Goal: Information Seeking & Learning: Compare options

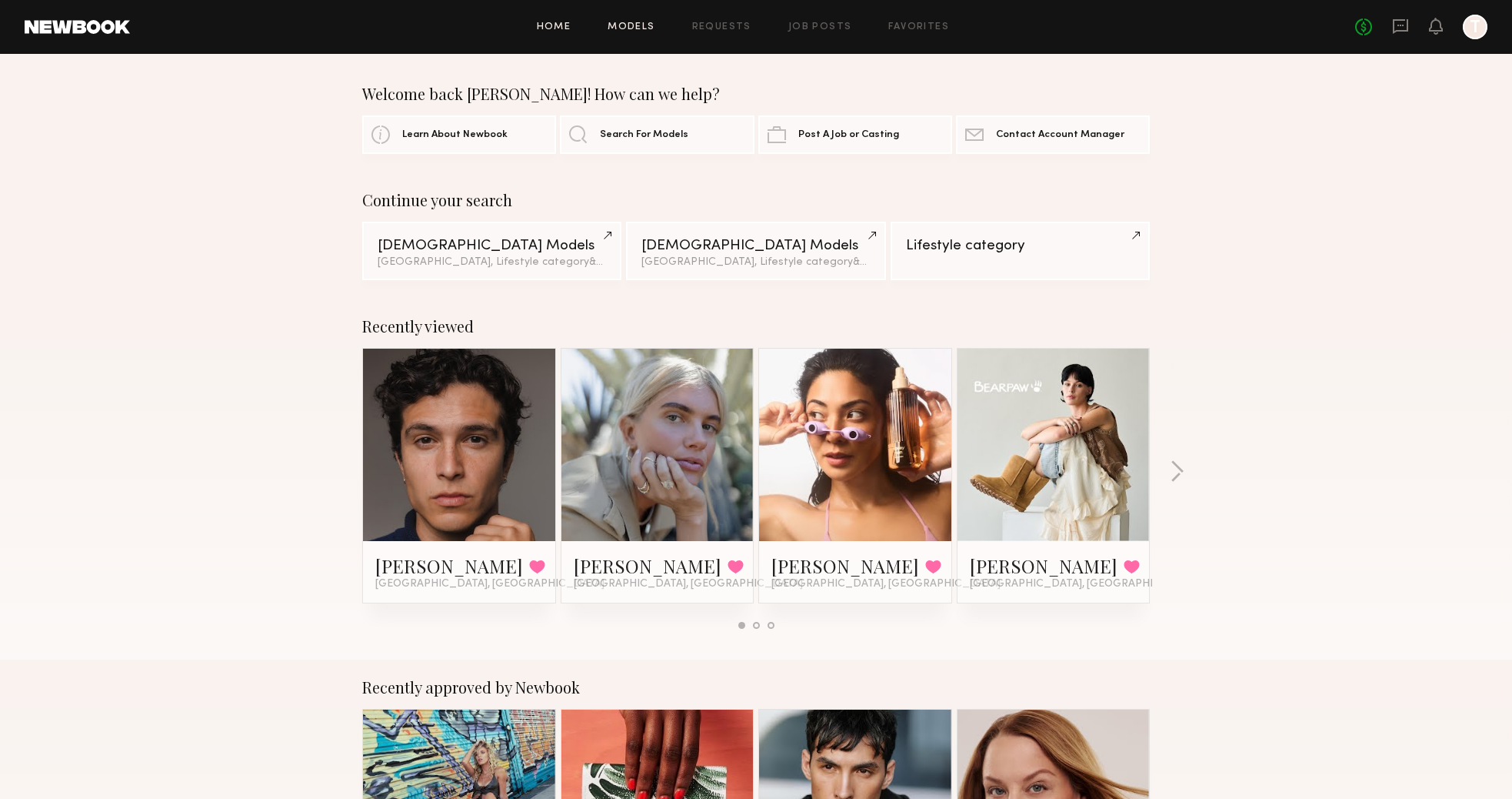
click at [625, 27] on link "Models" at bounding box center [631, 27] width 47 height 10
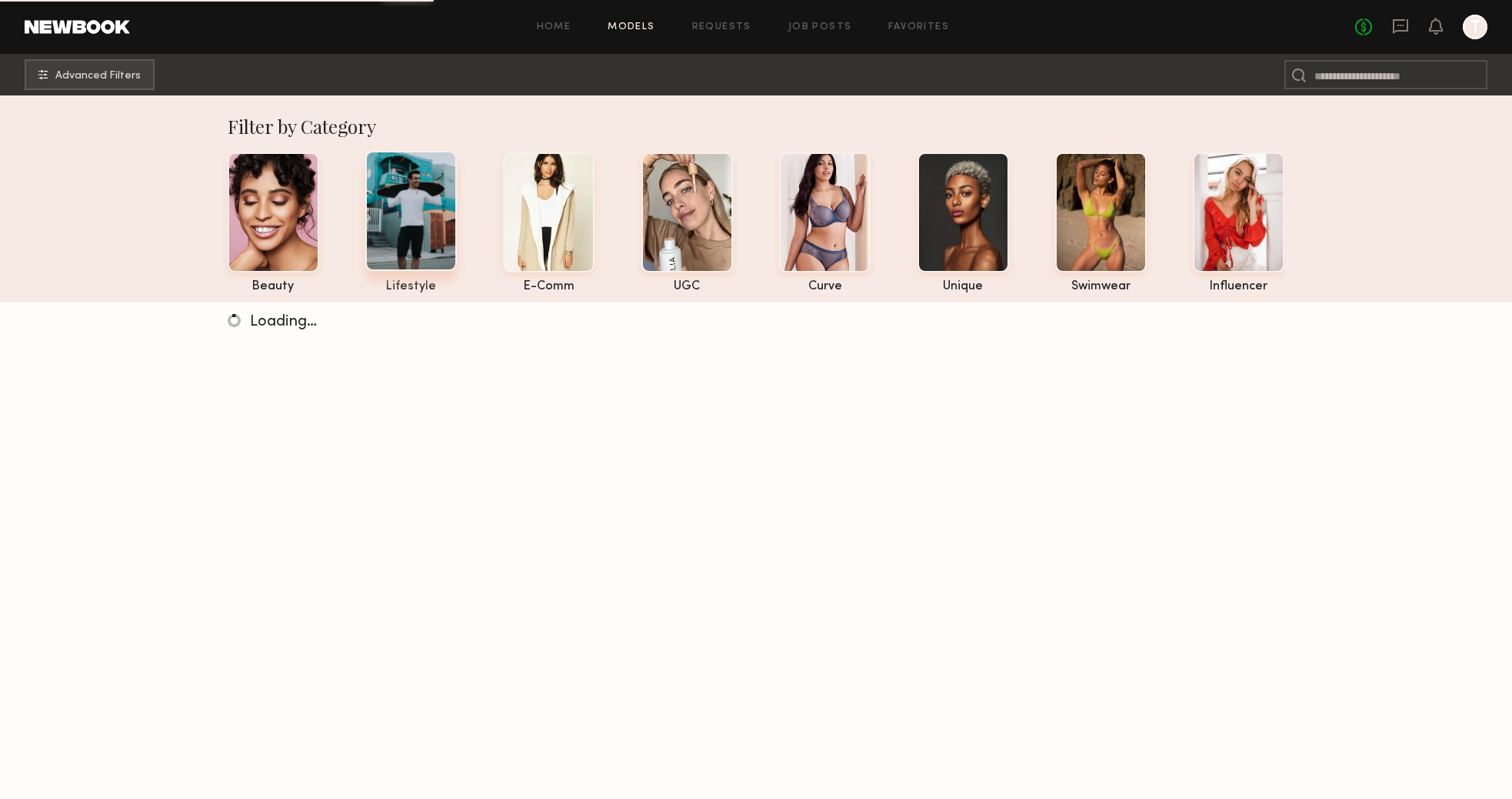
click at [453, 226] on div at bounding box center [410, 211] width 91 height 120
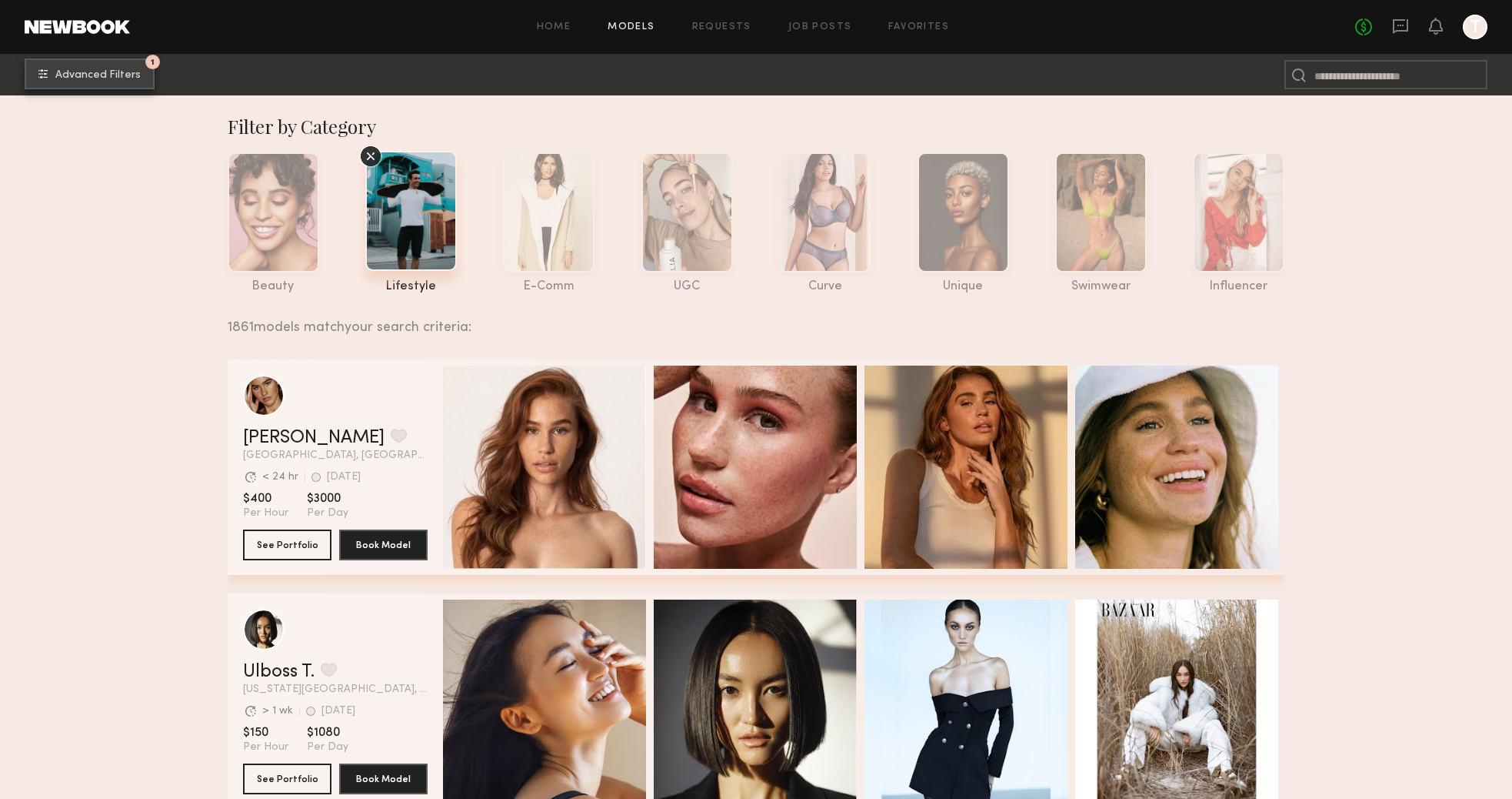
click at [121, 82] on button "1 Advanced Filters" at bounding box center [89, 74] width 130 height 30
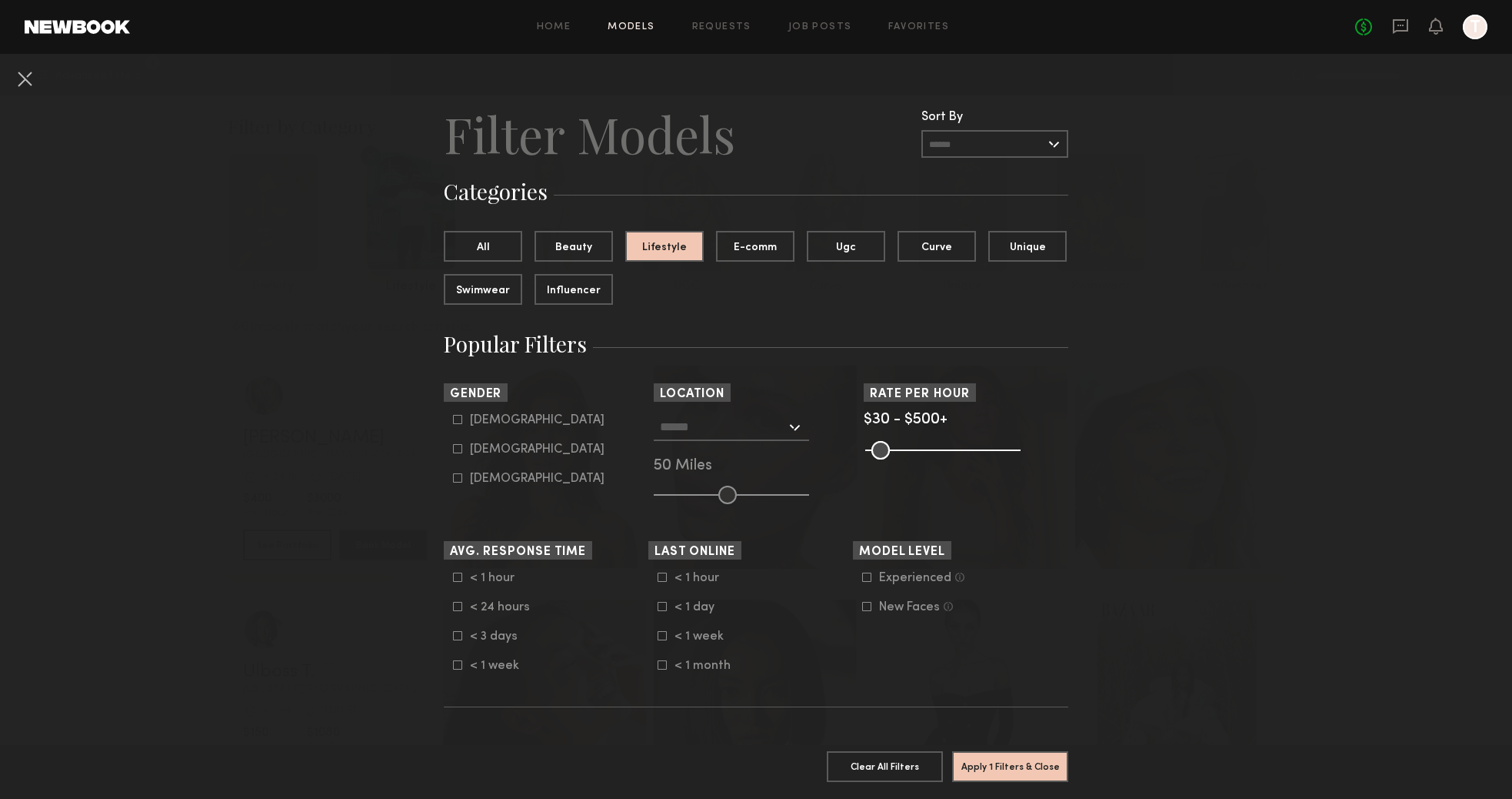
click at [779, 430] on input "text" at bounding box center [723, 426] width 127 height 27
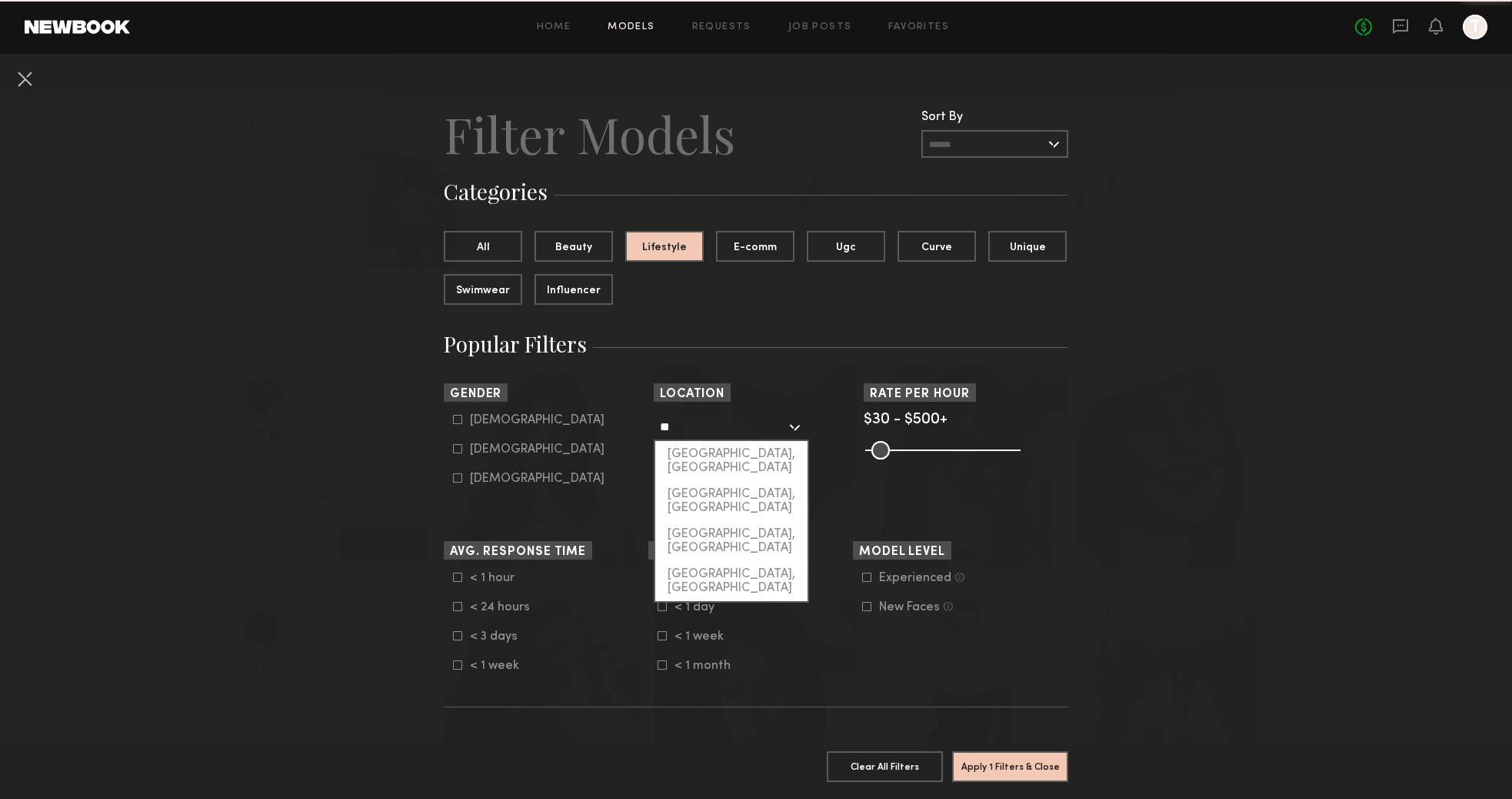
type input "*"
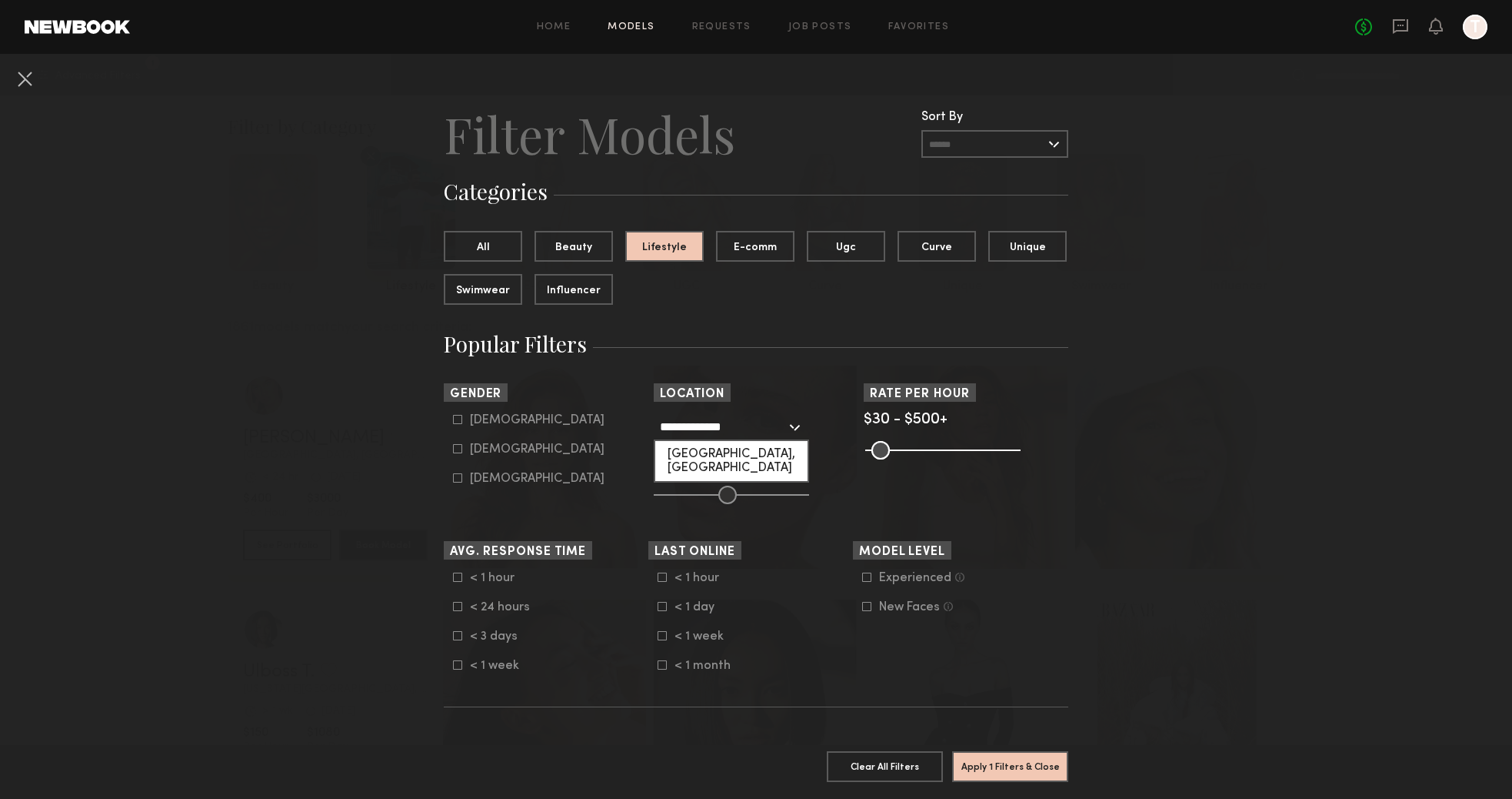
click at [700, 455] on div "Newport Beach, CA" at bounding box center [731, 460] width 152 height 40
type input "**********"
type input "**"
click at [685, 492] on input "range" at bounding box center [731, 495] width 155 height 19
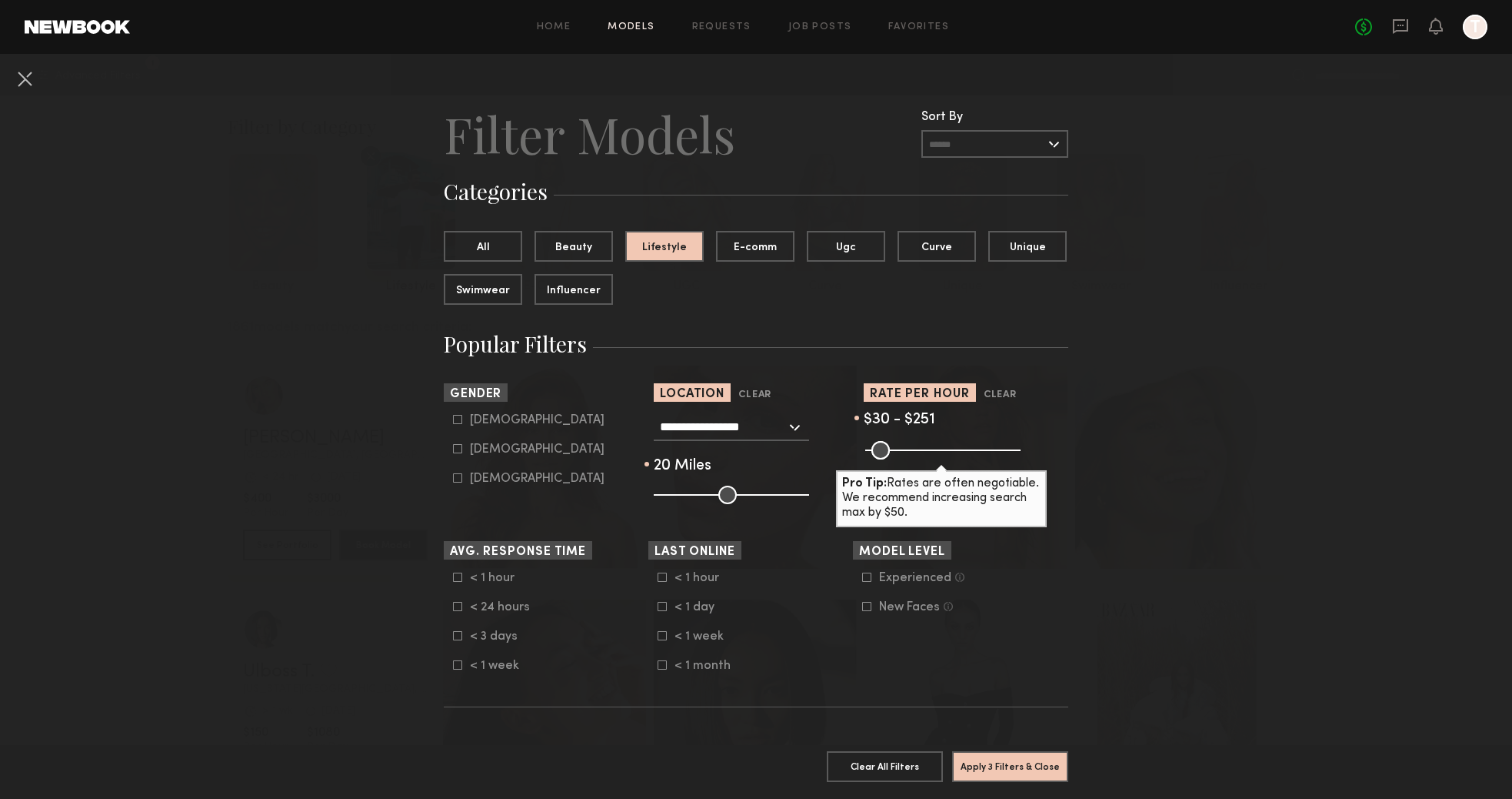
drag, startPoint x: 1016, startPoint y: 451, endPoint x: 933, endPoint y: 454, distance: 83.1
click at [933, 454] on input "range" at bounding box center [943, 450] width 155 height 19
drag, startPoint x: 933, startPoint y: 454, endPoint x: 891, endPoint y: 457, distance: 42.1
type input "**"
click at [891, 457] on input "range" at bounding box center [943, 450] width 155 height 19
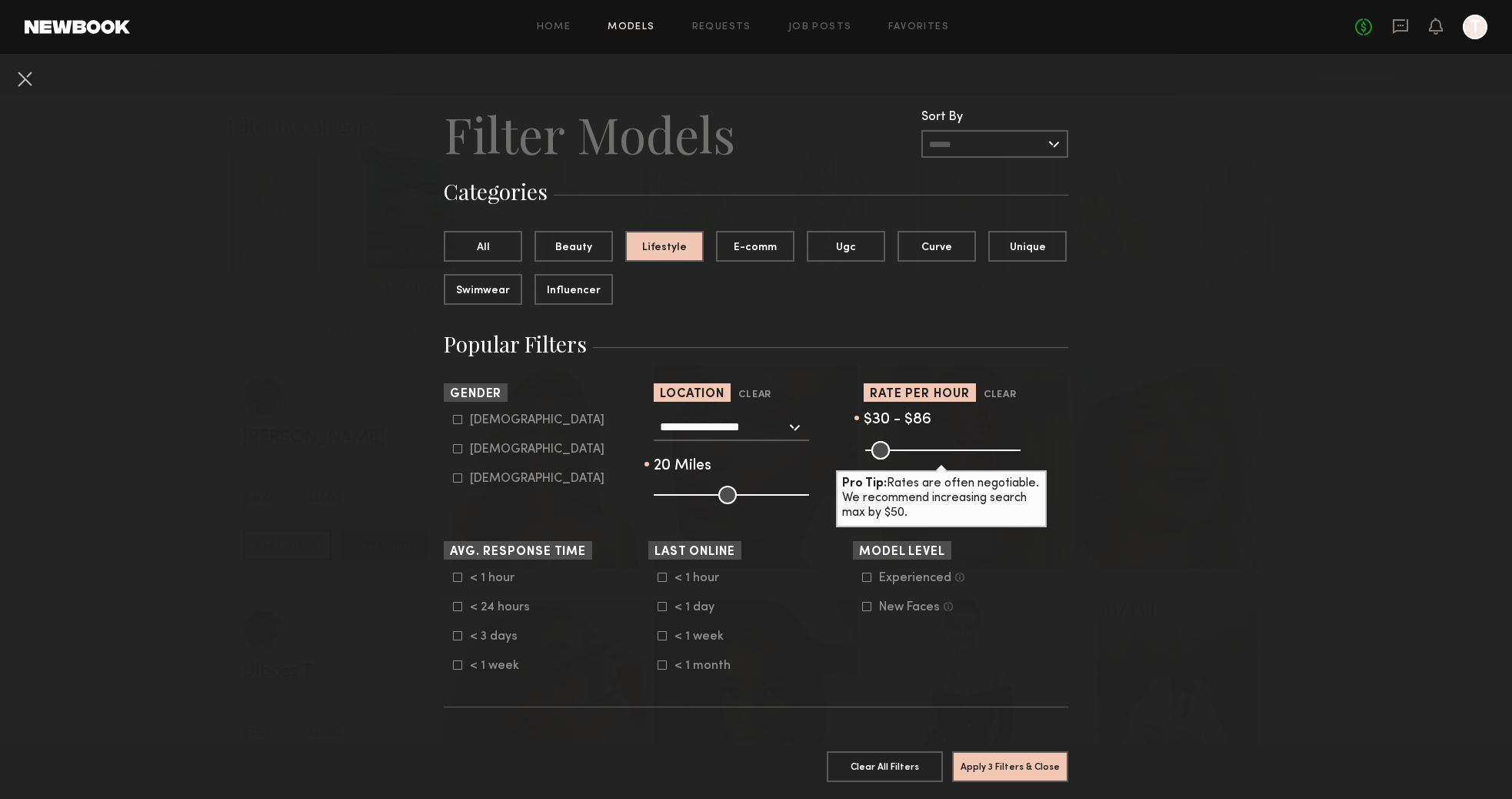
click at [457, 451] on icon at bounding box center [457, 448] width 9 height 9
type input "**"
click at [982, 771] on button "Apply 4 Filters & Close" at bounding box center [1010, 765] width 116 height 30
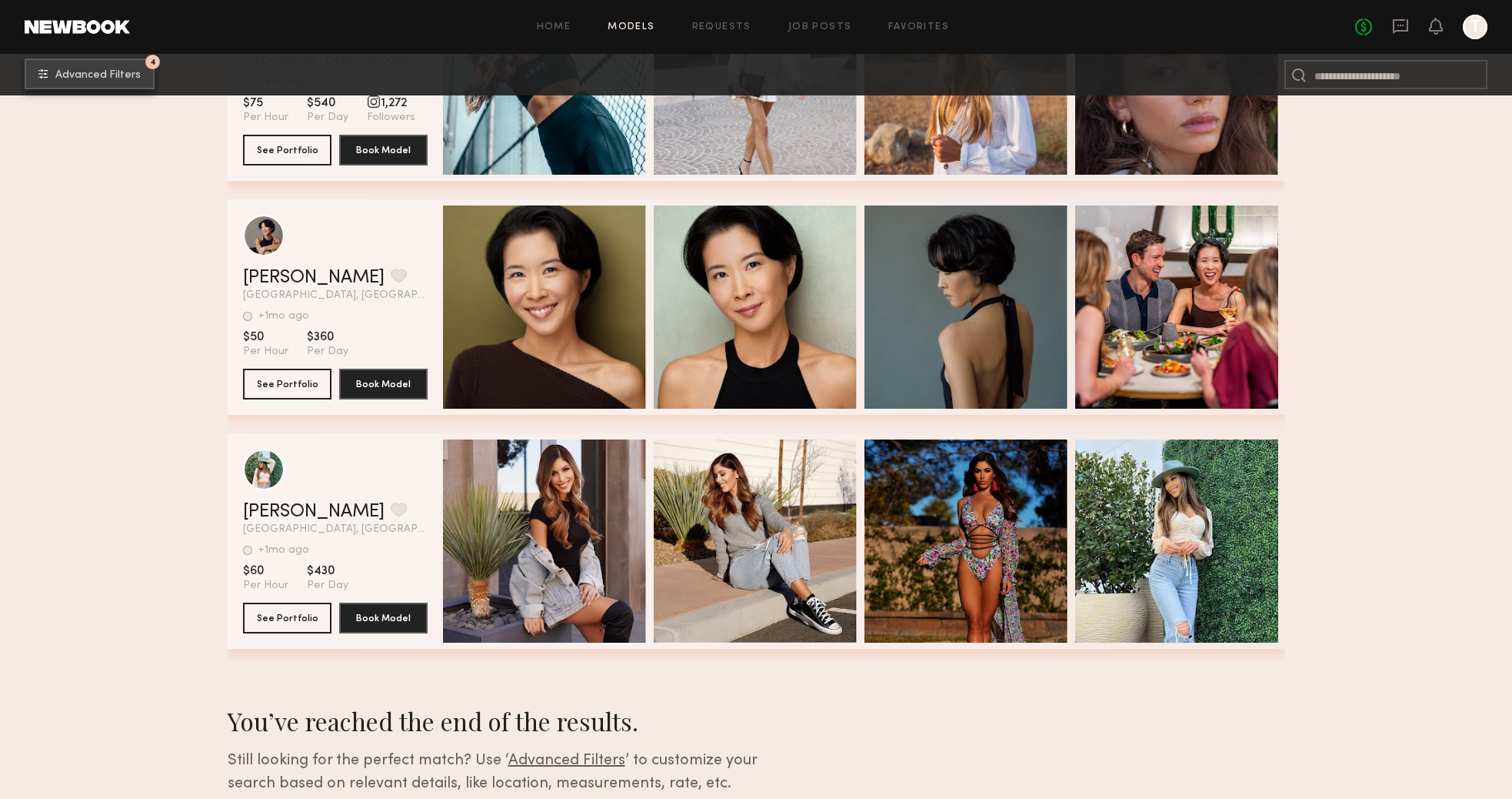
scroll to position [352, 0]
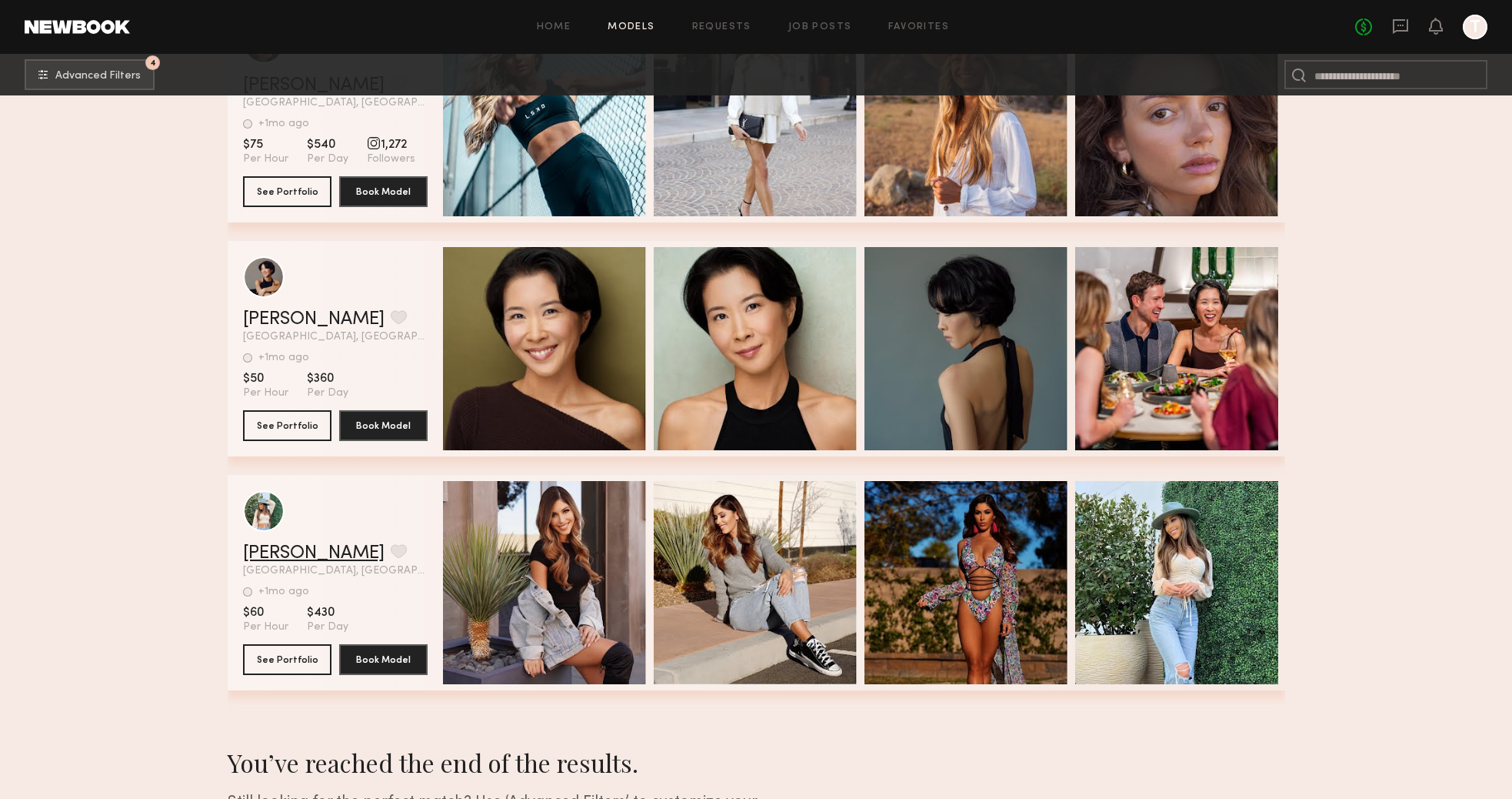
click at [259, 552] on link "Dani L." at bounding box center [314, 553] width 141 height 19
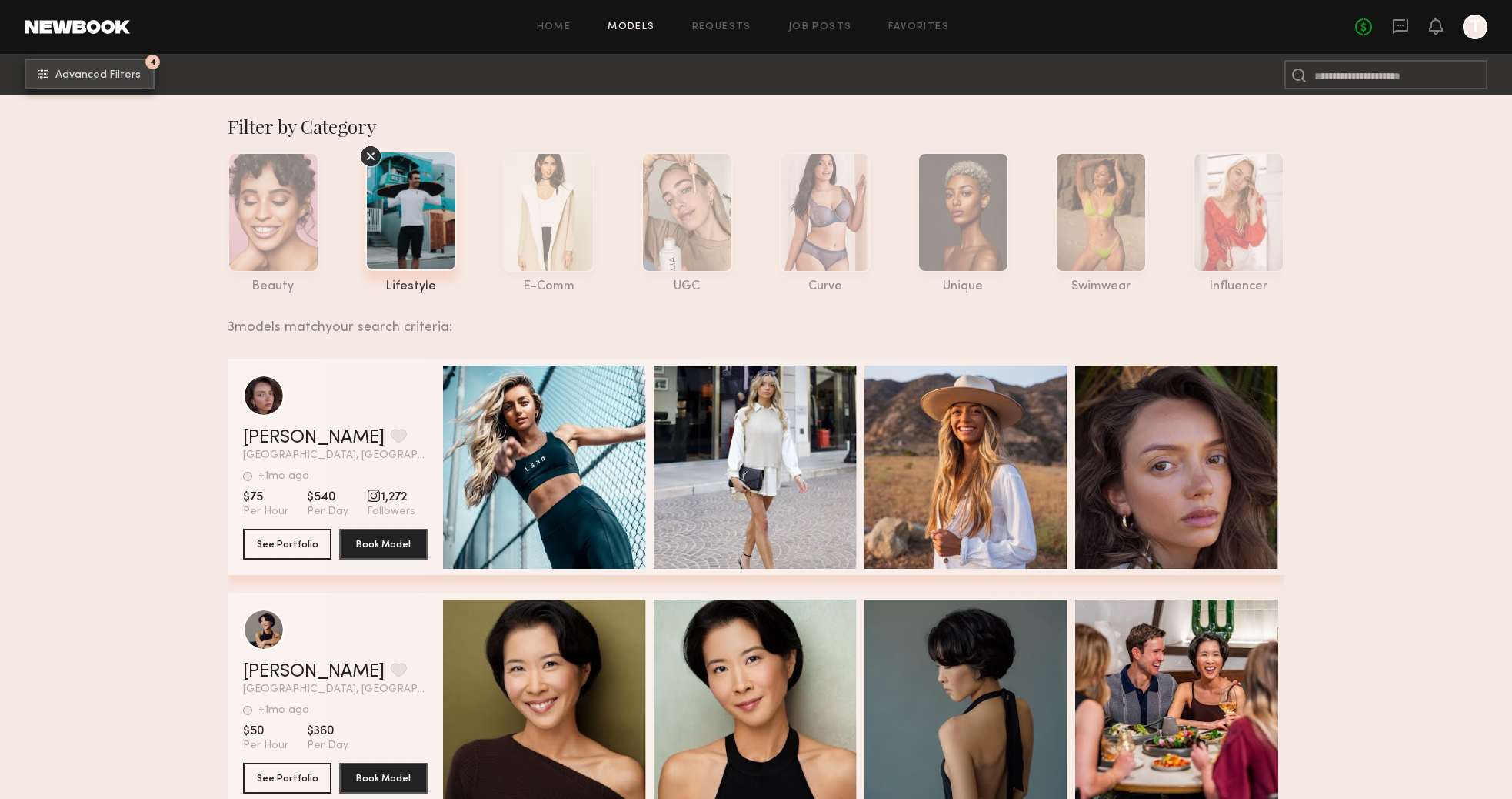
click at [124, 80] on button "4 Advanced Filters" at bounding box center [89, 74] width 130 height 30
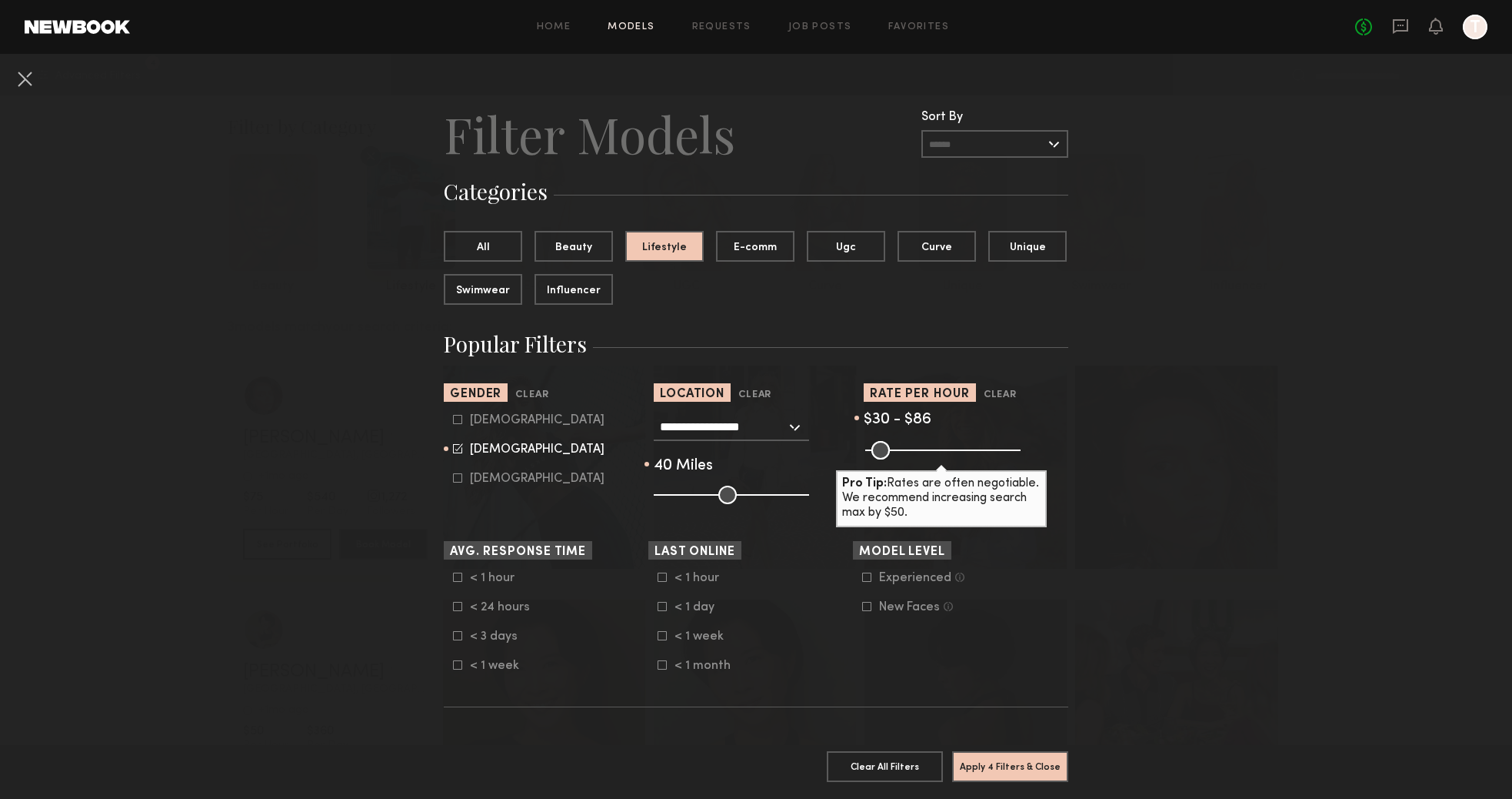
drag, startPoint x: 685, startPoint y: 493, endPoint x: 709, endPoint y: 491, distance: 24.1
type input "**"
click at [710, 492] on input "range" at bounding box center [731, 495] width 155 height 19
drag, startPoint x: 895, startPoint y: 447, endPoint x: 912, endPoint y: 448, distance: 17.0
type input "***"
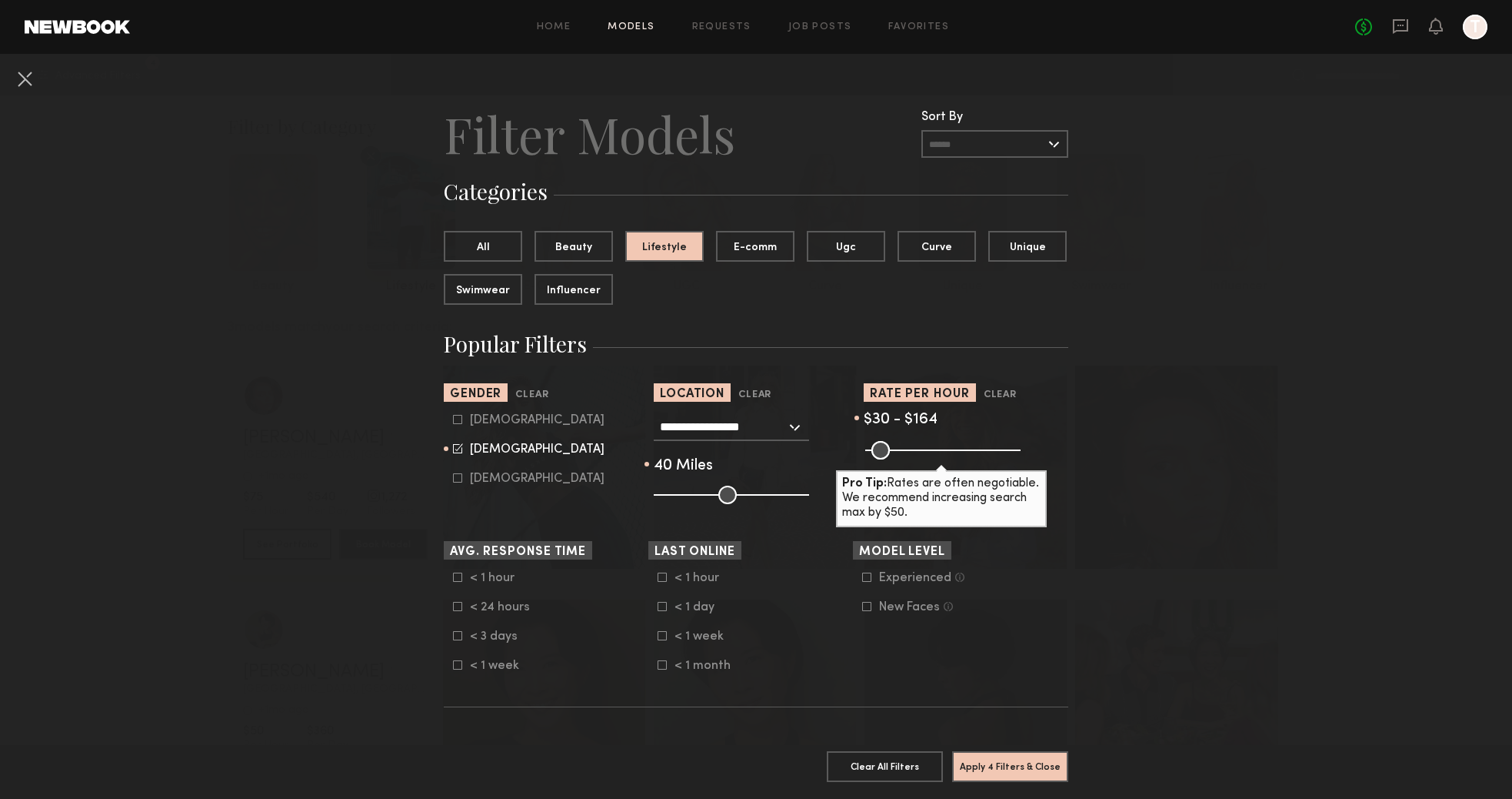
click at [912, 448] on input "range" at bounding box center [943, 450] width 155 height 19
click at [973, 768] on button "Apply 4 Filters & Close" at bounding box center [1010, 765] width 116 height 30
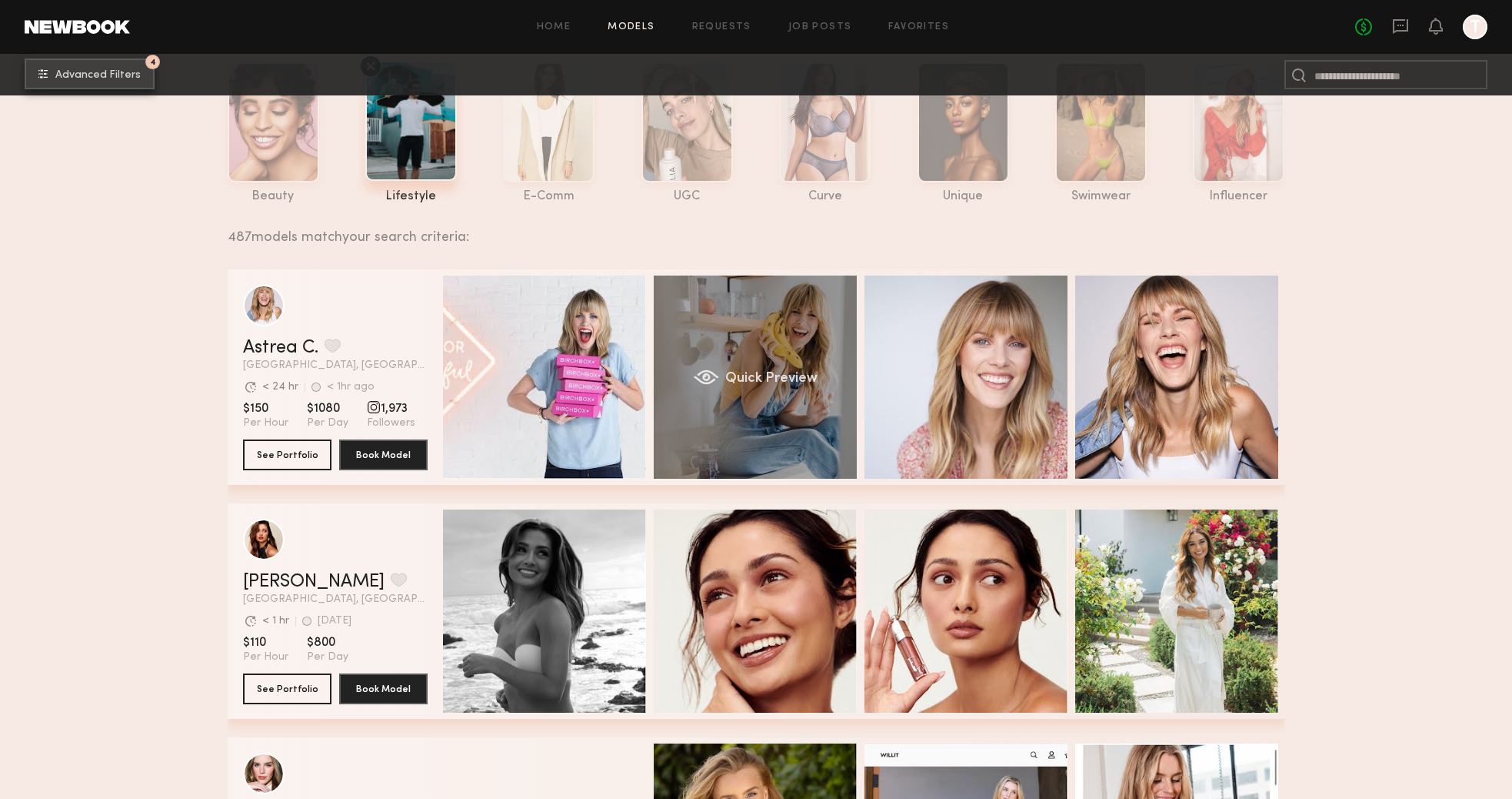
scroll to position [139, 0]
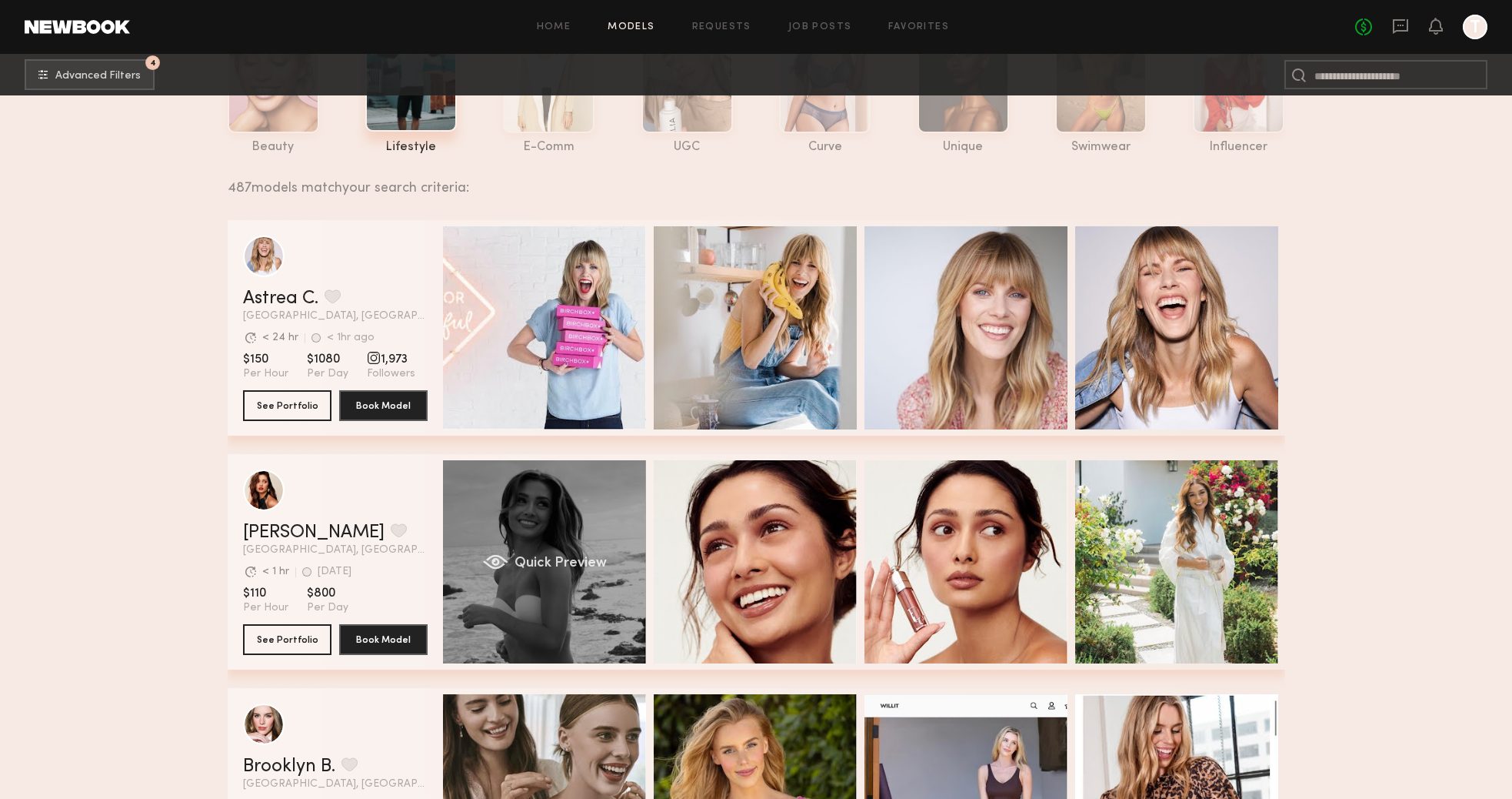
click at [550, 541] on div "Quick Preview" at bounding box center [544, 561] width 203 height 203
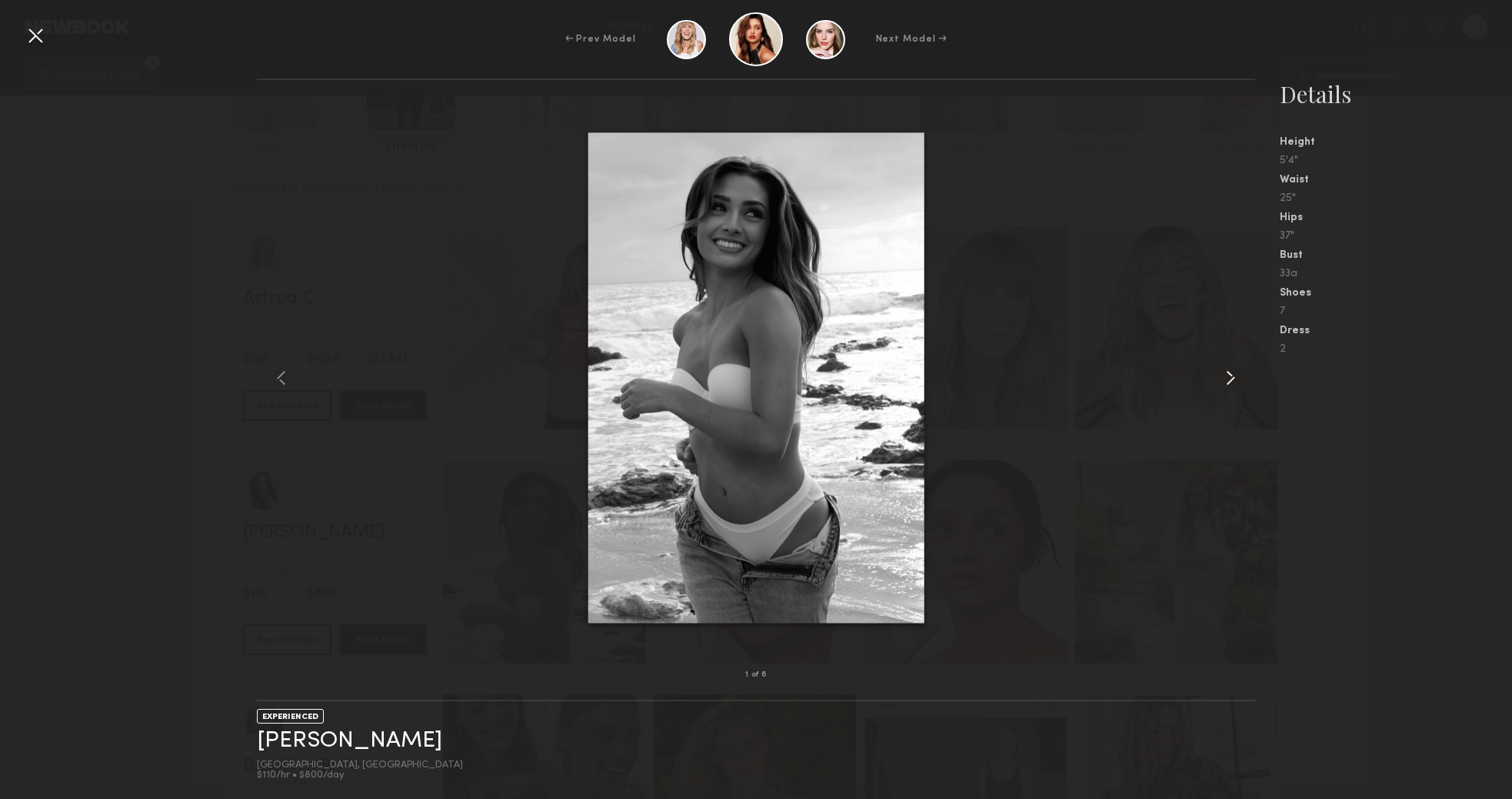
click at [1232, 379] on common-icon at bounding box center [1230, 377] width 25 height 25
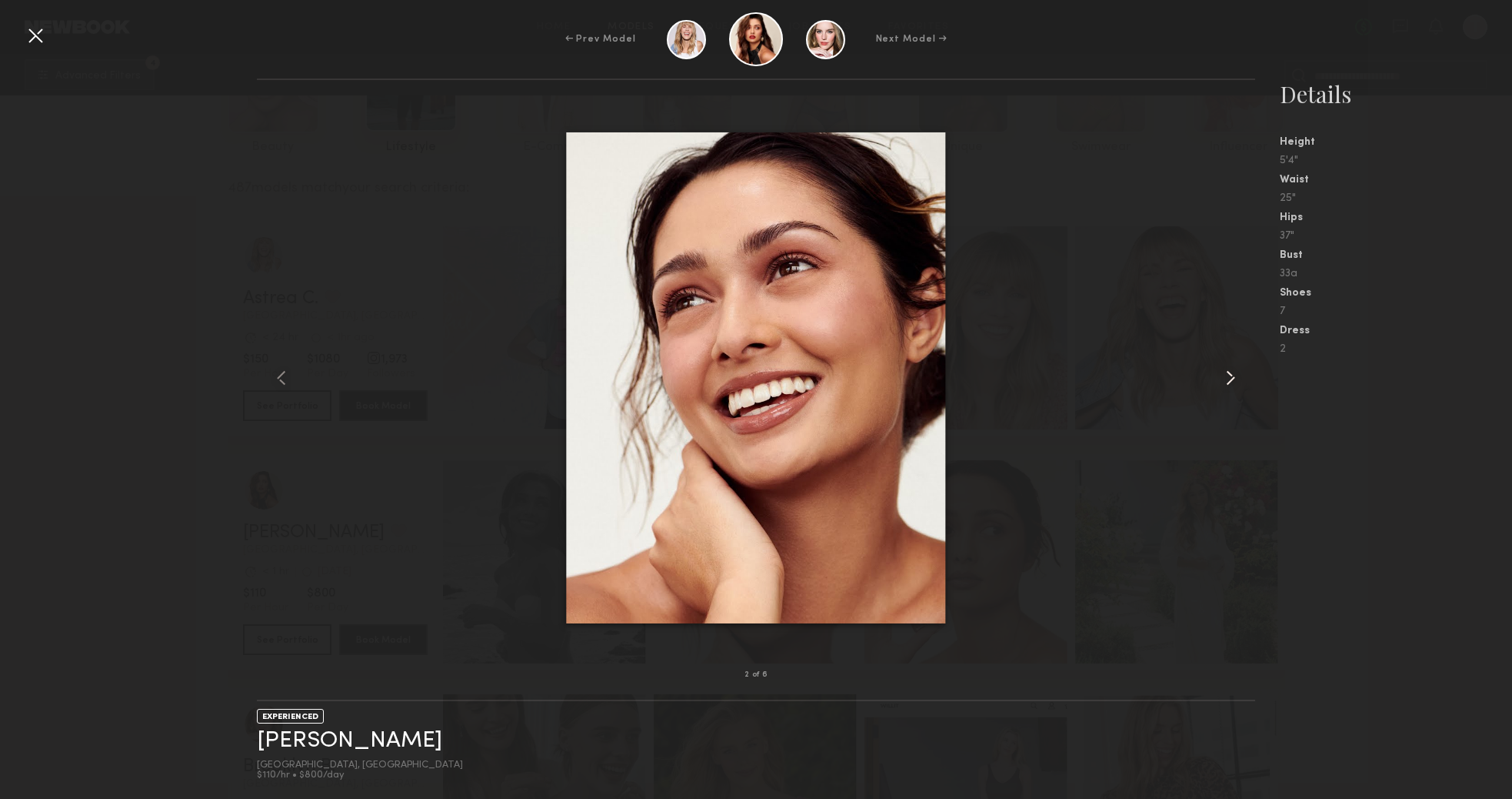
click at [1232, 379] on common-icon at bounding box center [1230, 377] width 25 height 25
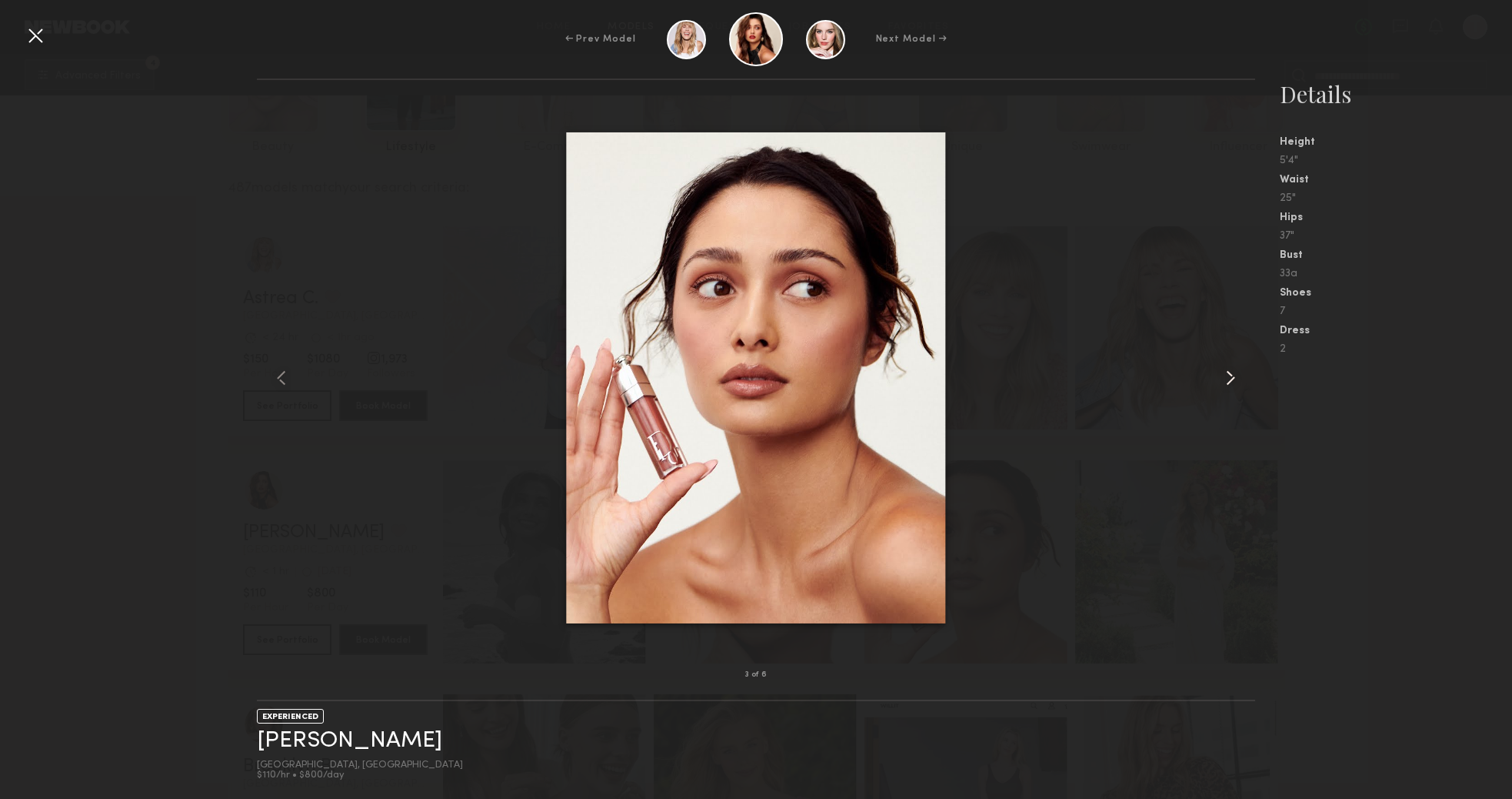
click at [1232, 379] on common-icon at bounding box center [1230, 377] width 25 height 25
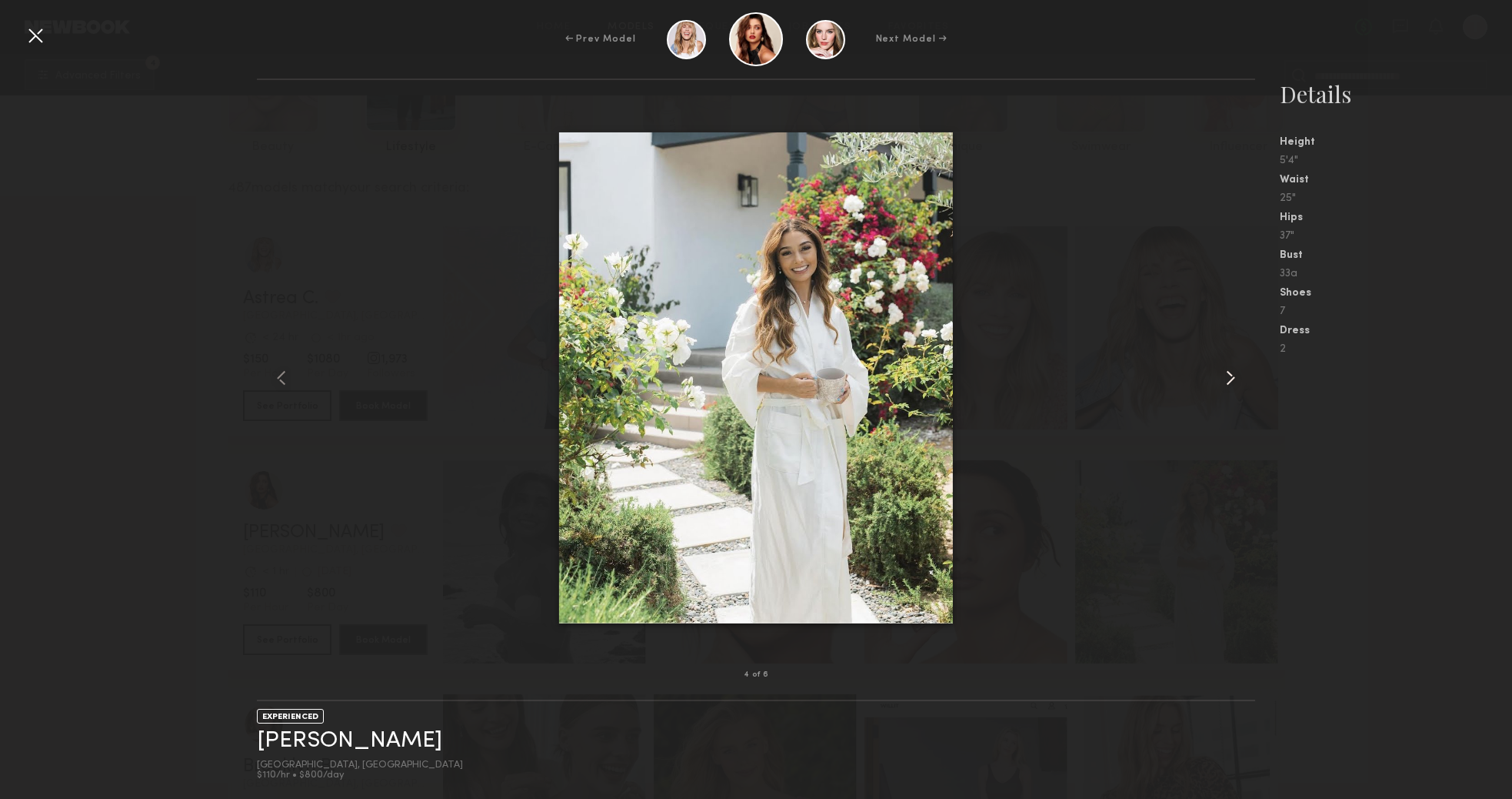
click at [1232, 379] on common-icon at bounding box center [1230, 377] width 25 height 25
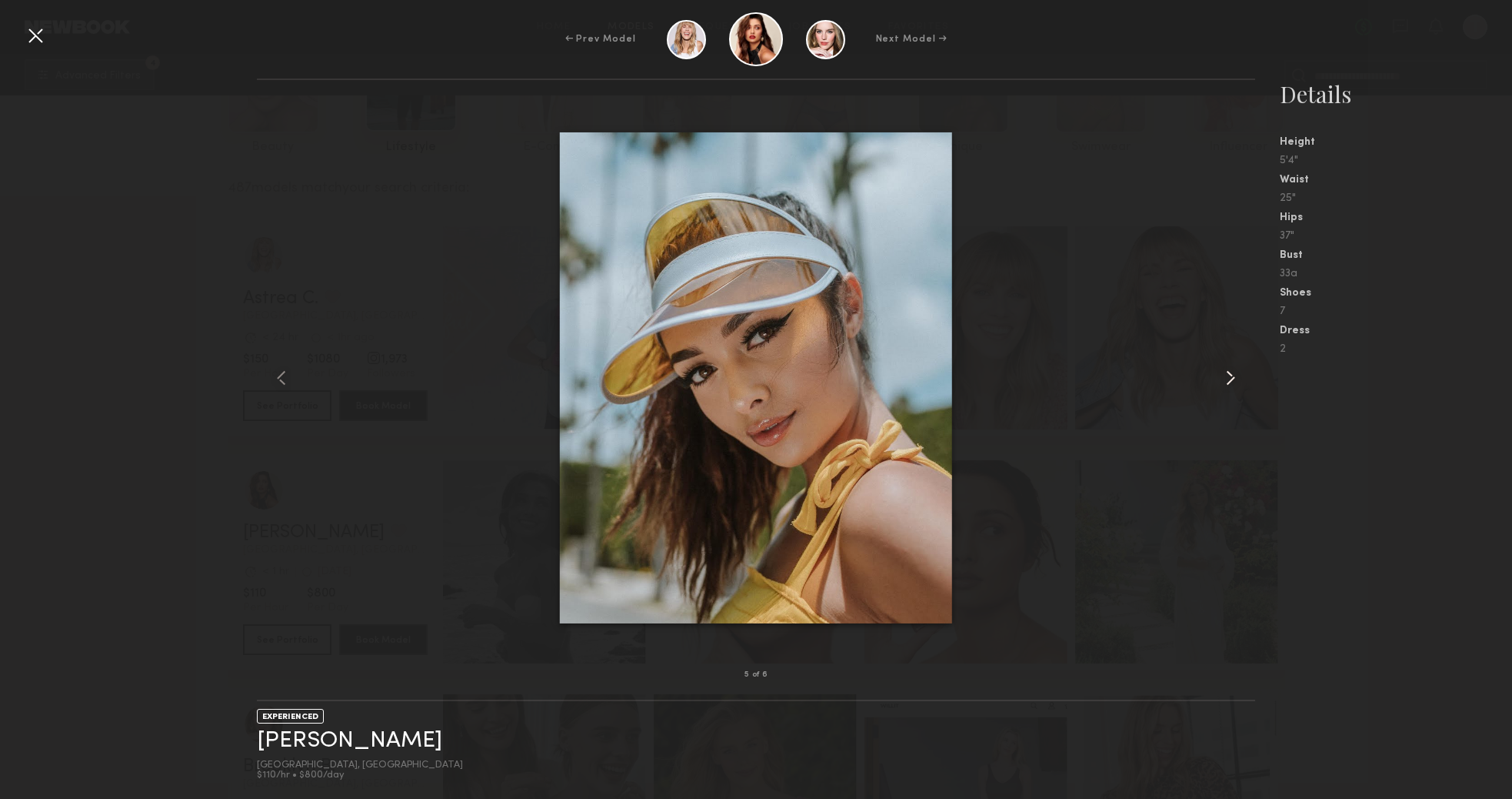
click at [1232, 379] on common-icon at bounding box center [1230, 377] width 25 height 25
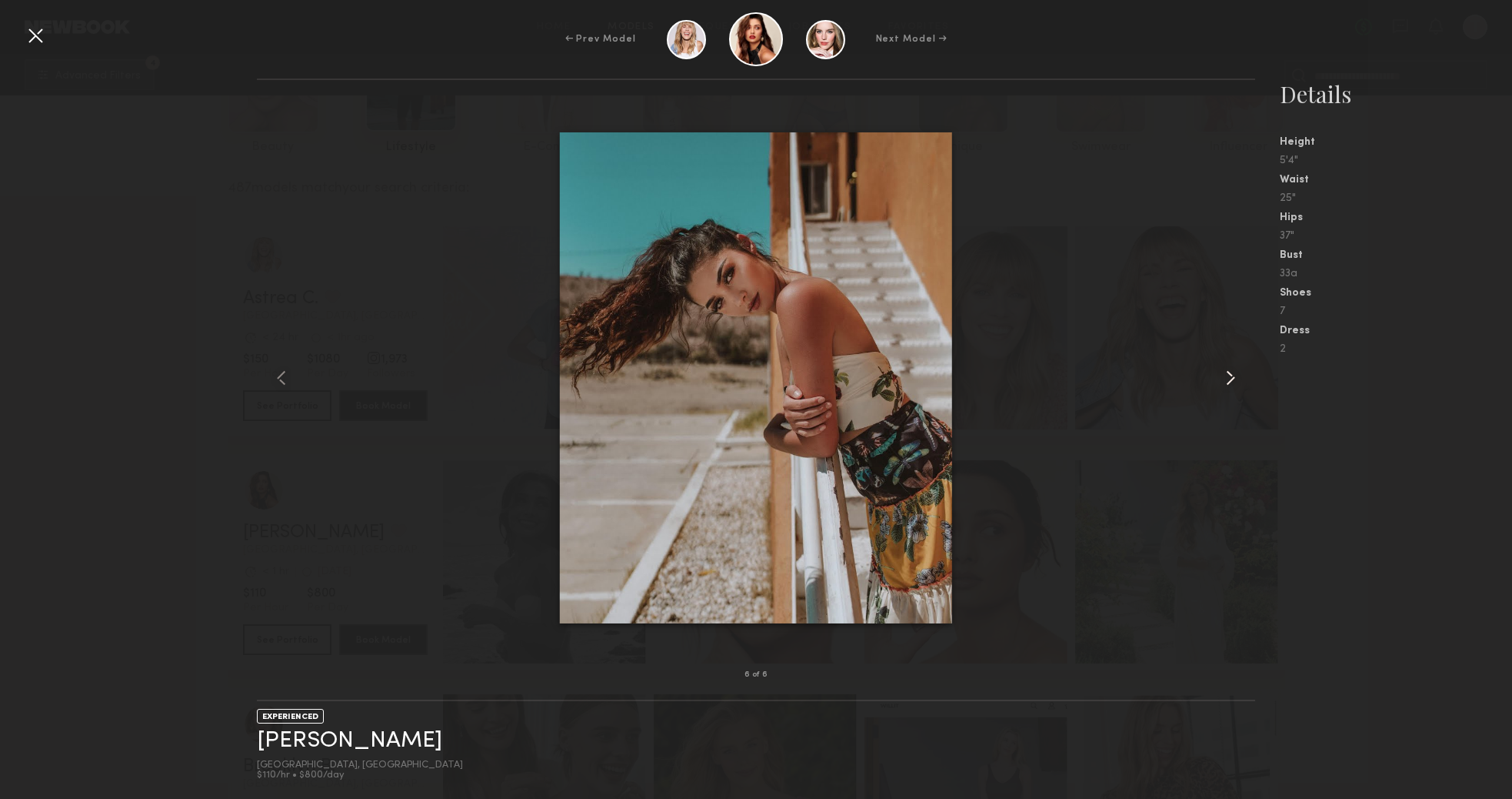
click at [1232, 379] on common-icon at bounding box center [1230, 377] width 25 height 25
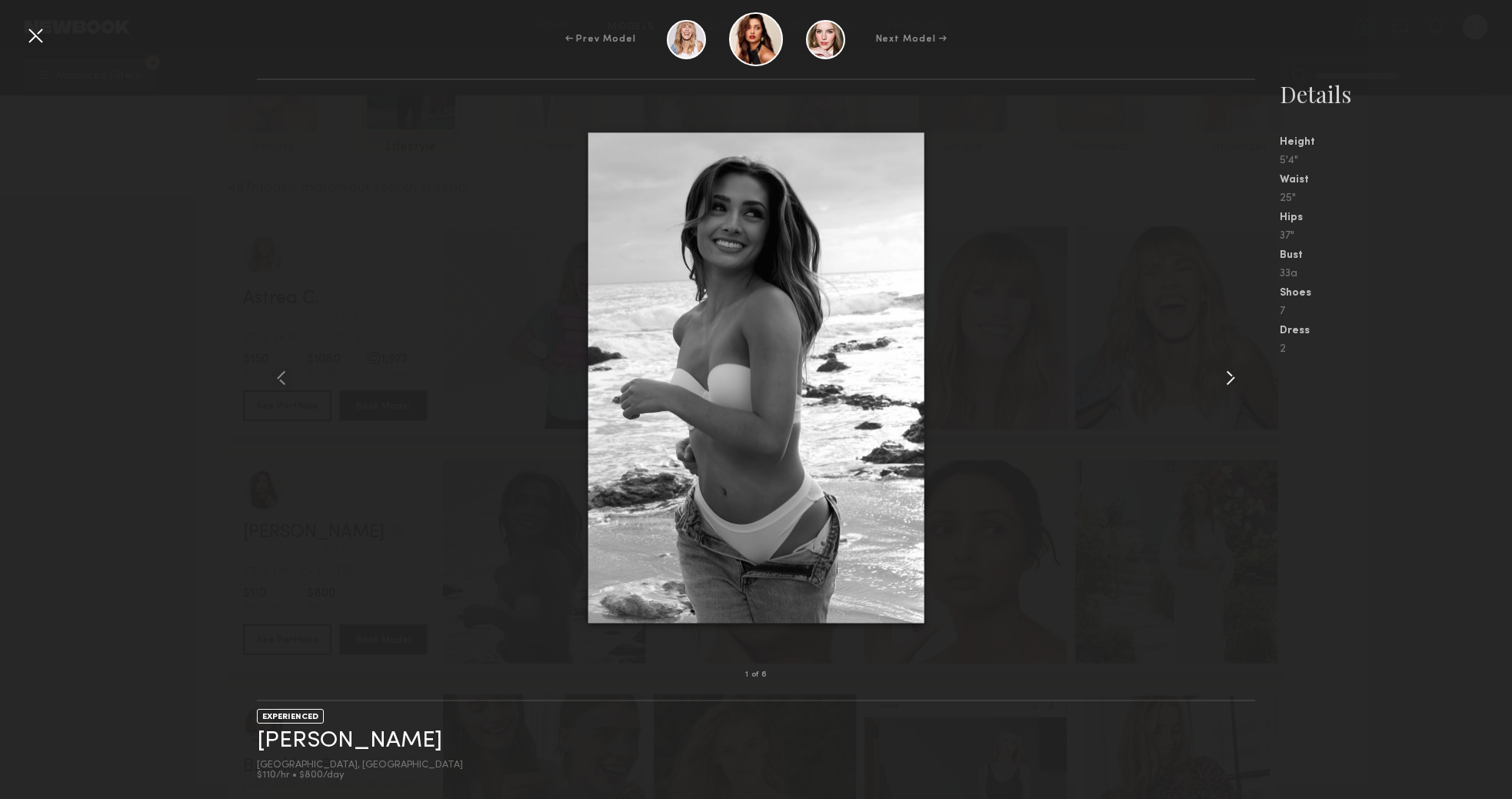
click at [1232, 379] on common-icon at bounding box center [1230, 377] width 25 height 25
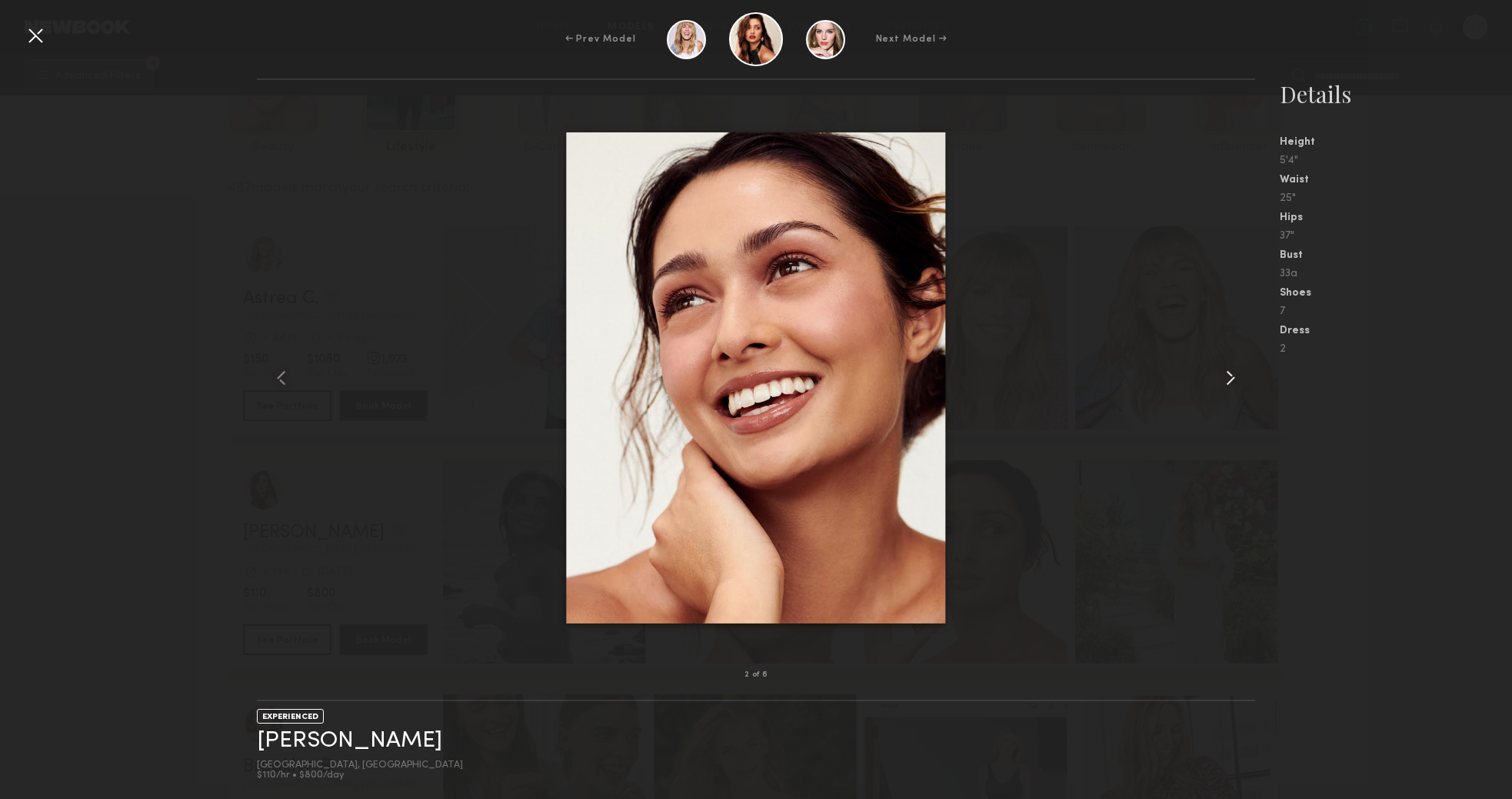
click at [1232, 379] on common-icon at bounding box center [1230, 377] width 25 height 25
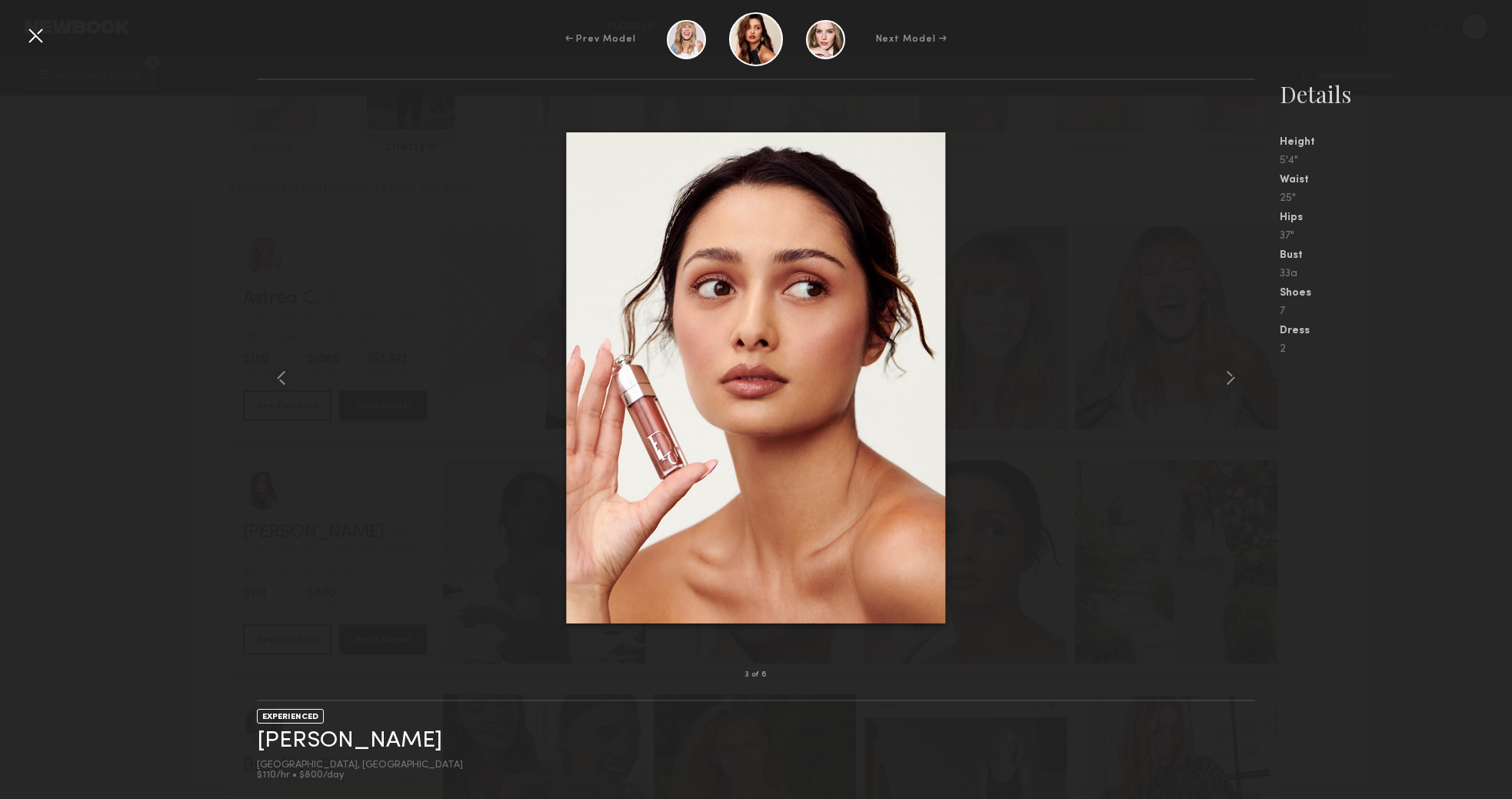
click at [38, 27] on div at bounding box center [35, 35] width 25 height 25
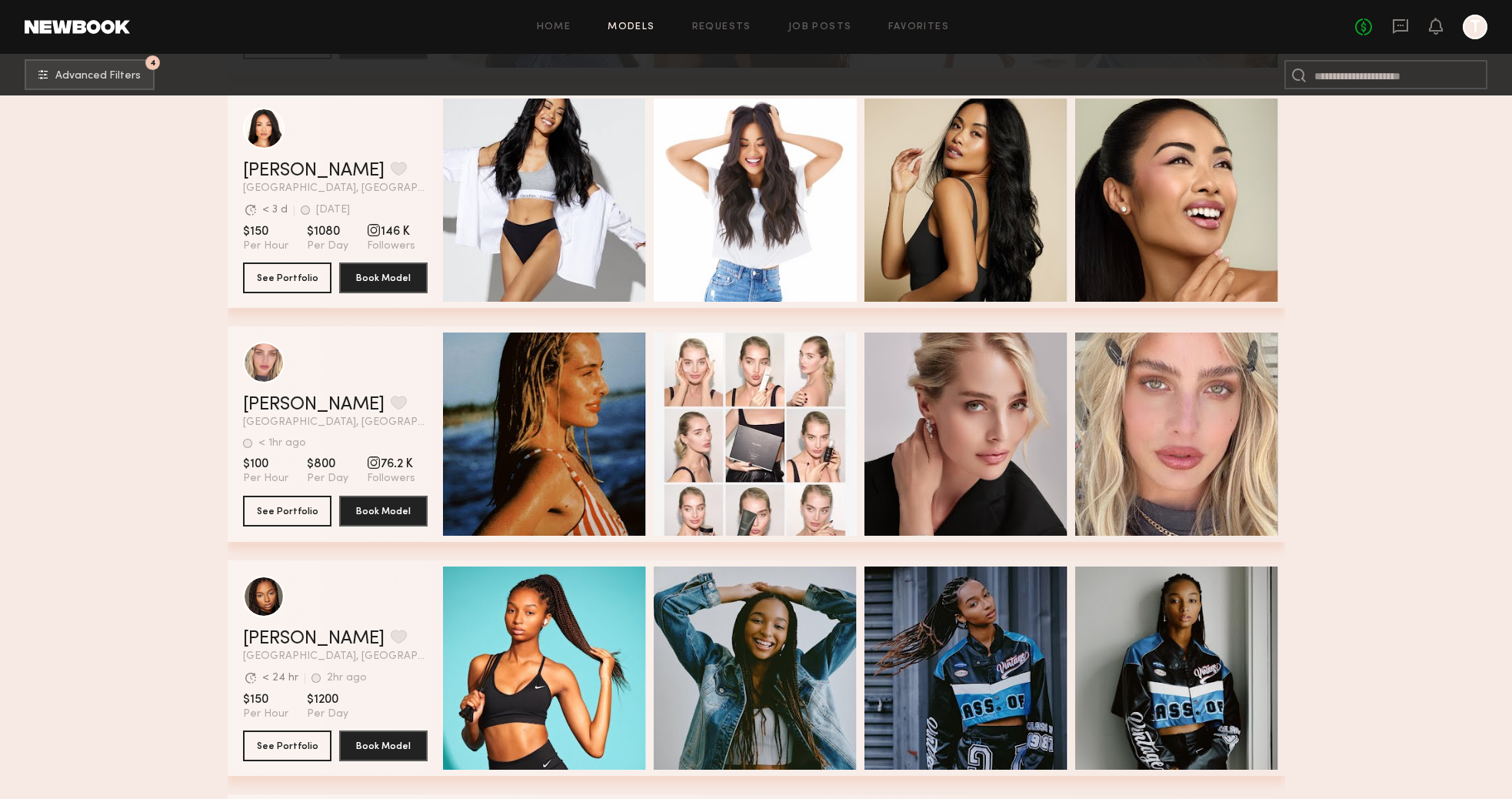
scroll to position [3776, 0]
click at [304, 404] on link "Sabina K." at bounding box center [314, 403] width 141 height 19
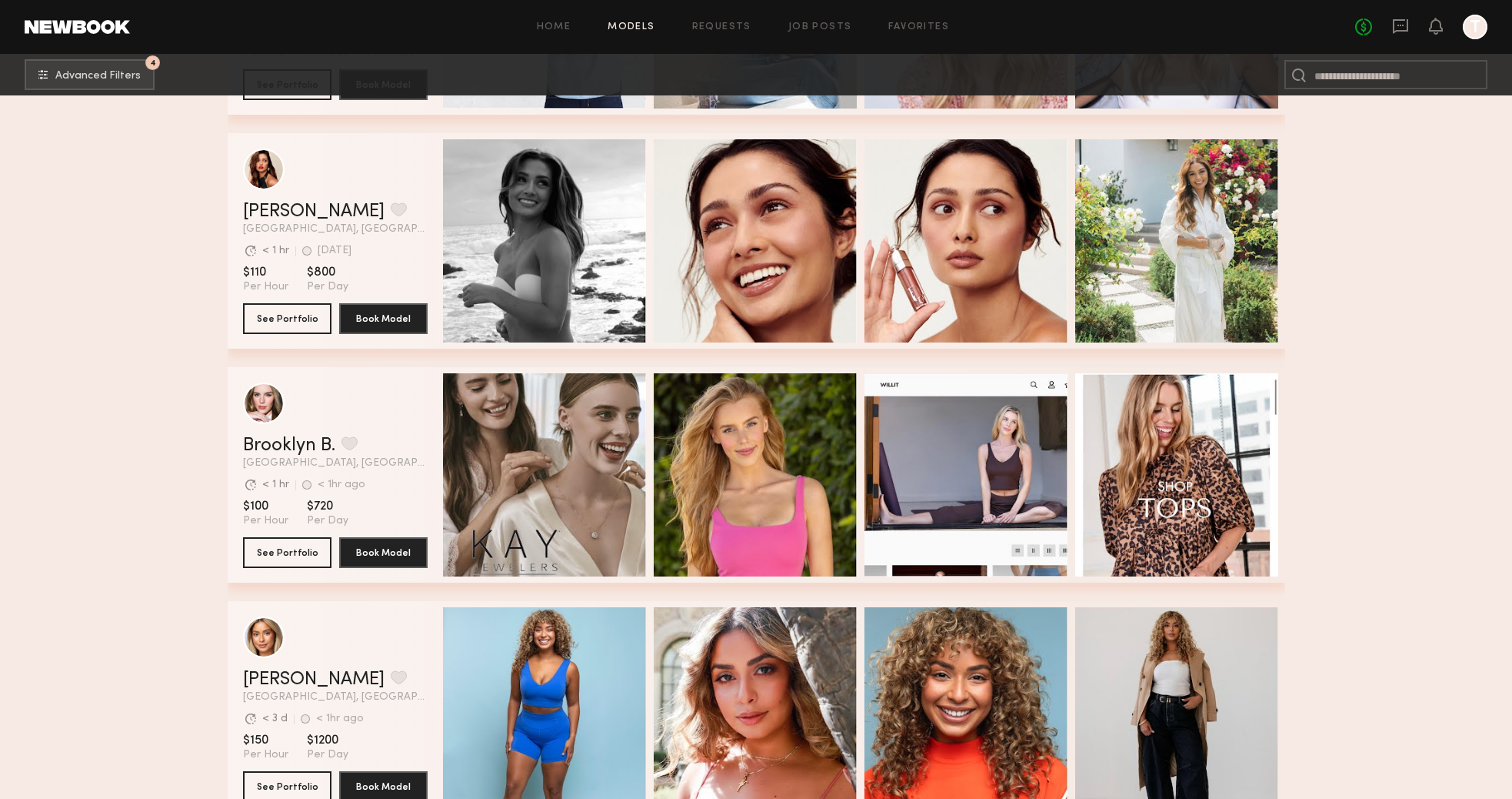
scroll to position [432, 0]
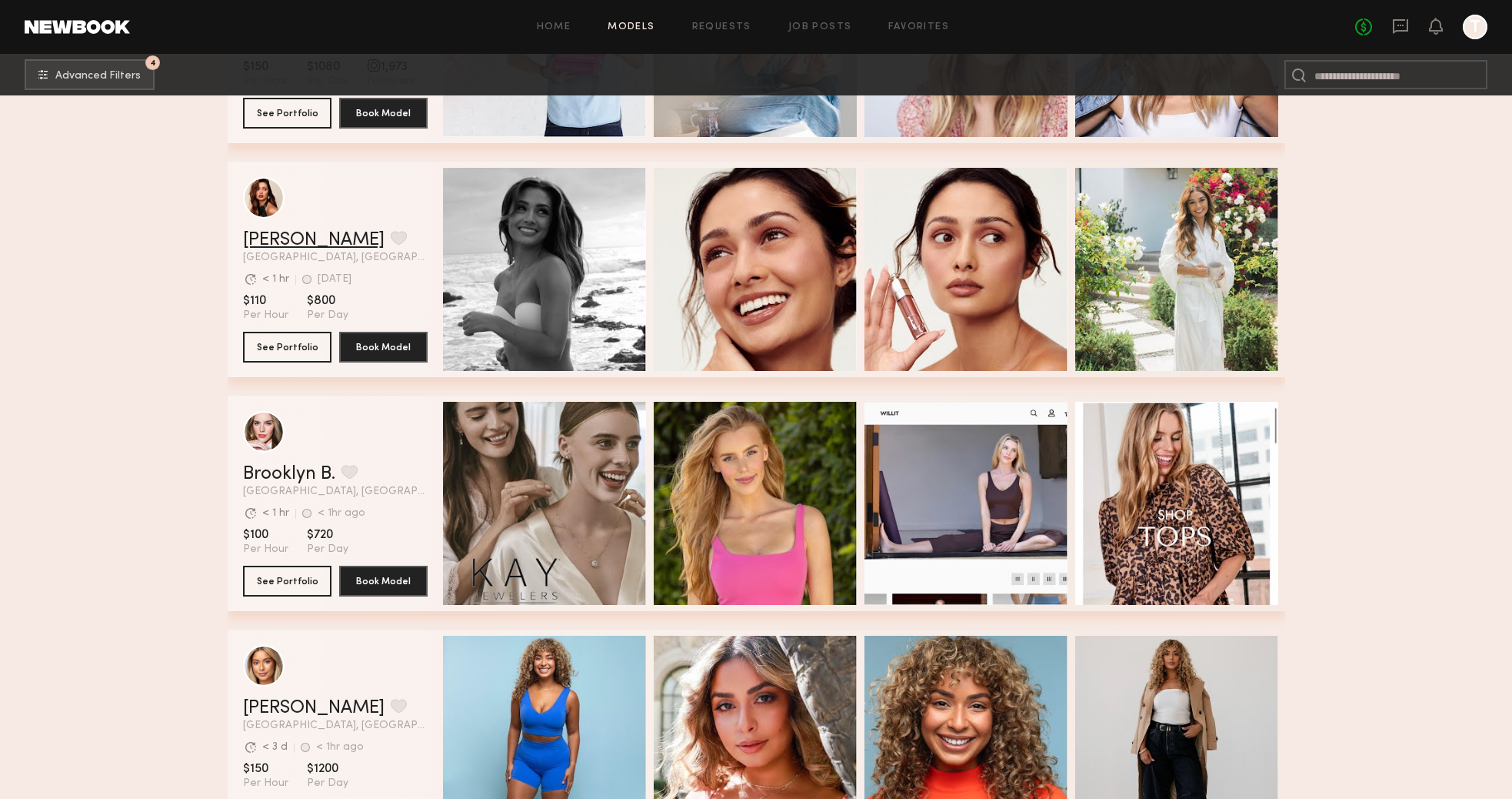
click at [283, 240] on link "Angelica J." at bounding box center [314, 240] width 141 height 19
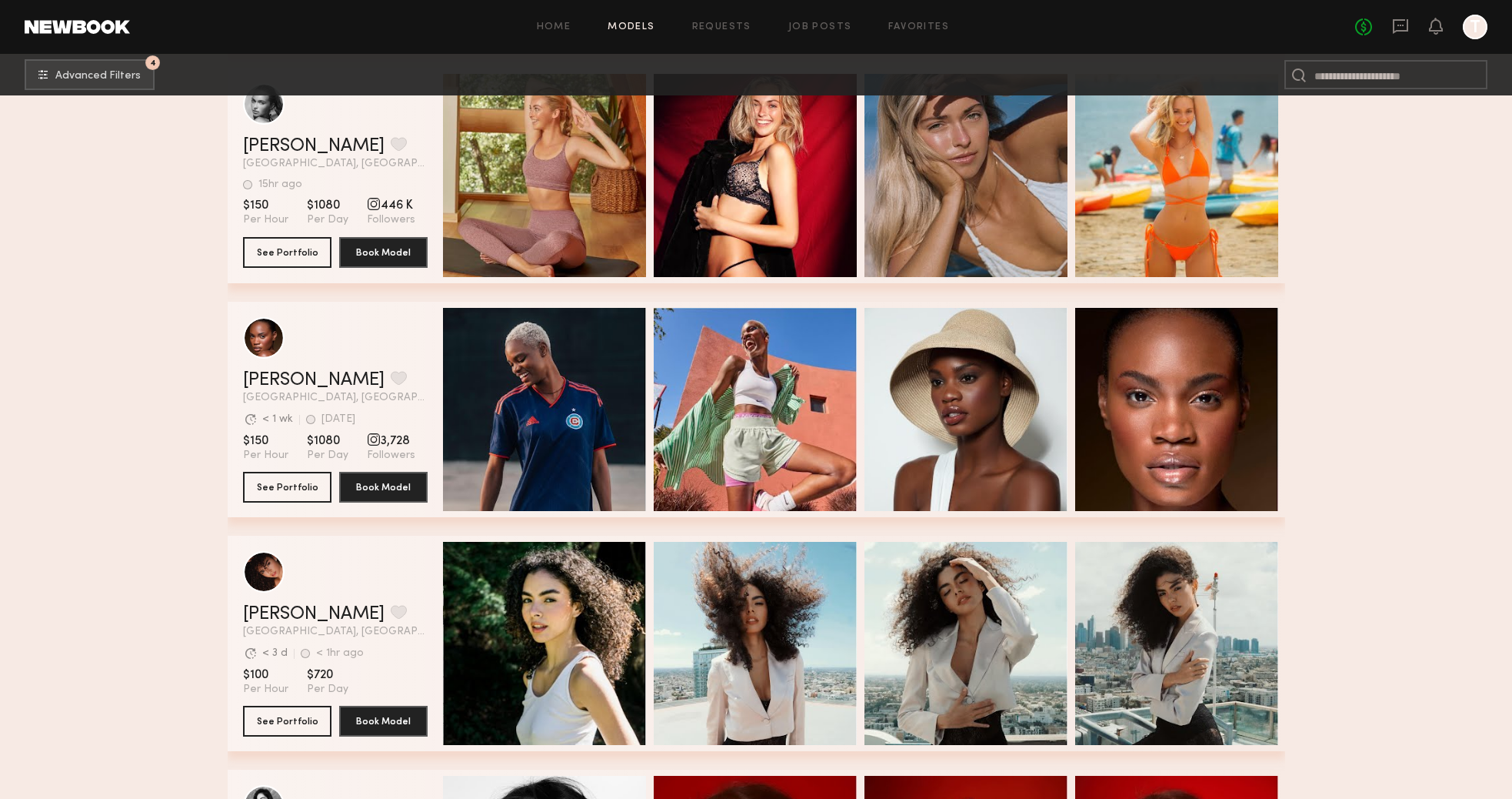
scroll to position [4979, 0]
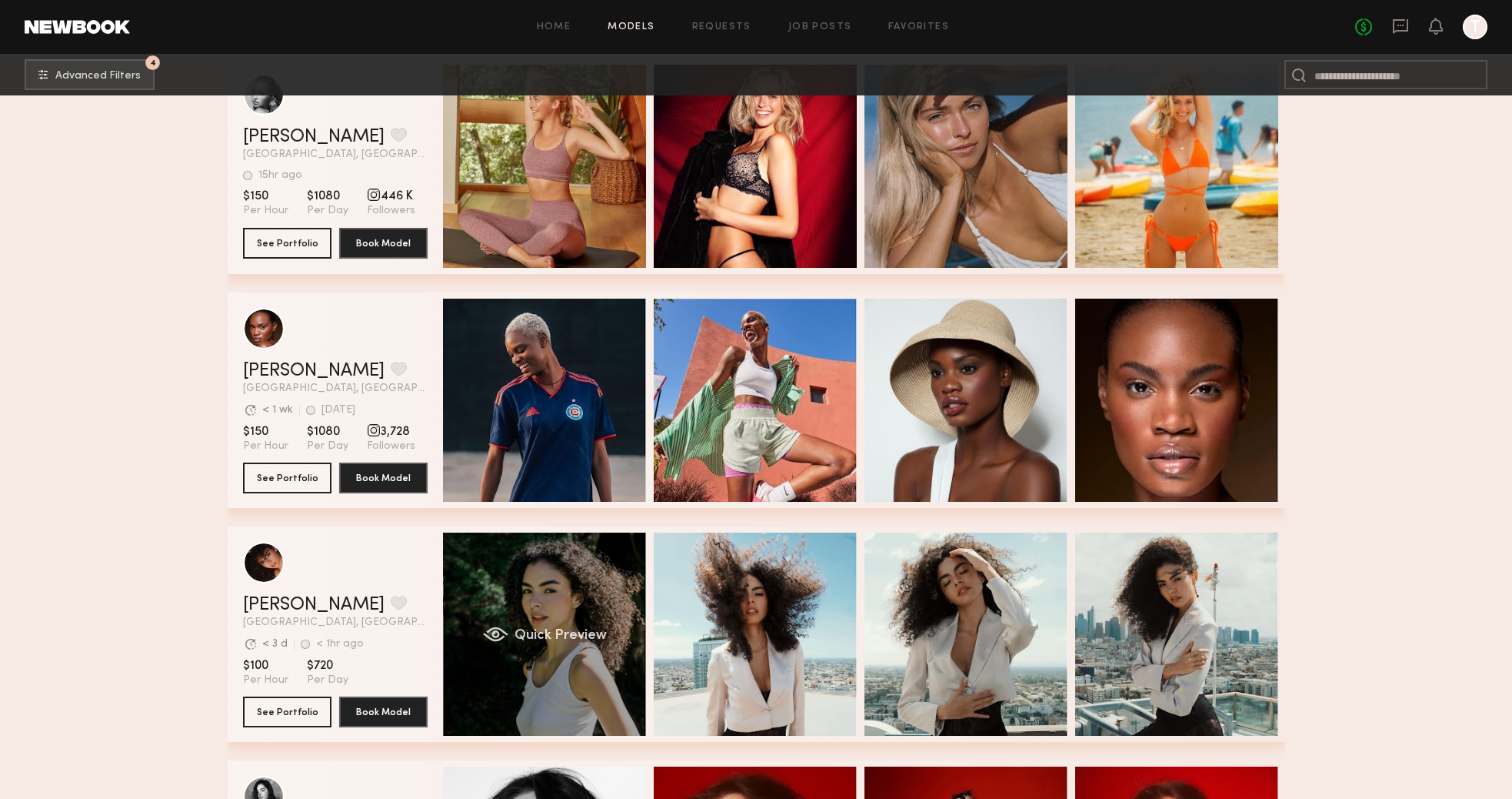
click at [502, 659] on div "Quick Preview" at bounding box center [544, 633] width 203 height 203
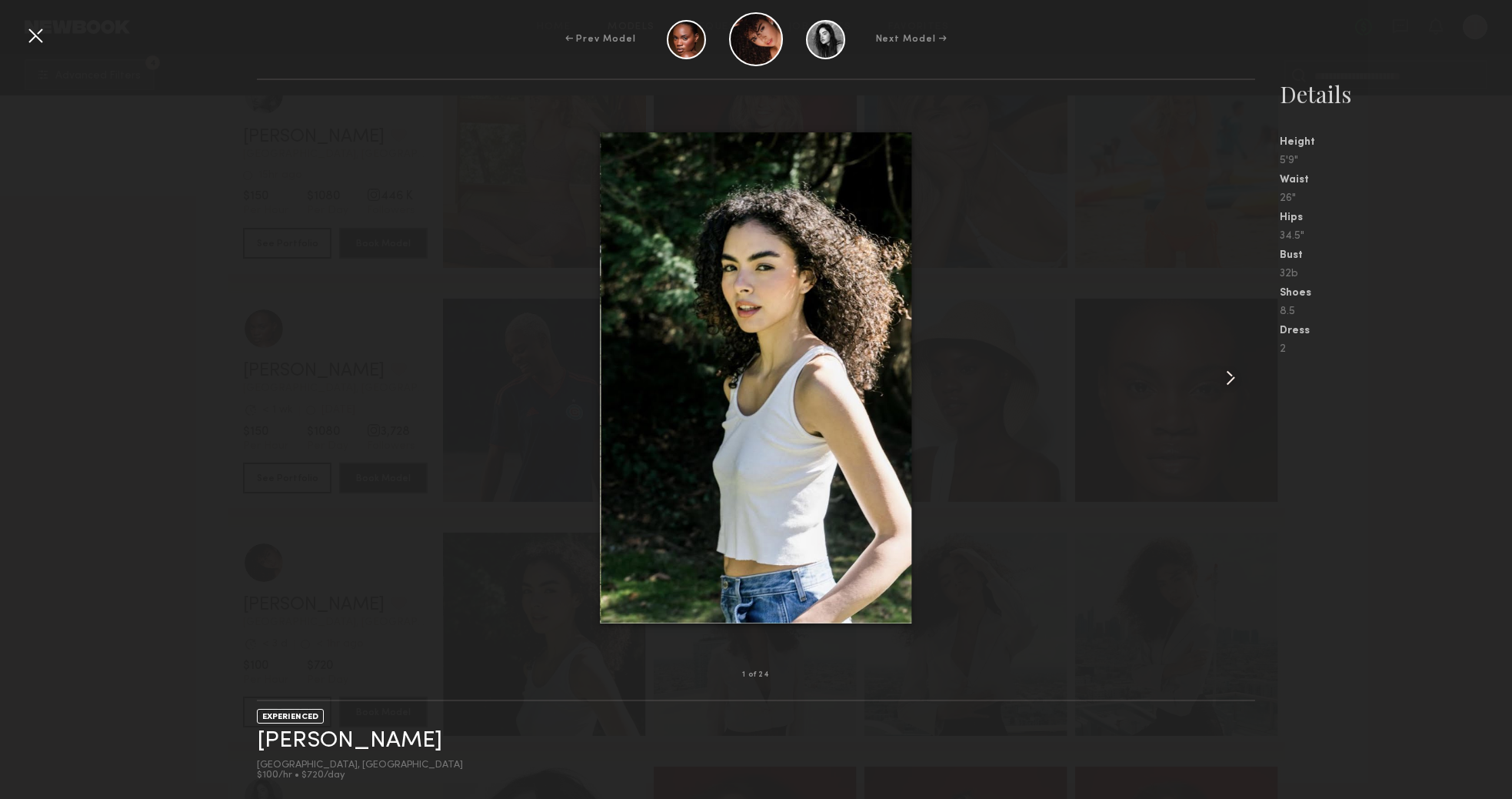
click at [1235, 383] on common-icon at bounding box center [1230, 377] width 25 height 25
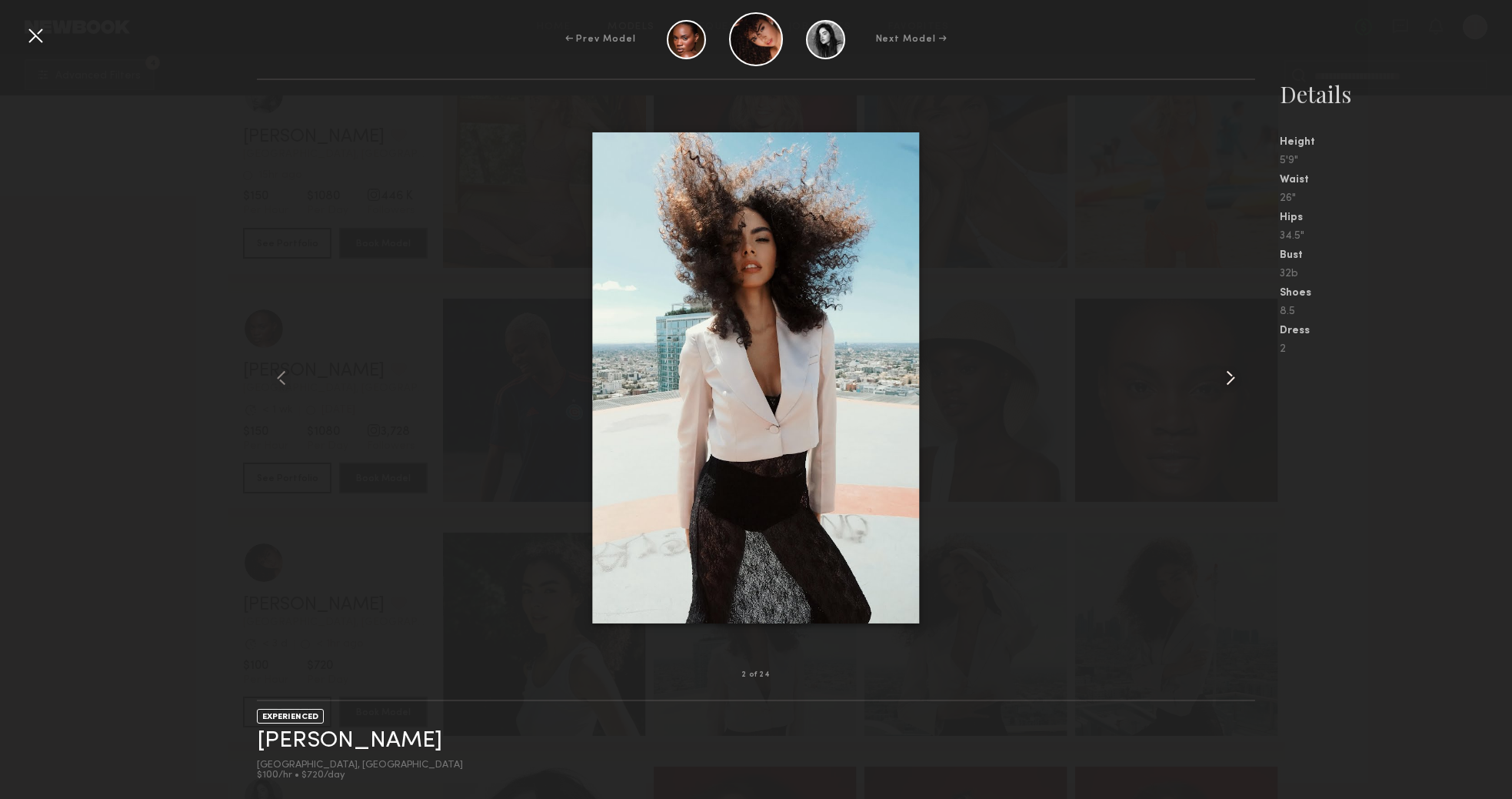
click at [1235, 383] on common-icon at bounding box center [1230, 377] width 25 height 25
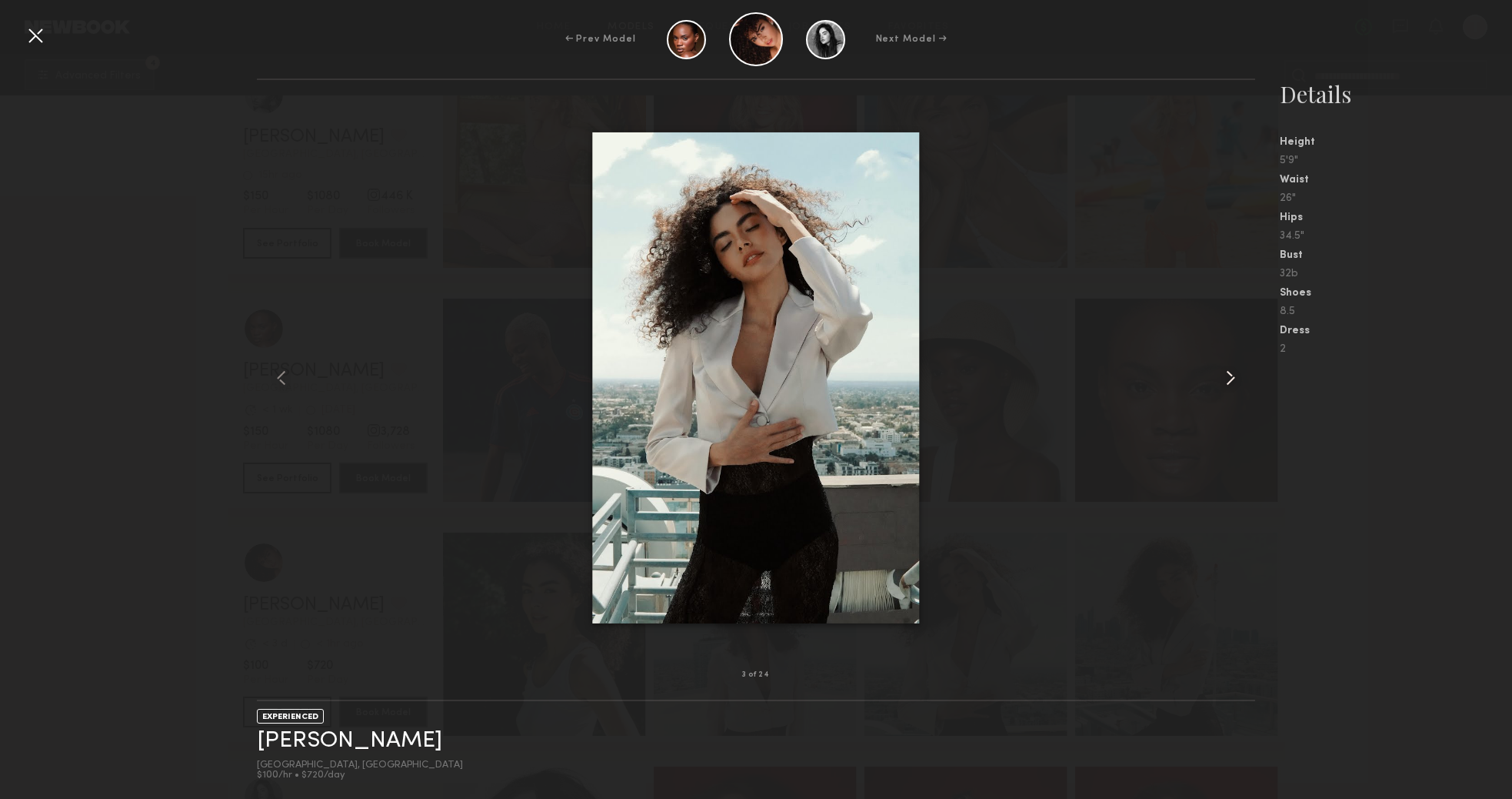
click at [1235, 383] on common-icon at bounding box center [1230, 377] width 25 height 25
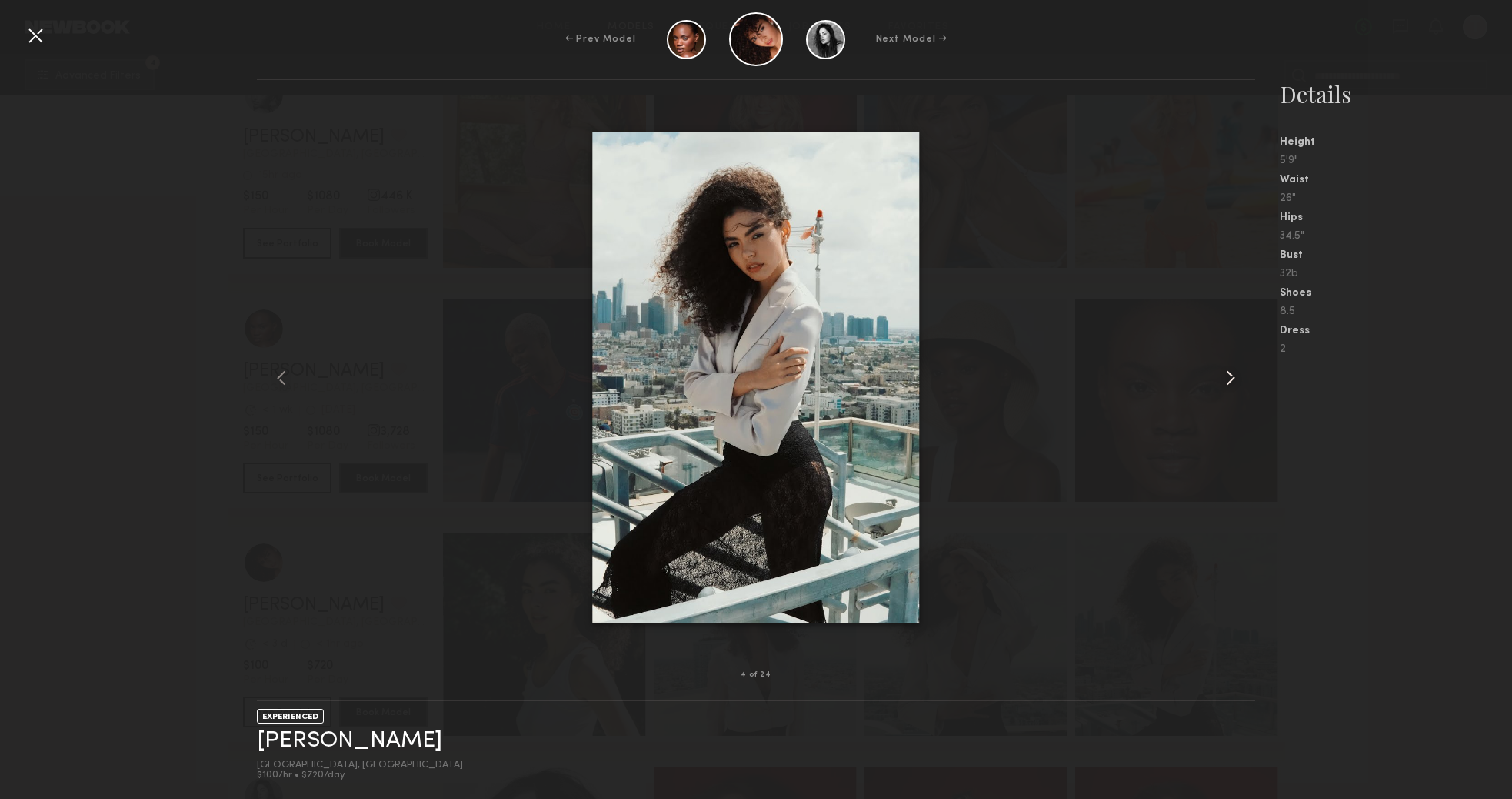
click at [1235, 383] on common-icon at bounding box center [1230, 377] width 25 height 25
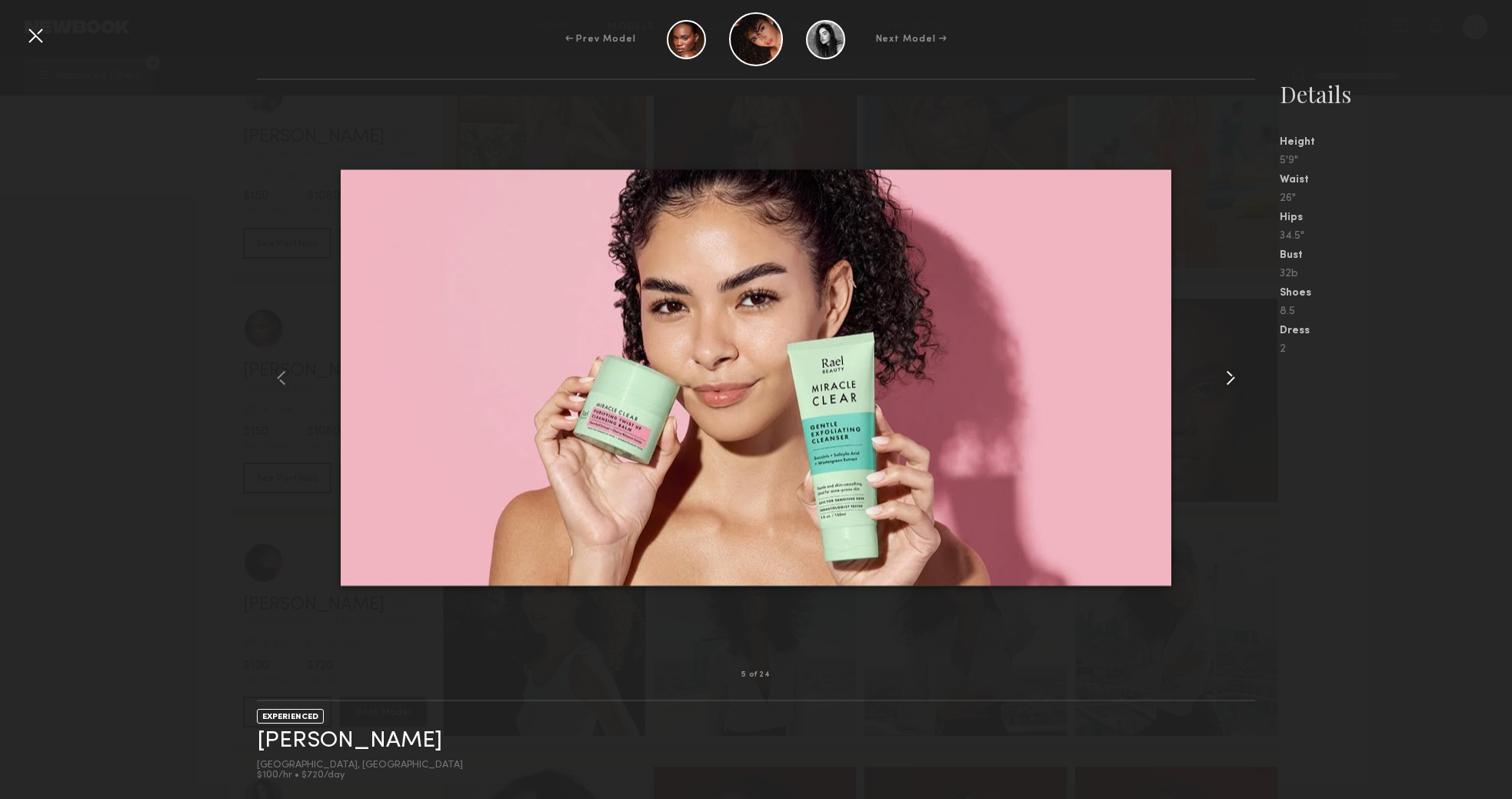
click at [1235, 383] on common-icon at bounding box center [1230, 377] width 25 height 25
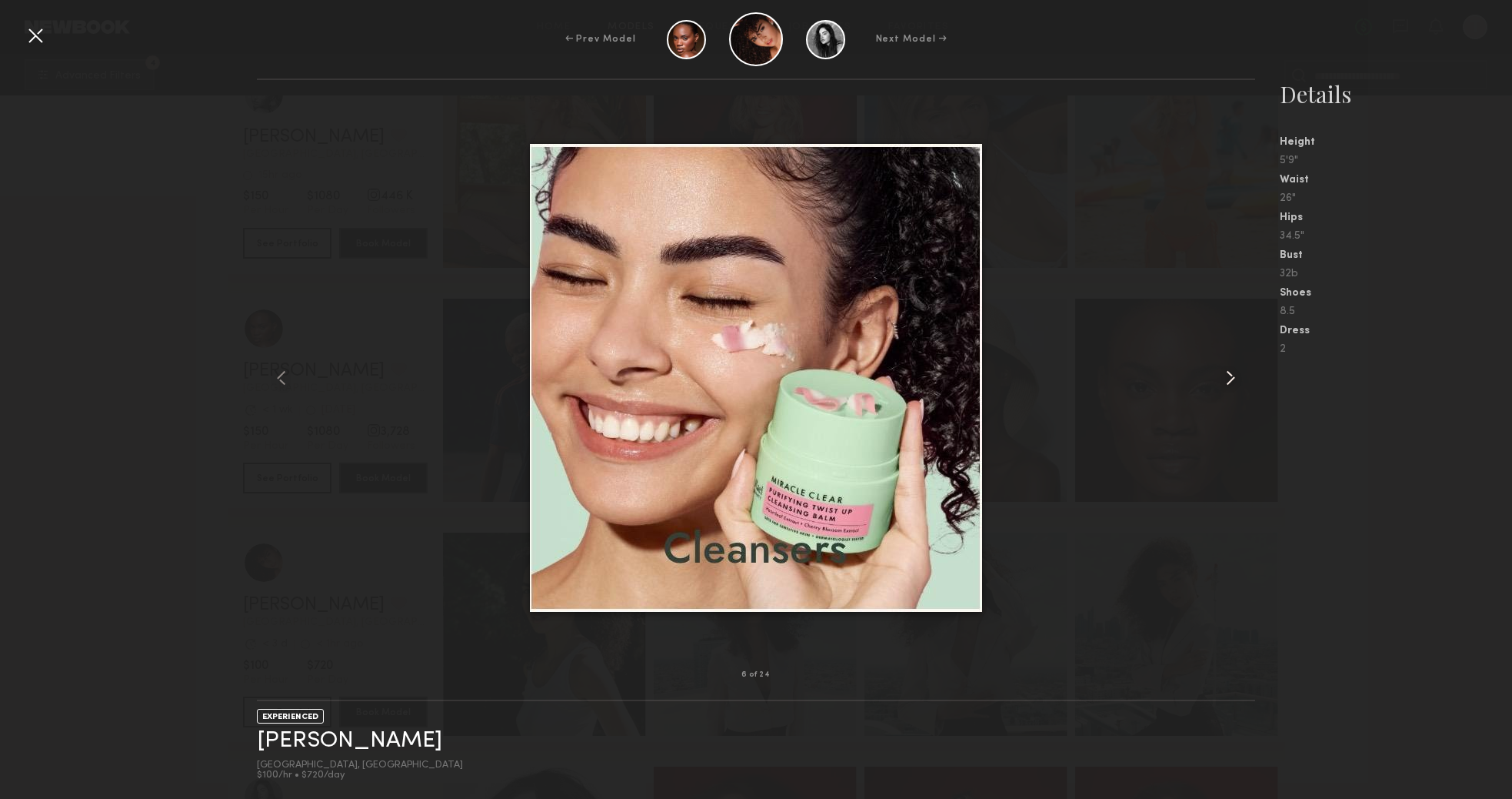
click at [1235, 383] on common-icon at bounding box center [1230, 377] width 25 height 25
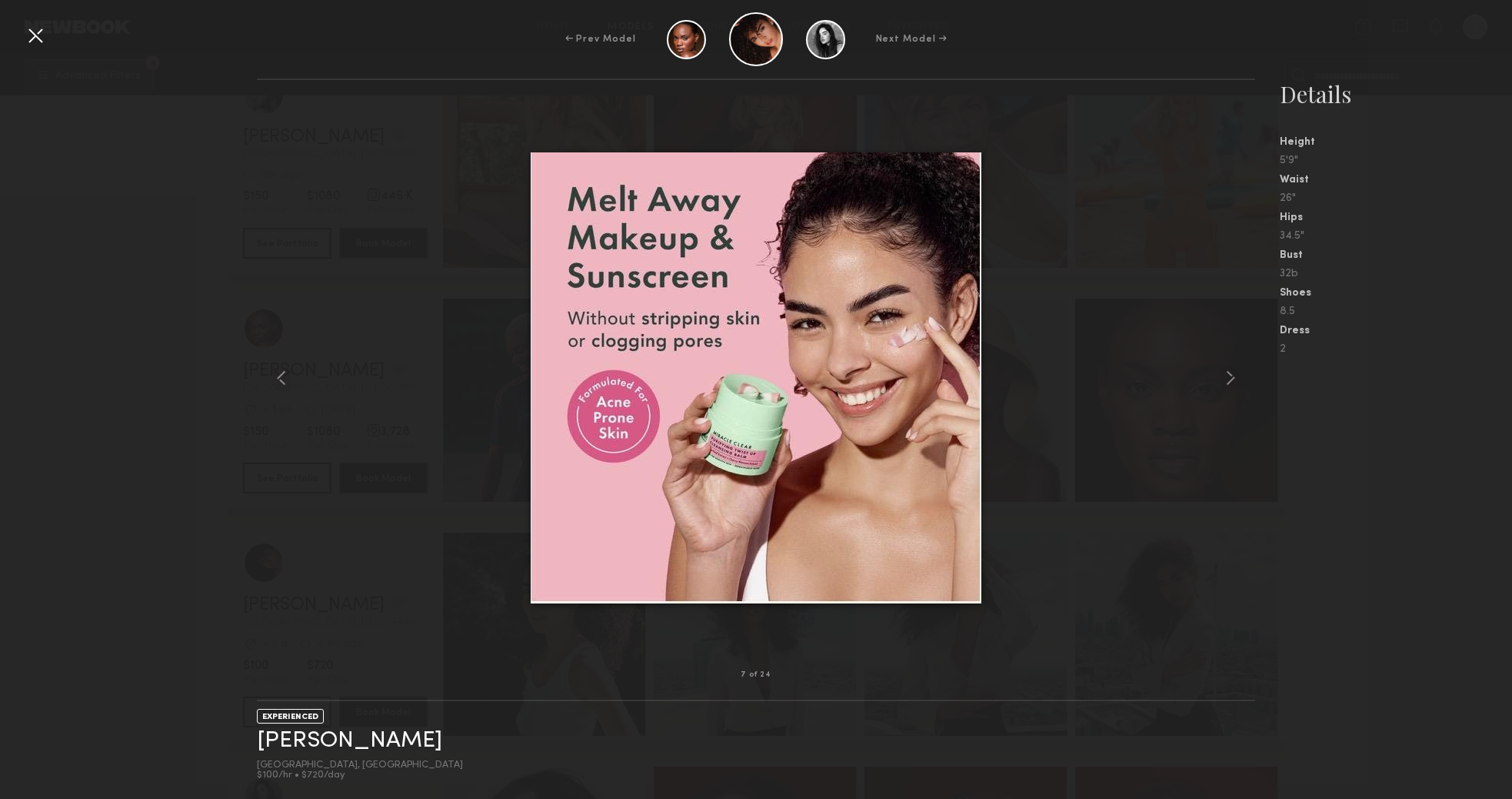
click at [28, 42] on div at bounding box center [35, 35] width 25 height 25
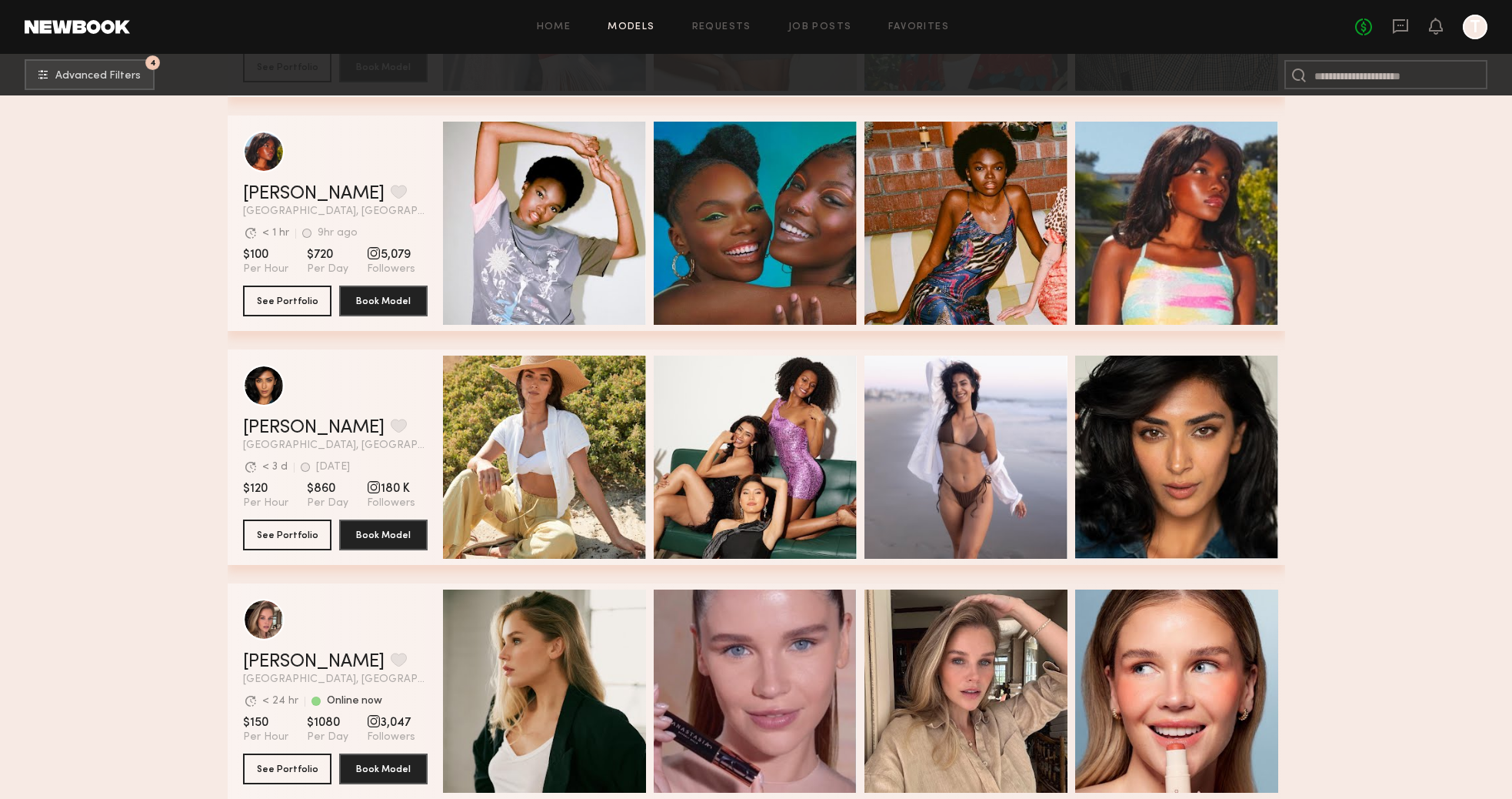
scroll to position [6331, 0]
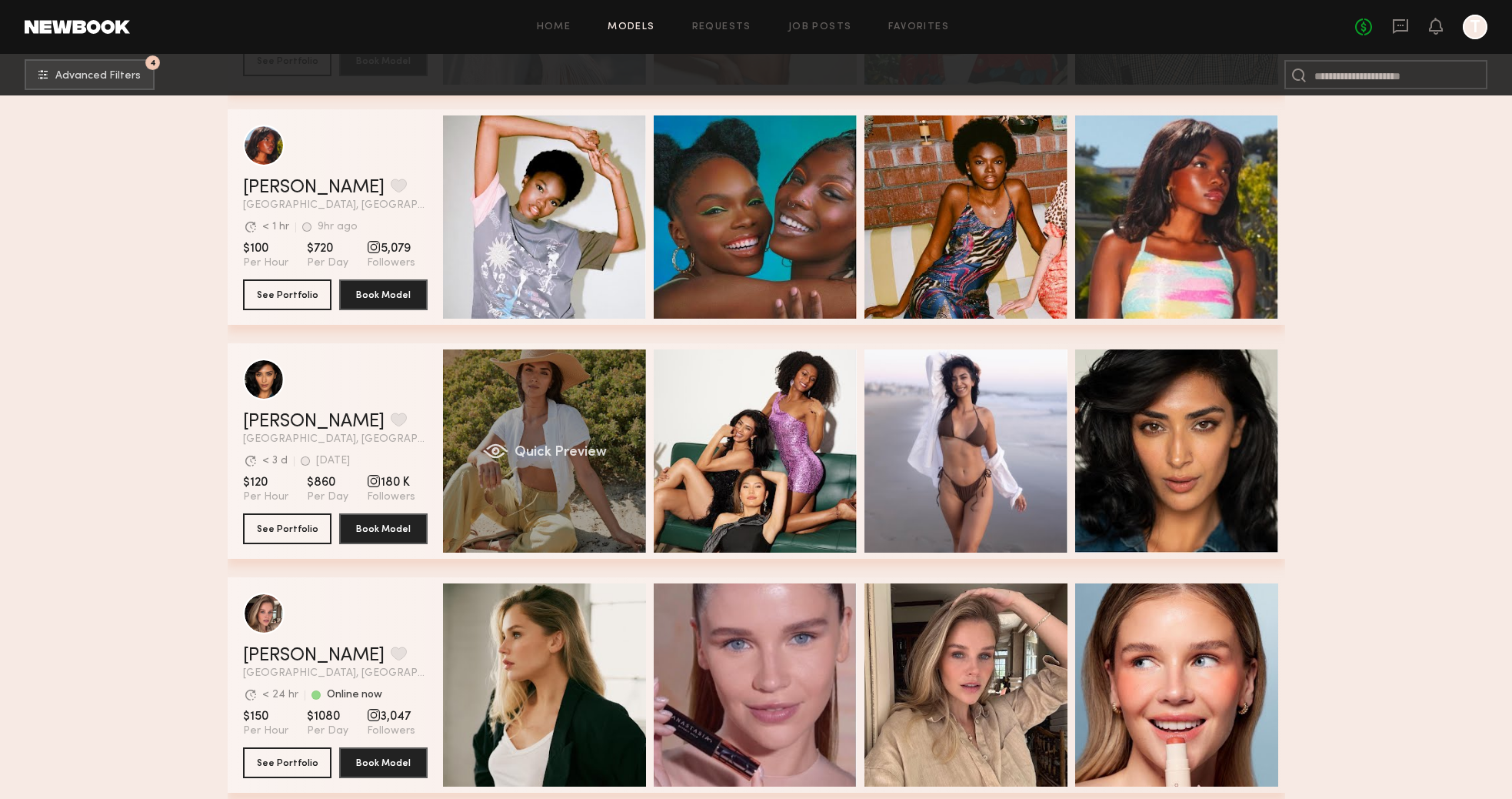
click at [542, 435] on div "Quick Preview" at bounding box center [544, 451] width 203 height 203
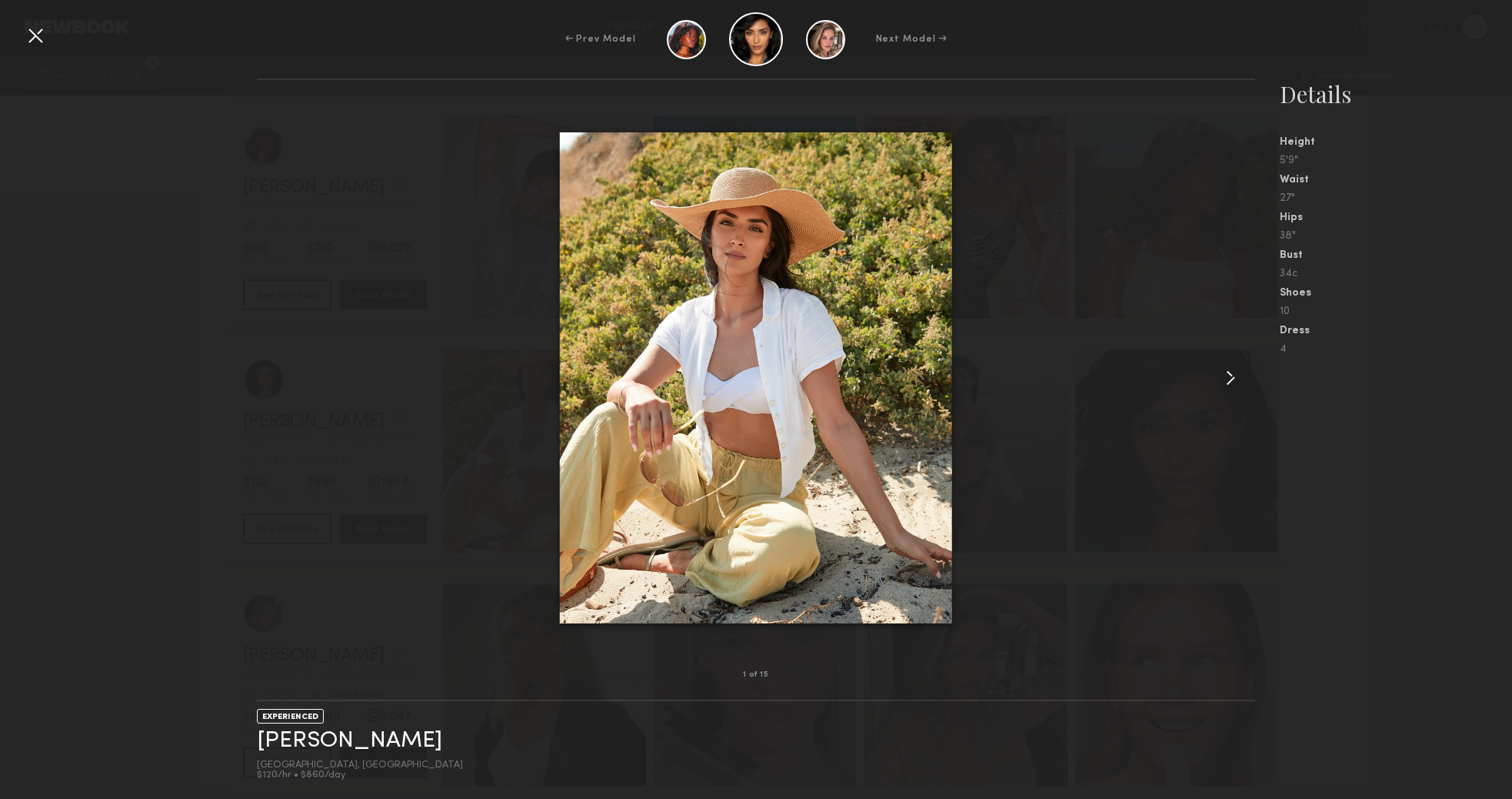
click at [1225, 384] on common-icon at bounding box center [1230, 377] width 25 height 25
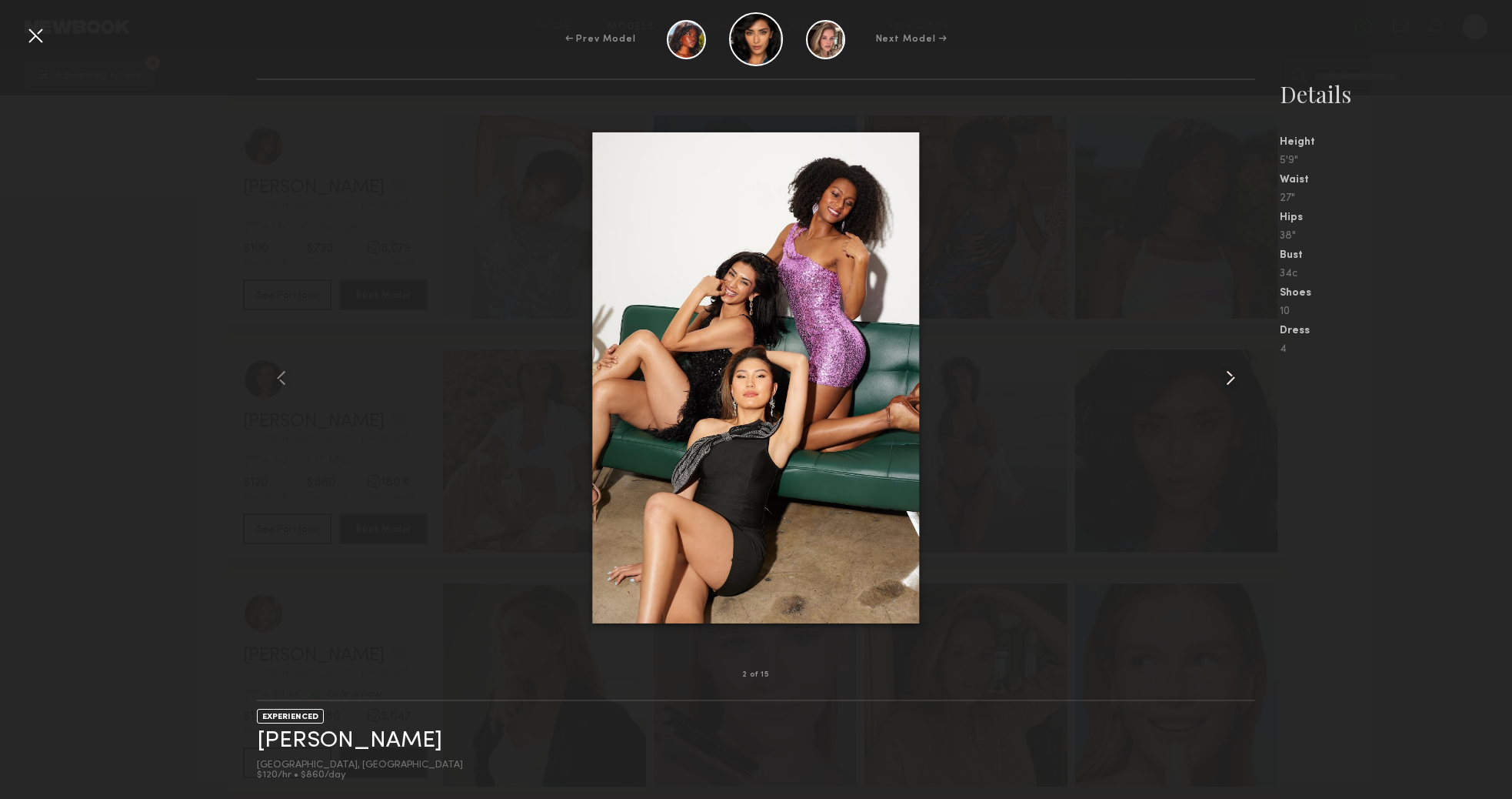
click at [1225, 384] on common-icon at bounding box center [1230, 377] width 25 height 25
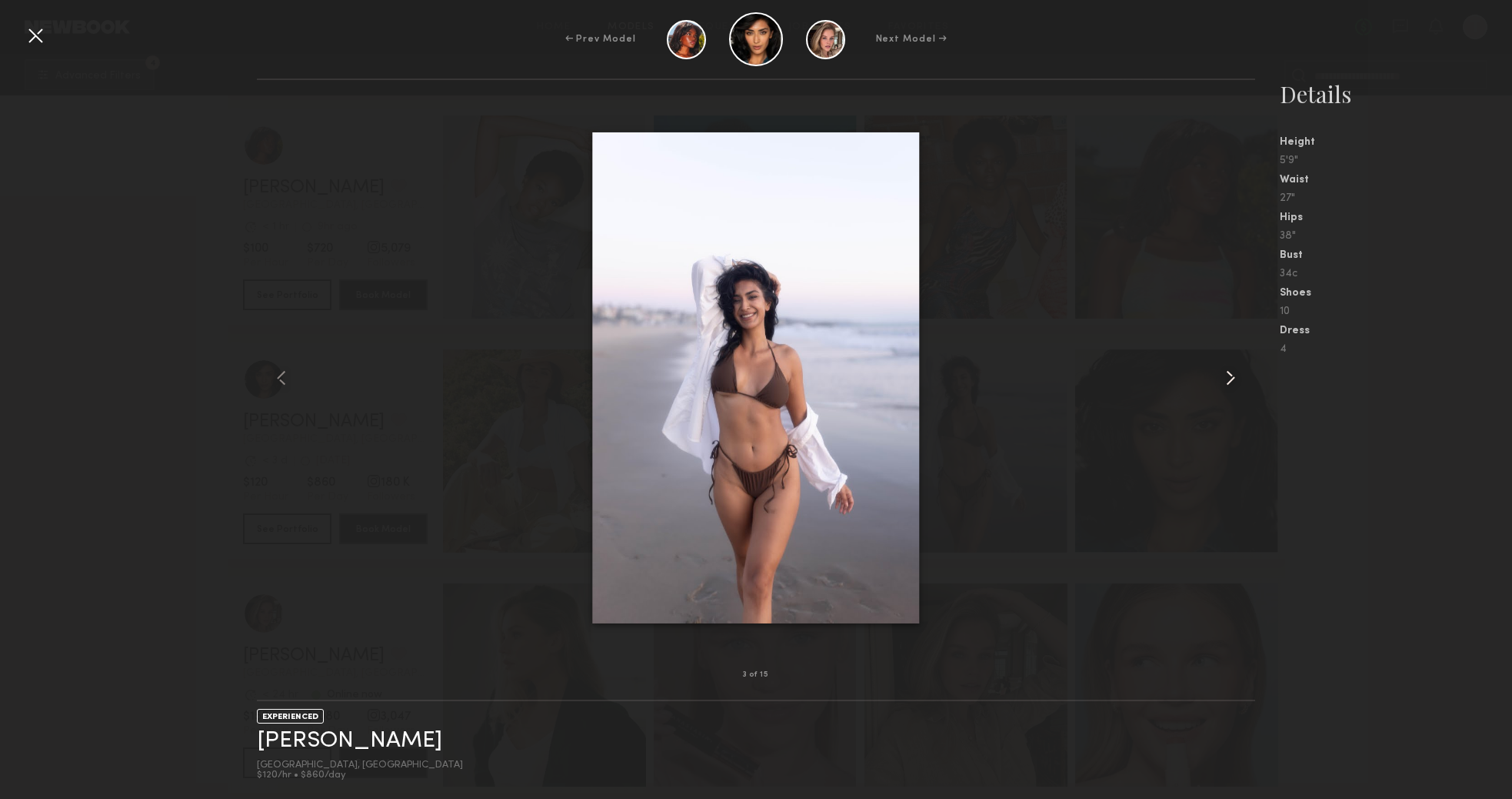
click at [1225, 384] on common-icon at bounding box center [1230, 377] width 25 height 25
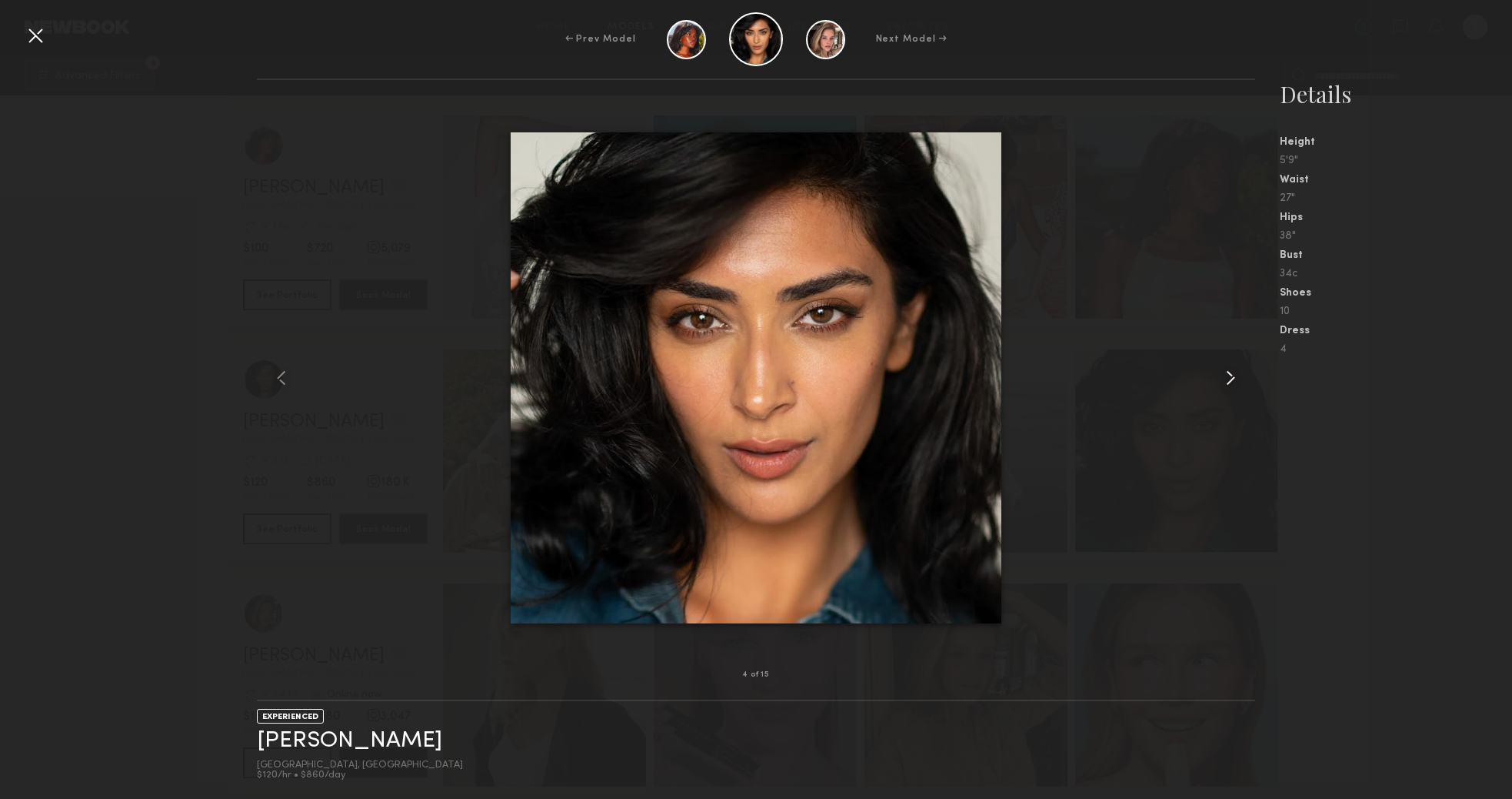
click at [1225, 384] on common-icon at bounding box center [1230, 377] width 25 height 25
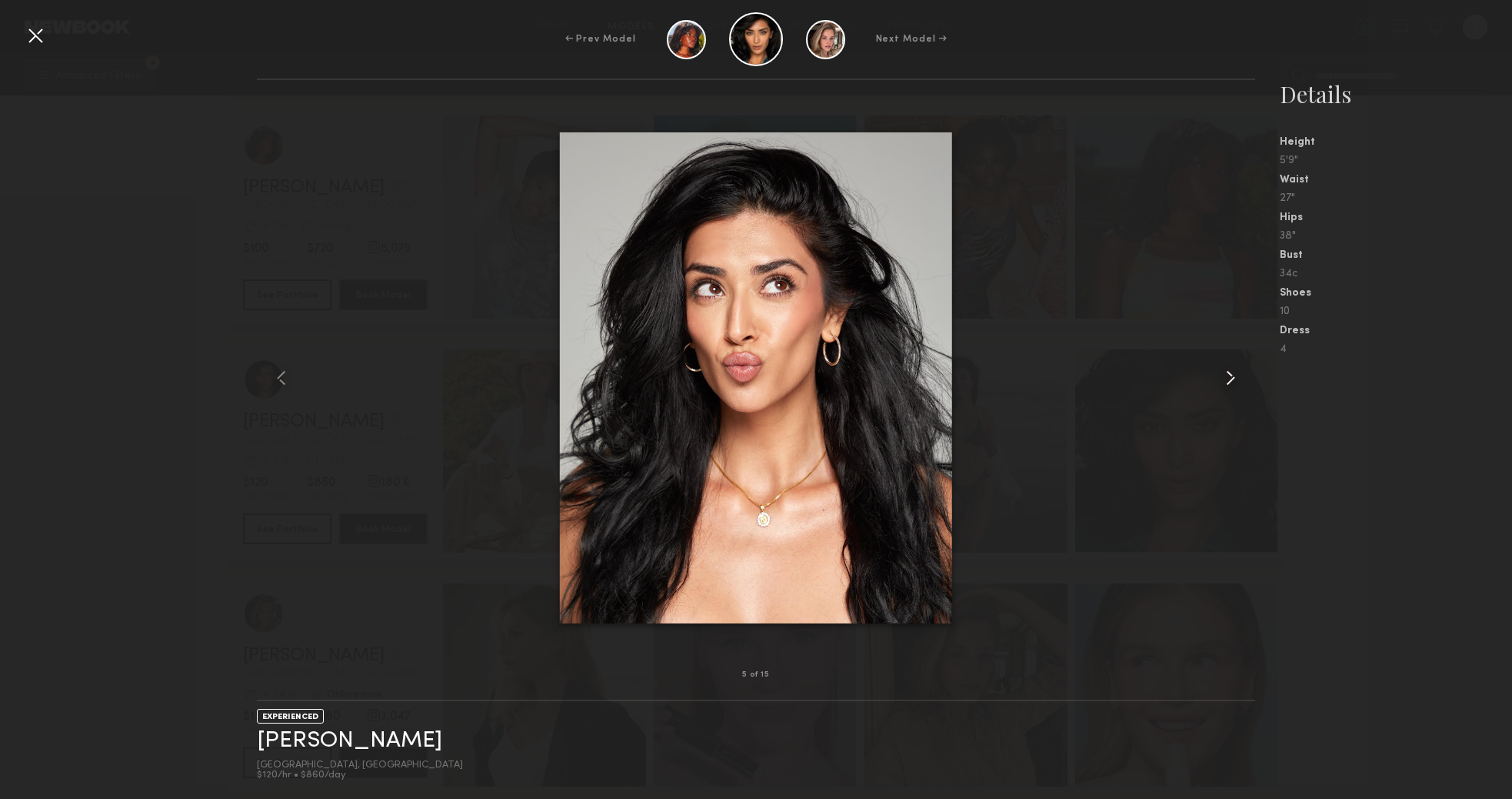
click at [1225, 384] on common-icon at bounding box center [1230, 377] width 25 height 25
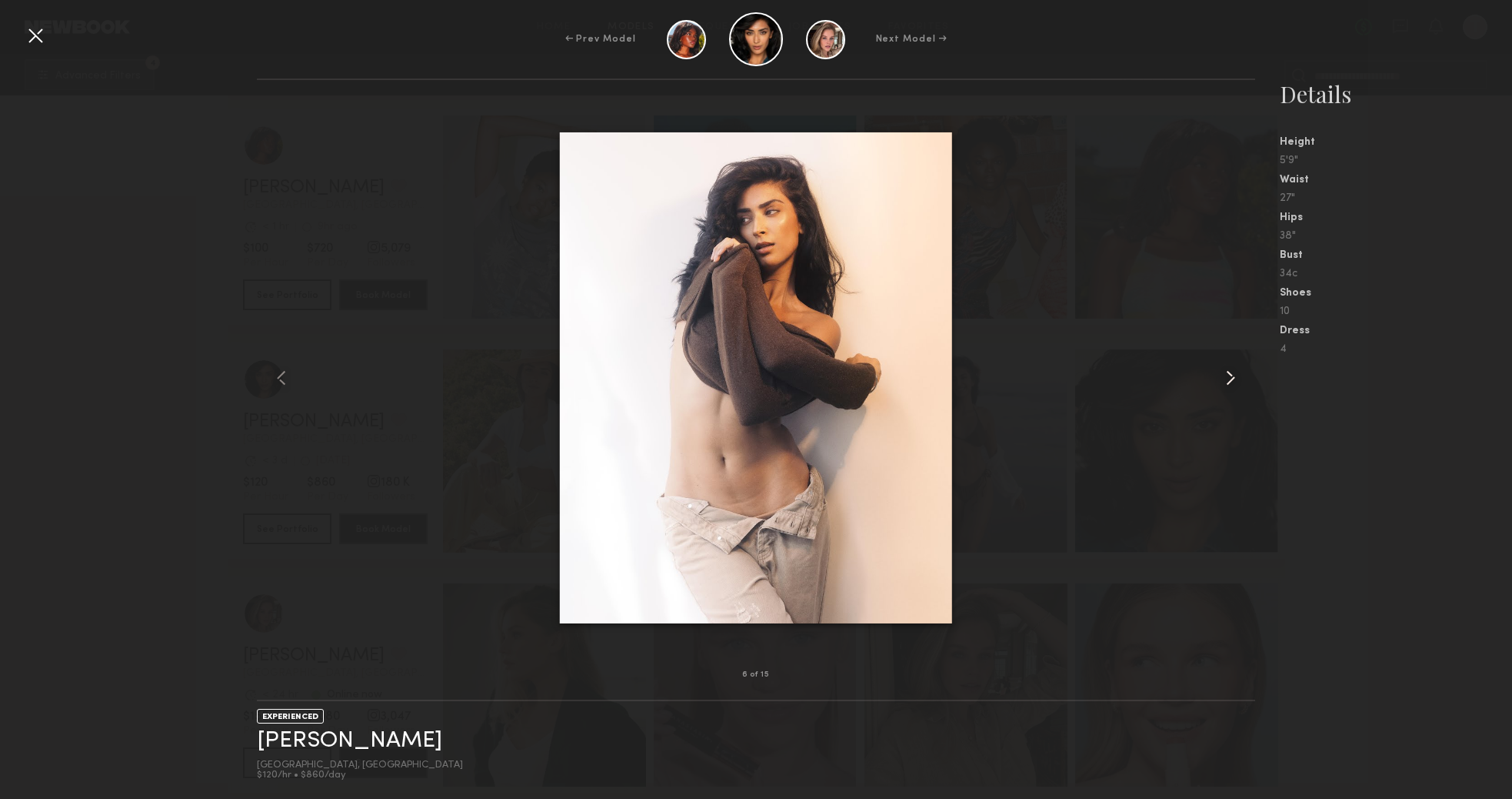
click at [1225, 384] on common-icon at bounding box center [1230, 377] width 25 height 25
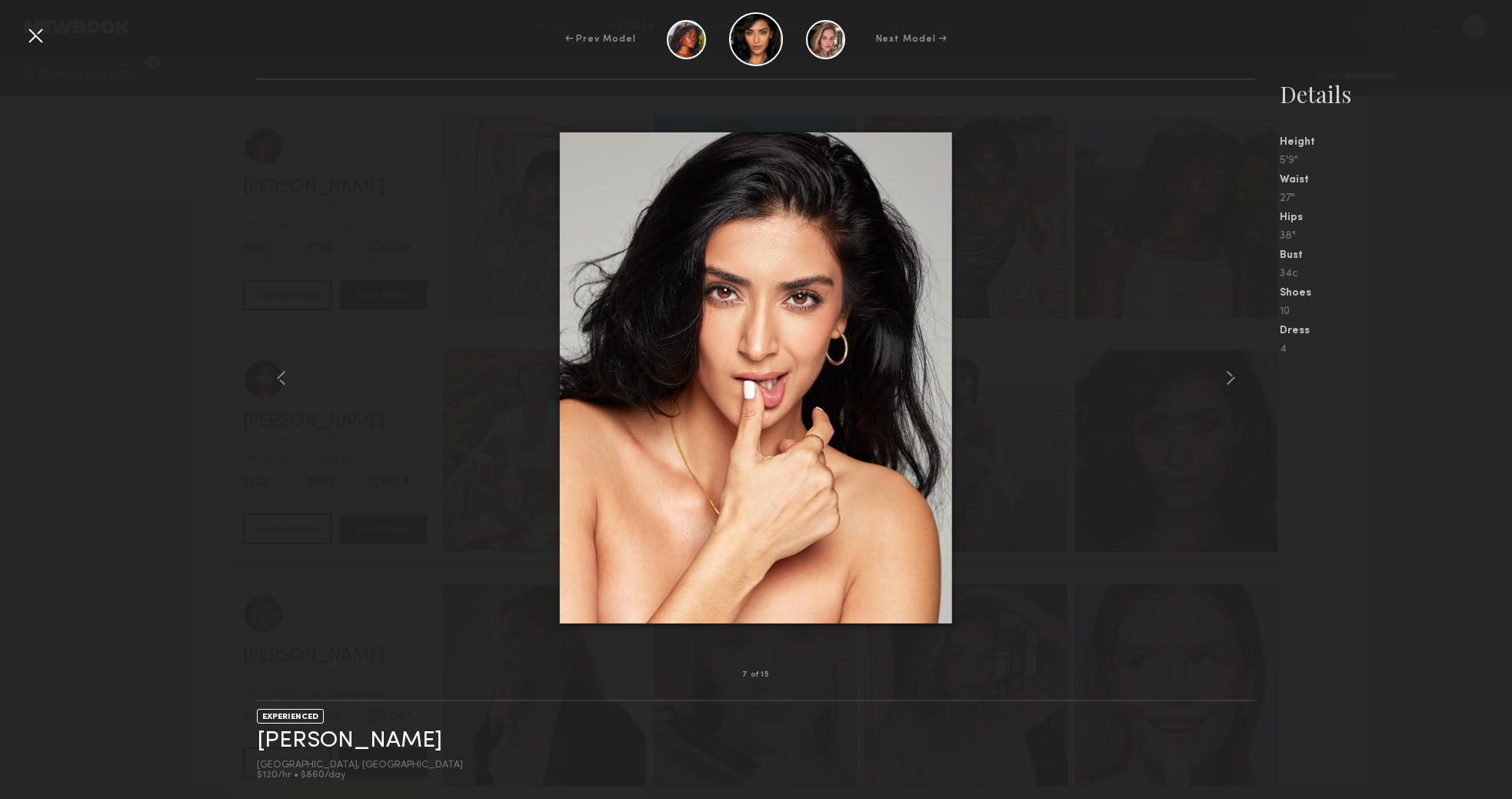
click at [36, 37] on div at bounding box center [35, 35] width 25 height 25
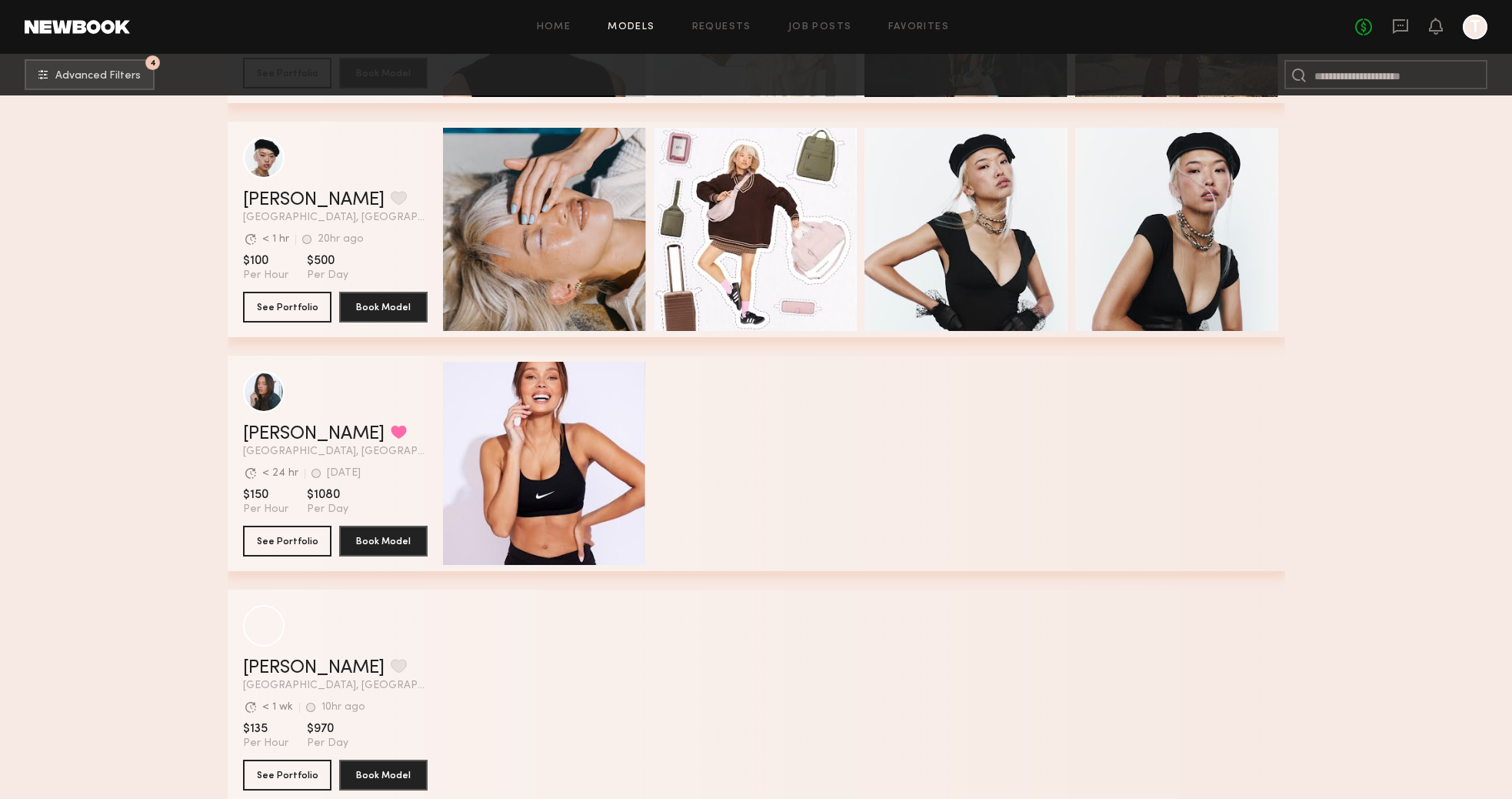
scroll to position [8813, 0]
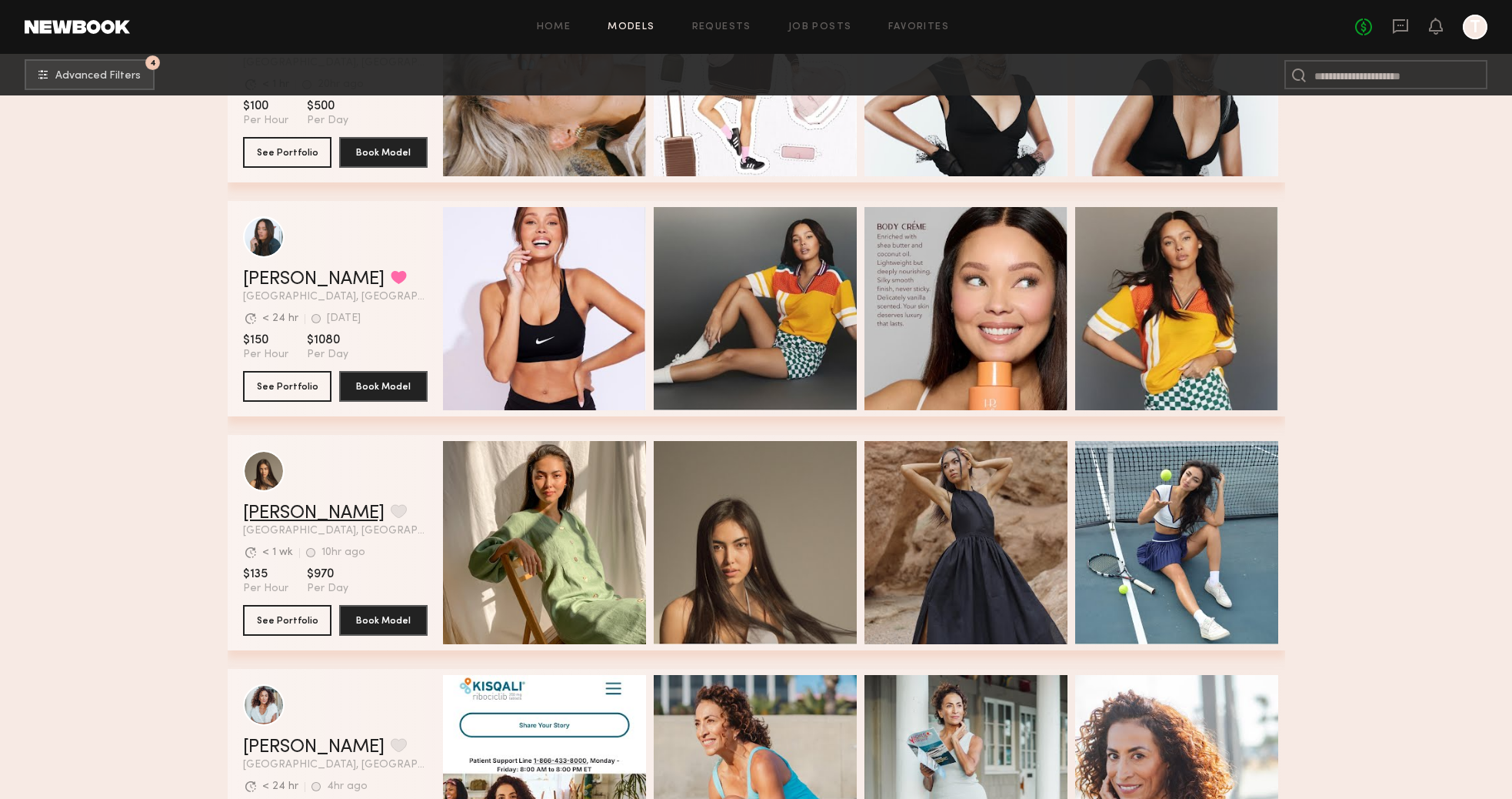
click at [299, 510] on link "Assiya M." at bounding box center [314, 512] width 141 height 19
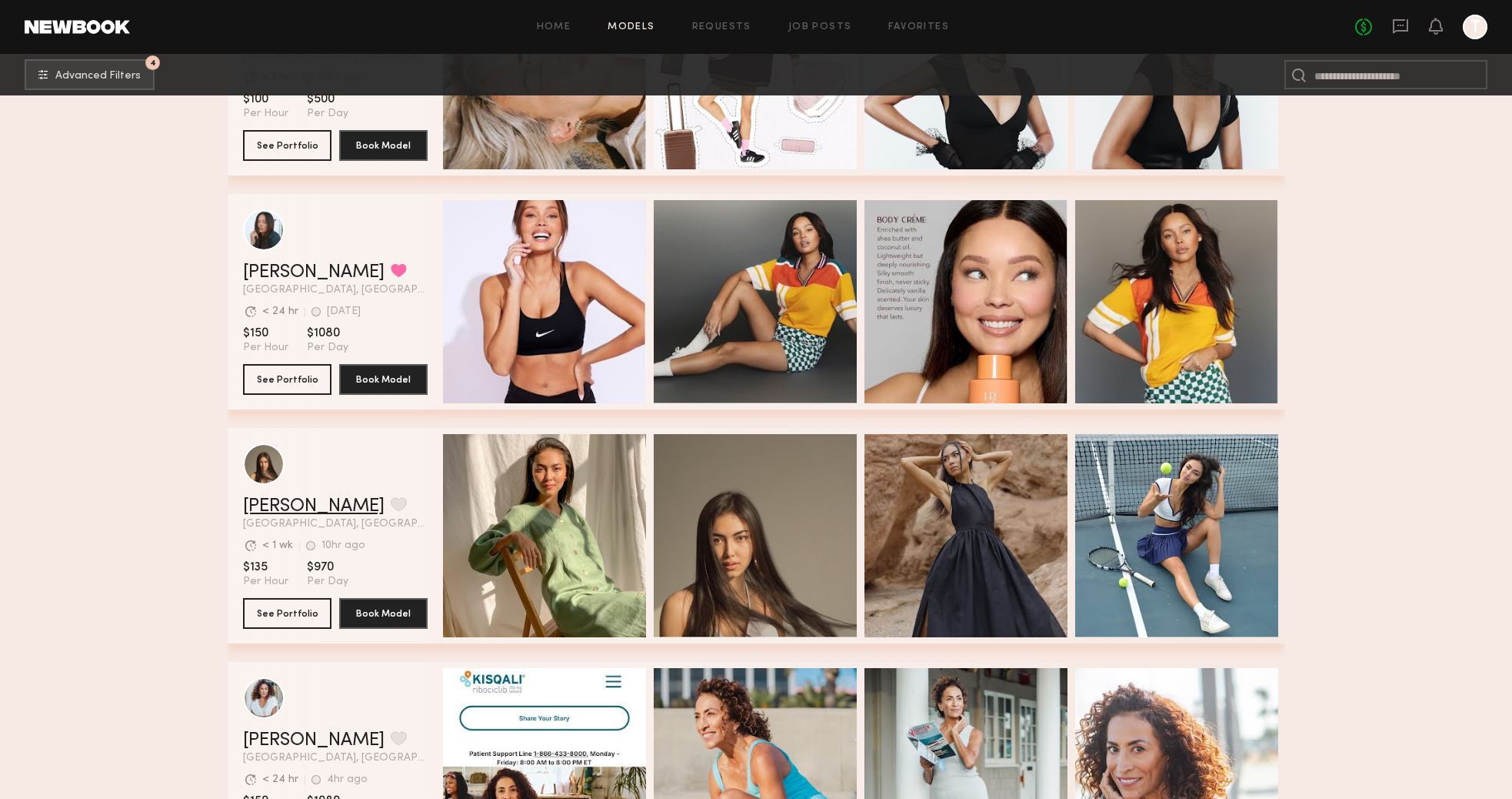
scroll to position [8816, 0]
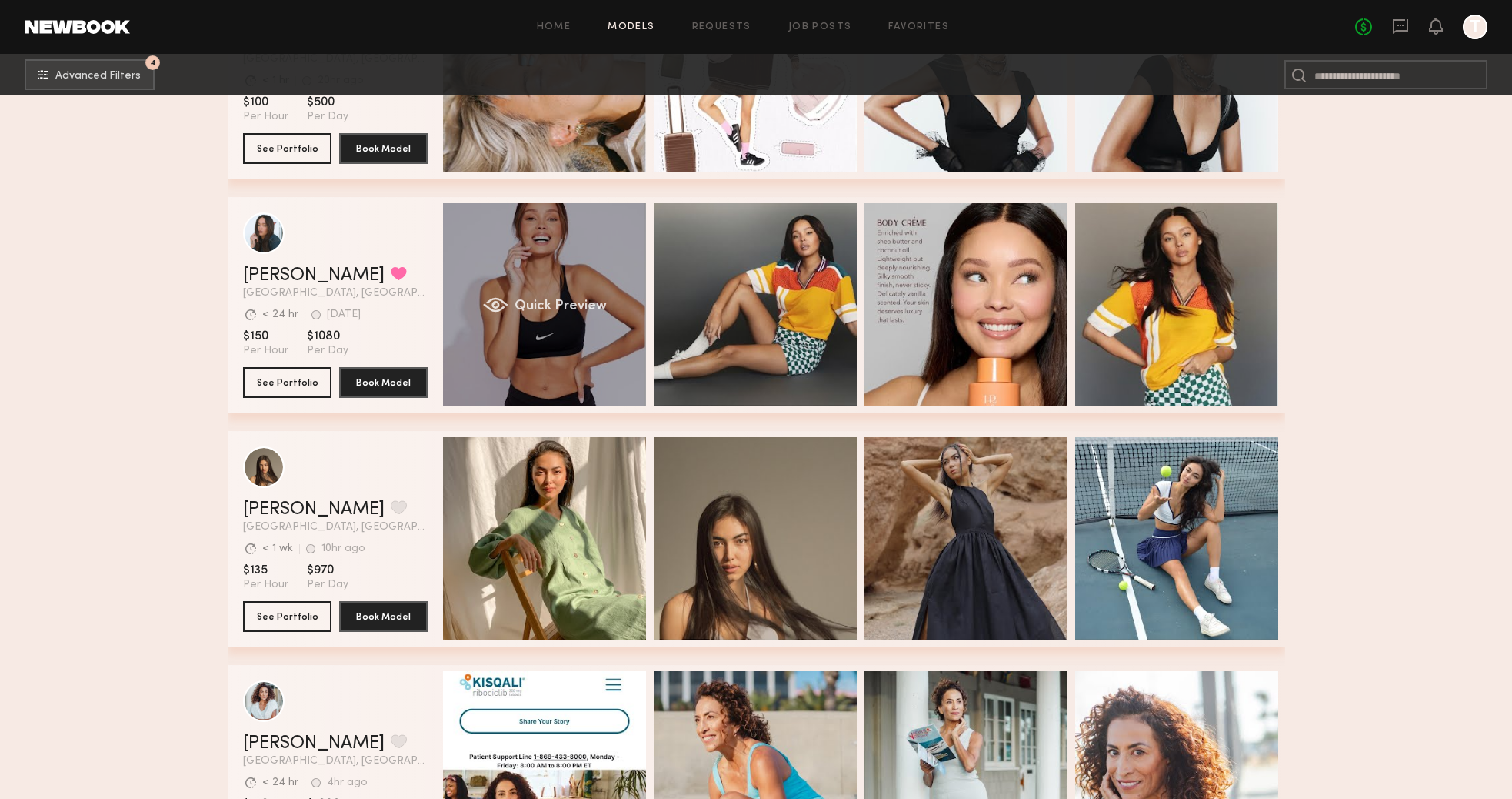
click at [529, 350] on div "Quick Preview" at bounding box center [544, 304] width 203 height 203
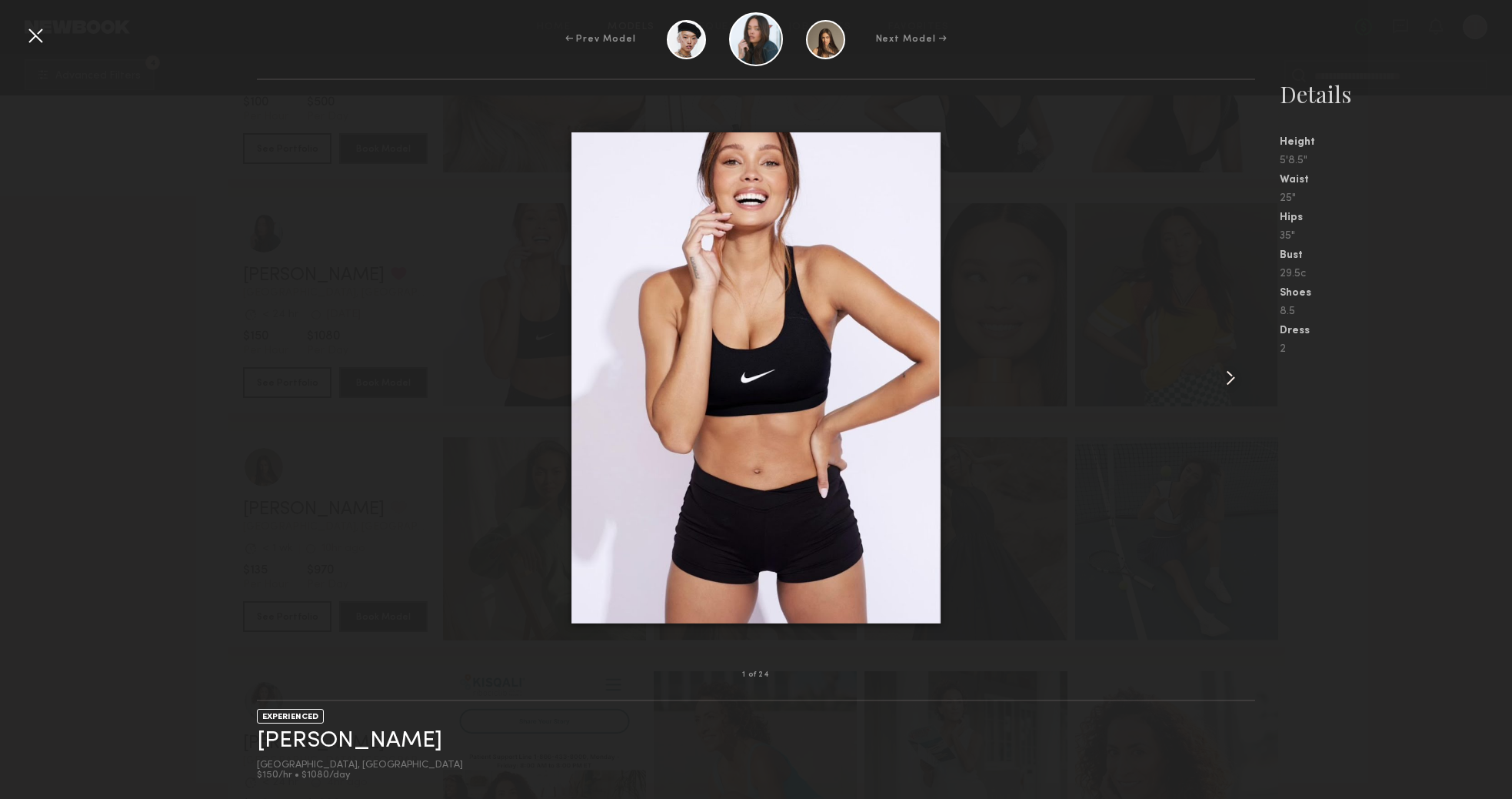
click at [1232, 365] on common-icon at bounding box center [1230, 377] width 25 height 25
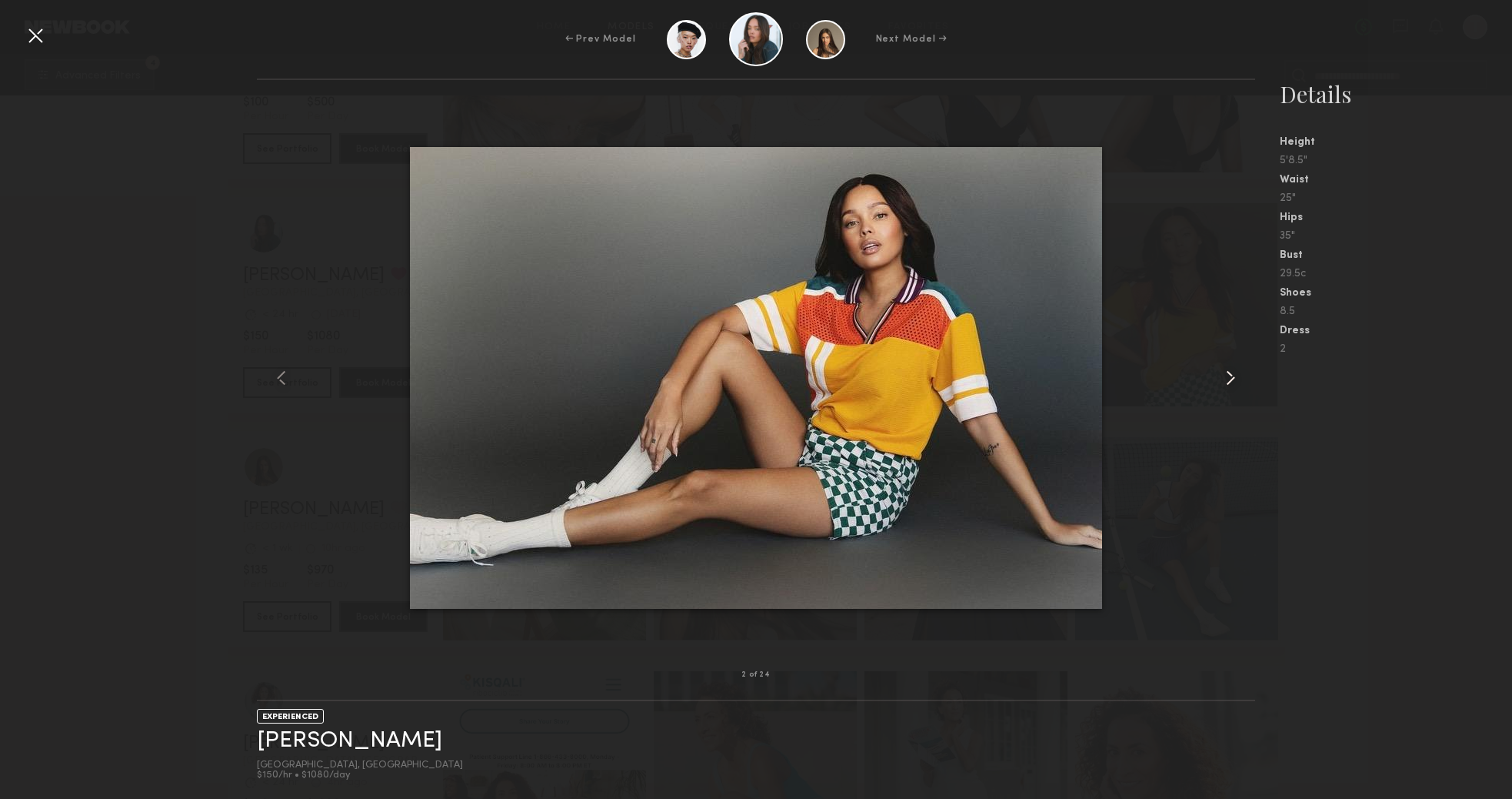
click at [1232, 368] on common-icon at bounding box center [1230, 377] width 25 height 25
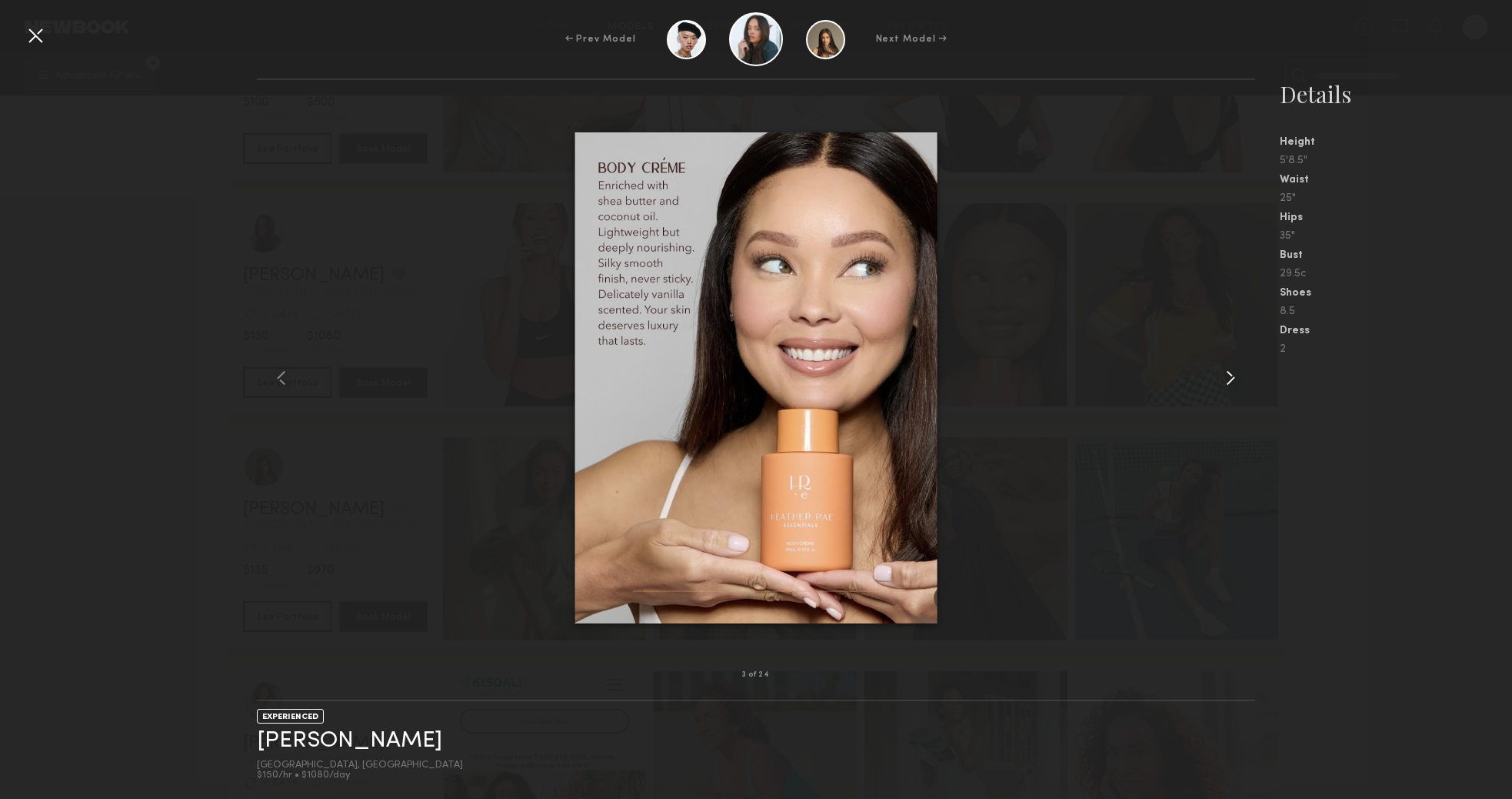
click at [1232, 368] on common-icon at bounding box center [1230, 377] width 25 height 25
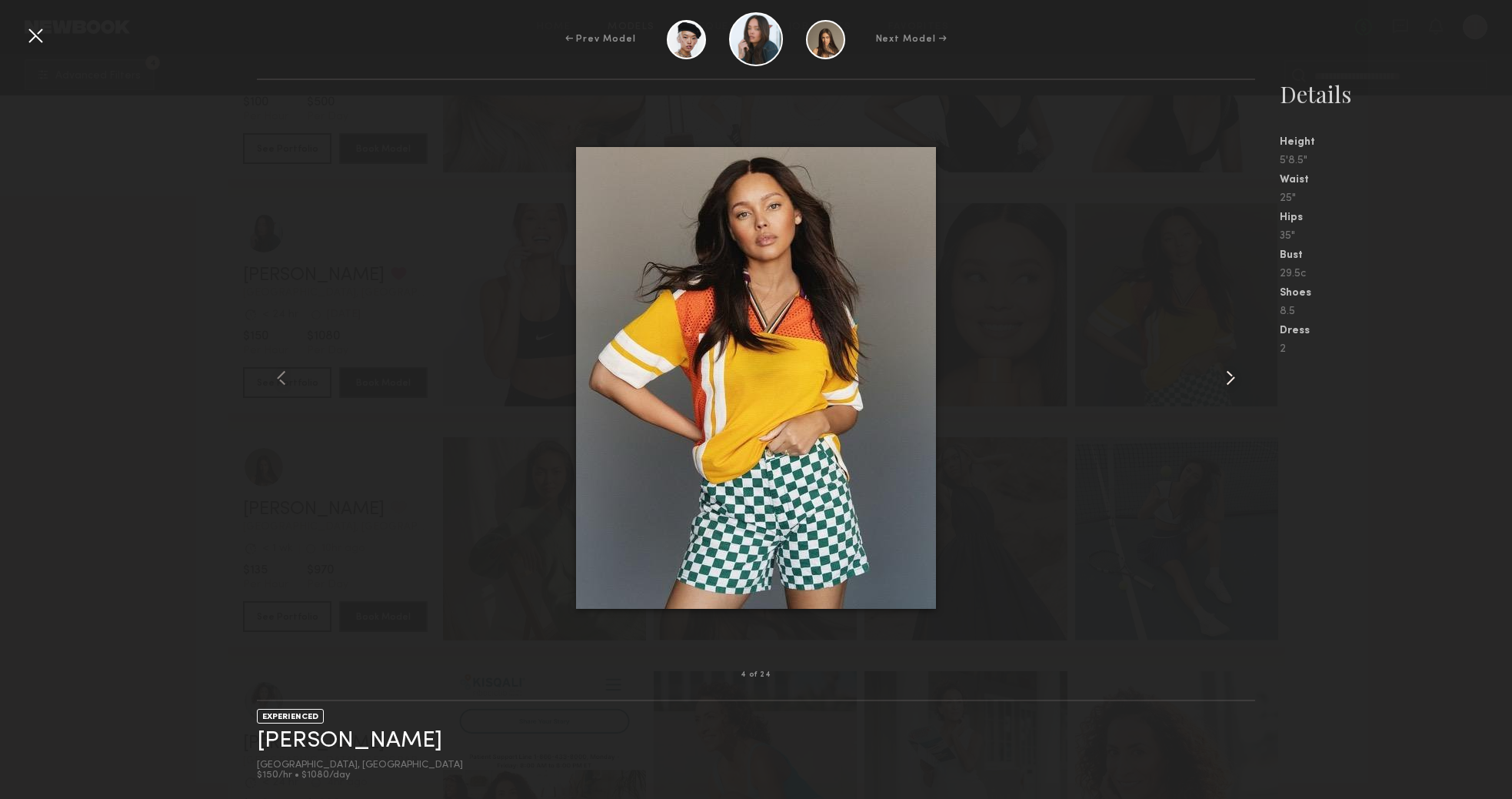
click at [1232, 368] on common-icon at bounding box center [1230, 377] width 25 height 25
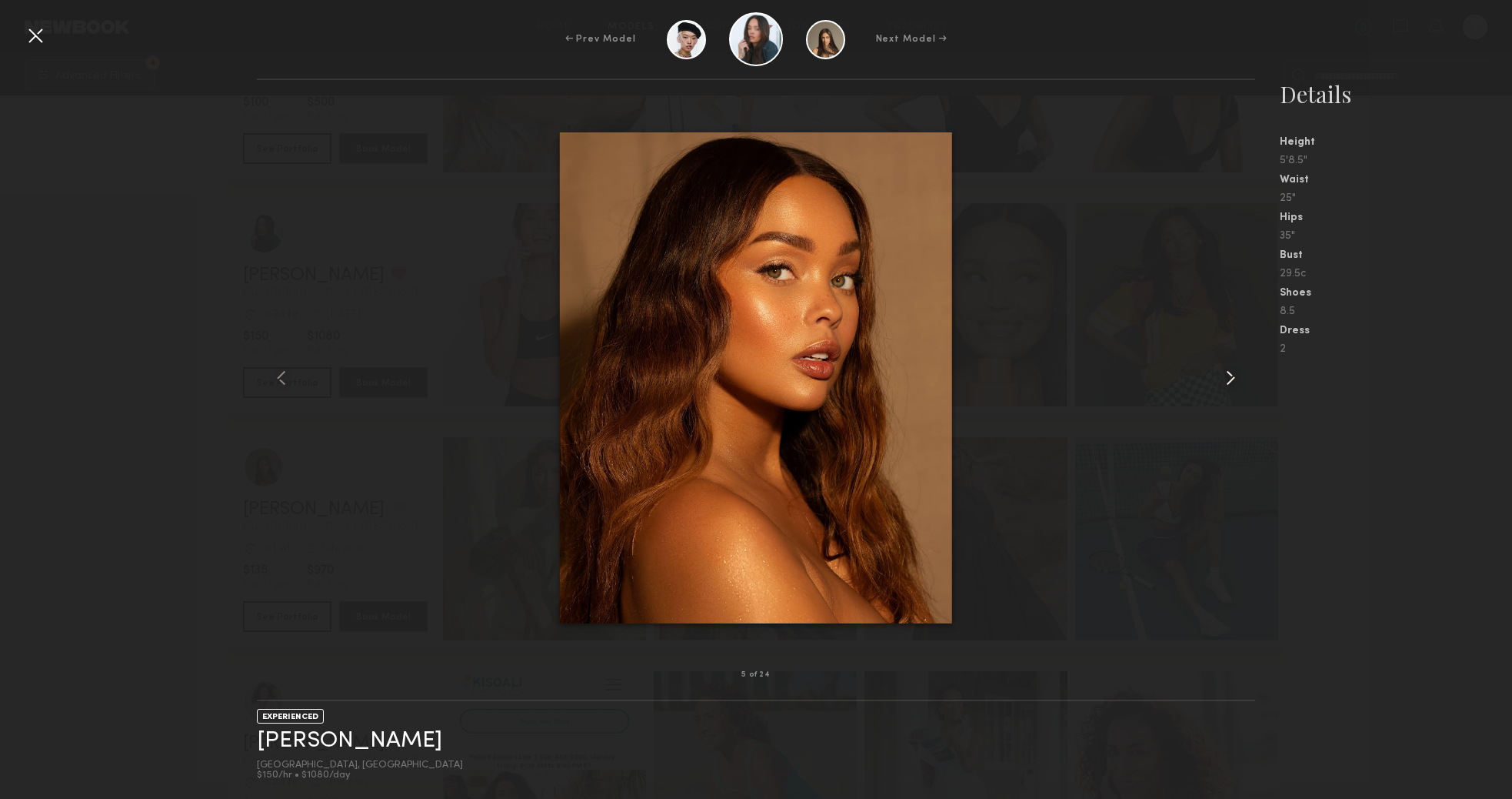
click at [1232, 368] on common-icon at bounding box center [1230, 377] width 25 height 25
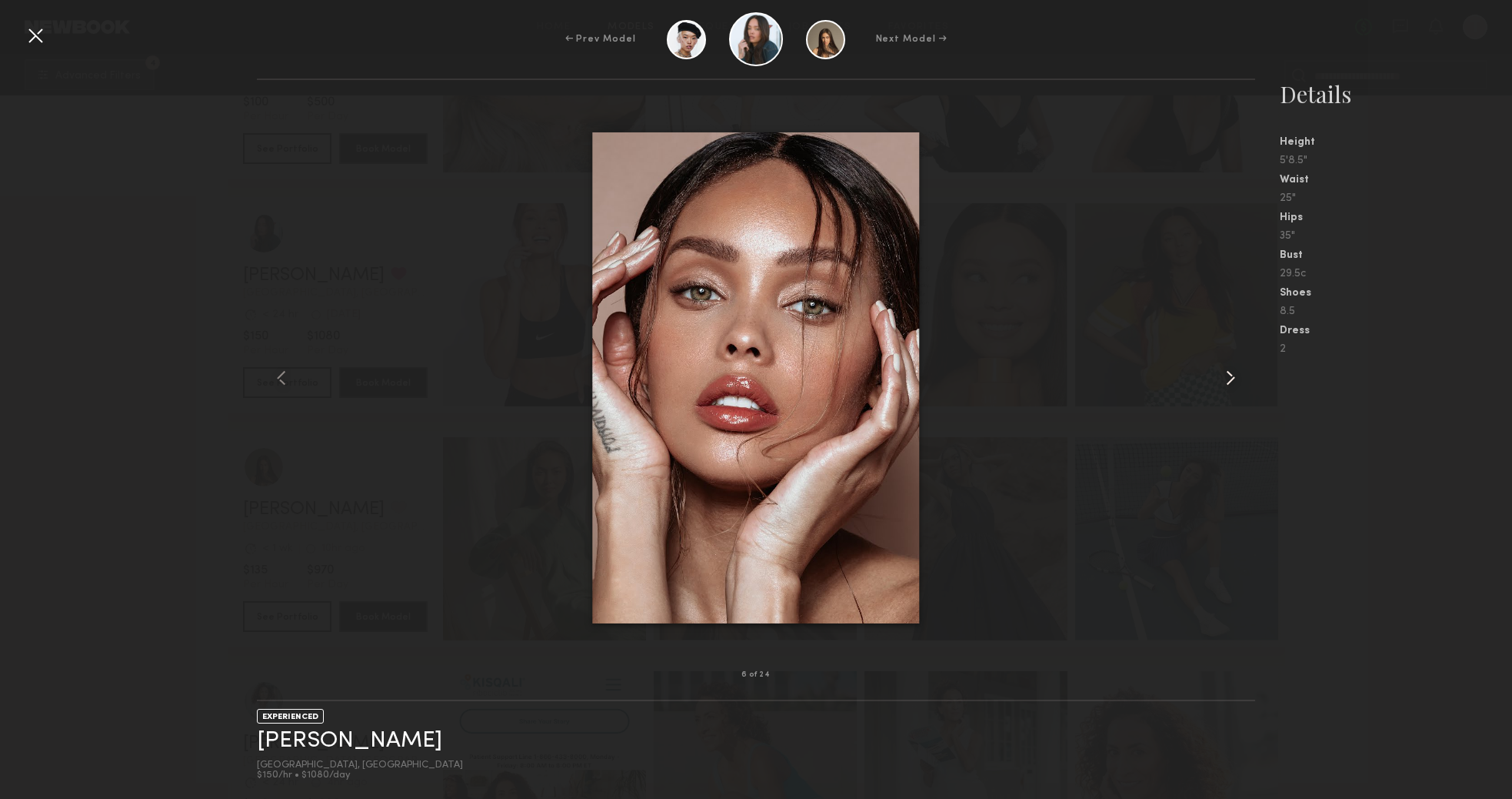
click at [1232, 368] on common-icon at bounding box center [1230, 377] width 25 height 25
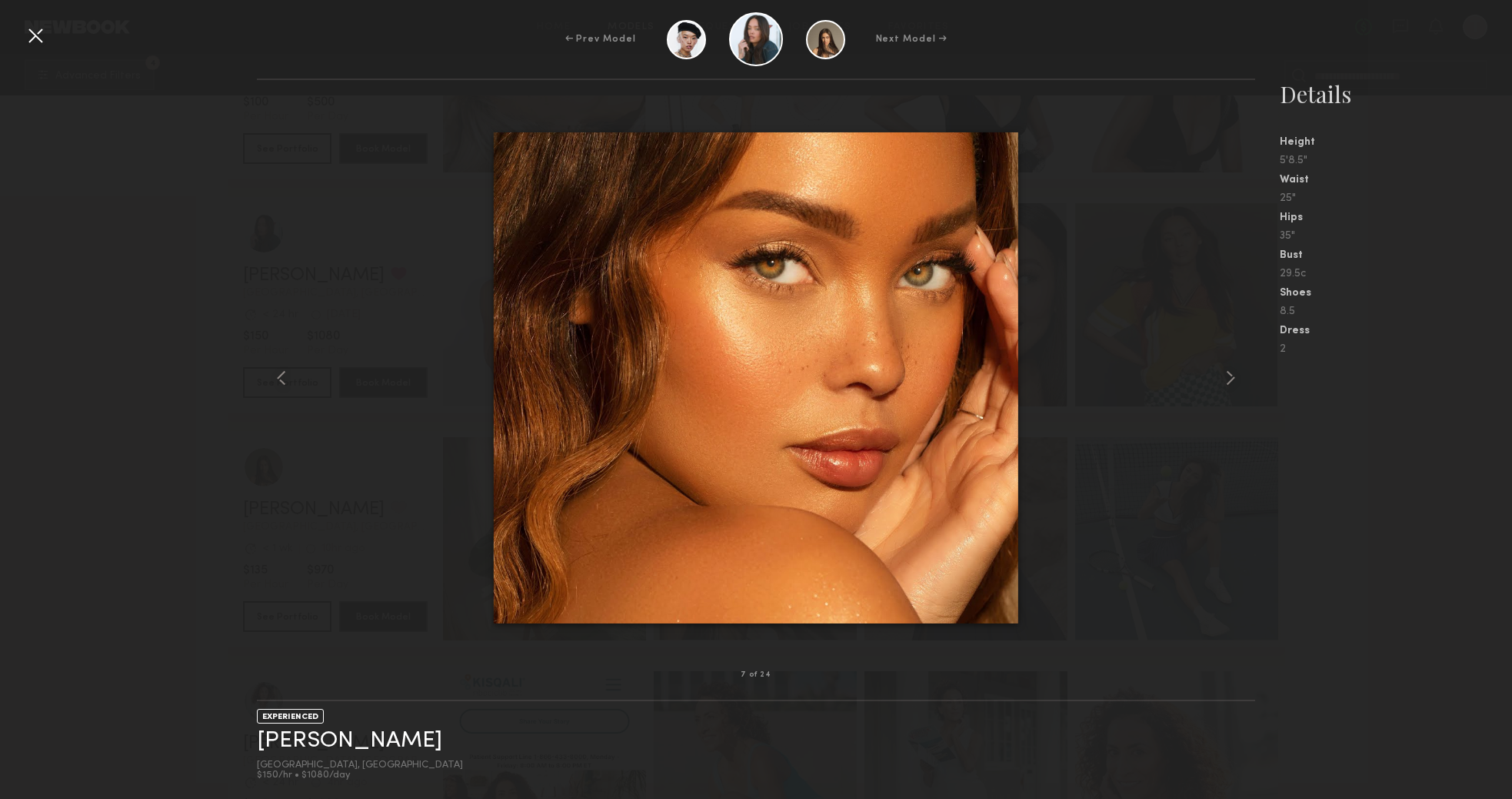
click at [40, 37] on div at bounding box center [35, 35] width 25 height 25
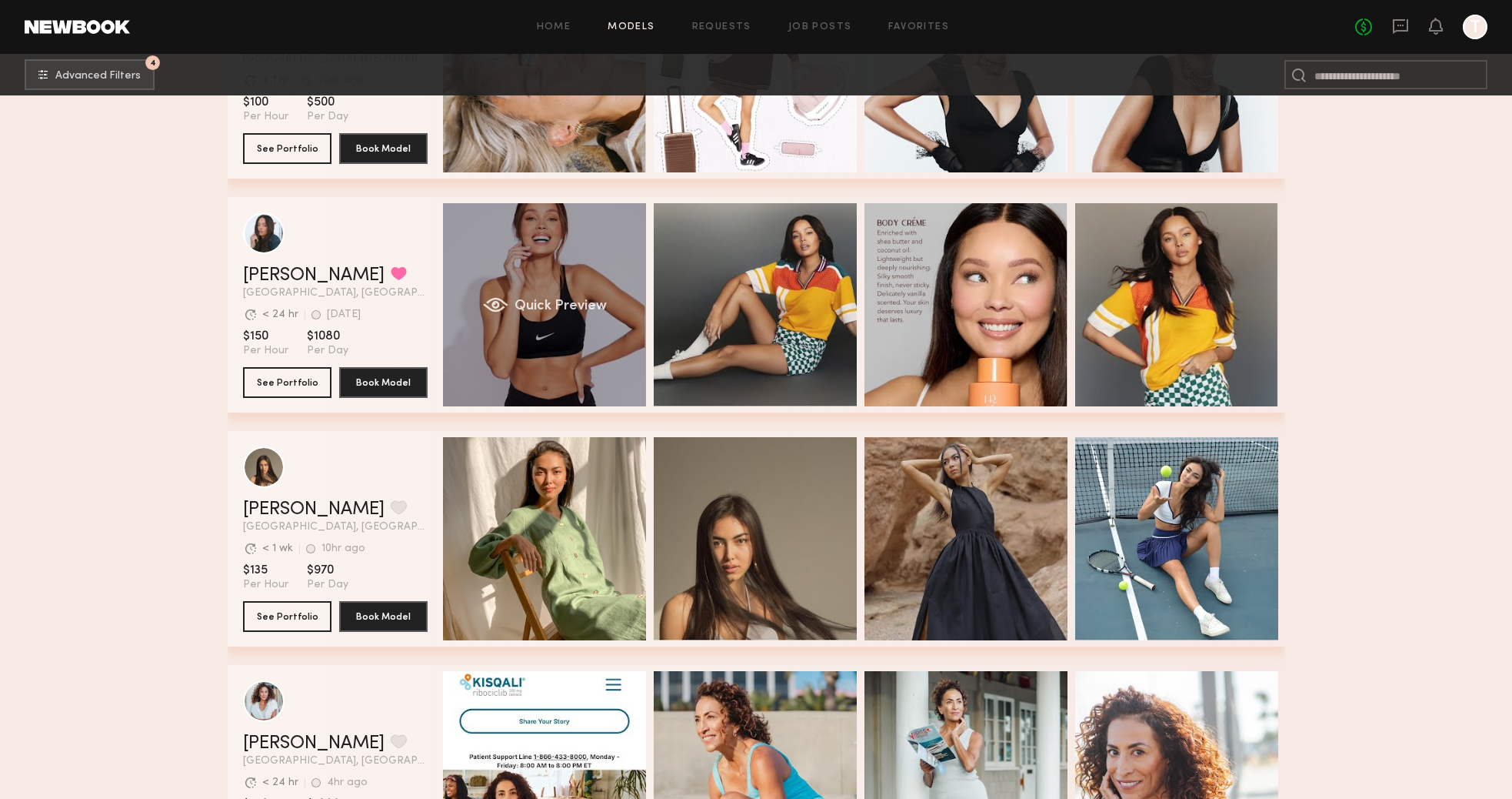
click at [591, 353] on div "Quick Preview" at bounding box center [544, 304] width 203 height 203
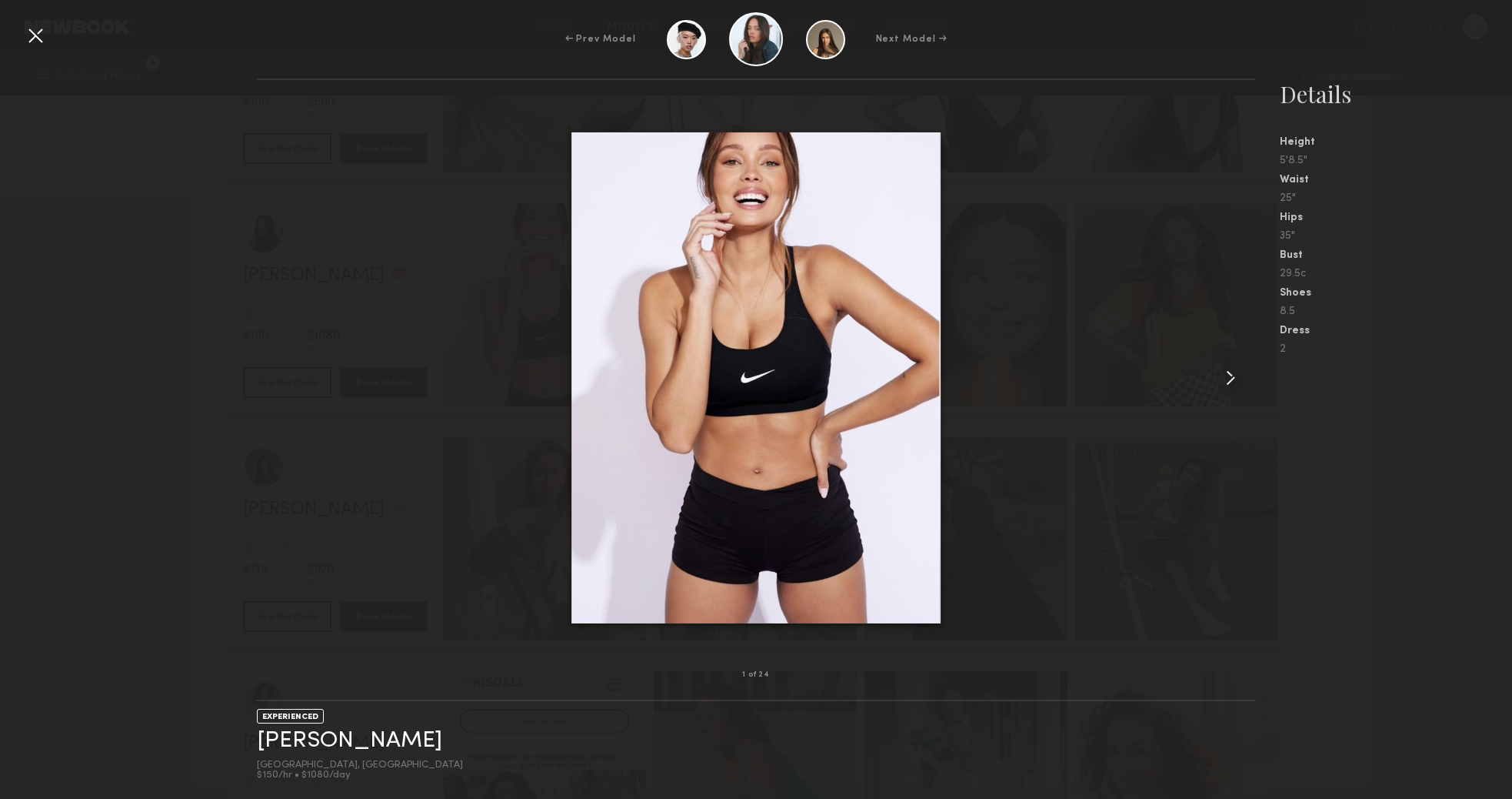
click at [1232, 377] on common-icon at bounding box center [1230, 377] width 25 height 25
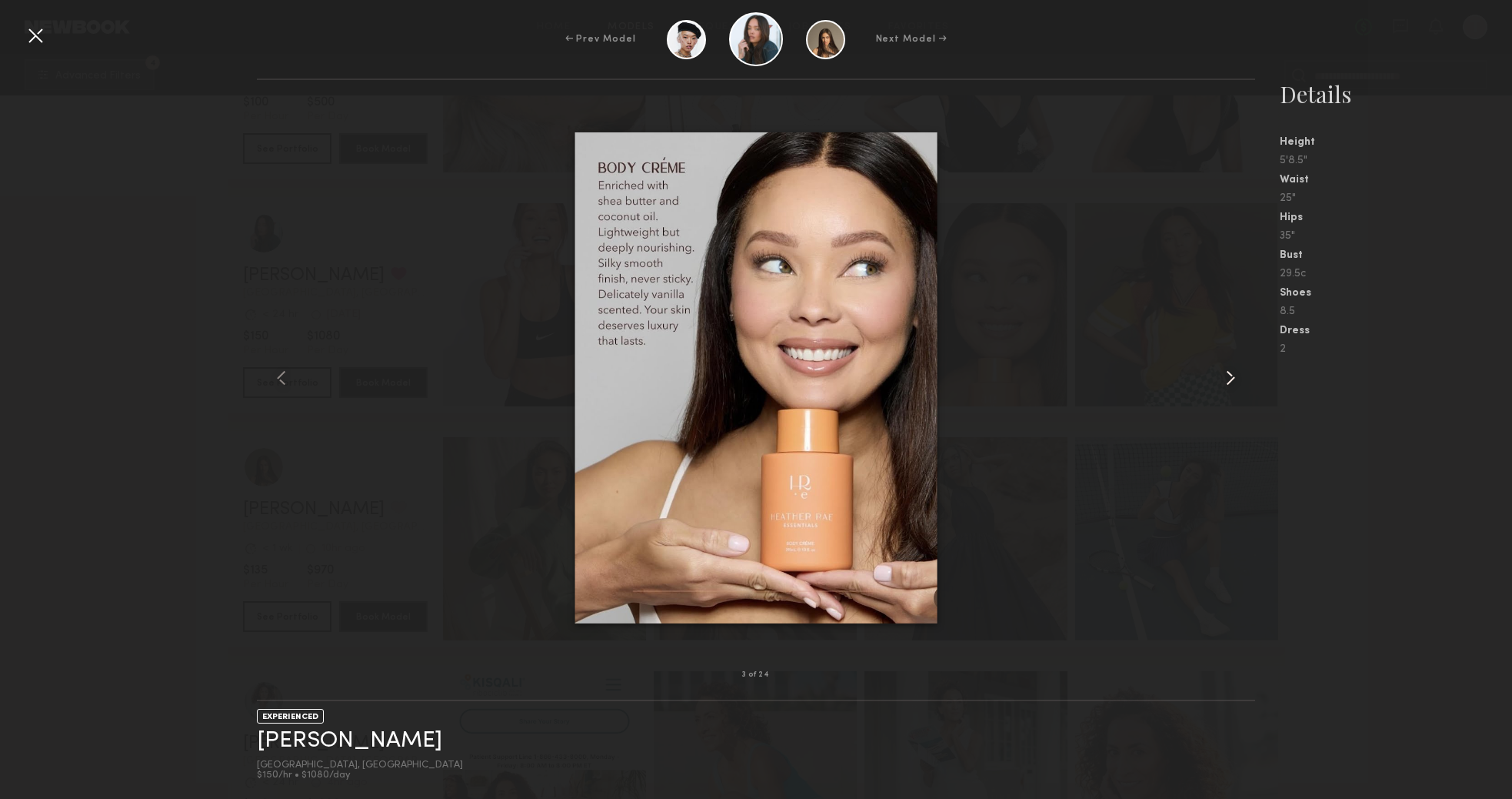
click at [1232, 377] on common-icon at bounding box center [1230, 377] width 25 height 25
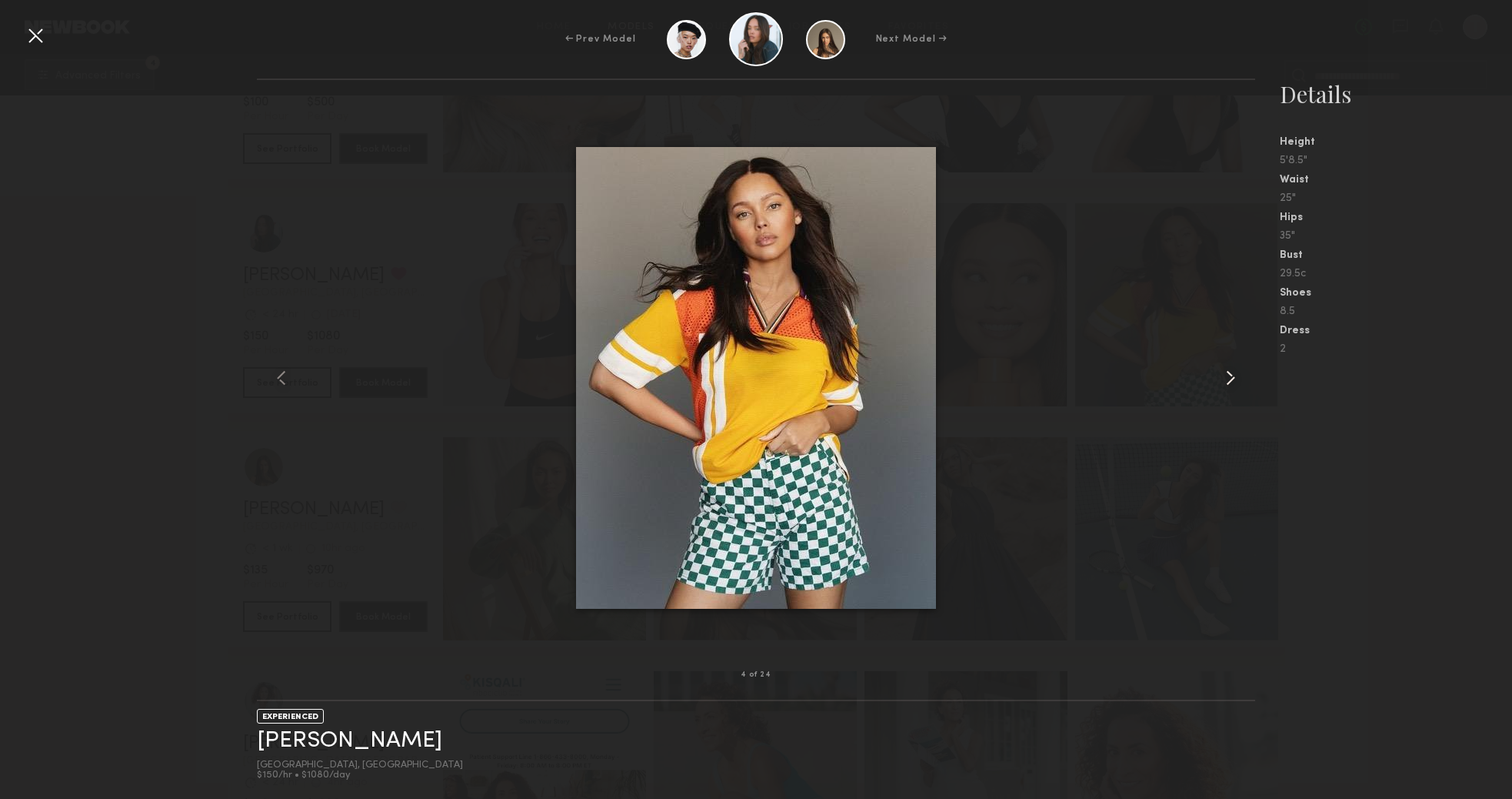
click at [1232, 377] on common-icon at bounding box center [1230, 377] width 25 height 25
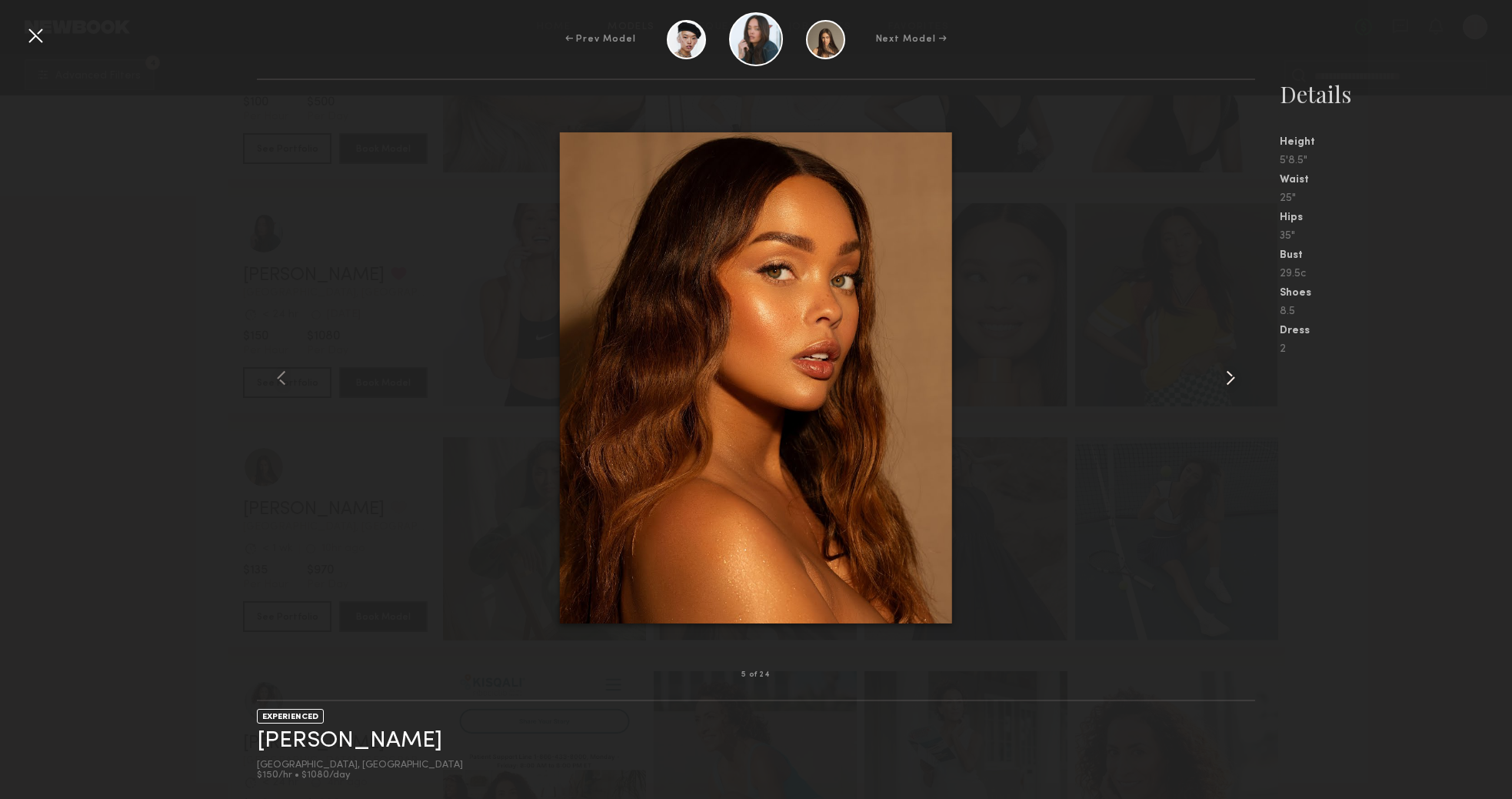
click at [1232, 377] on common-icon at bounding box center [1230, 377] width 25 height 25
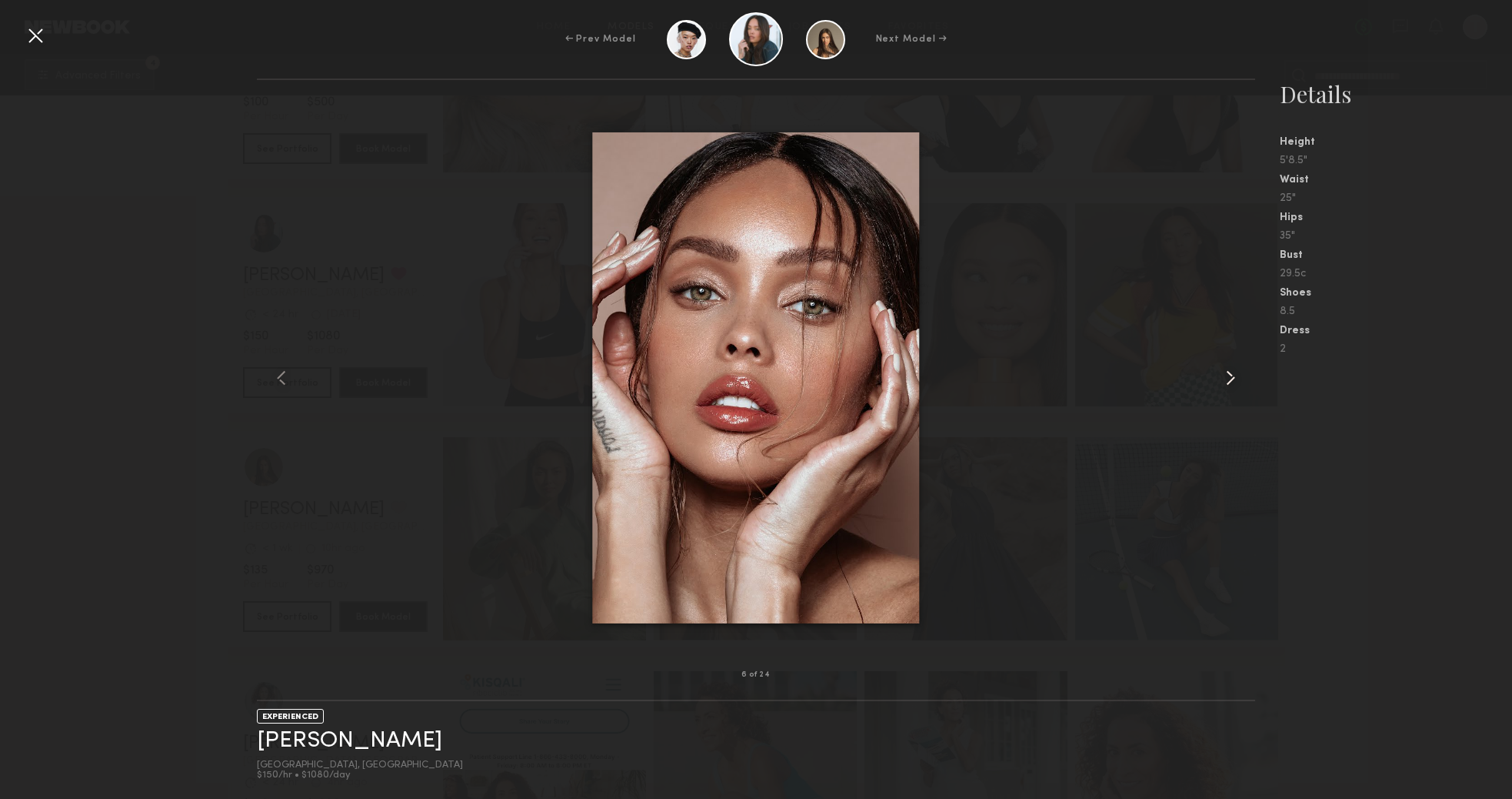
click at [1232, 377] on common-icon at bounding box center [1230, 377] width 25 height 25
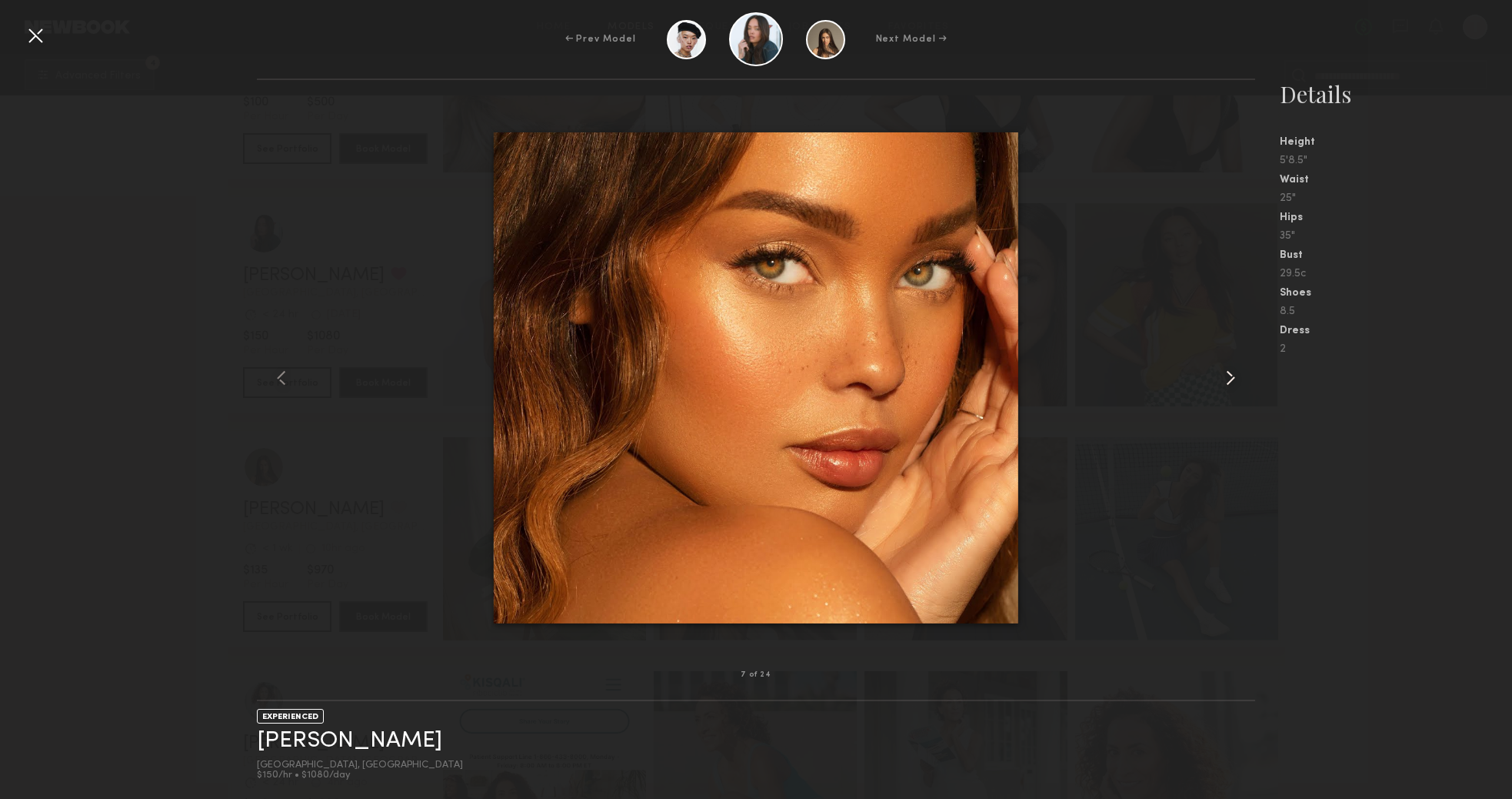
click at [1232, 377] on common-icon at bounding box center [1230, 377] width 25 height 25
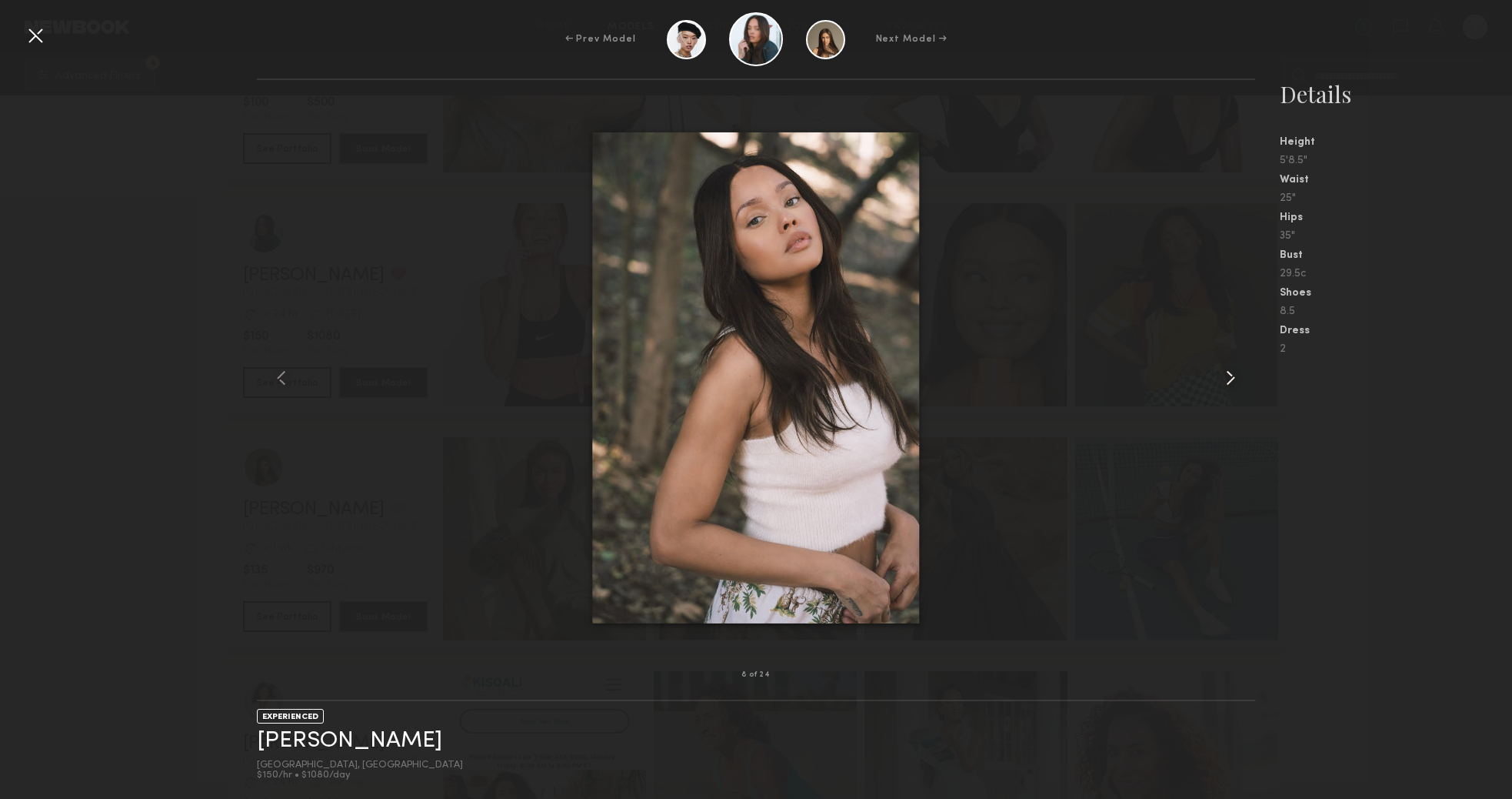
click at [1232, 377] on common-icon at bounding box center [1230, 377] width 25 height 25
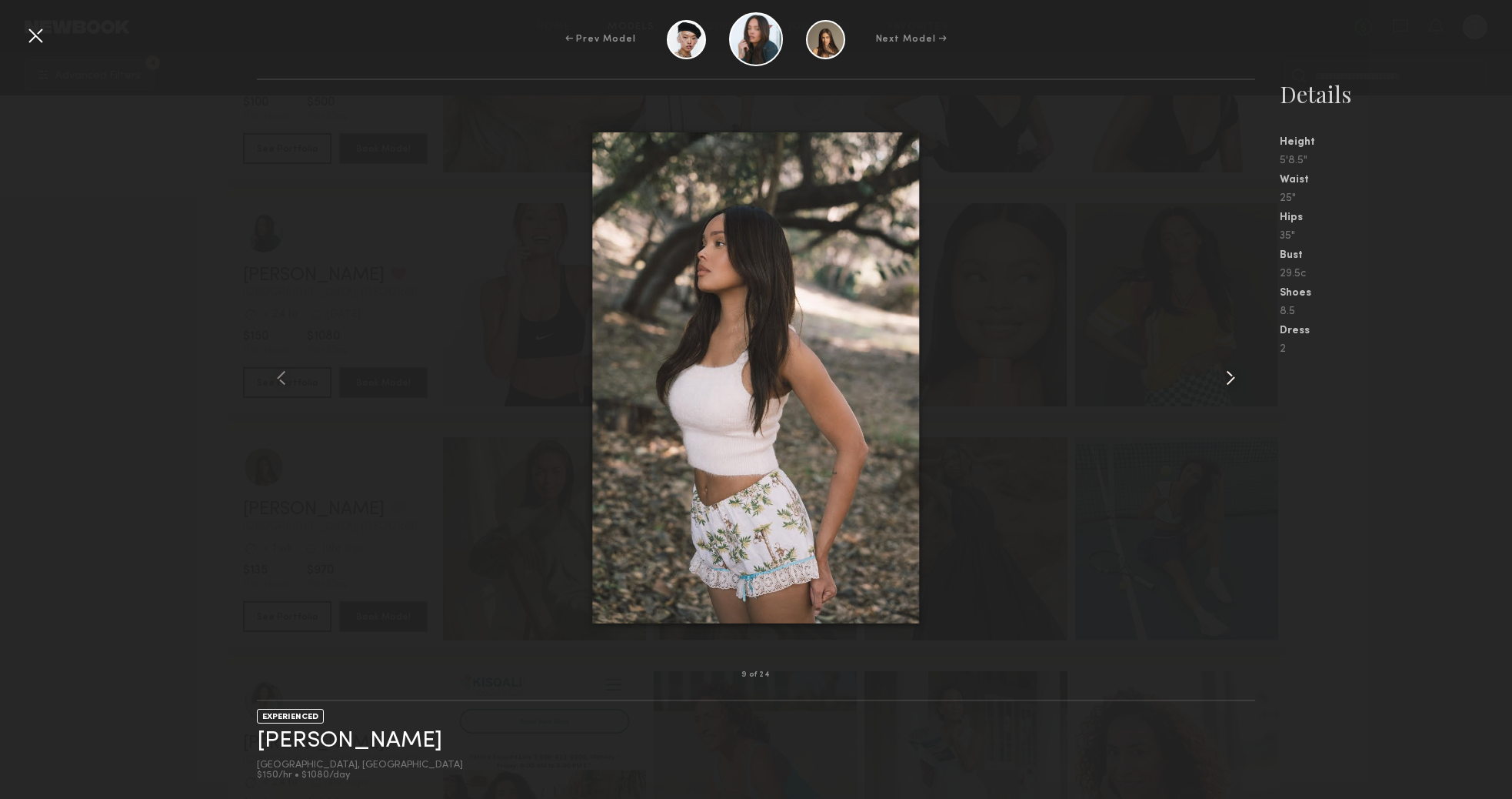
click at [1232, 377] on common-icon at bounding box center [1230, 377] width 25 height 25
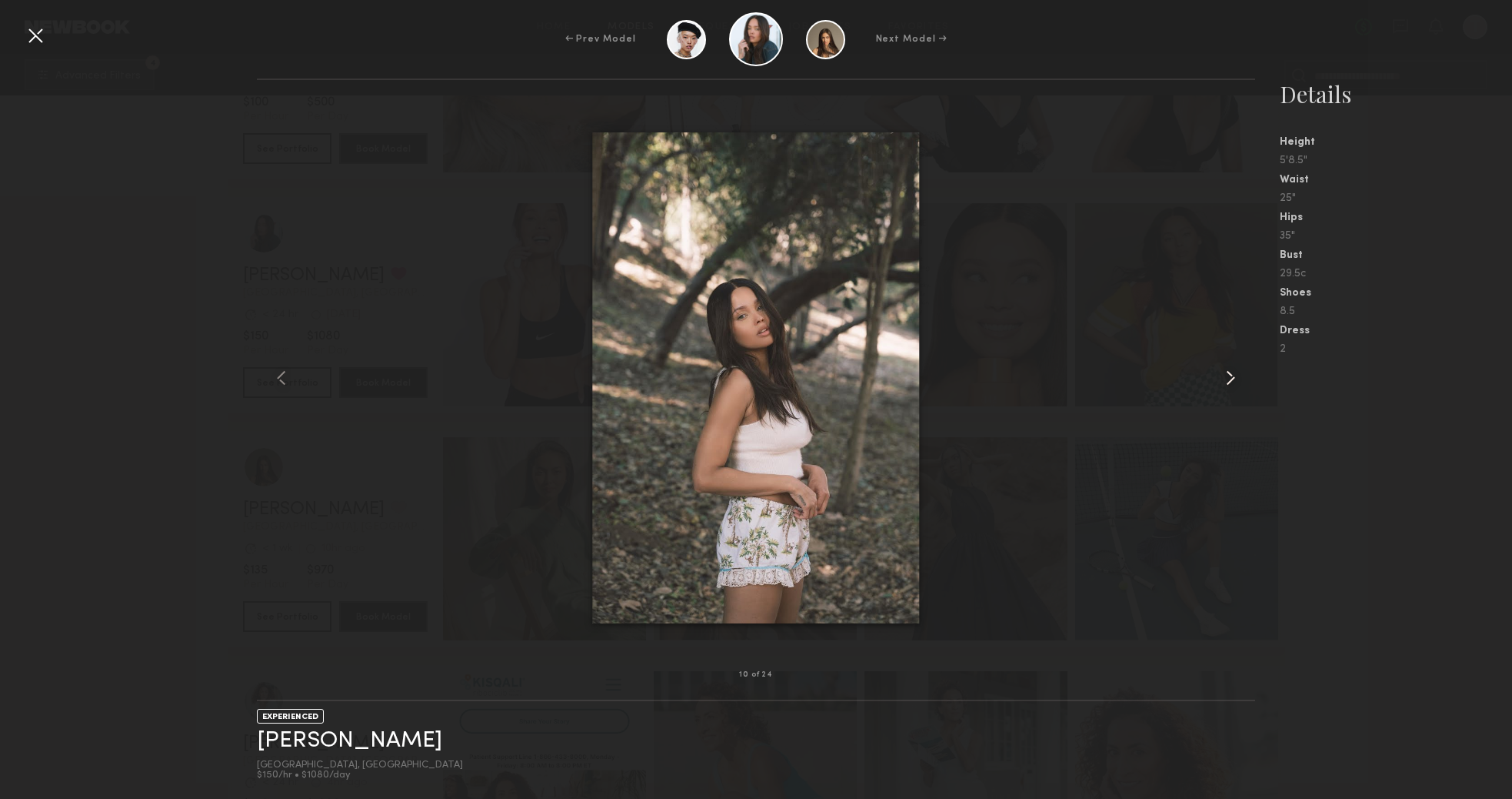
click at [1232, 377] on common-icon at bounding box center [1230, 377] width 25 height 25
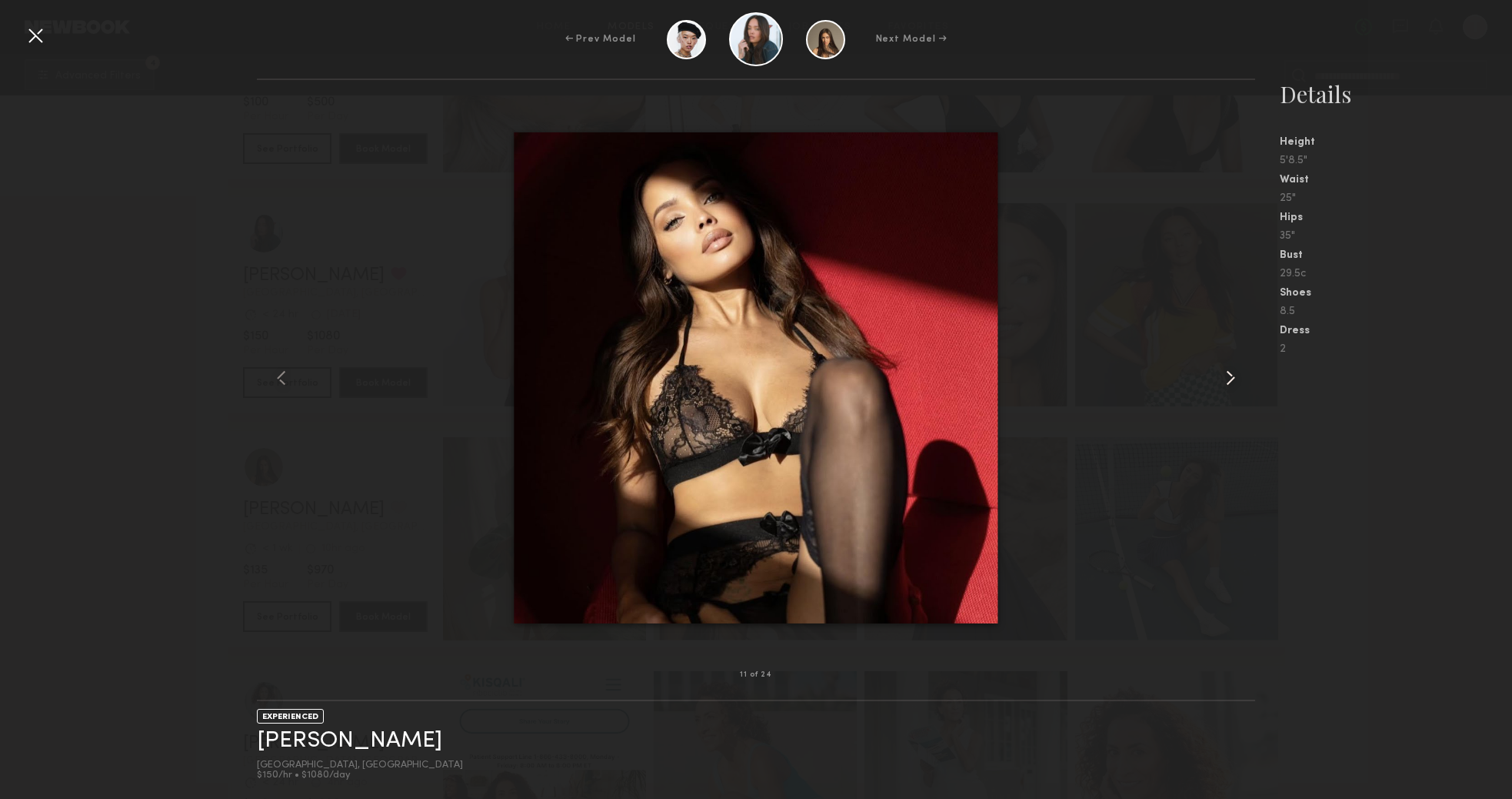
click at [1232, 377] on common-icon at bounding box center [1230, 377] width 25 height 25
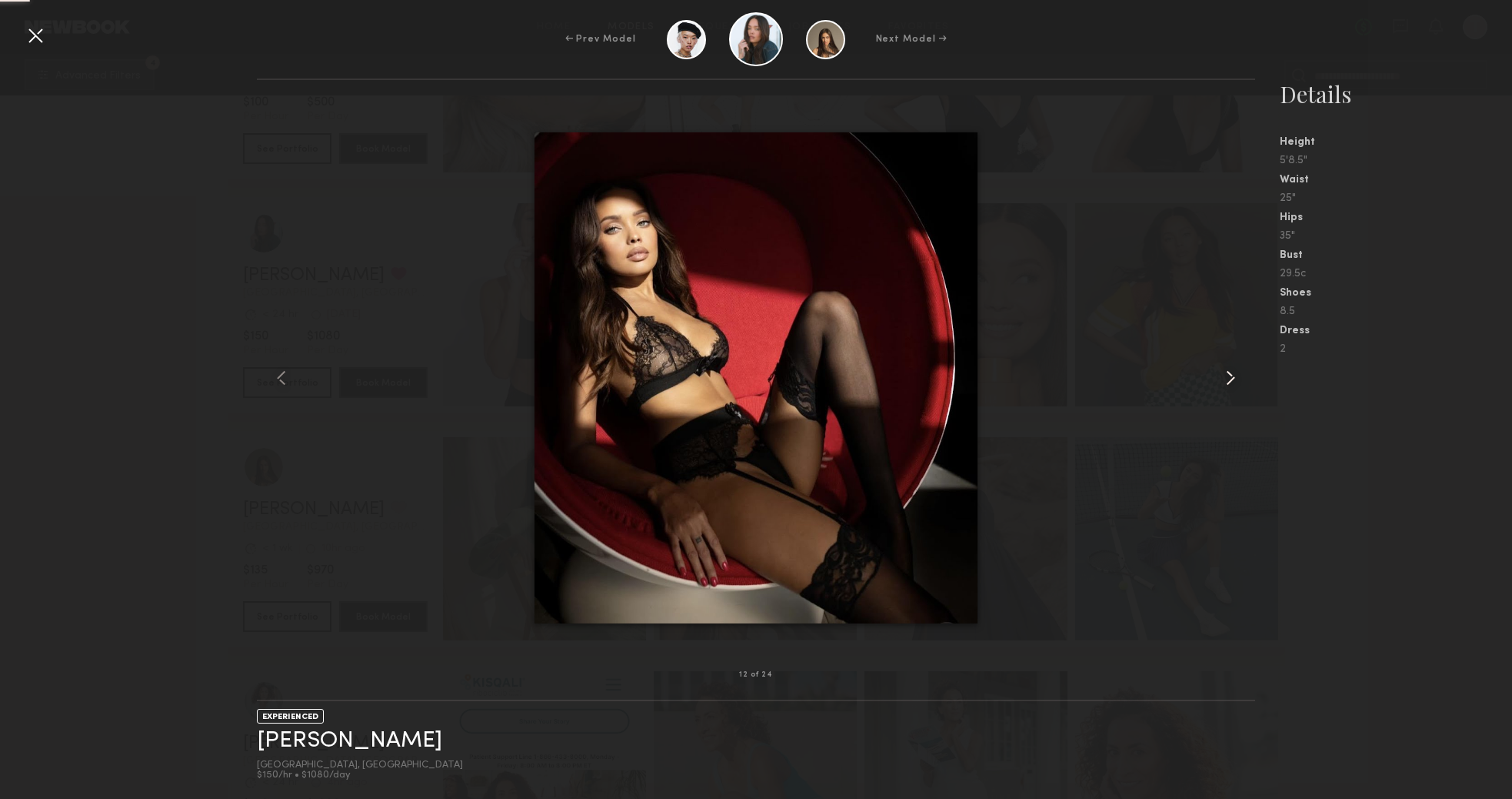
click at [1232, 377] on common-icon at bounding box center [1230, 377] width 25 height 25
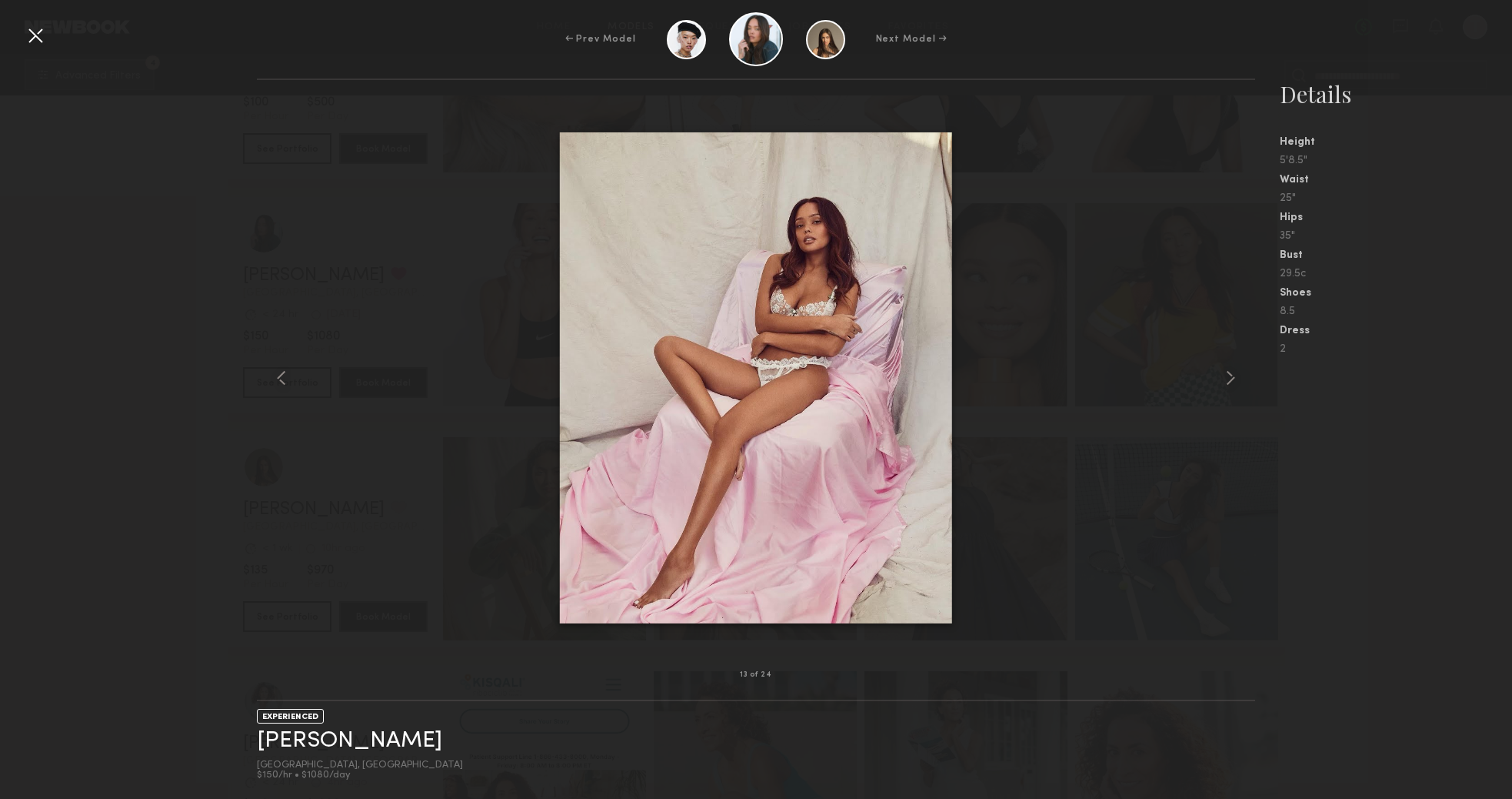
click at [1153, 368] on div at bounding box center [756, 378] width 998 height 546
click at [40, 34] on div at bounding box center [35, 35] width 25 height 25
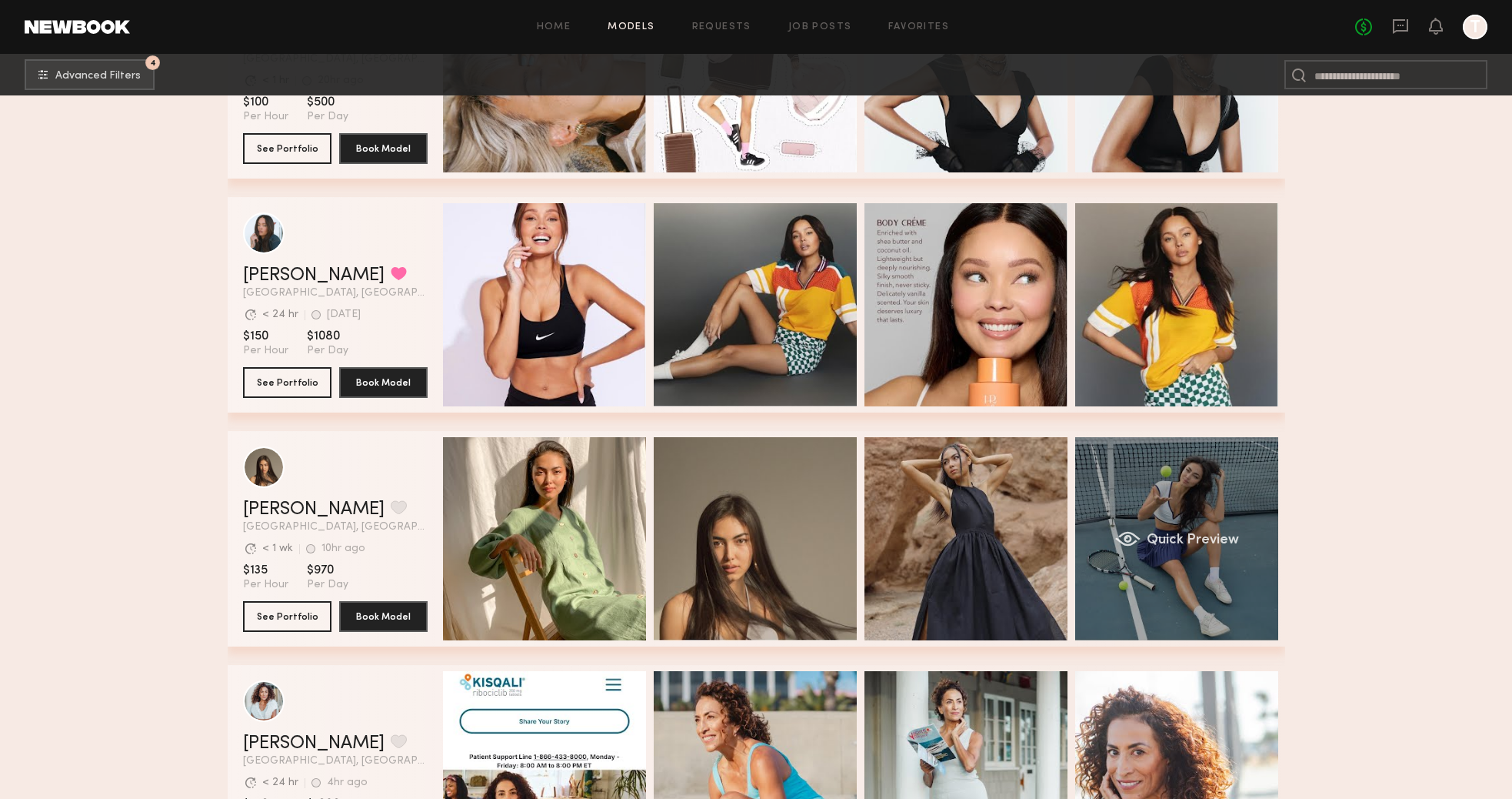
click at [1125, 536] on div "grid" at bounding box center [1127, 539] width 26 height 16
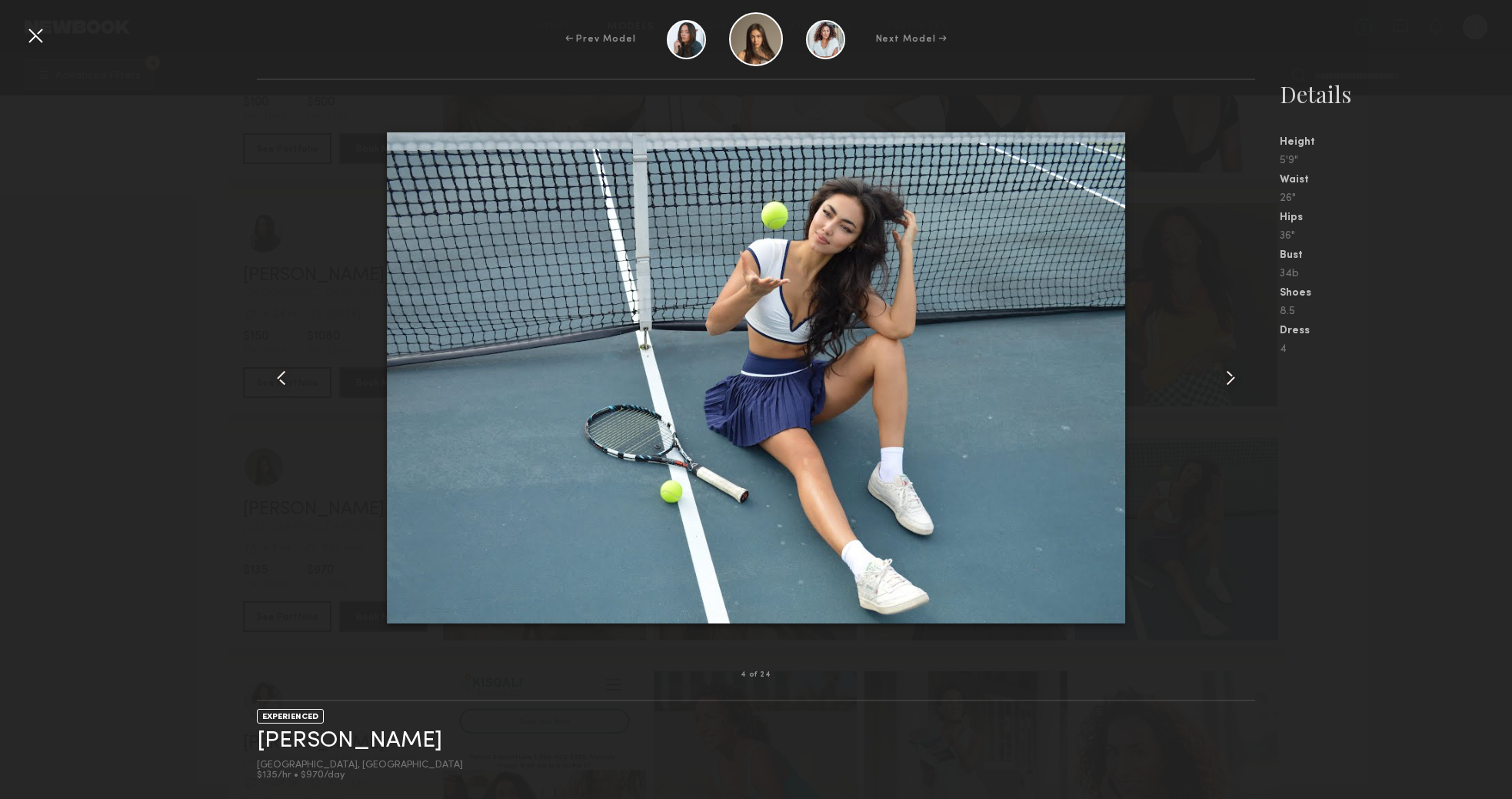
click at [1240, 378] on common-icon at bounding box center [1230, 377] width 25 height 25
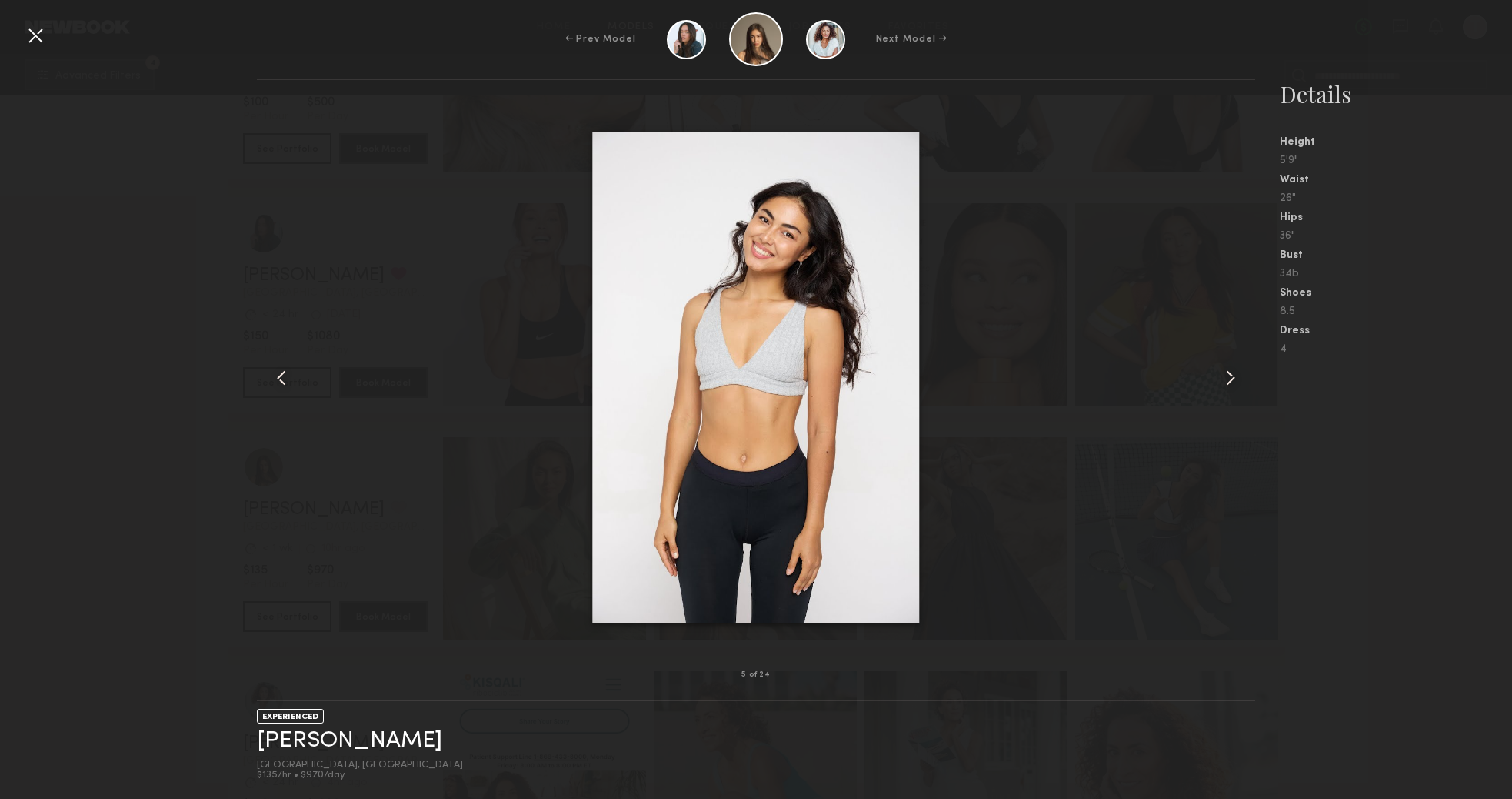
click at [467, 167] on div at bounding box center [756, 378] width 998 height 546
click at [34, 41] on div at bounding box center [35, 35] width 25 height 25
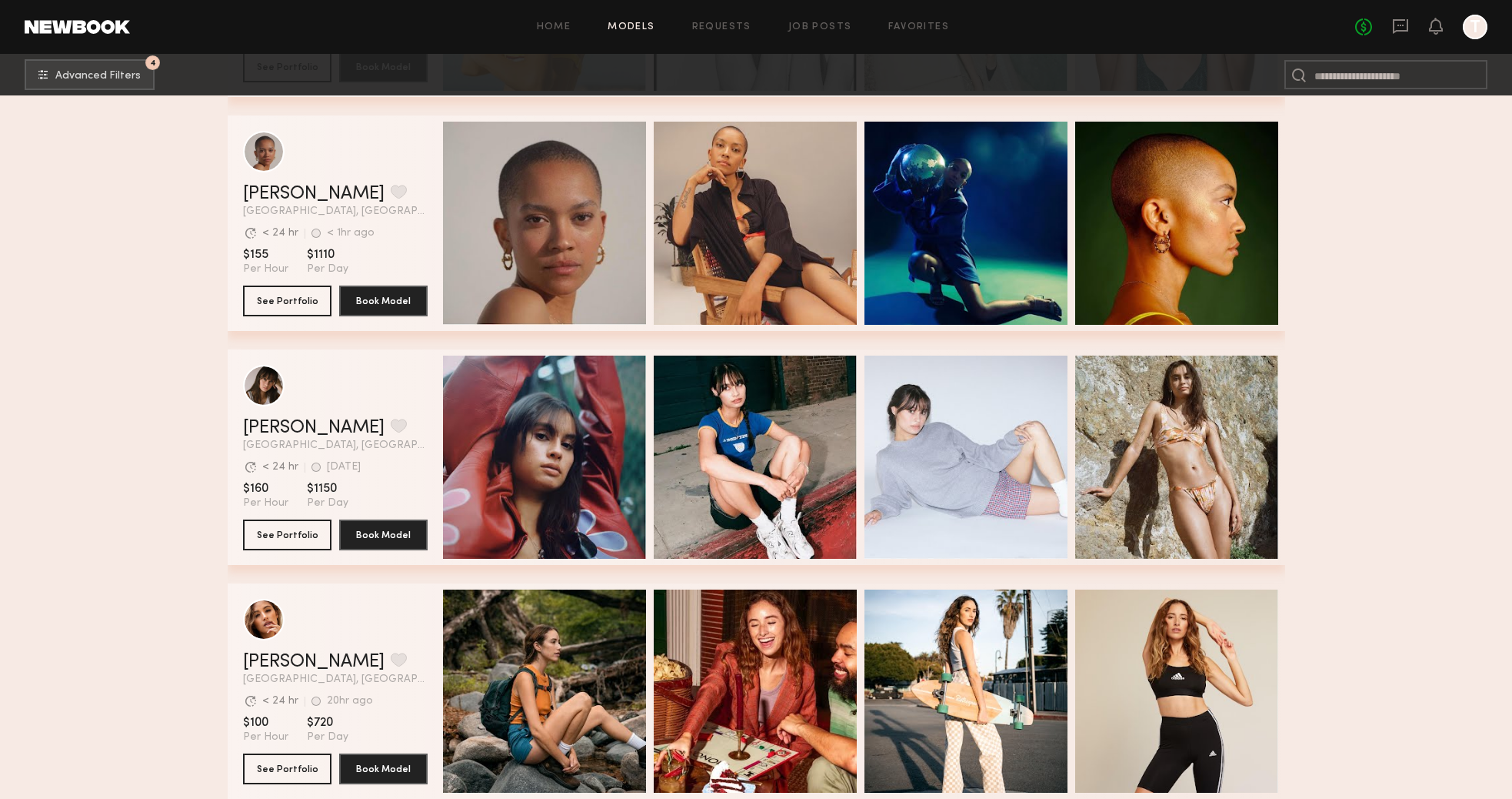
scroll to position [10956, 0]
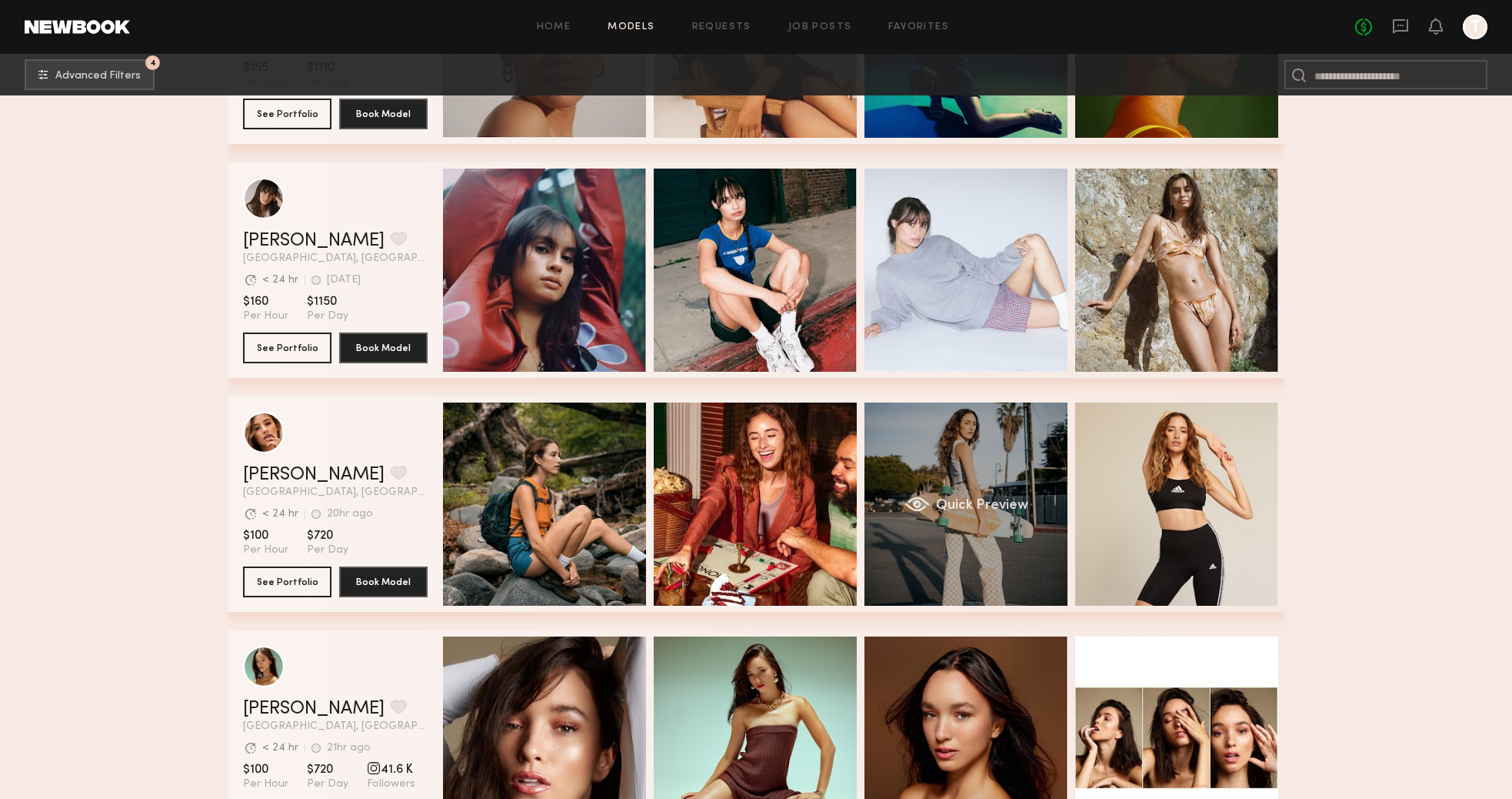
click at [1016, 571] on div "Quick Preview" at bounding box center [965, 504] width 203 height 203
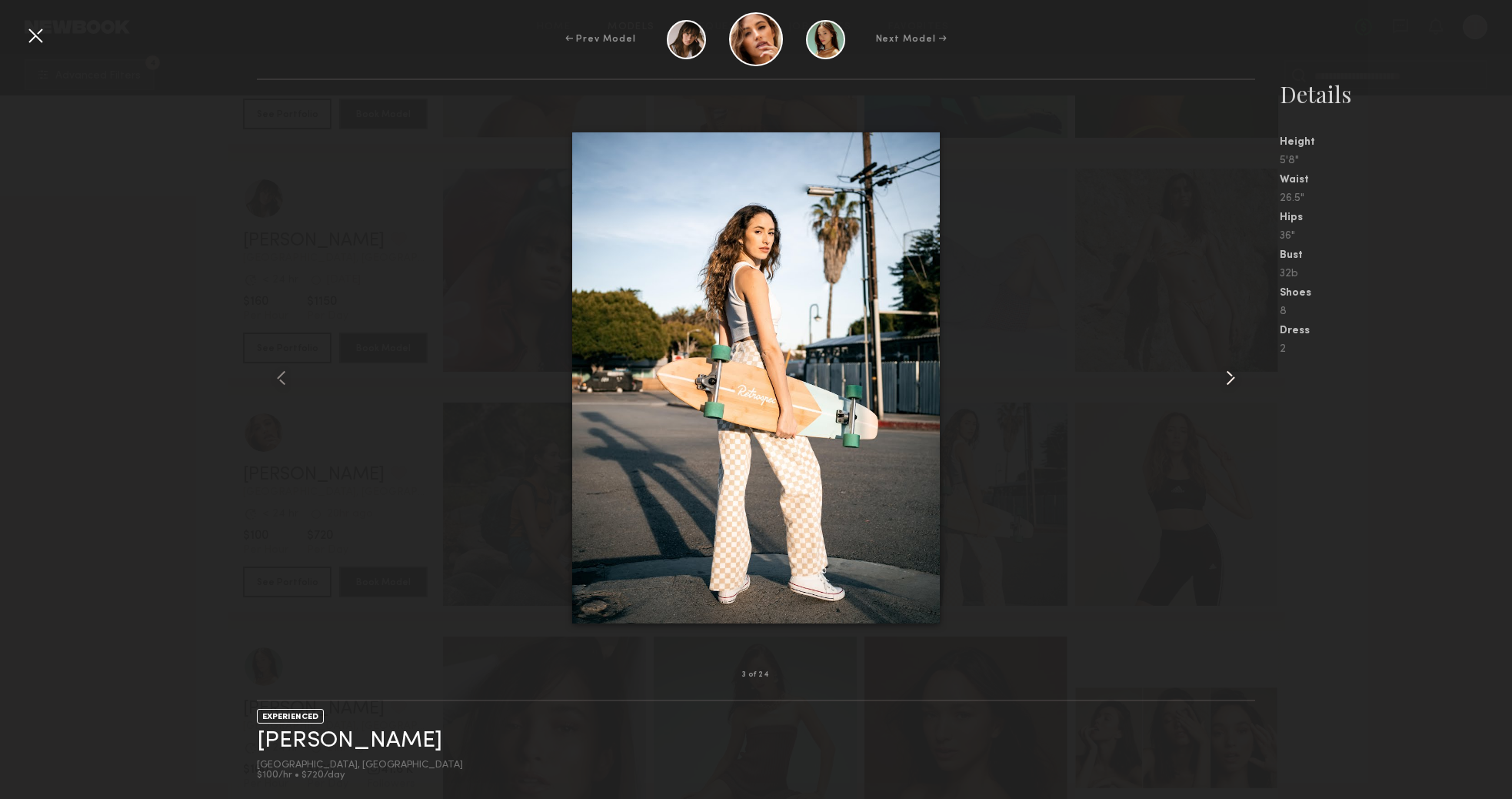
click at [1223, 384] on common-icon at bounding box center [1230, 377] width 25 height 25
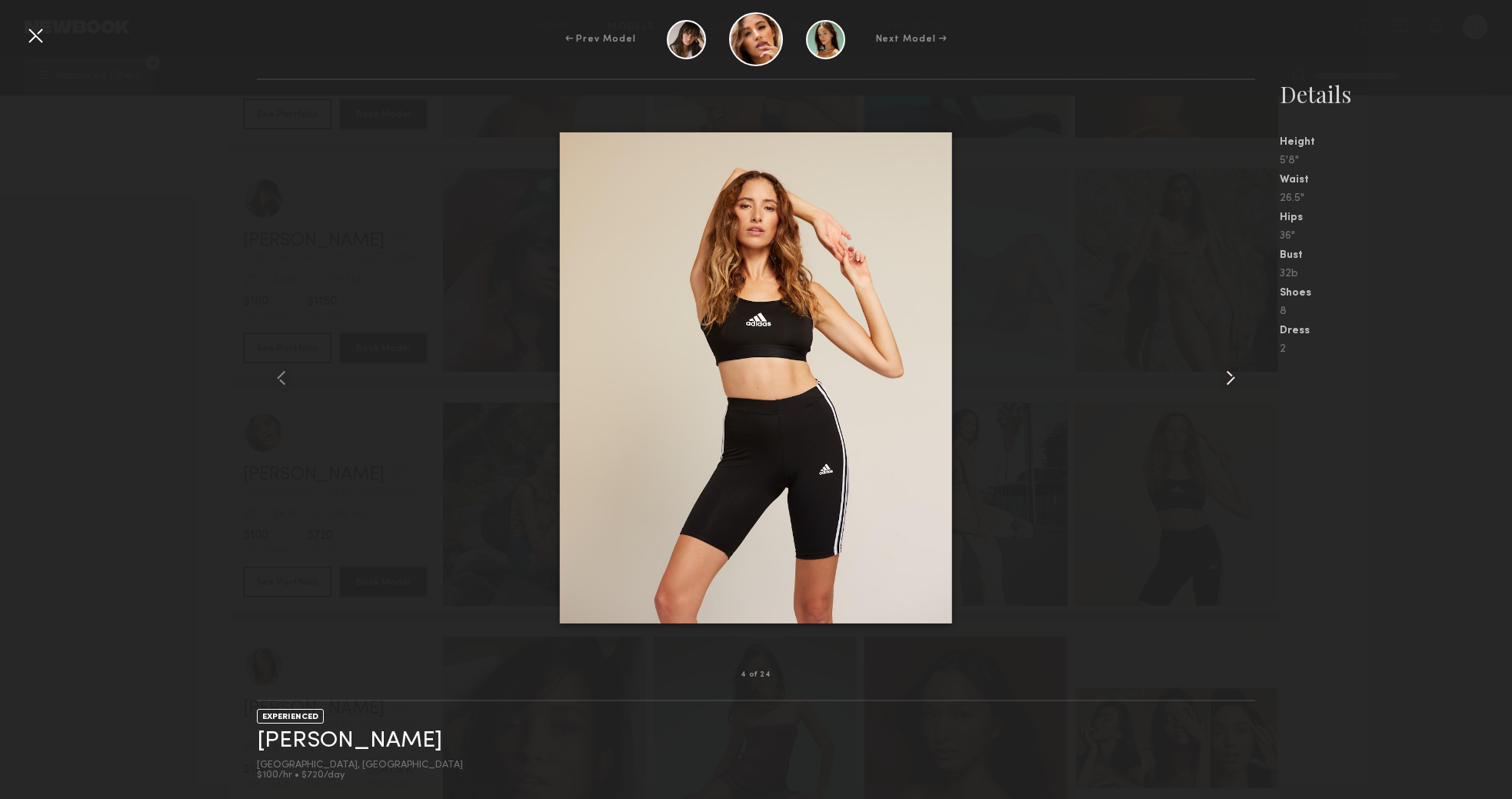
click at [1223, 384] on common-icon at bounding box center [1230, 377] width 25 height 25
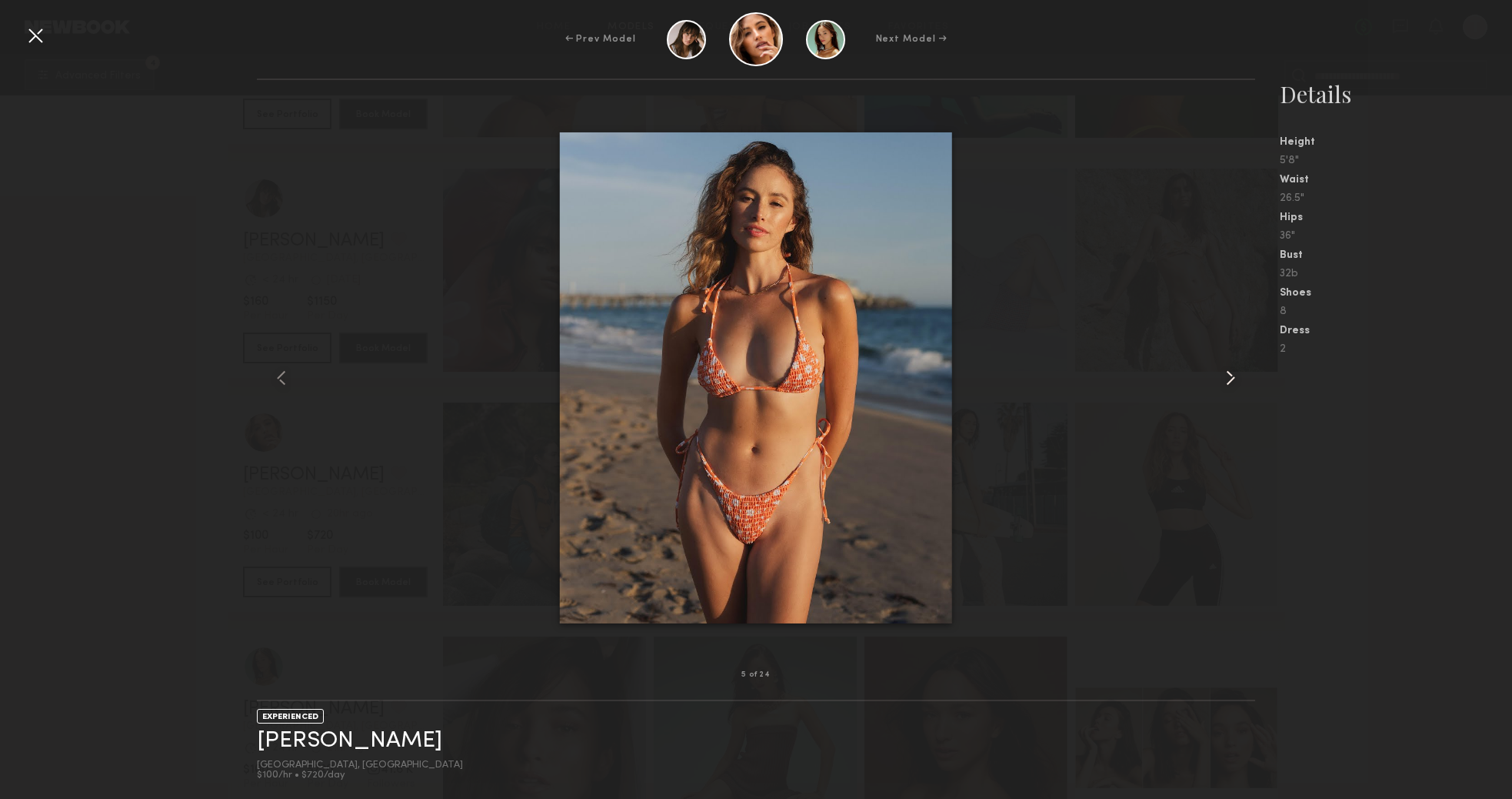
click at [1223, 384] on common-icon at bounding box center [1230, 377] width 25 height 25
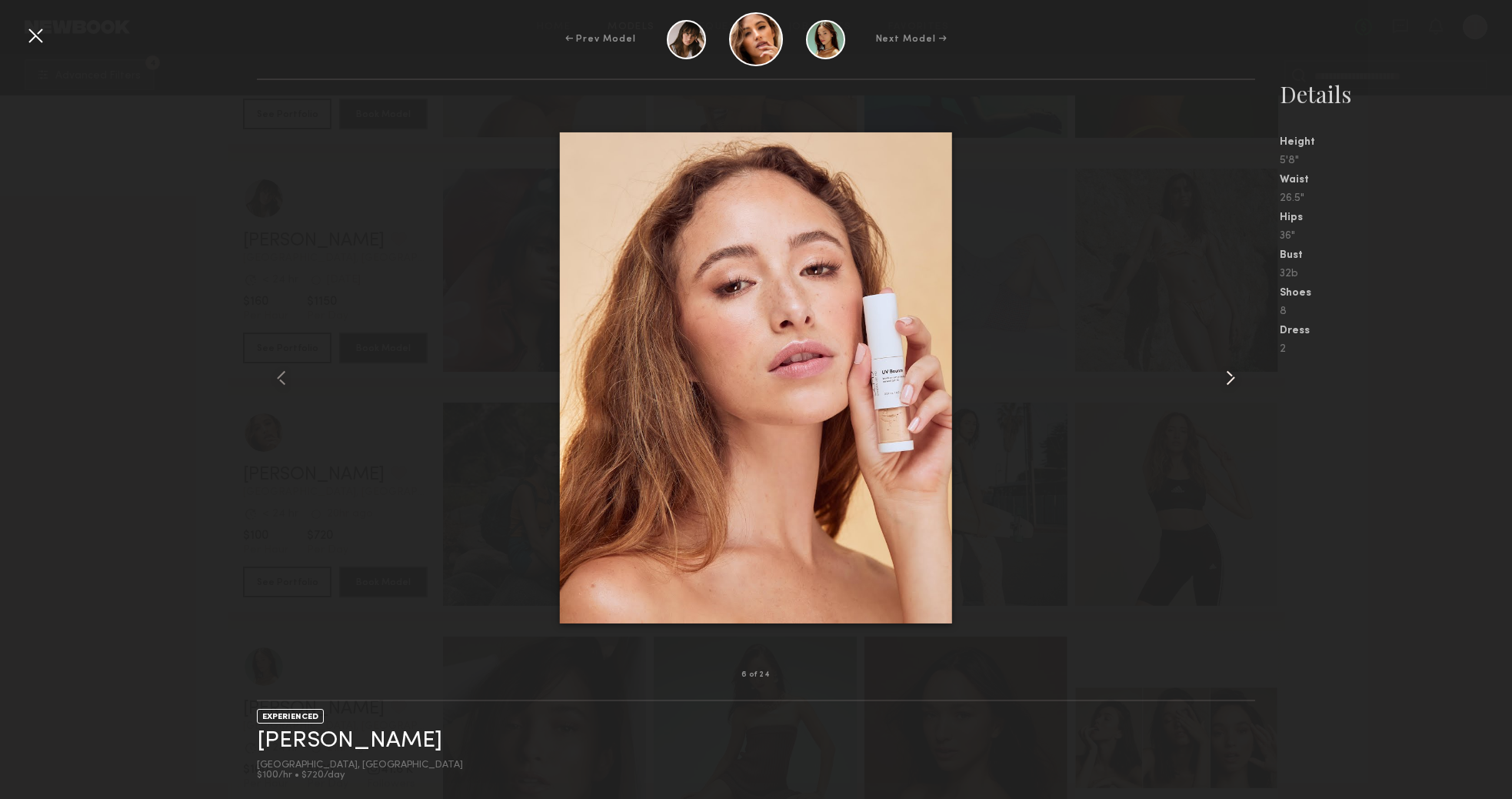
click at [1223, 384] on common-icon at bounding box center [1230, 377] width 25 height 25
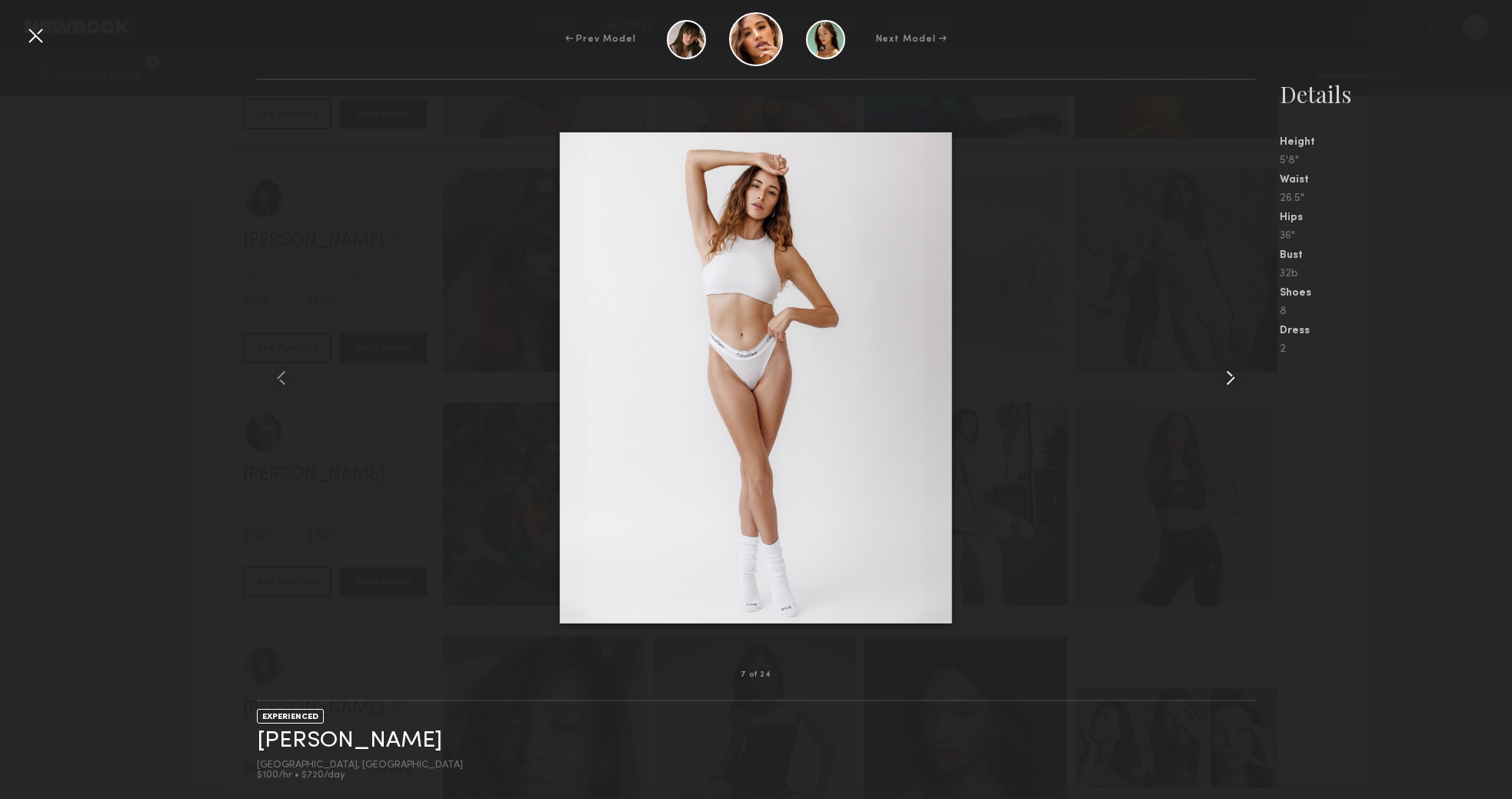
click at [1223, 384] on common-icon at bounding box center [1230, 377] width 25 height 25
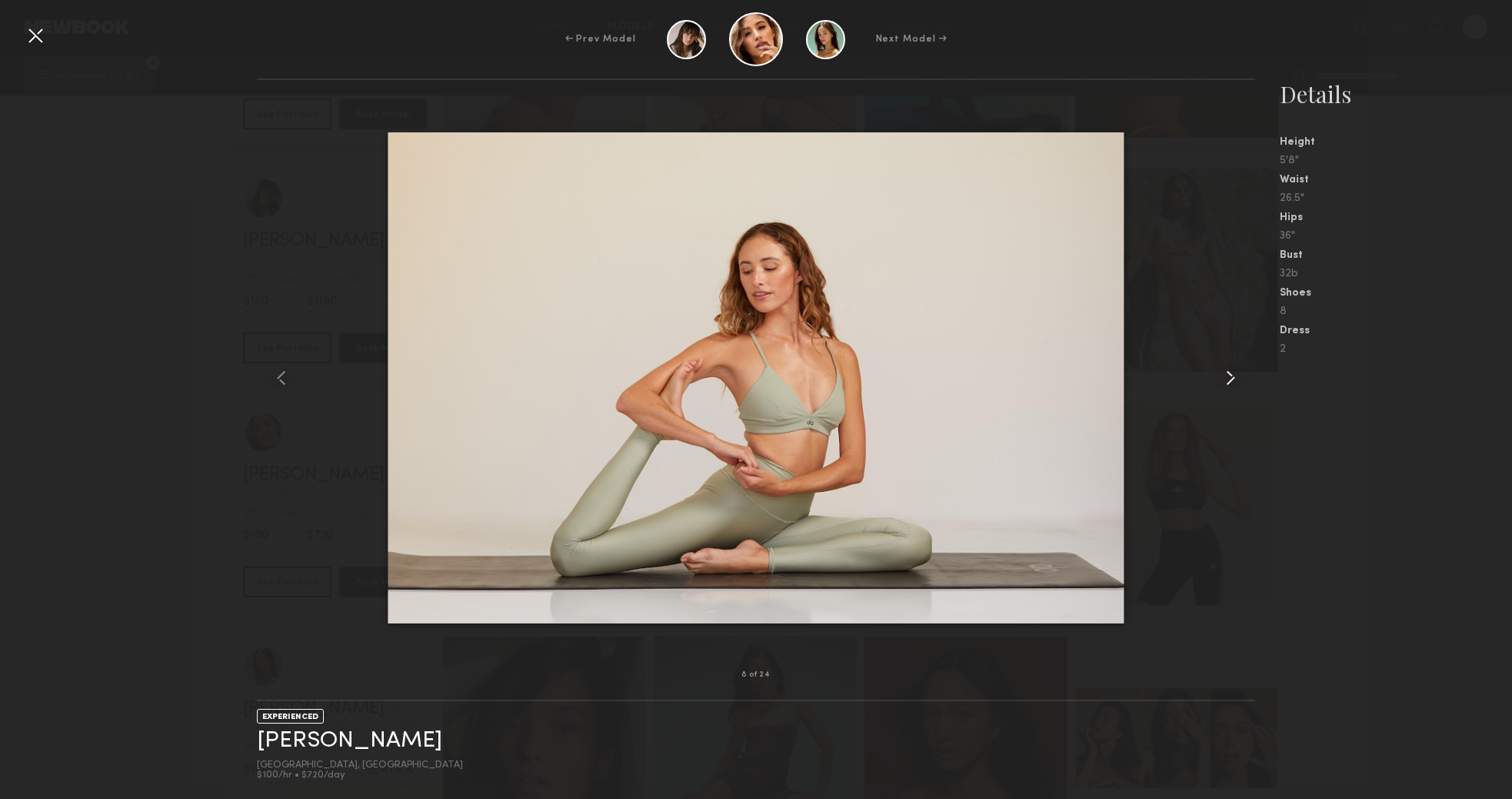
click at [1223, 384] on common-icon at bounding box center [1230, 377] width 25 height 25
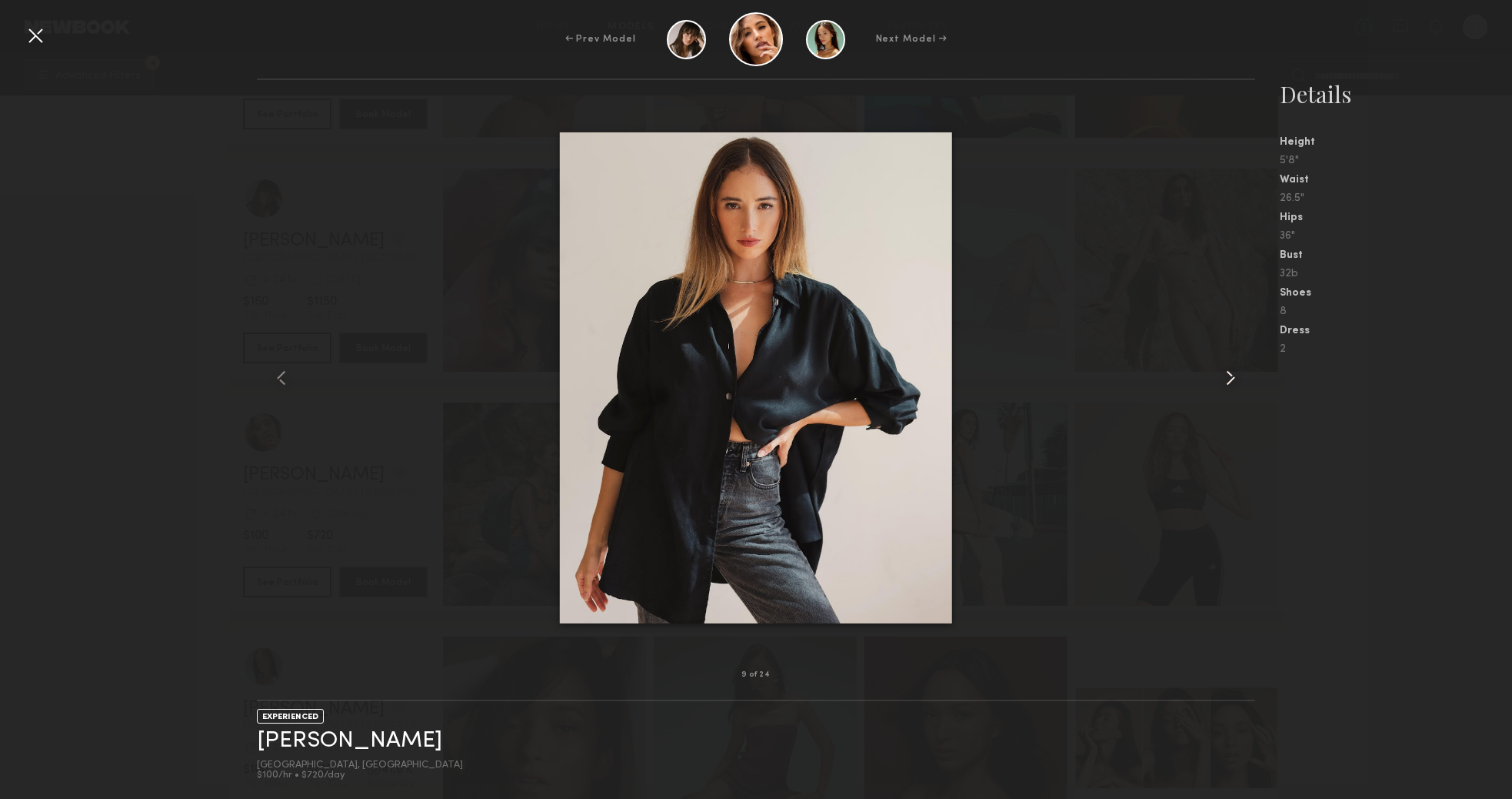
click at [1223, 384] on common-icon at bounding box center [1230, 377] width 25 height 25
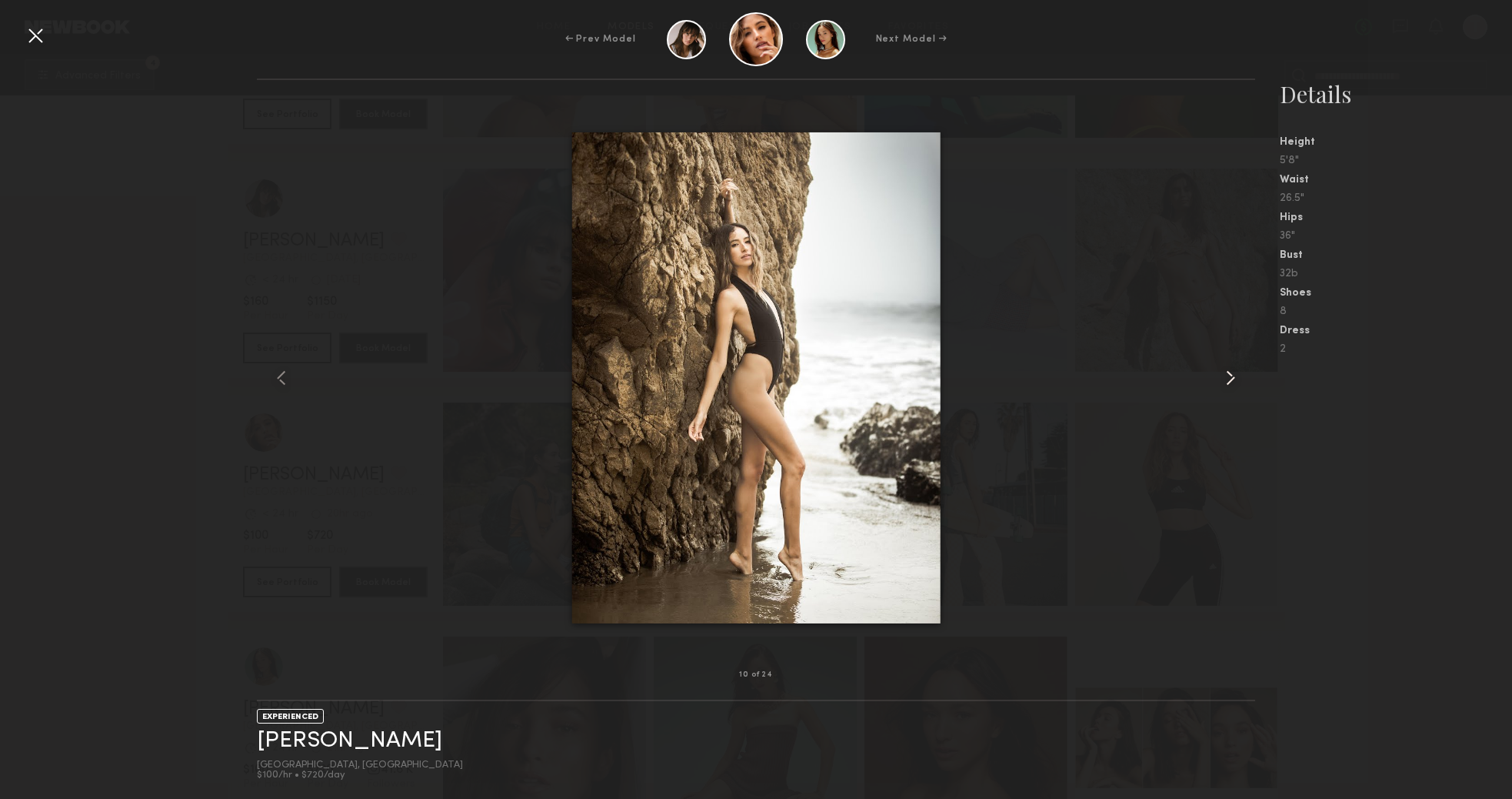
click at [1223, 384] on common-icon at bounding box center [1230, 377] width 25 height 25
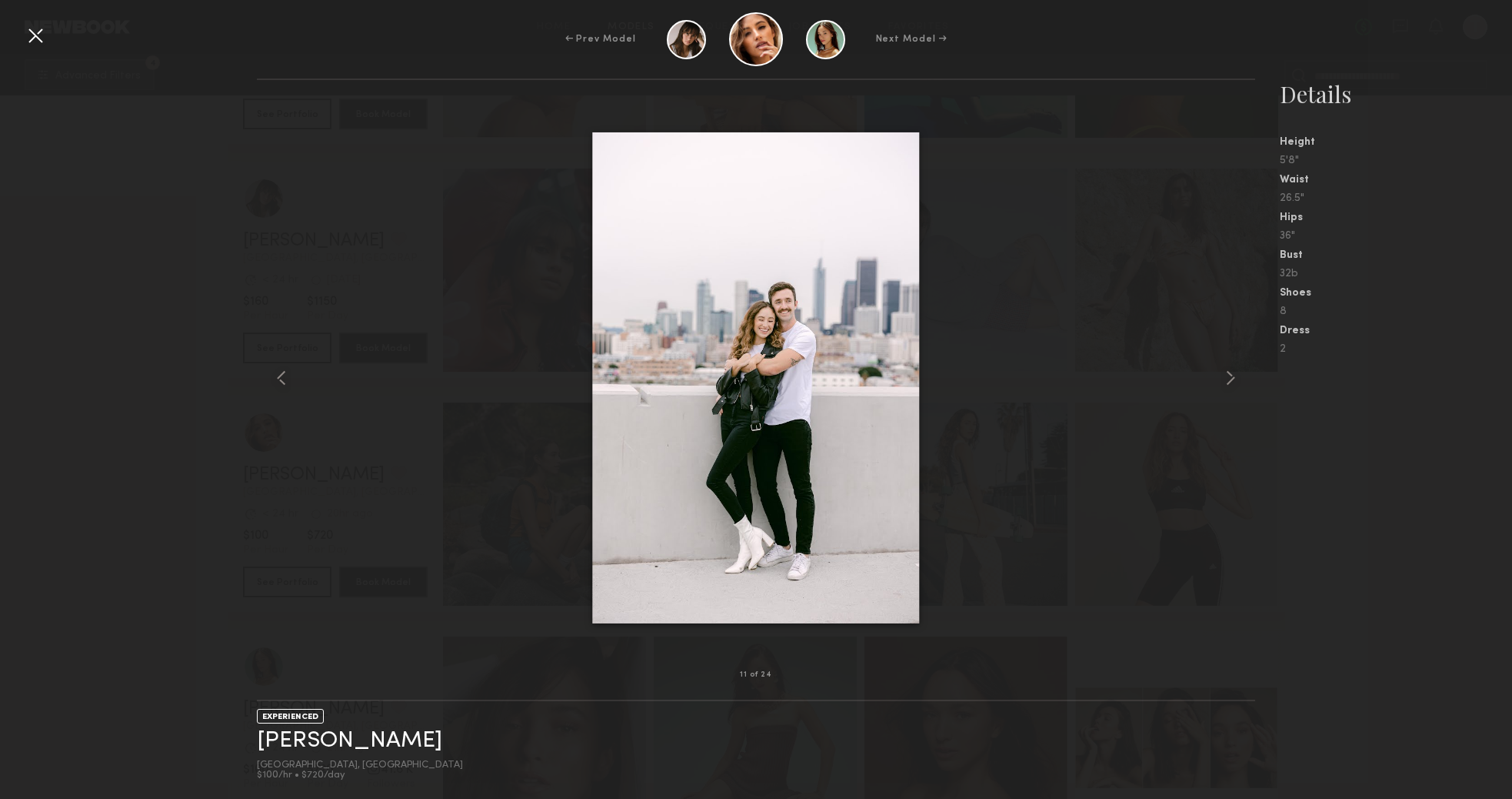
click at [1194, 568] on div at bounding box center [756, 378] width 998 height 546
click at [21, 20] on div "← Prev Model Next Model →" at bounding box center [756, 39] width 1512 height 54
click at [35, 36] on div at bounding box center [35, 35] width 25 height 25
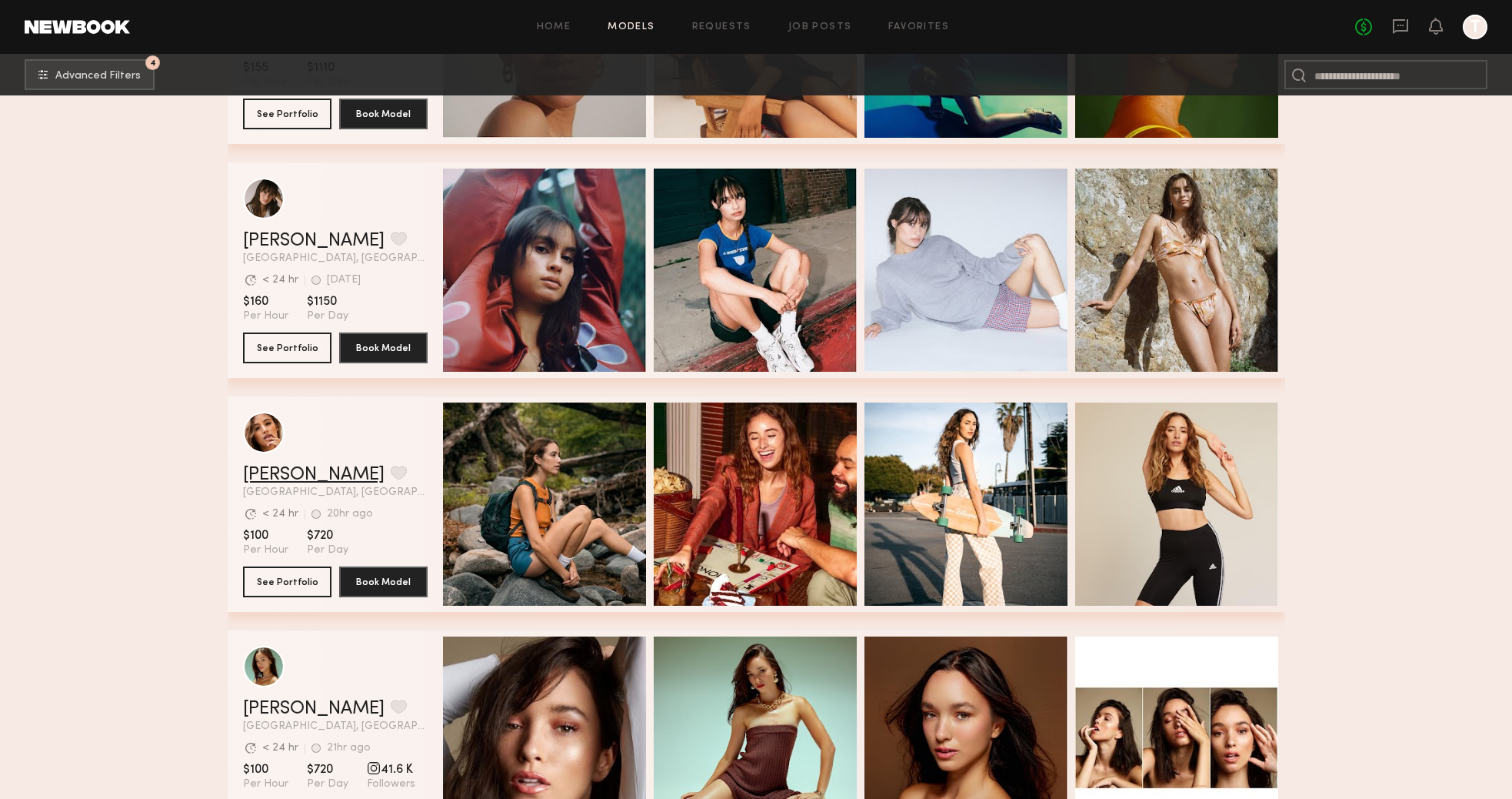
click at [297, 471] on link "Jacqueline R." at bounding box center [314, 474] width 141 height 19
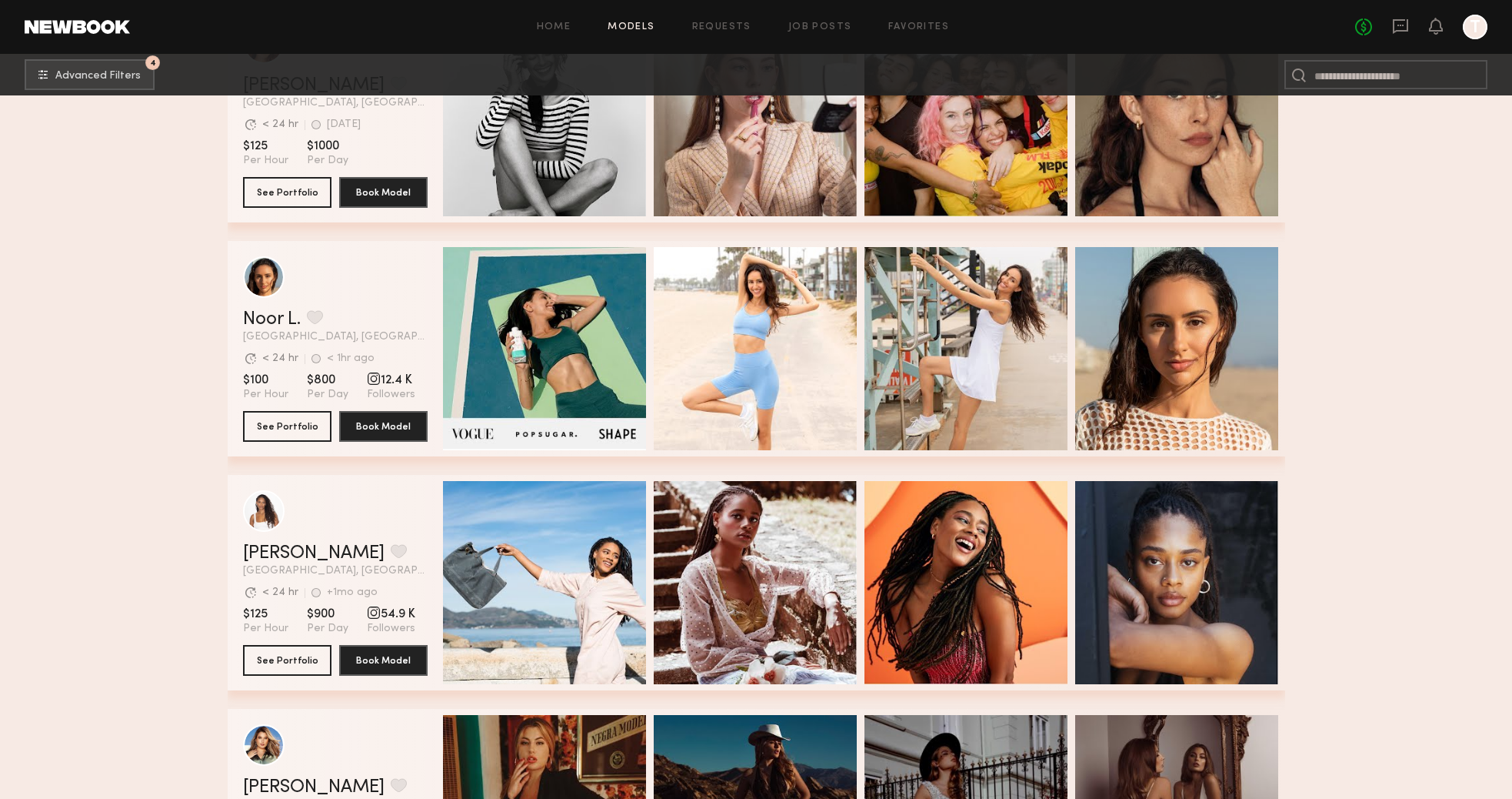
scroll to position [12358, 0]
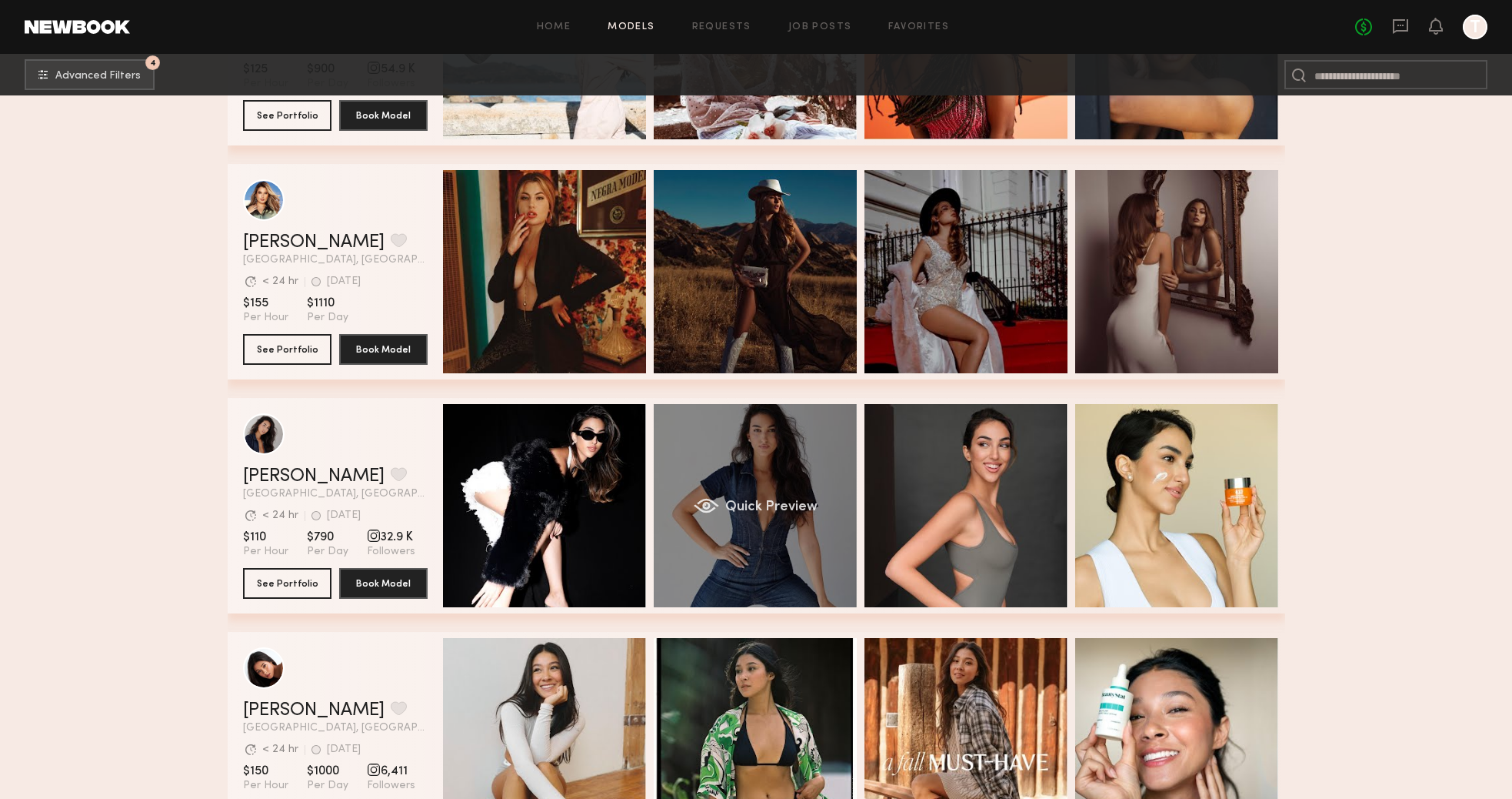
click at [756, 542] on div "Quick Preview" at bounding box center [755, 506] width 203 height 203
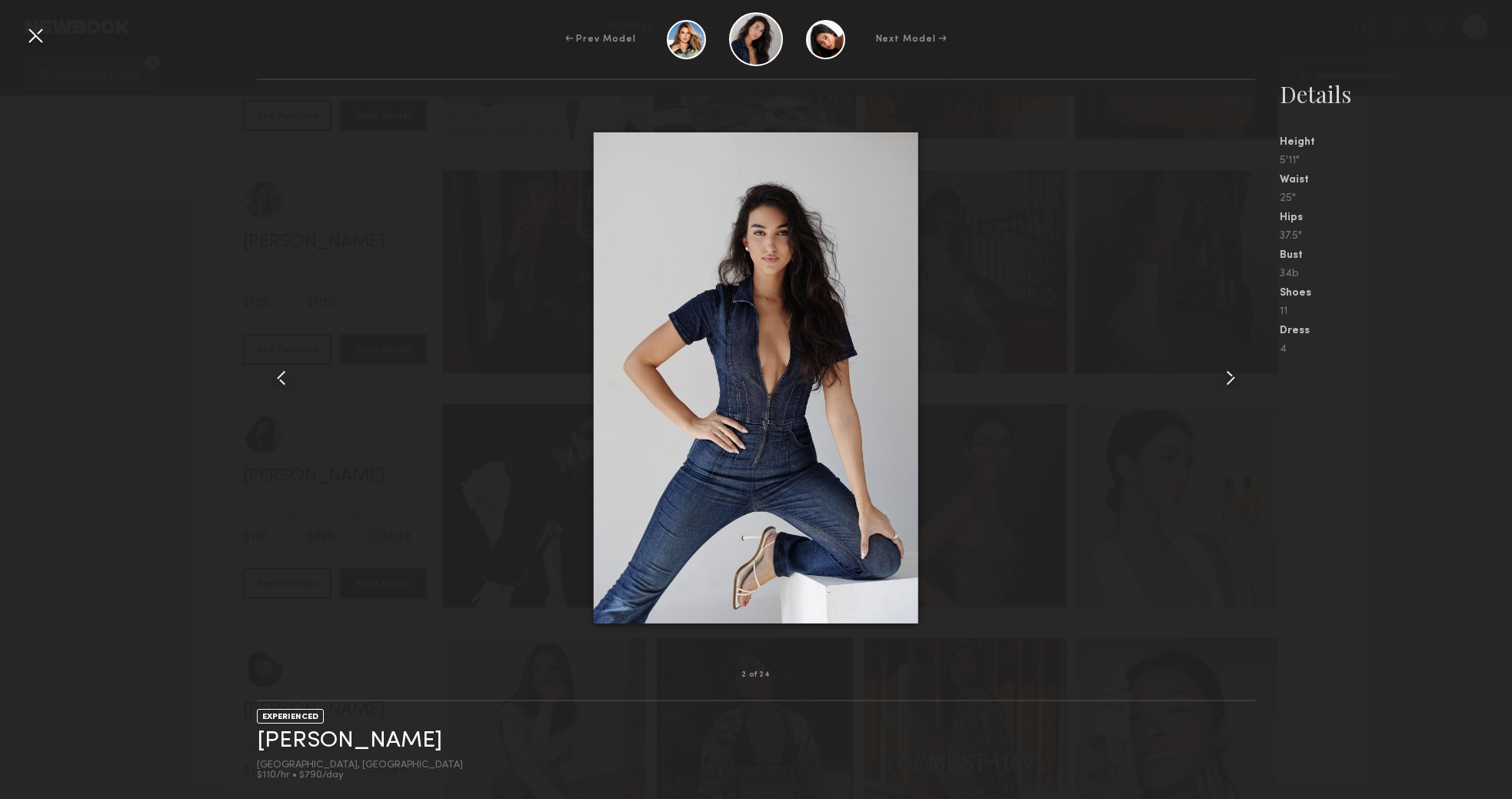
click at [1225, 379] on common-icon at bounding box center [1230, 377] width 25 height 25
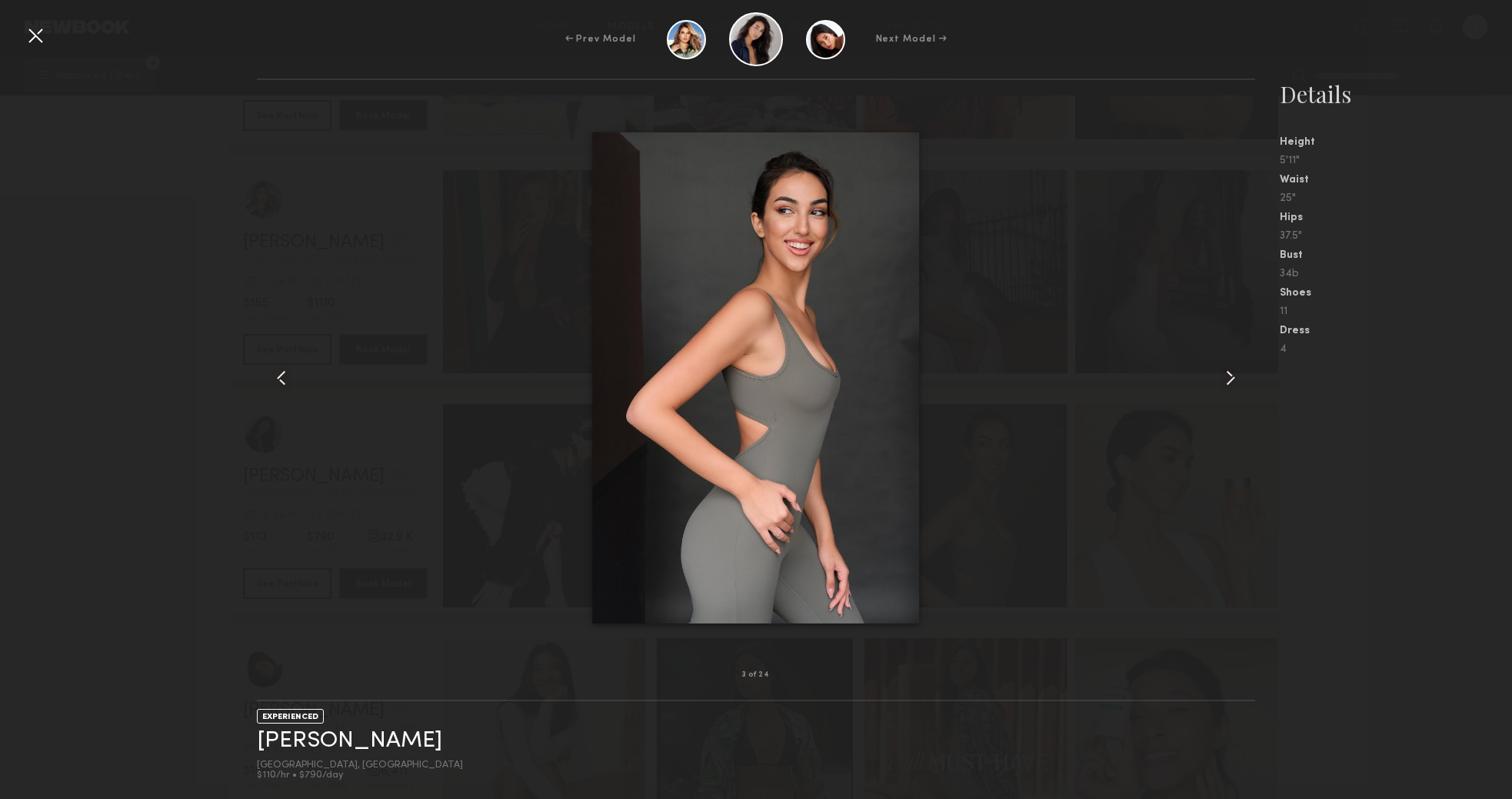
click at [1225, 379] on common-icon at bounding box center [1230, 377] width 25 height 25
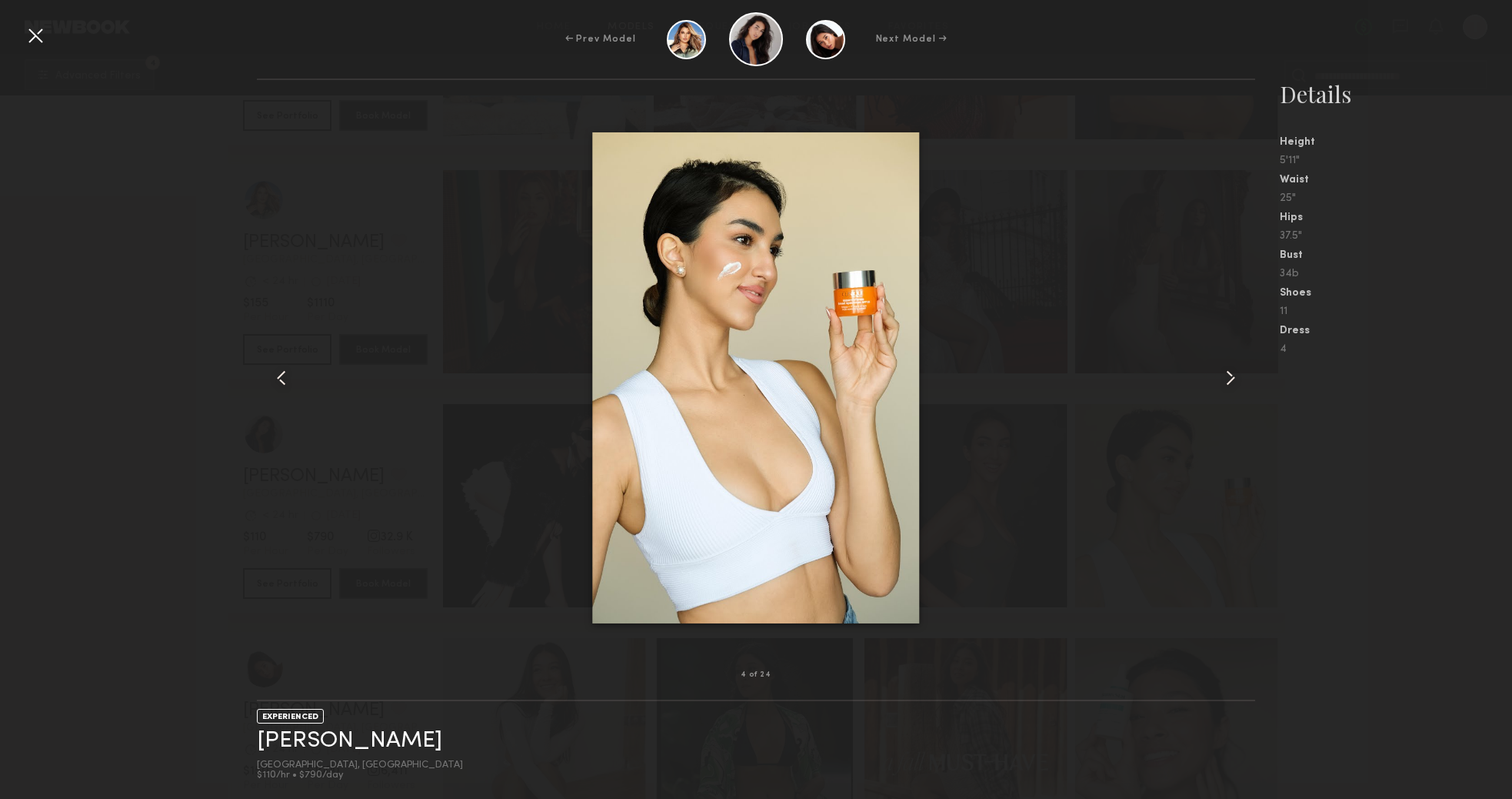
click at [1225, 379] on common-icon at bounding box center [1230, 377] width 25 height 25
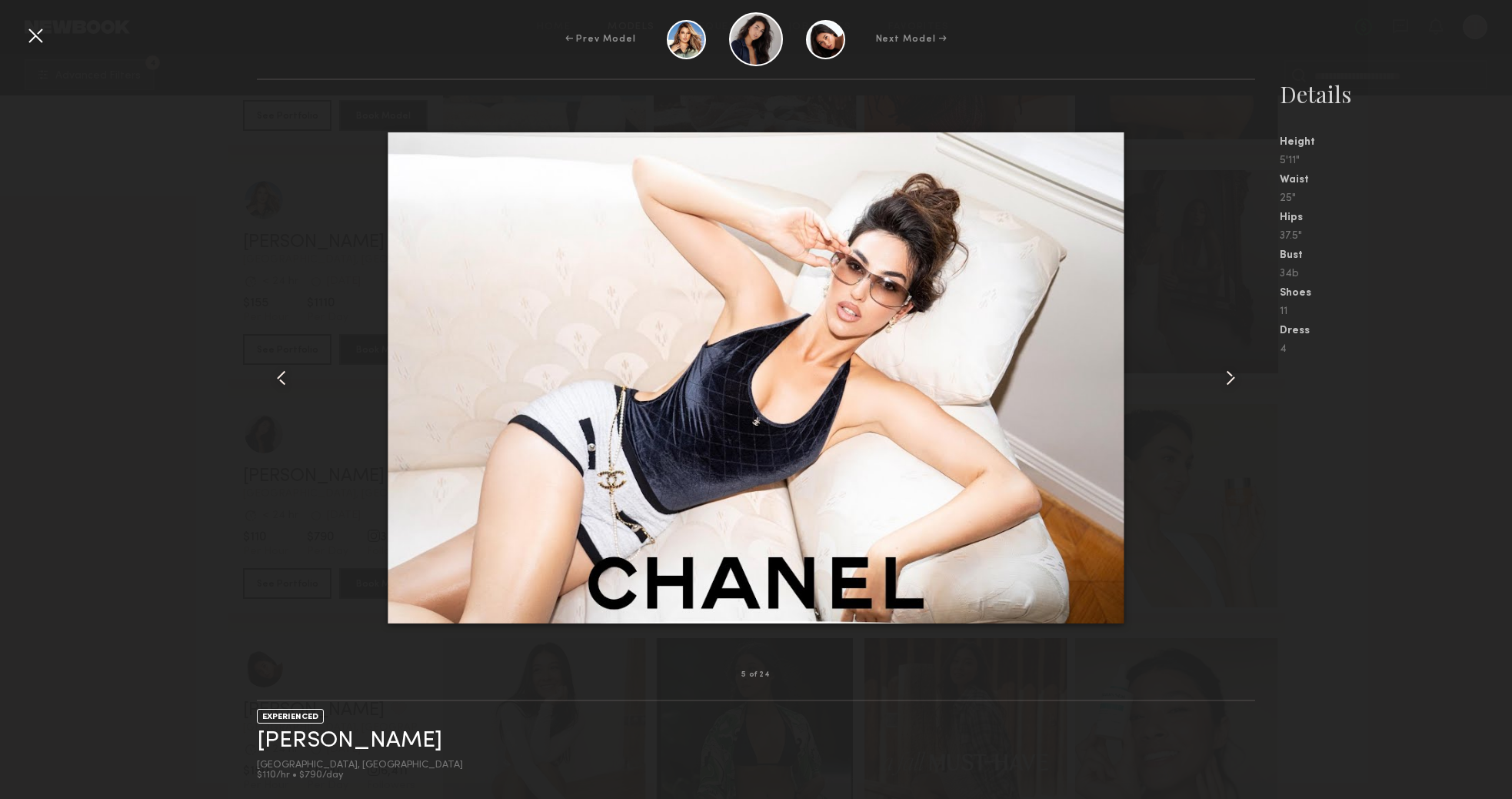
click at [1225, 379] on common-icon at bounding box center [1230, 377] width 25 height 25
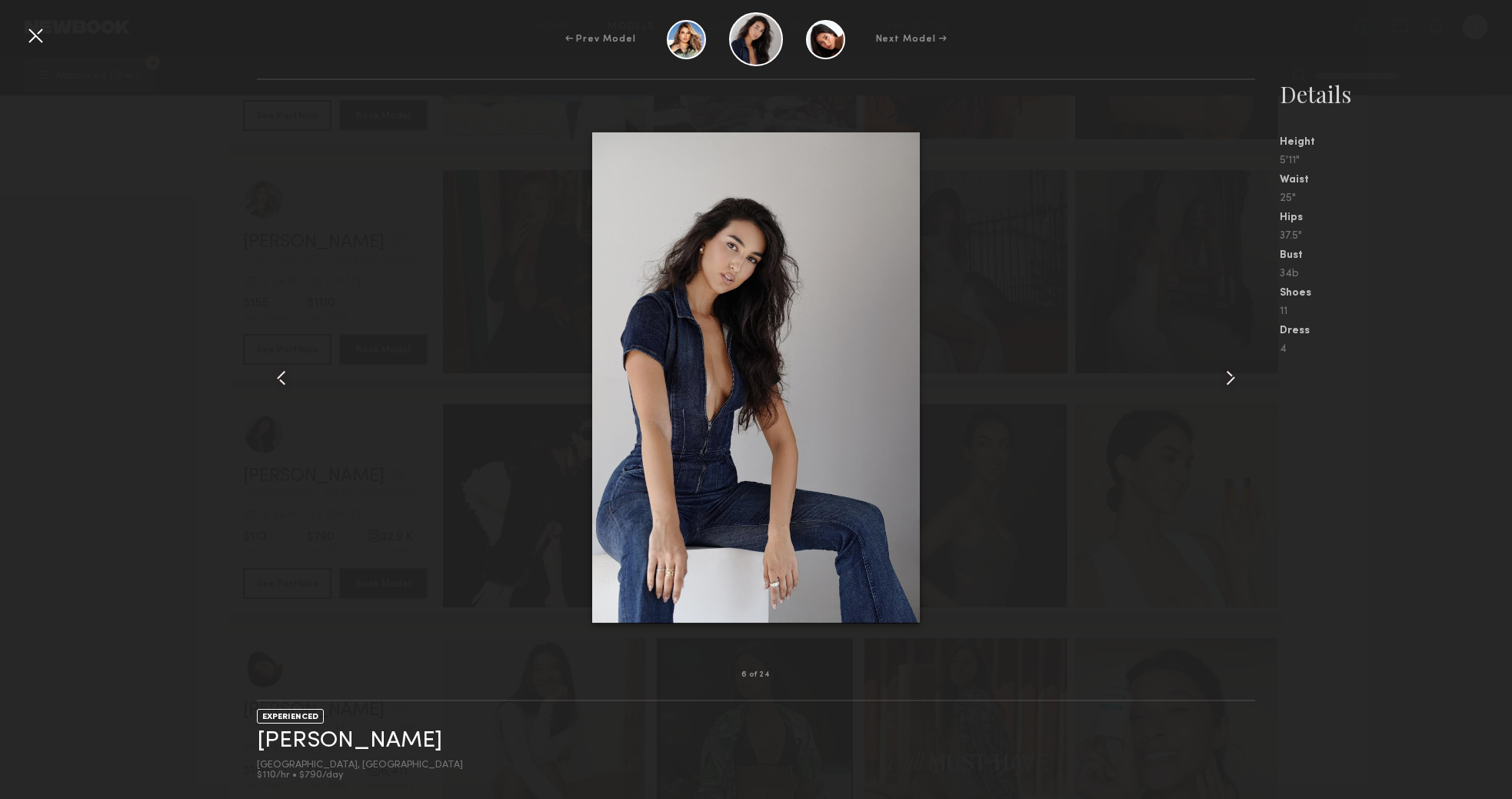
click at [1225, 379] on common-icon at bounding box center [1230, 377] width 25 height 25
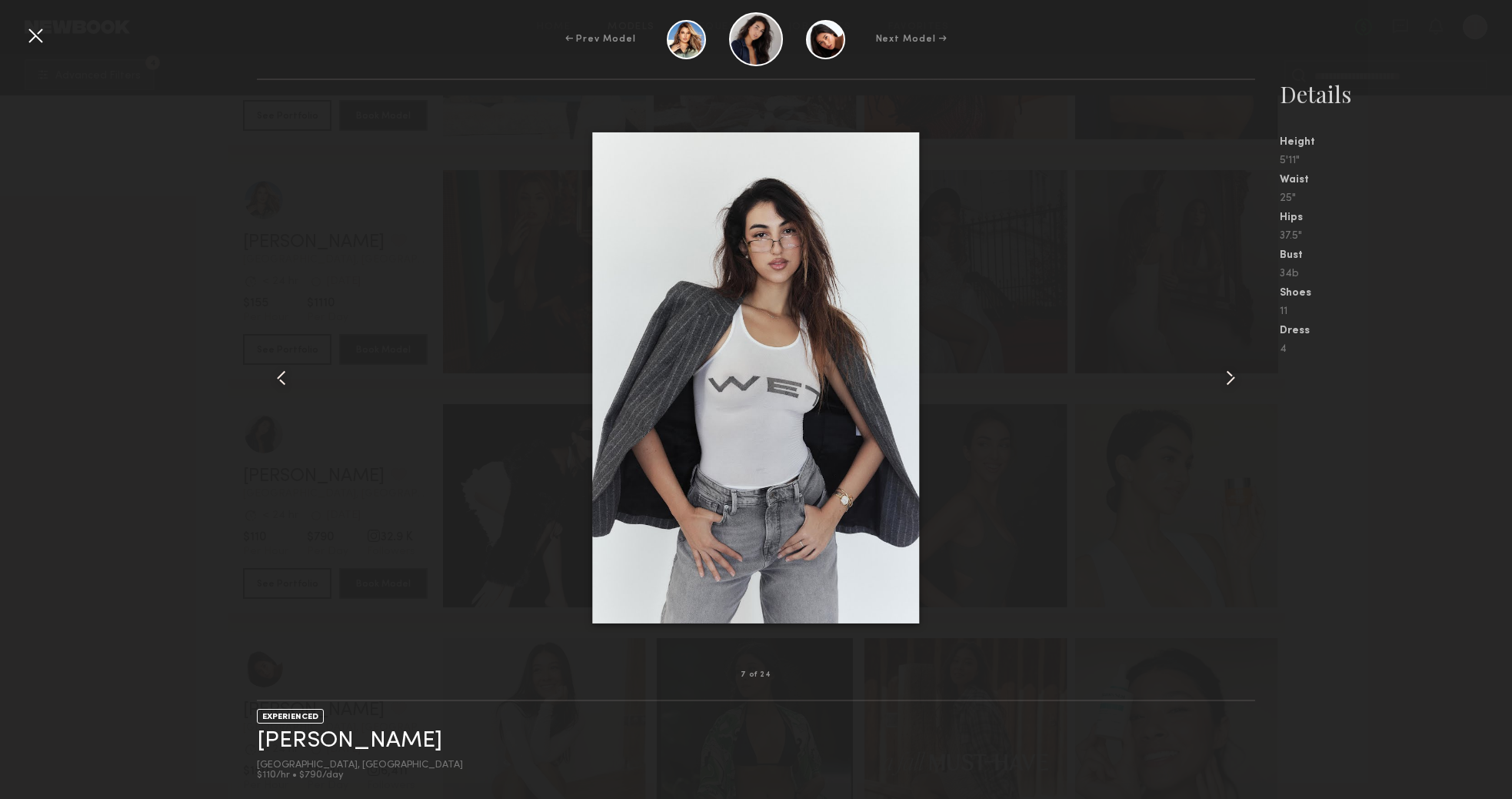
click at [1225, 379] on common-icon at bounding box center [1230, 377] width 25 height 25
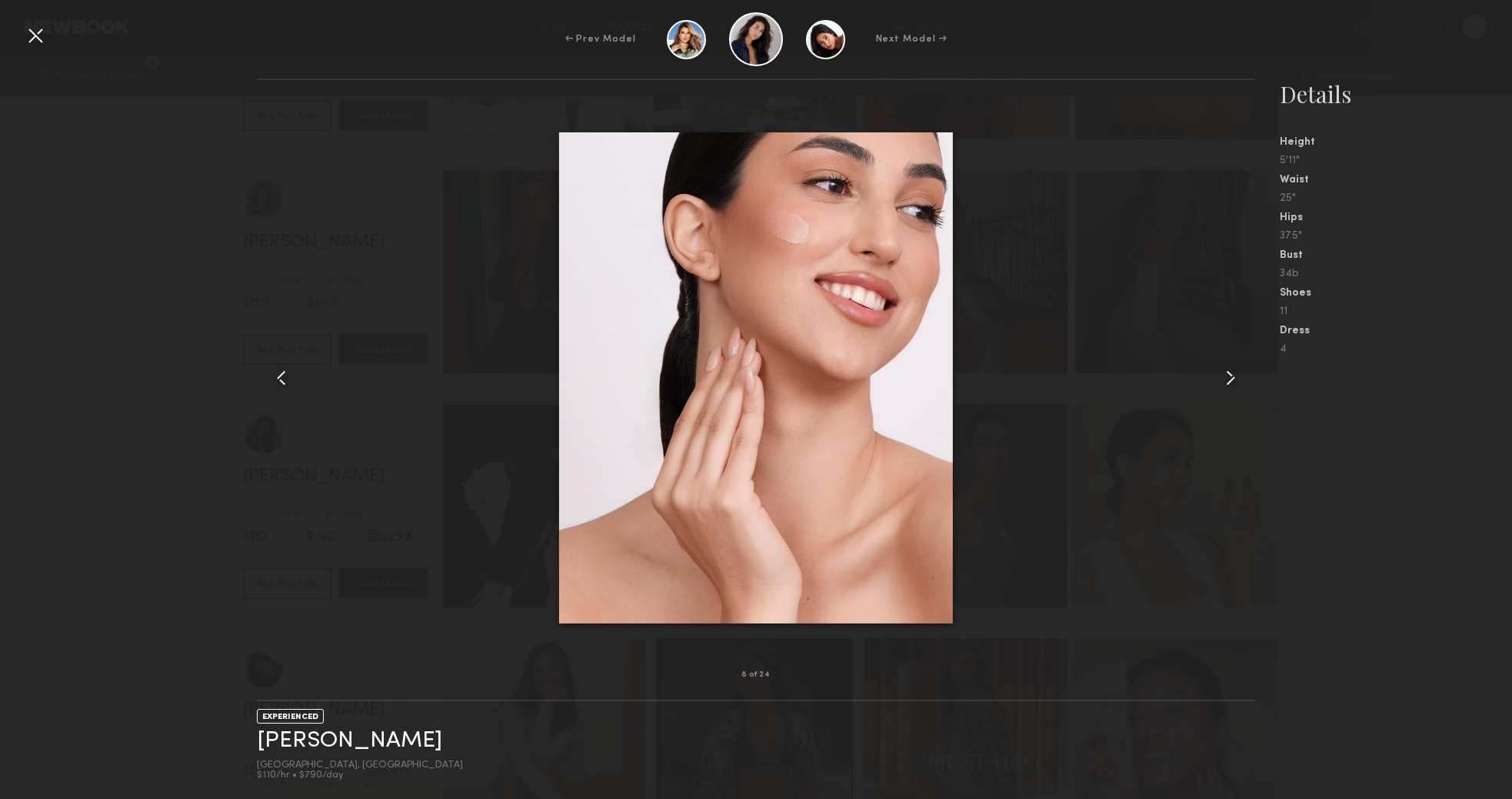
click at [1225, 379] on common-icon at bounding box center [1230, 377] width 25 height 25
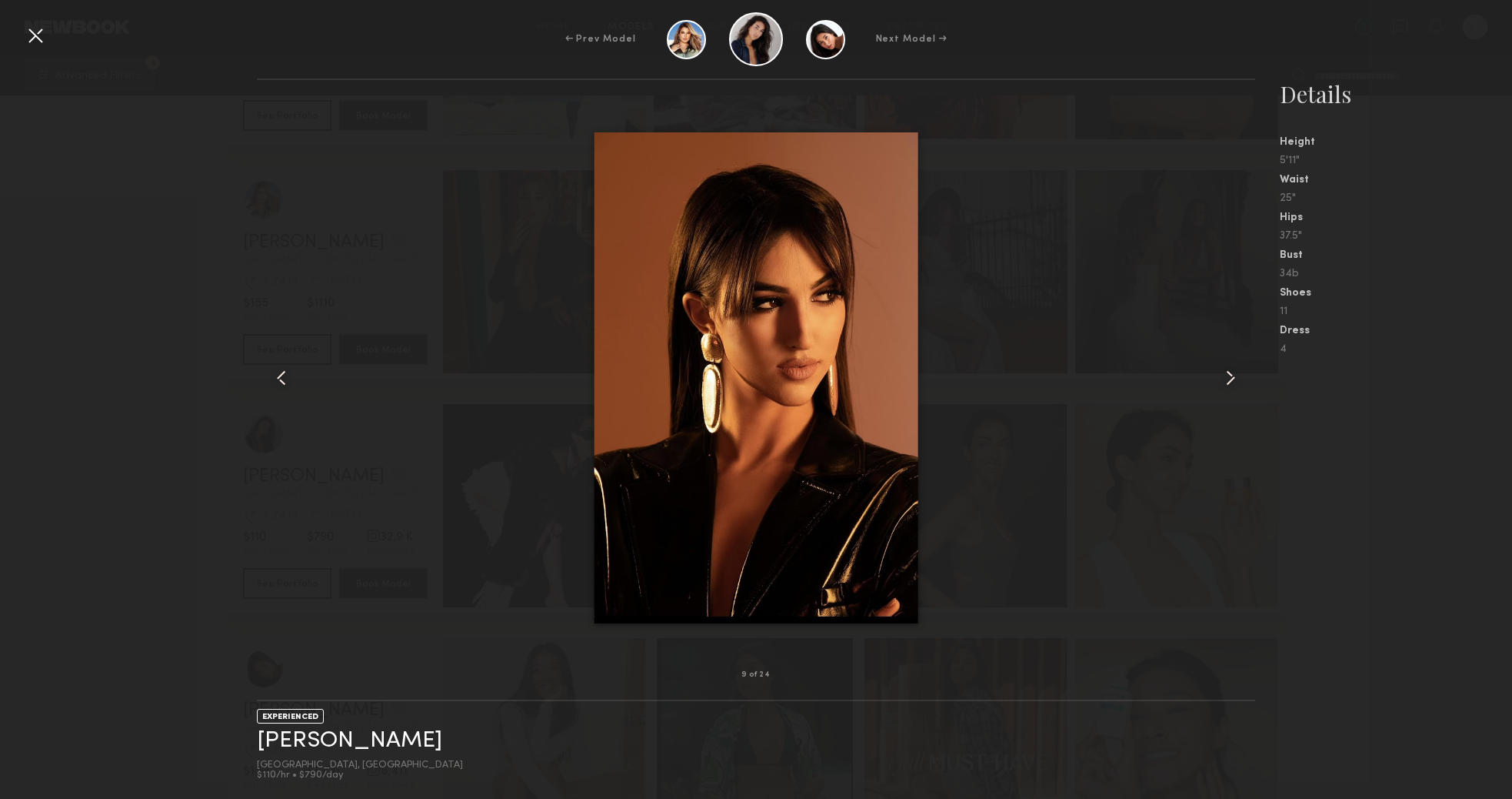
click at [41, 31] on div at bounding box center [35, 35] width 25 height 25
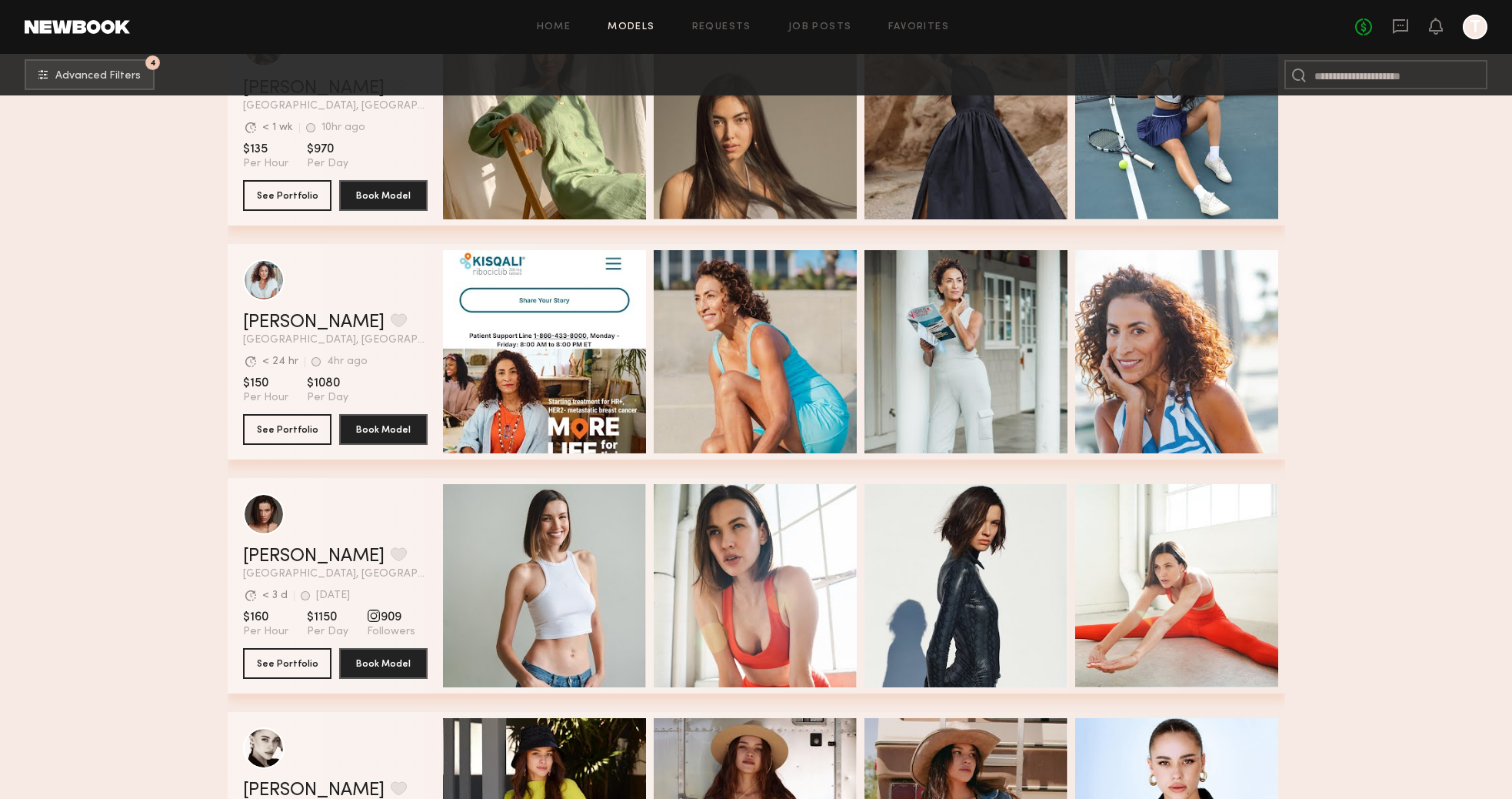
scroll to position [8943, 0]
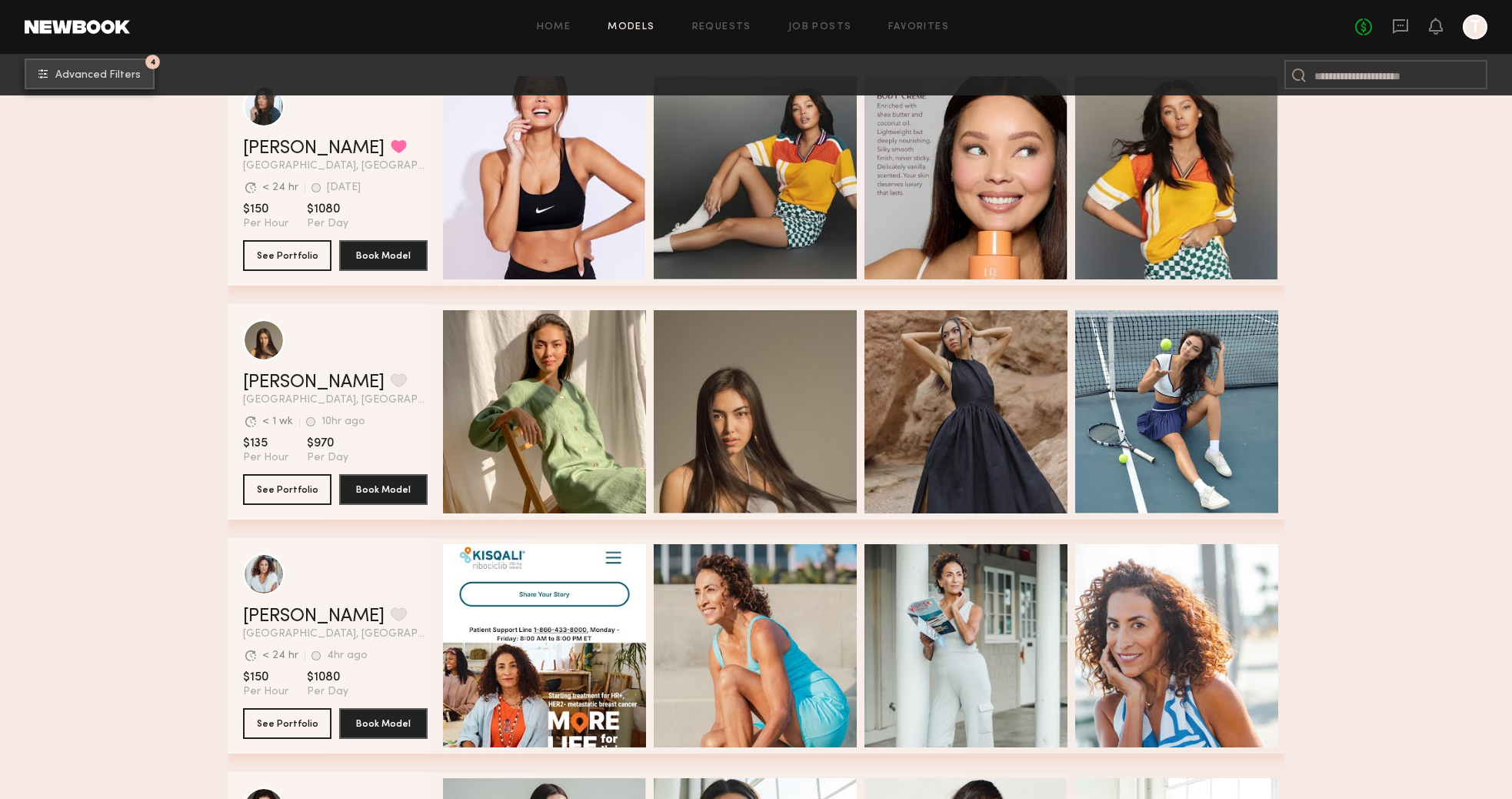
click at [89, 75] on span "Advanced Filters" at bounding box center [97, 75] width 85 height 11
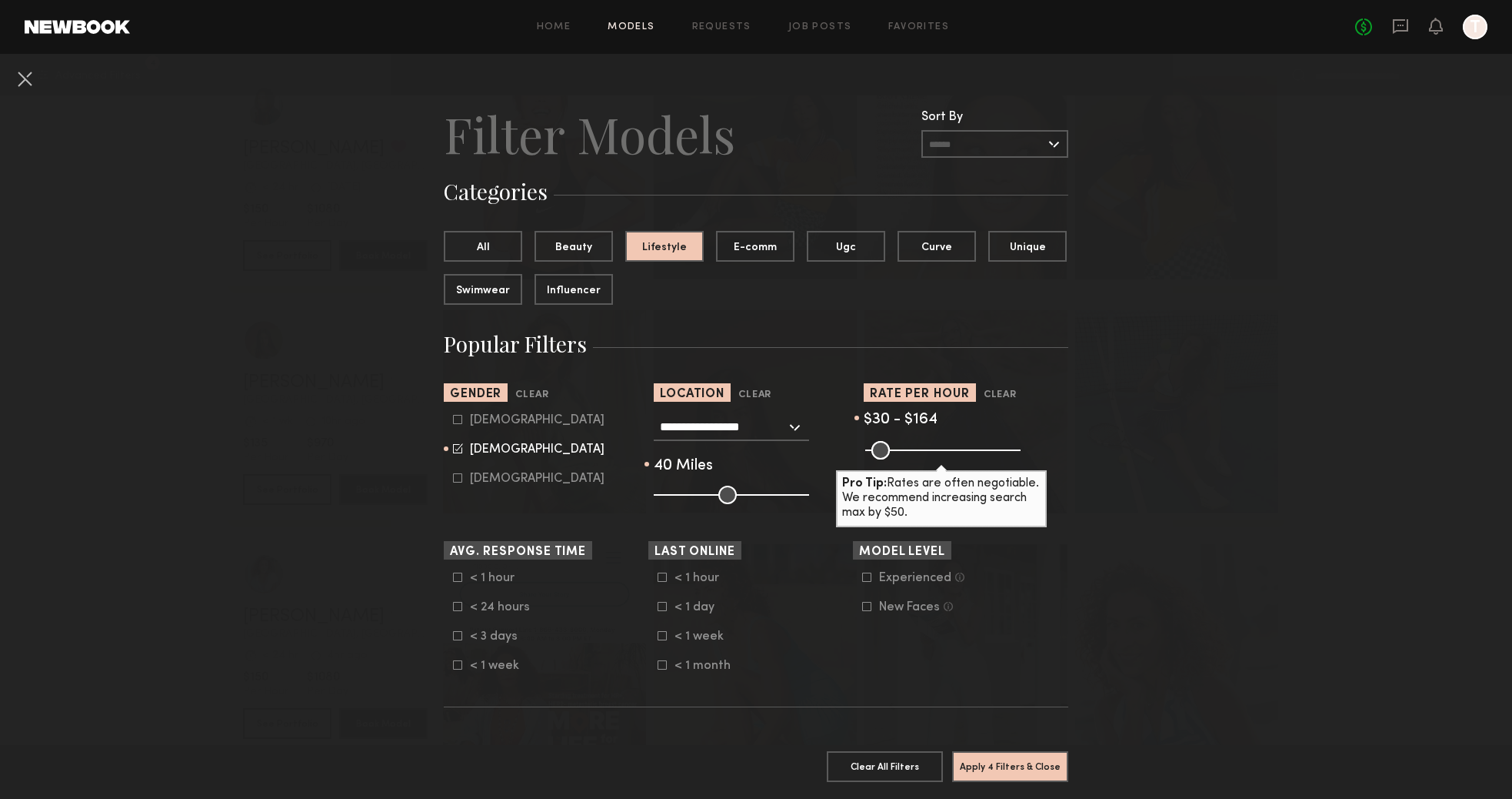
click at [457, 422] on icon at bounding box center [457, 418] width 9 height 9
type input "**"
click at [456, 453] on icon at bounding box center [458, 448] width 10 height 10
type input "*"
click at [986, 766] on button "Apply 4 Filters & Close" at bounding box center [1010, 765] width 116 height 30
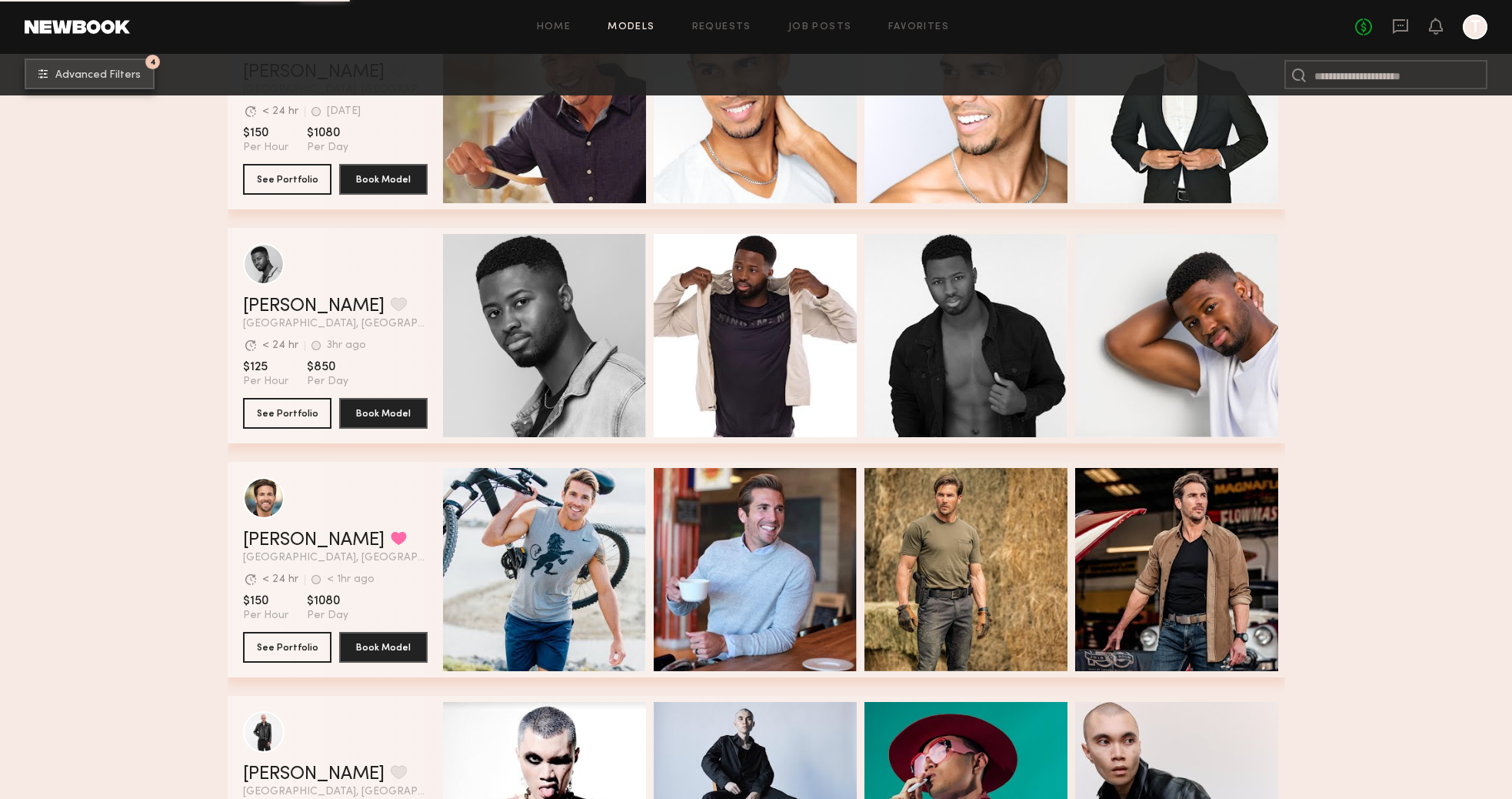
scroll to position [7708, 0]
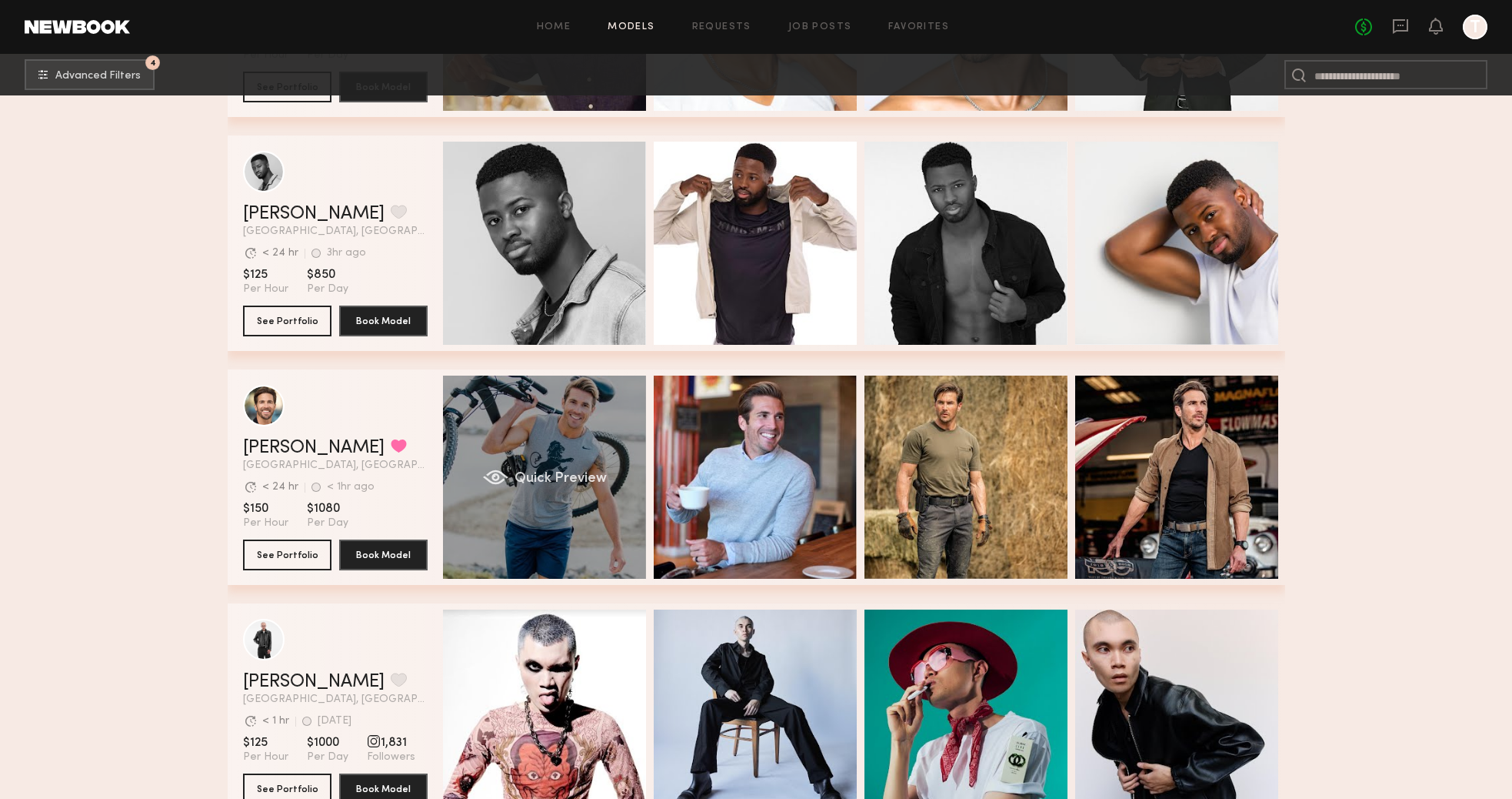
click at [538, 537] on div "Quick Preview" at bounding box center [544, 477] width 203 height 203
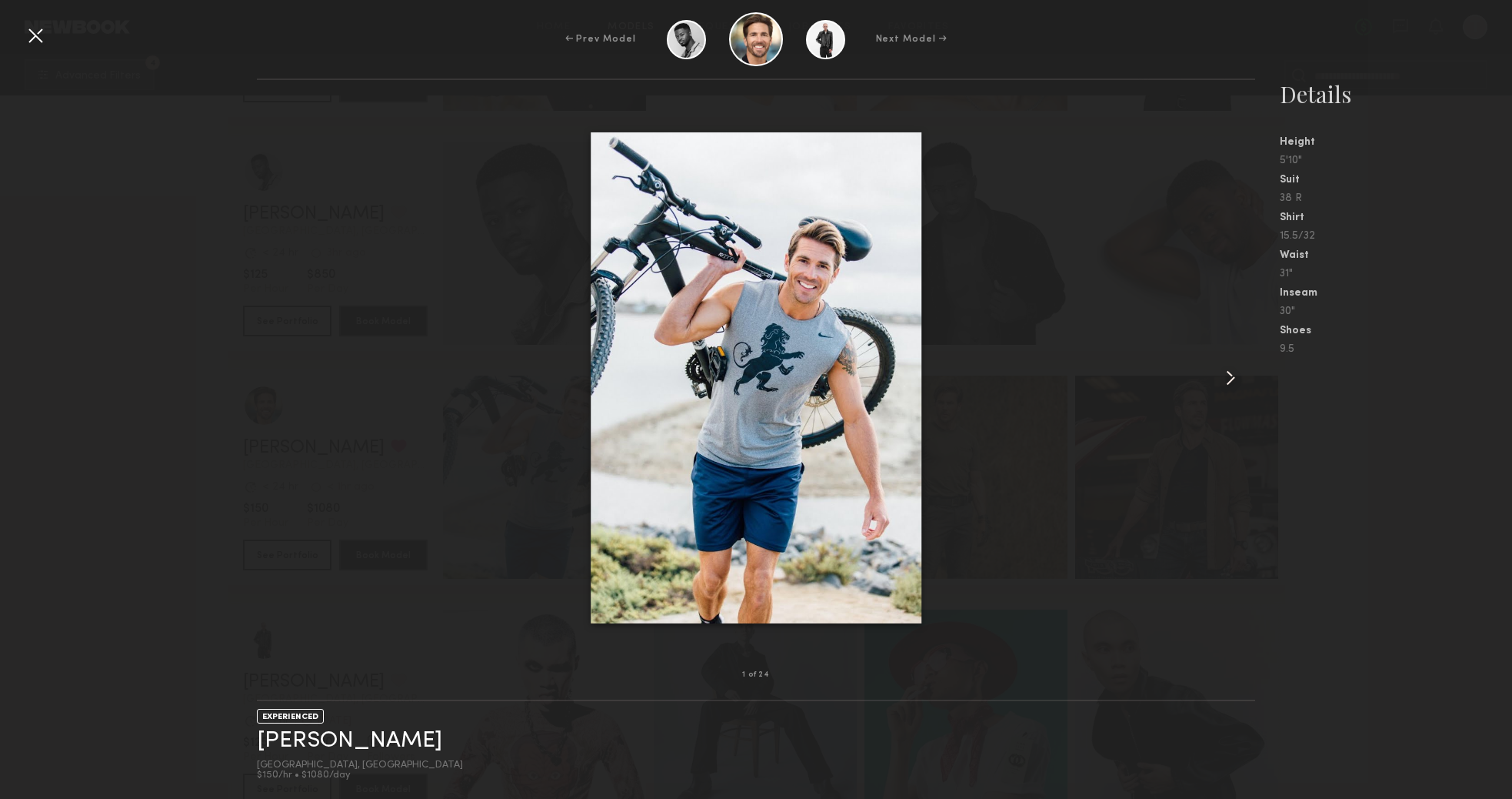
click at [1227, 376] on common-icon at bounding box center [1230, 377] width 25 height 25
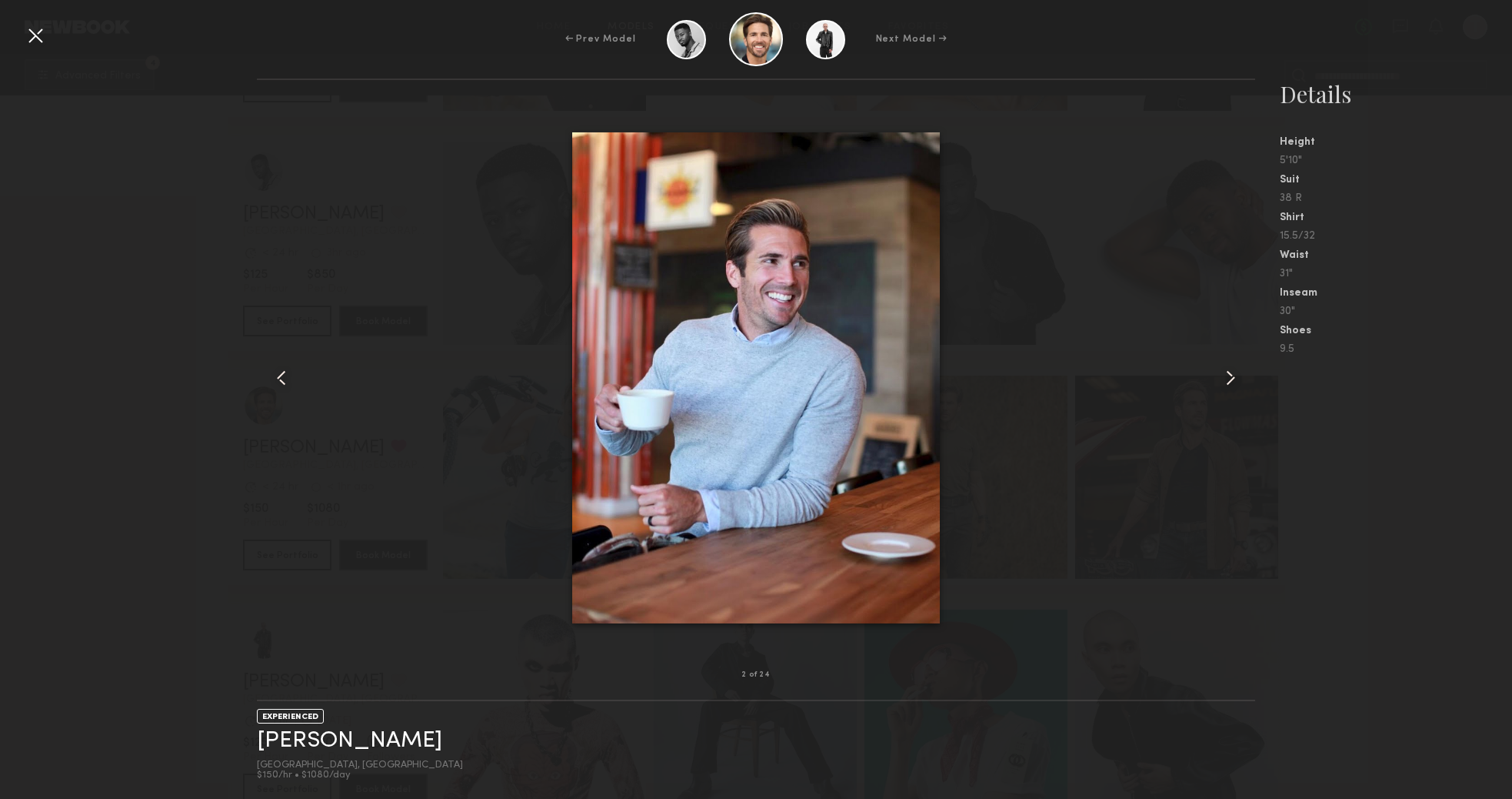
click at [1227, 376] on common-icon at bounding box center [1230, 377] width 25 height 25
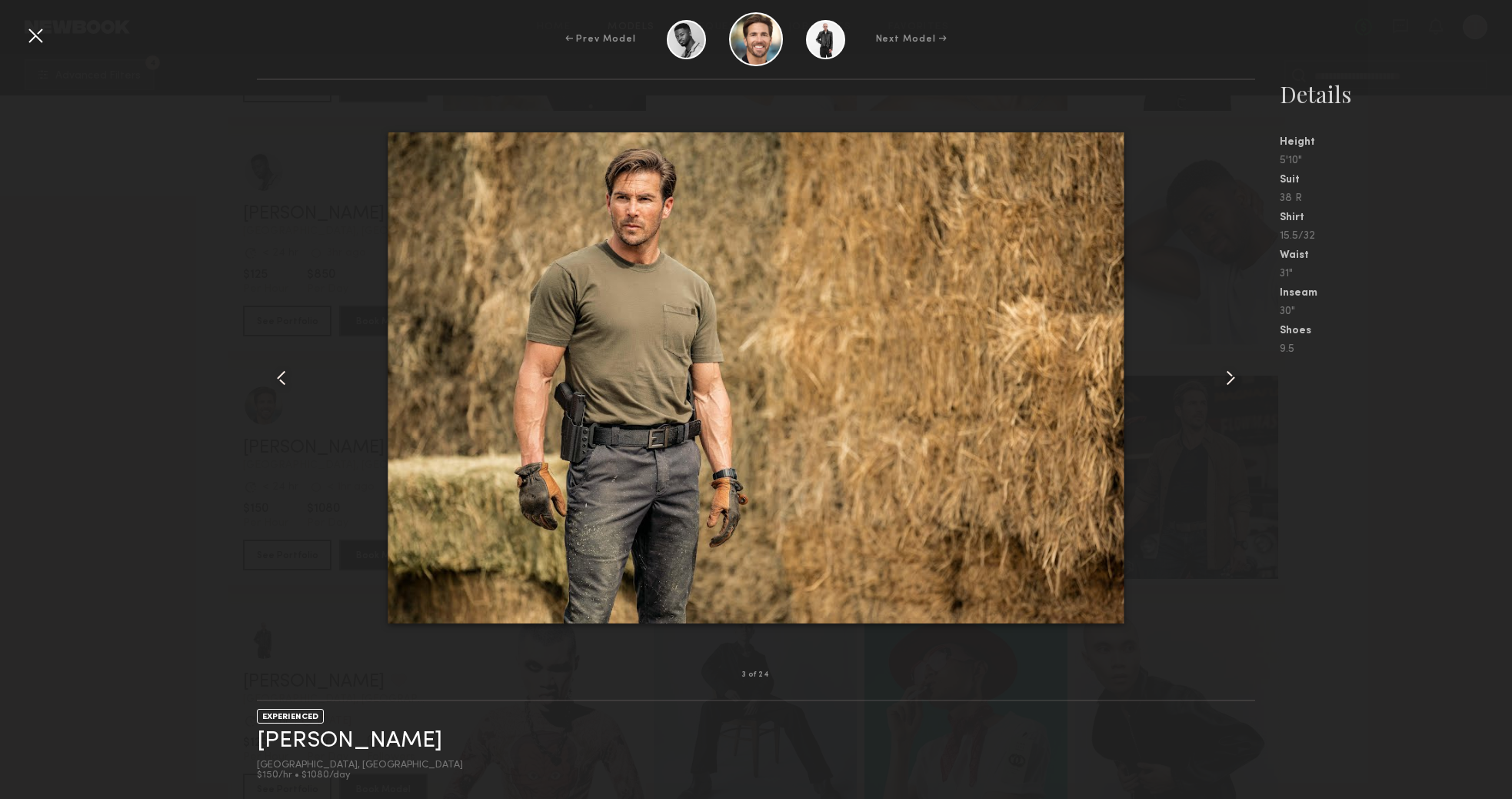
click at [1227, 376] on common-icon at bounding box center [1230, 377] width 25 height 25
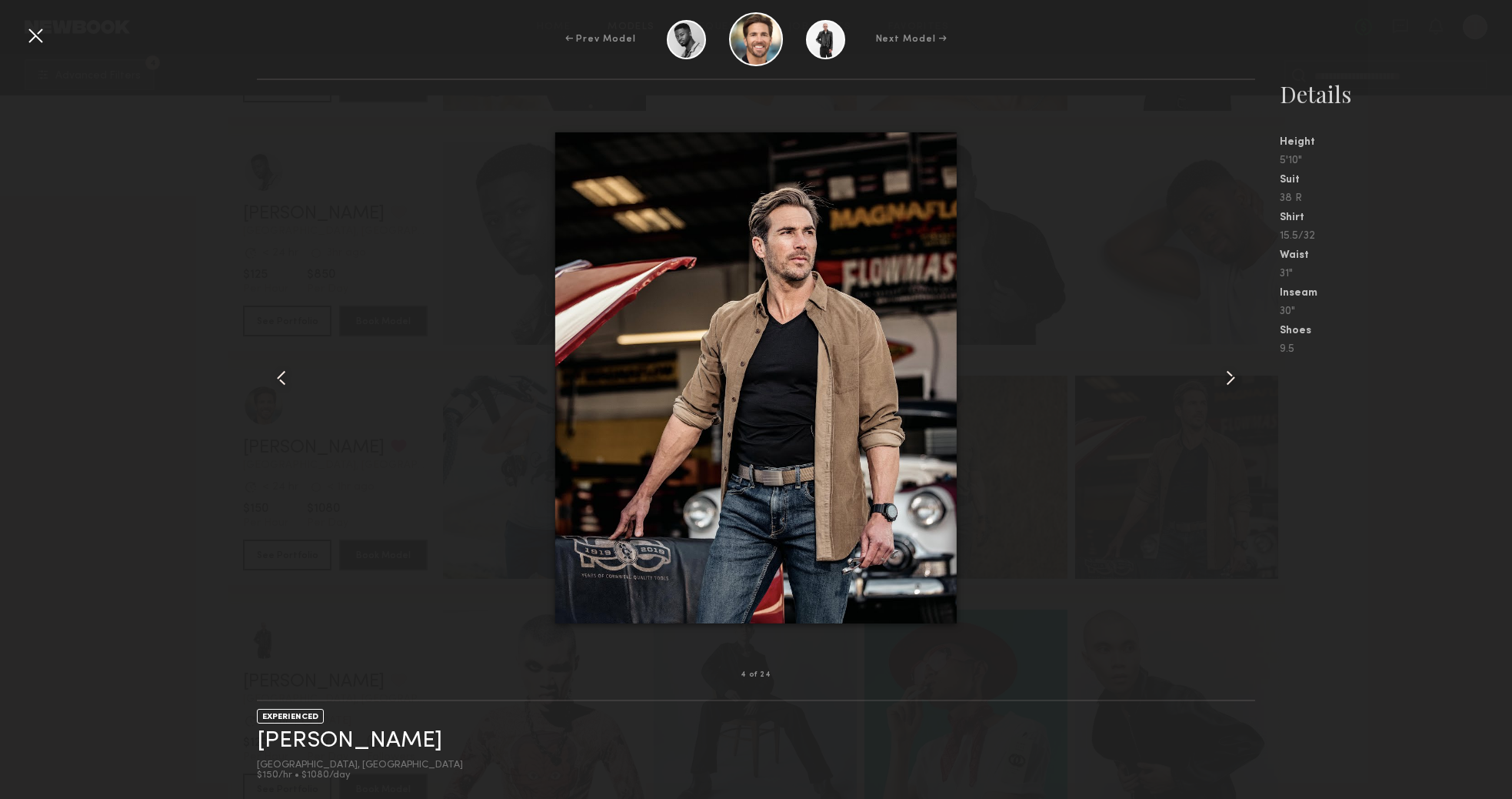
click at [1227, 376] on common-icon at bounding box center [1230, 377] width 25 height 25
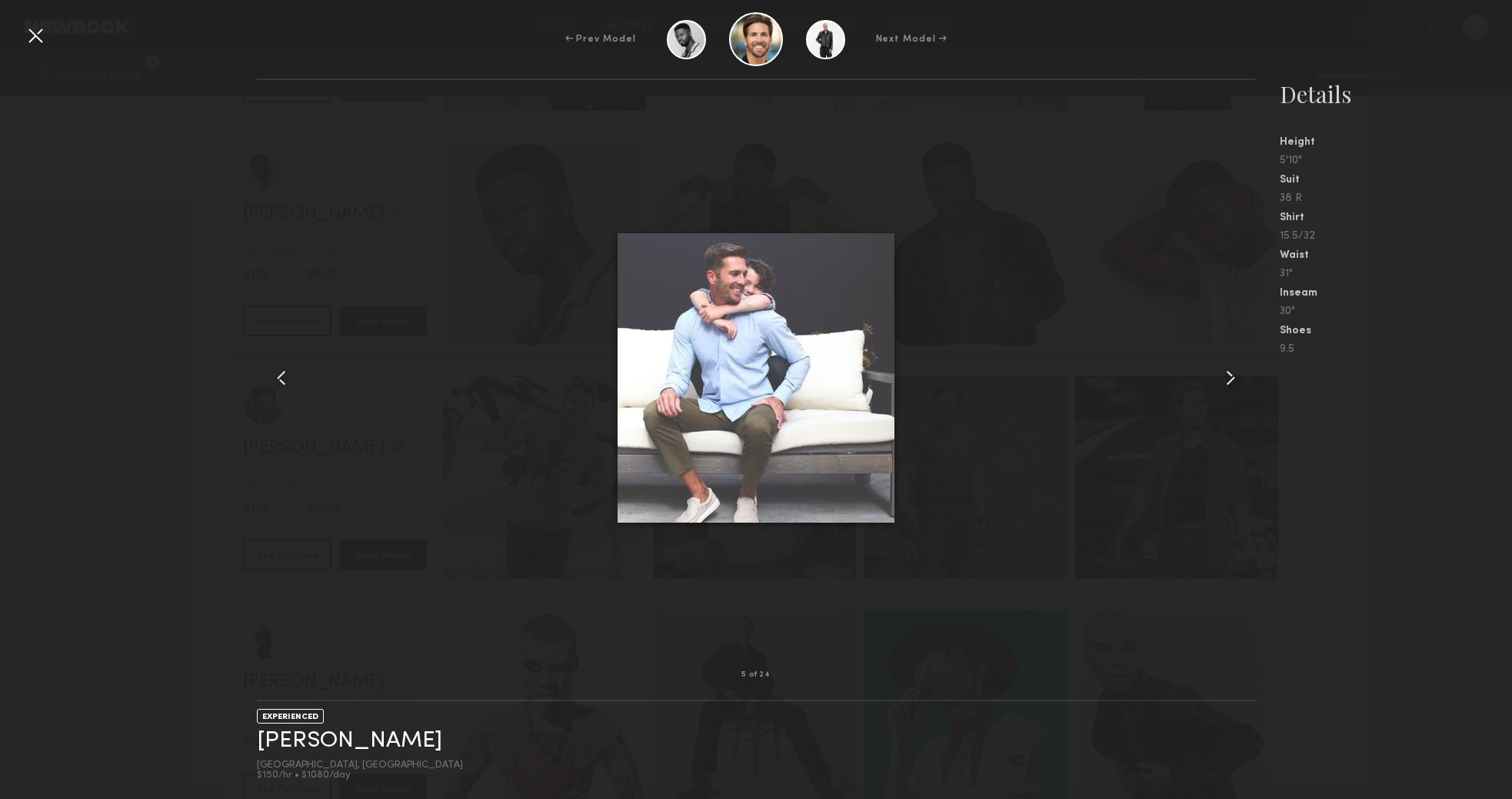
click at [1227, 376] on common-icon at bounding box center [1230, 377] width 25 height 25
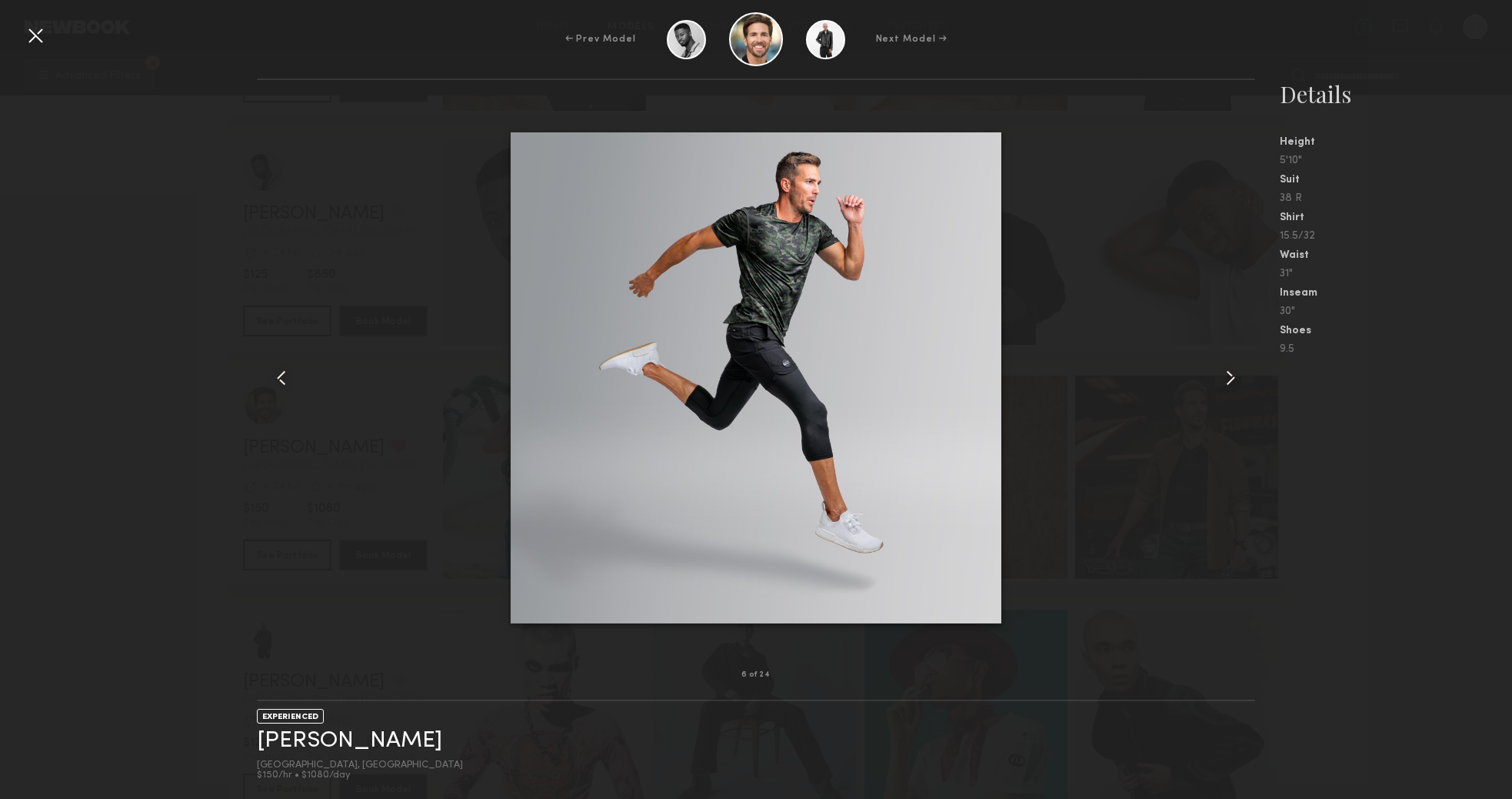
click at [1227, 376] on common-icon at bounding box center [1230, 377] width 25 height 25
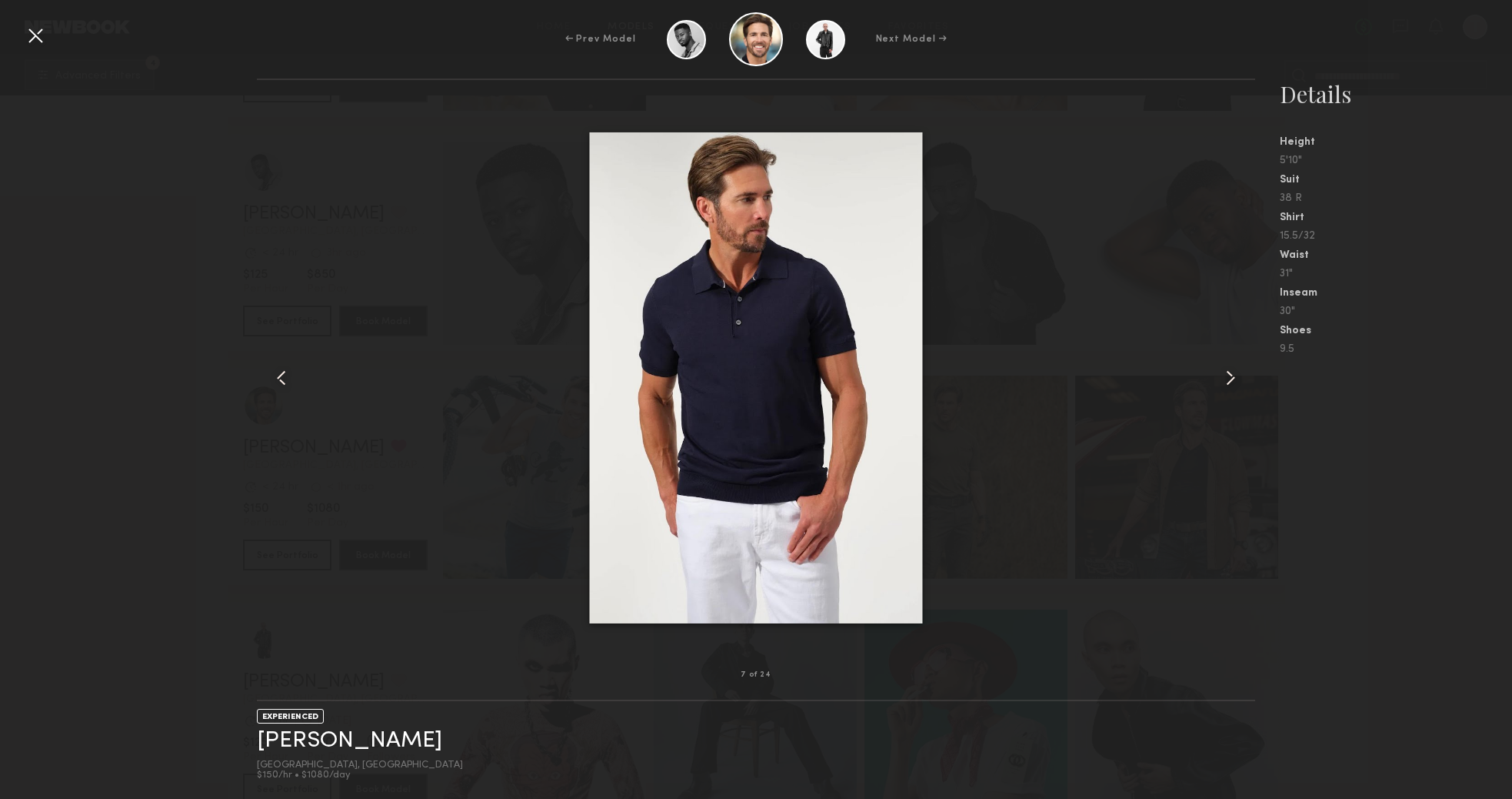
click at [1227, 376] on common-icon at bounding box center [1230, 377] width 25 height 25
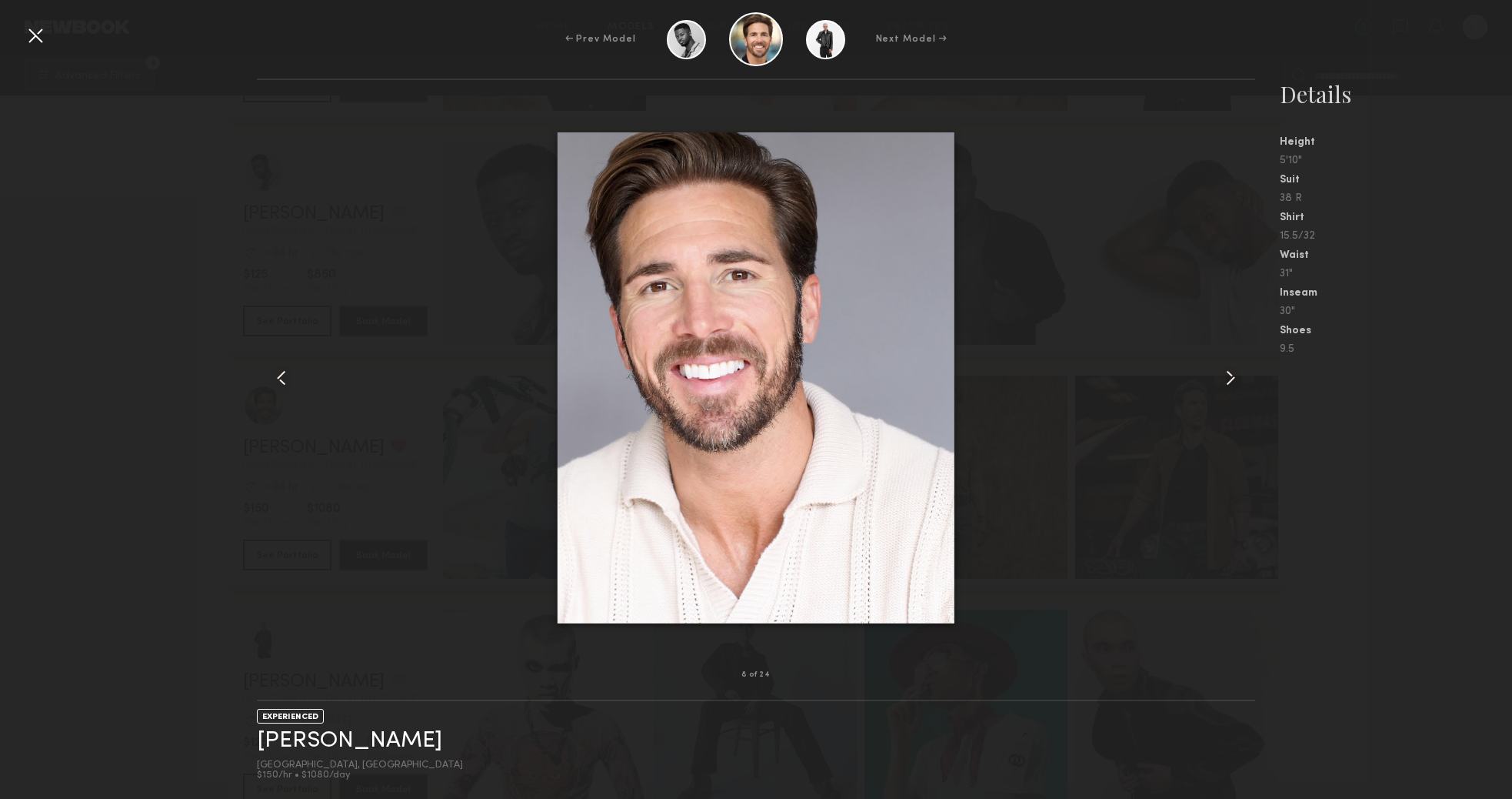
click at [1227, 376] on common-icon at bounding box center [1230, 377] width 25 height 25
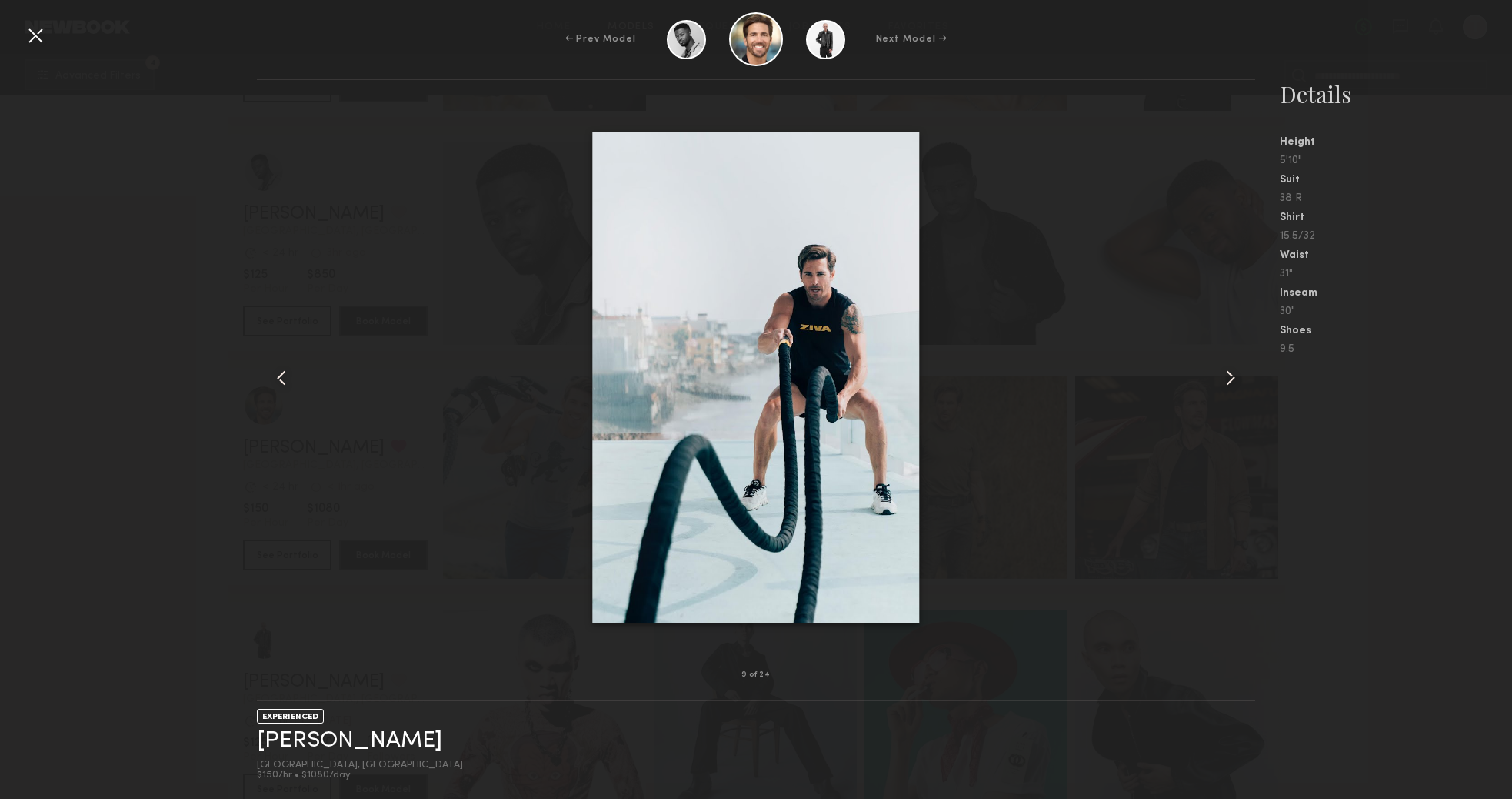
click at [1227, 376] on common-icon at bounding box center [1230, 377] width 25 height 25
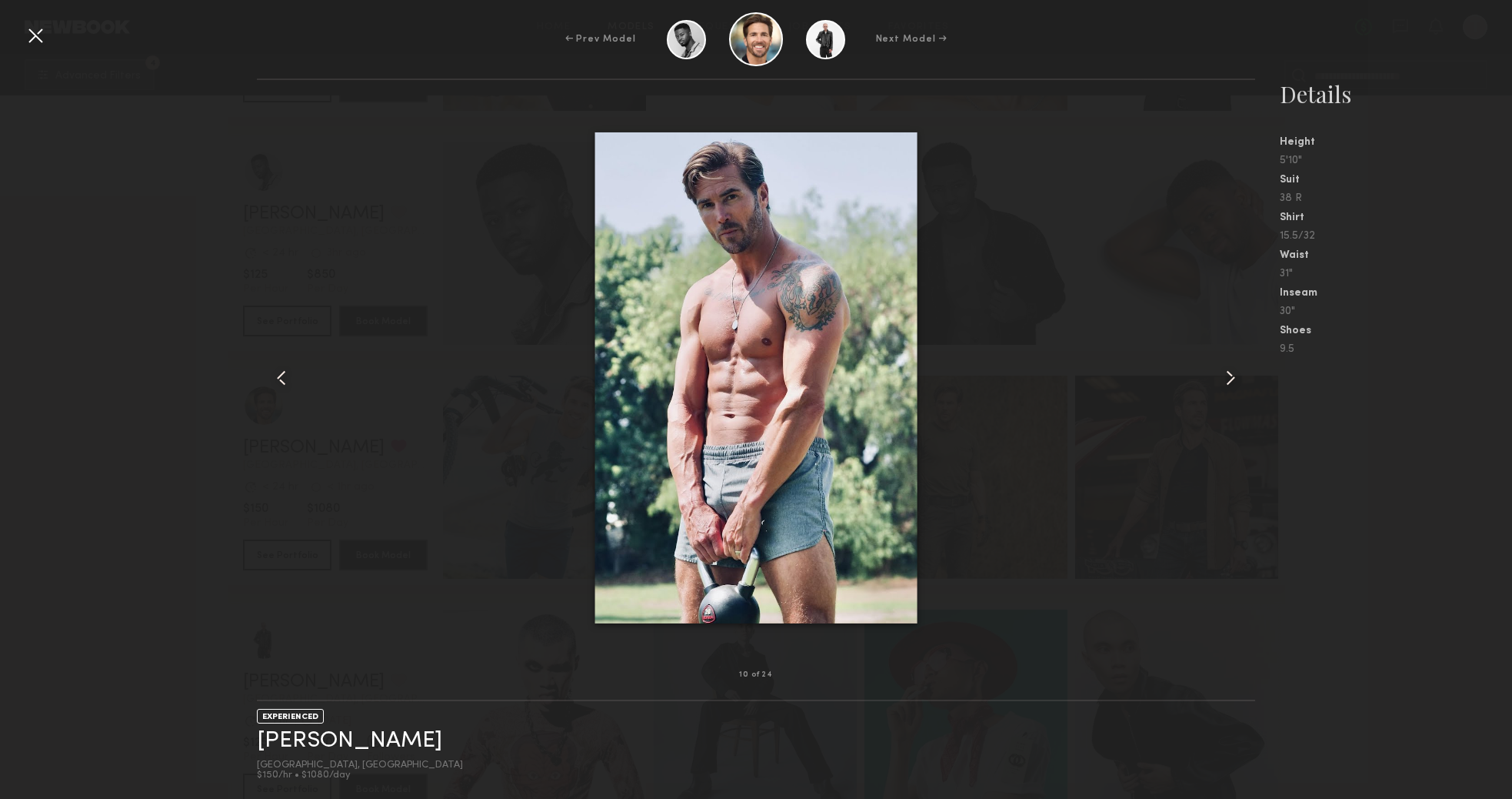
click at [1227, 376] on common-icon at bounding box center [1230, 377] width 25 height 25
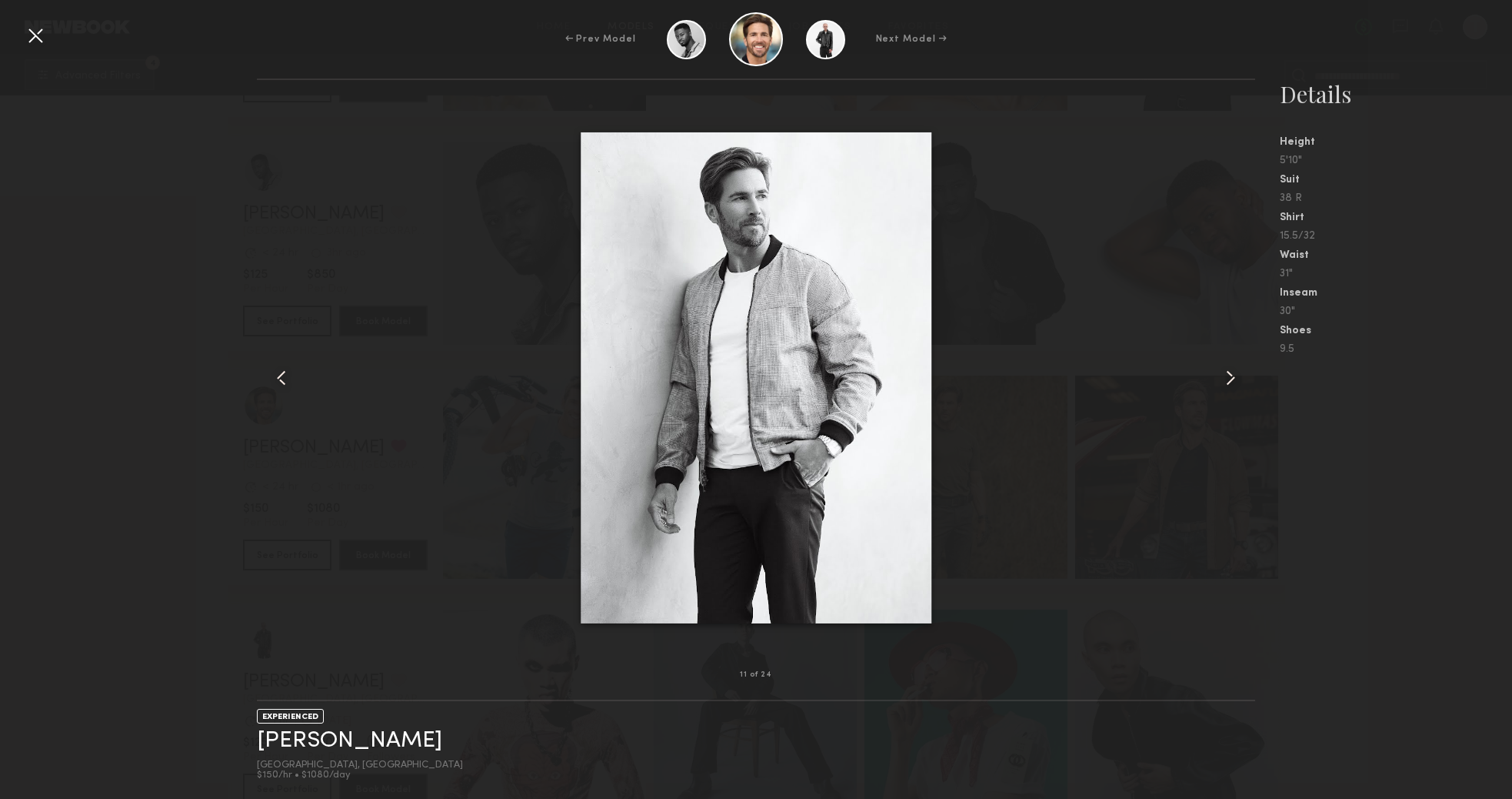
click at [37, 42] on div at bounding box center [35, 35] width 25 height 25
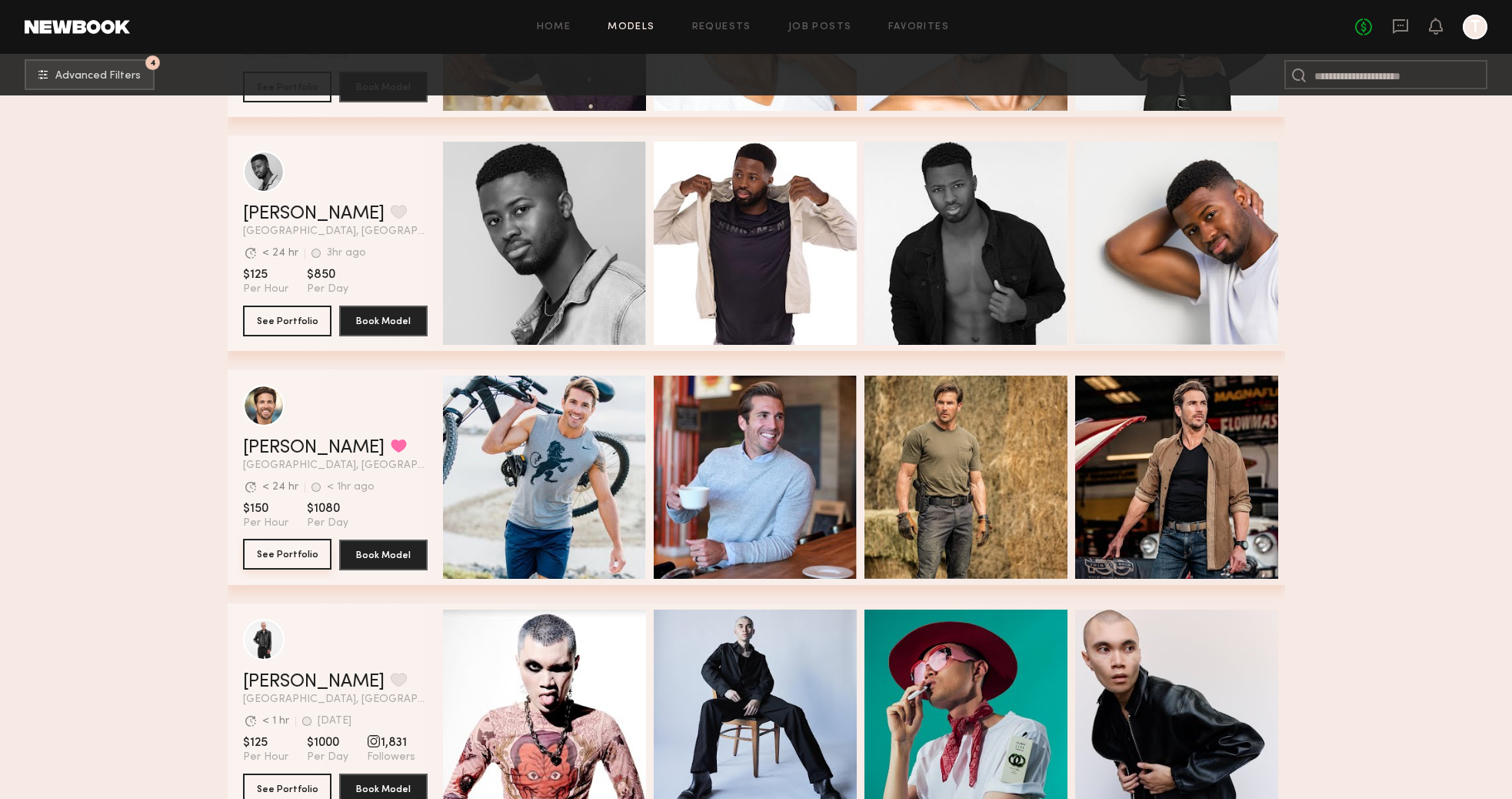
click at [297, 557] on button "See Portfolio" at bounding box center [287, 554] width 88 height 30
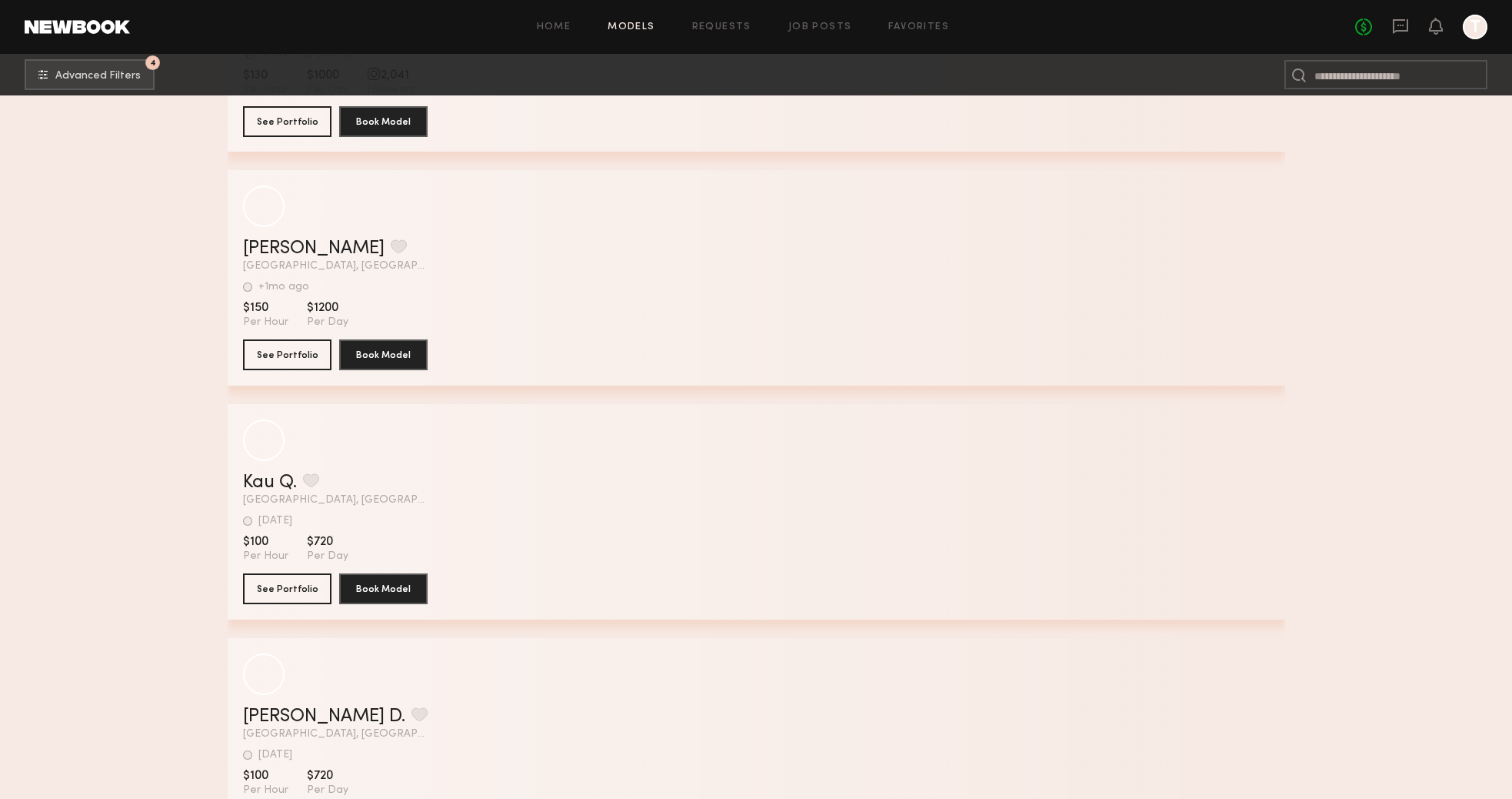
scroll to position [11929, 0]
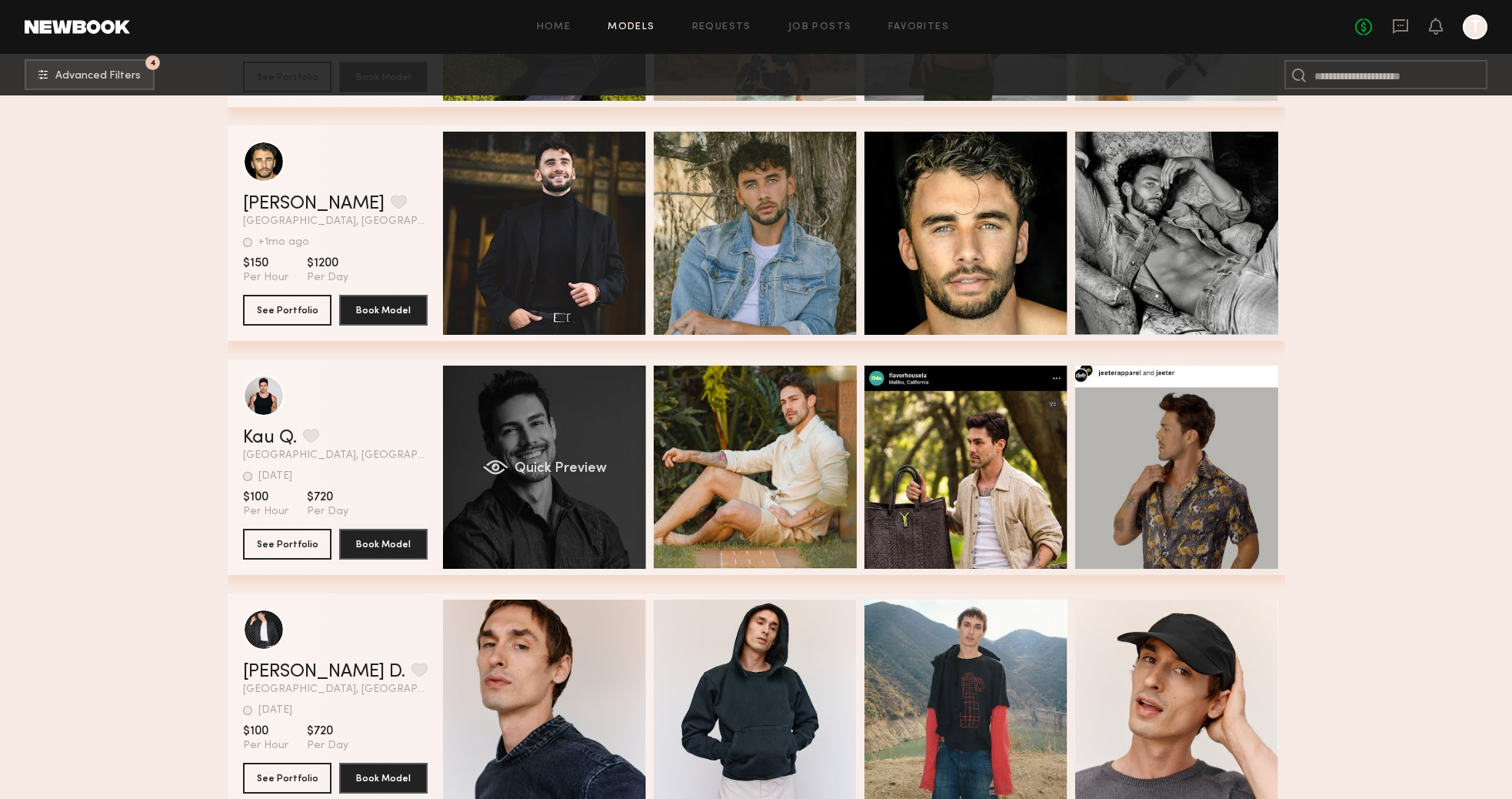
click at [589, 491] on div "Quick Preview" at bounding box center [544, 466] width 203 height 203
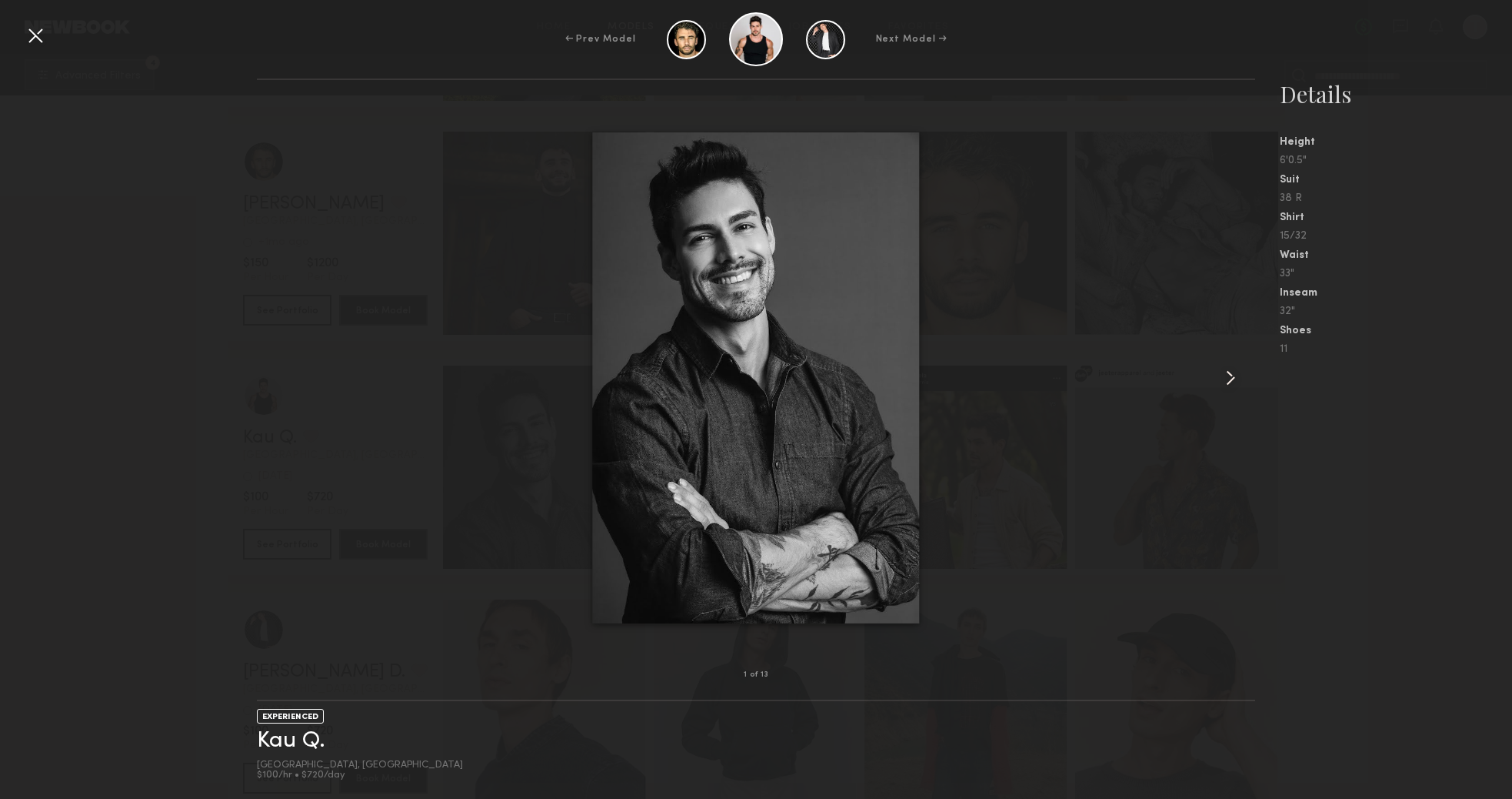
click at [34, 38] on div at bounding box center [35, 35] width 25 height 25
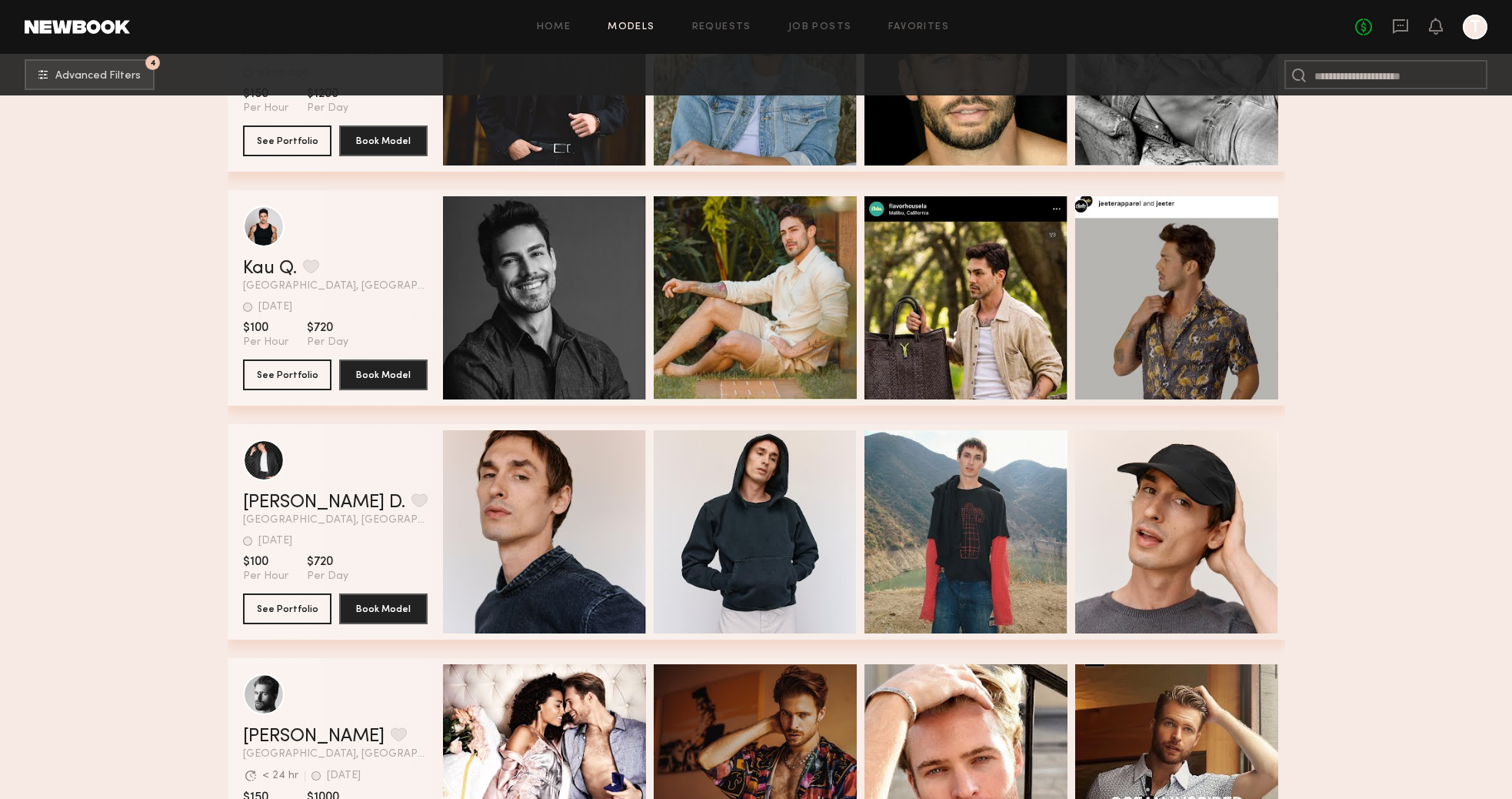
scroll to position [12097, 0]
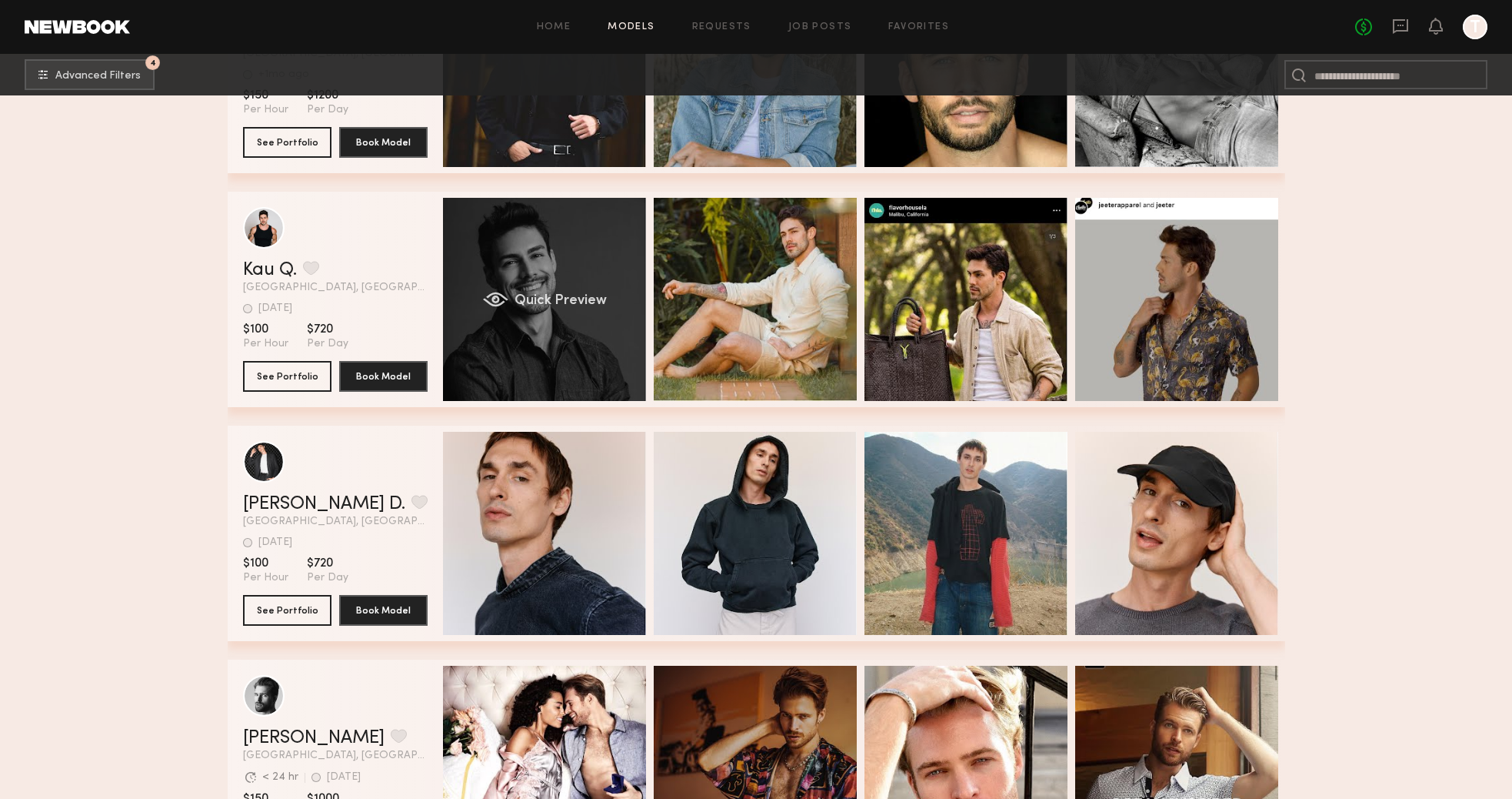
click at [547, 361] on div "Quick Preview" at bounding box center [544, 298] width 203 height 203
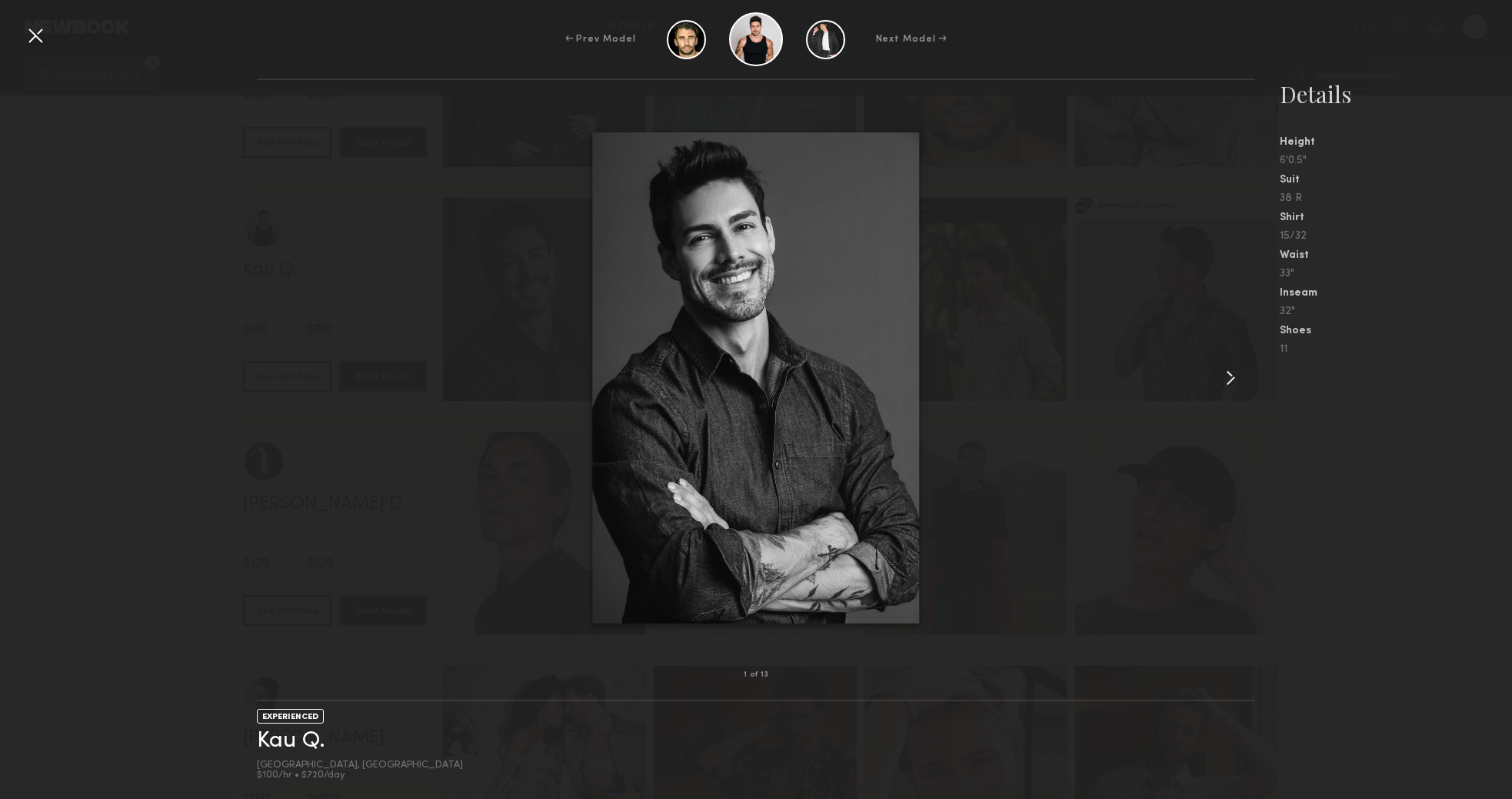
click at [1224, 381] on common-icon at bounding box center [1230, 377] width 25 height 25
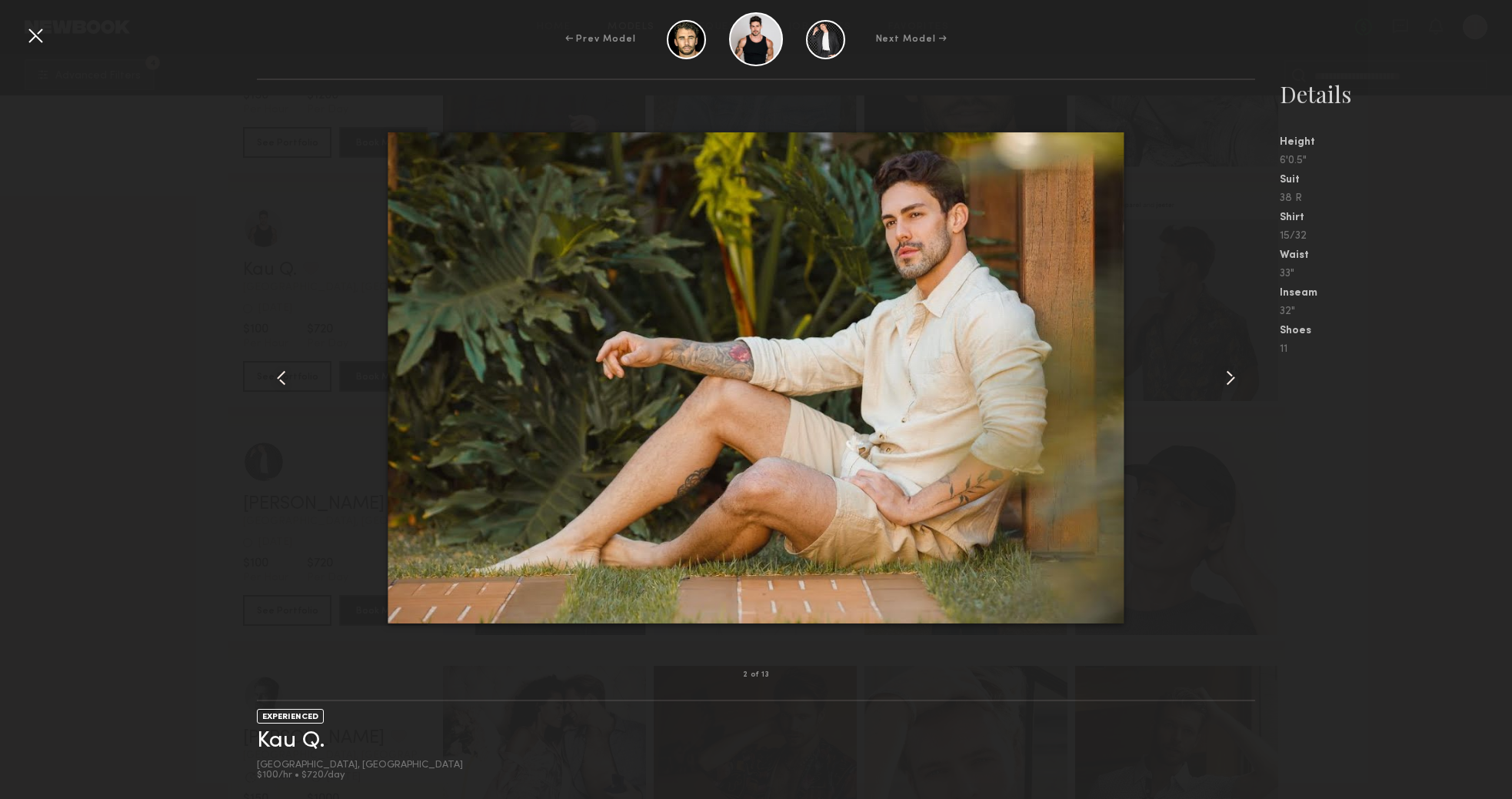
click at [1225, 379] on common-icon at bounding box center [1230, 377] width 25 height 25
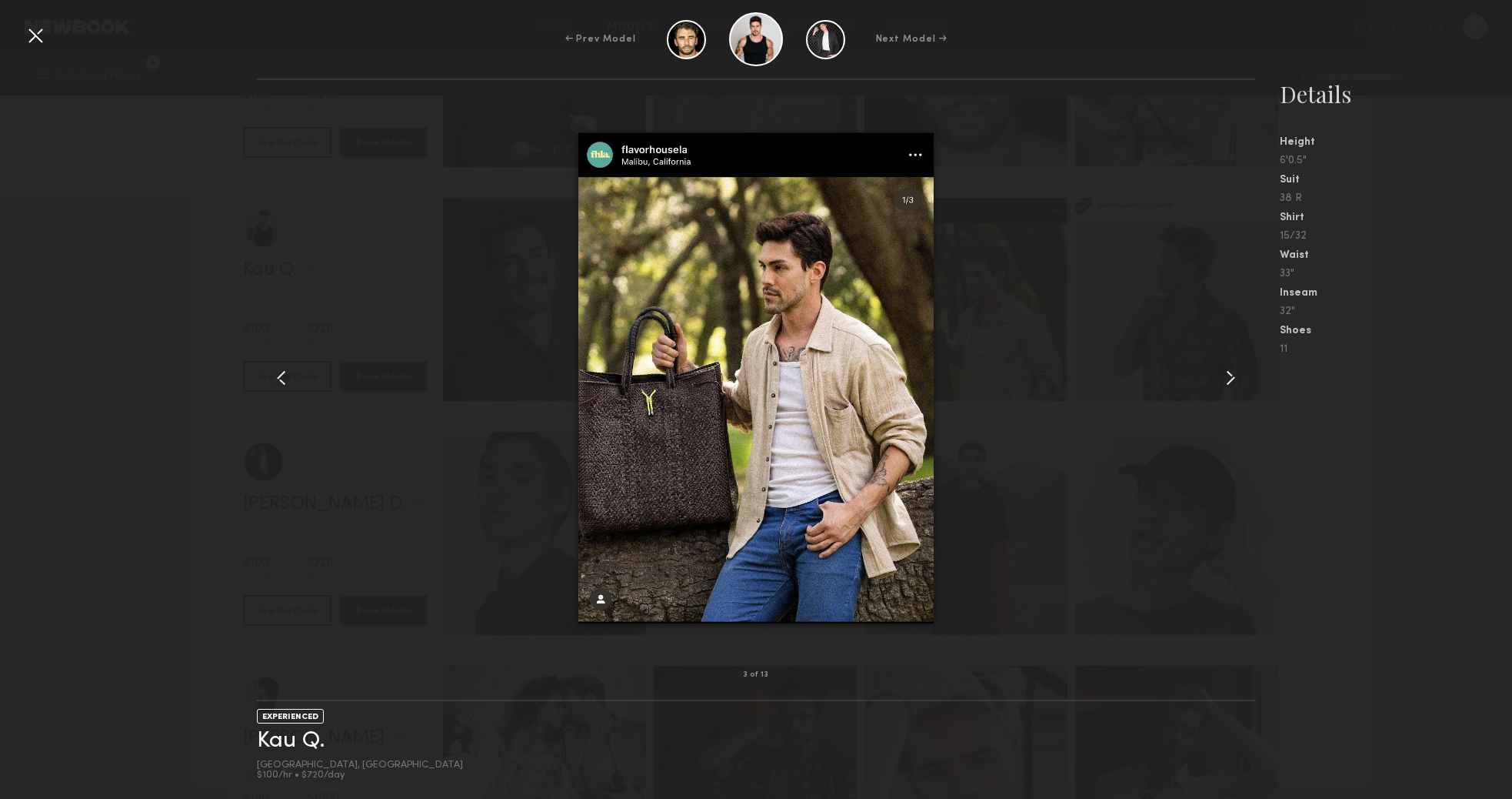
click at [1225, 379] on common-icon at bounding box center [1230, 377] width 25 height 25
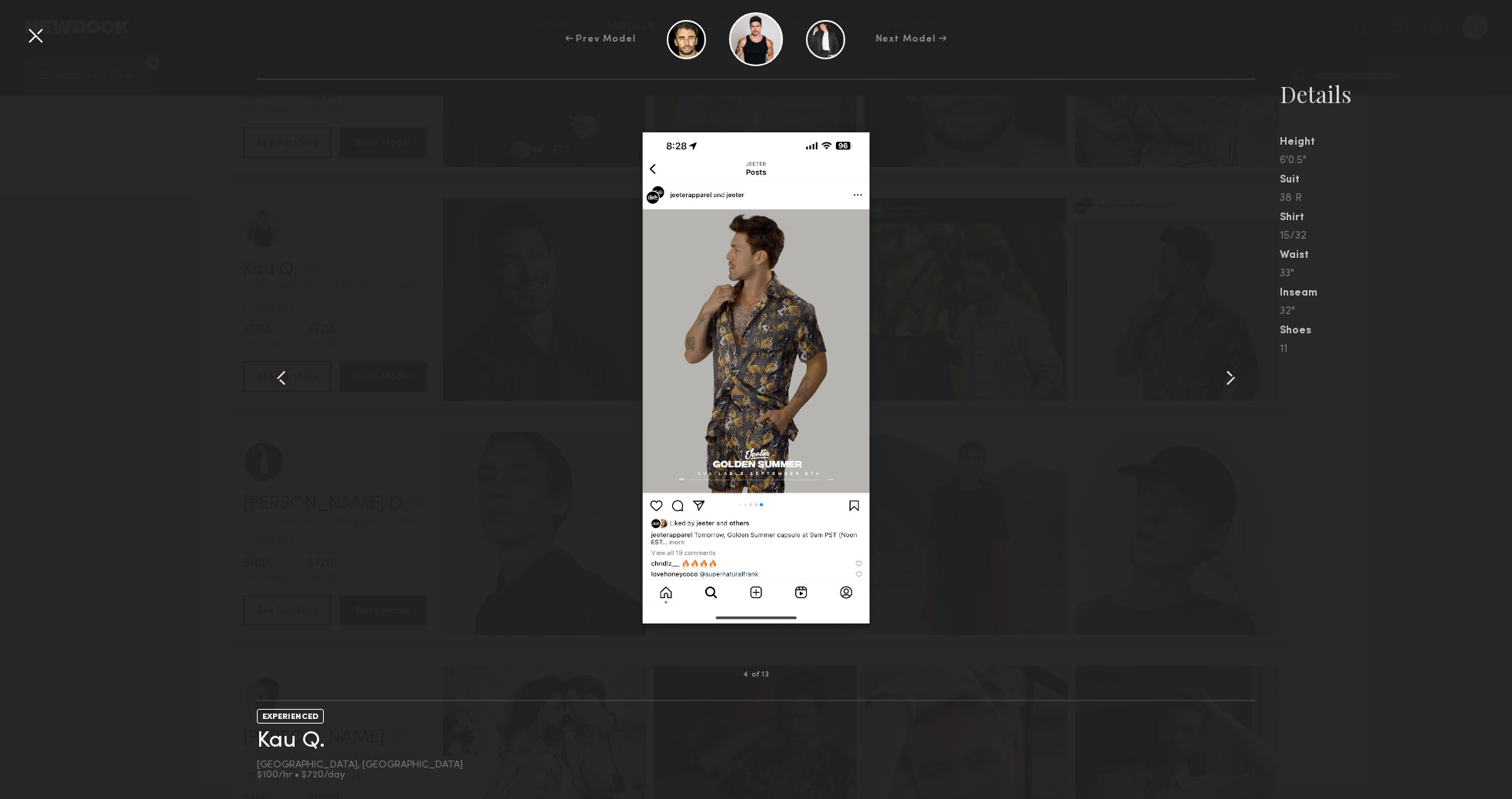
click at [1225, 379] on common-icon at bounding box center [1230, 377] width 25 height 25
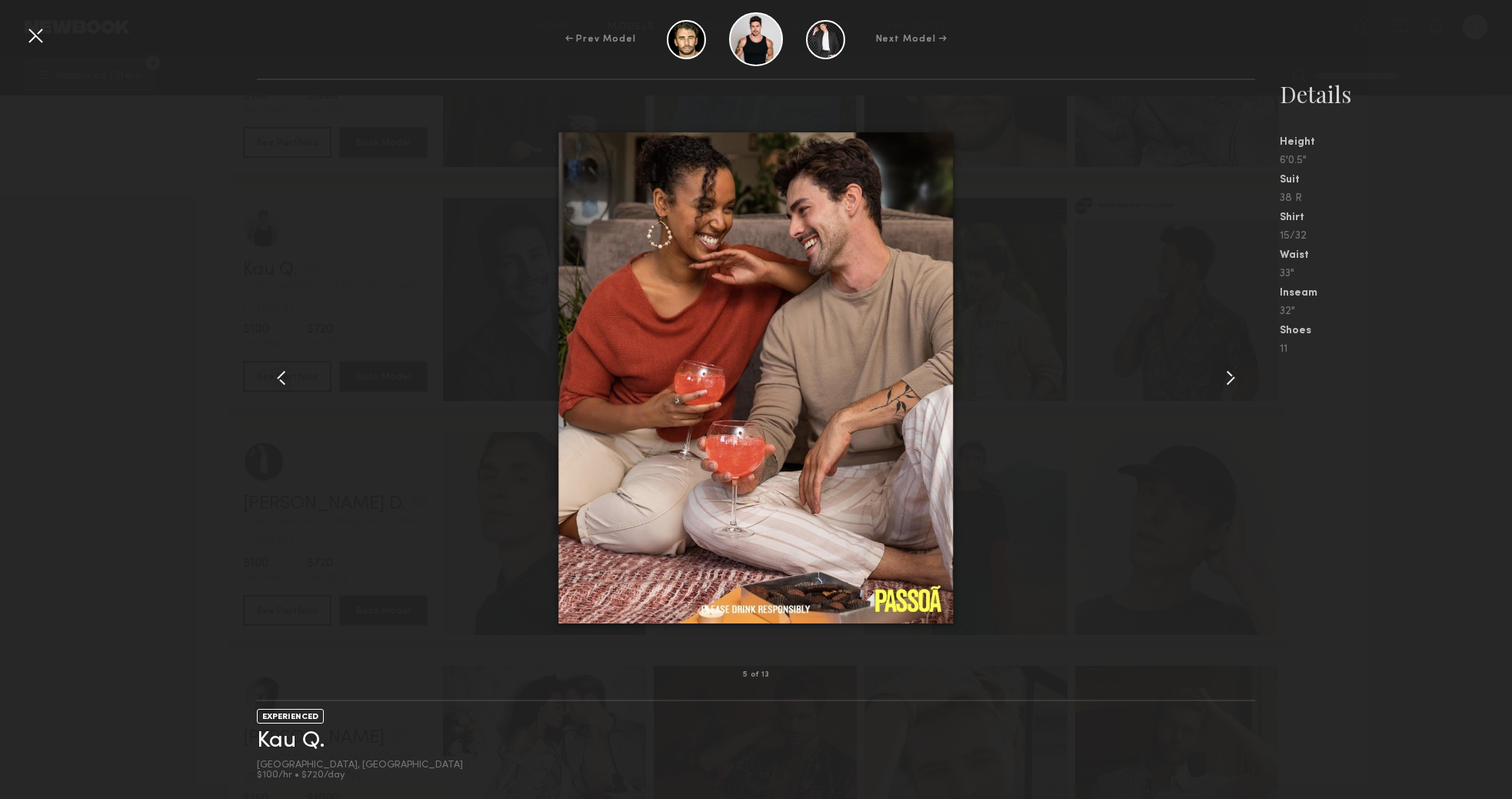
click at [1225, 379] on common-icon at bounding box center [1230, 377] width 25 height 25
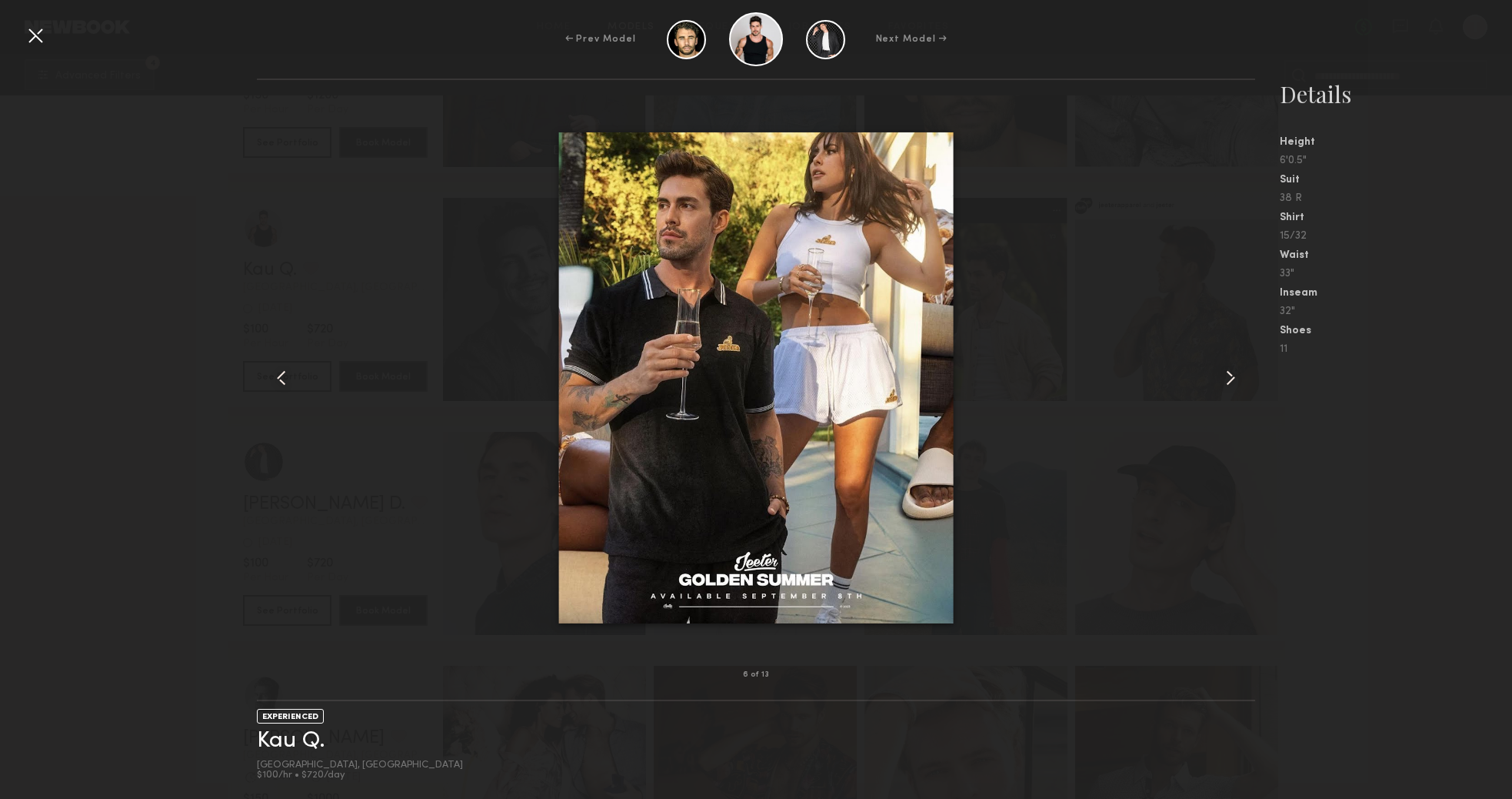
click at [1225, 379] on common-icon at bounding box center [1230, 377] width 25 height 25
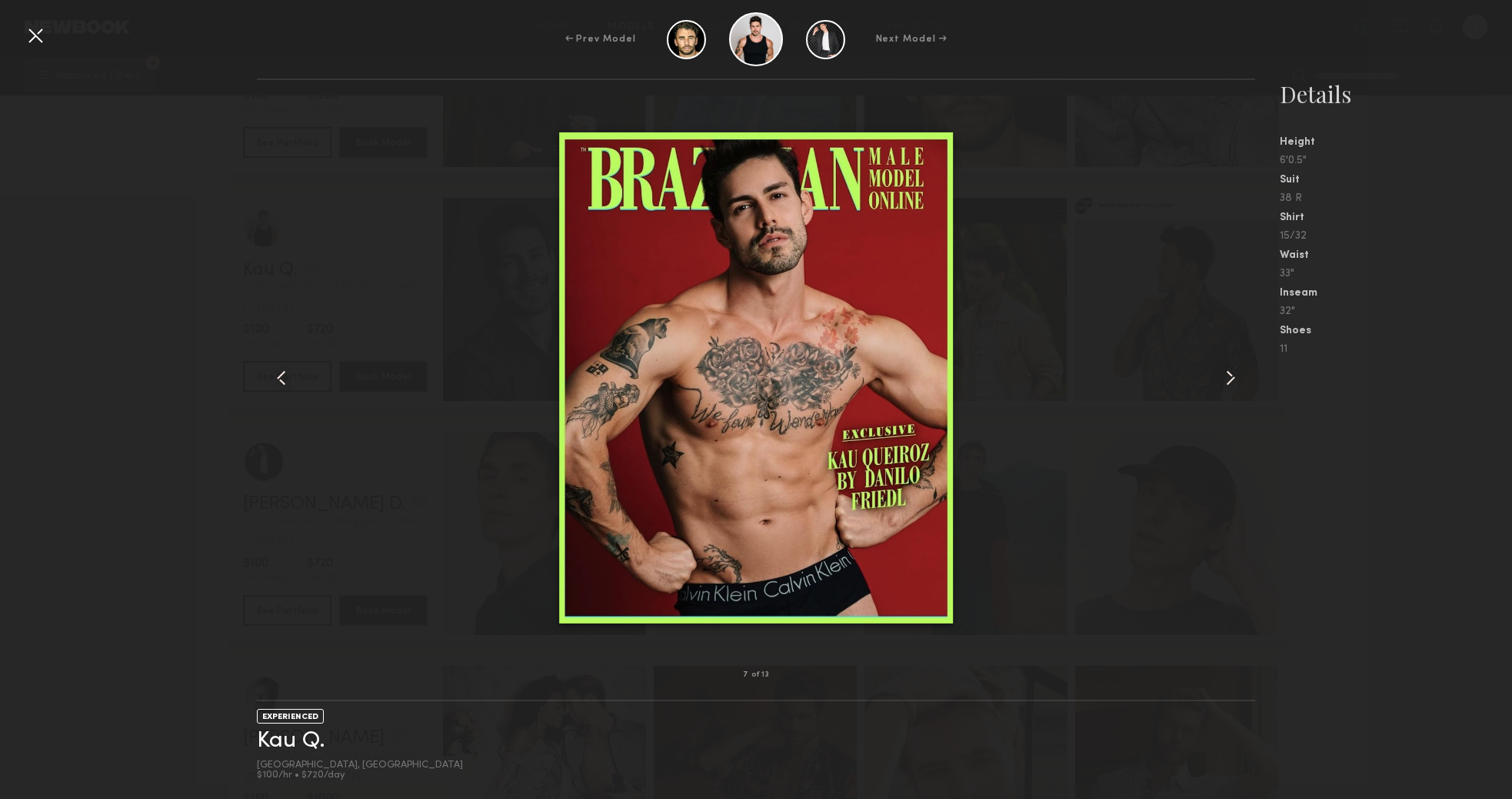
click at [1225, 379] on common-icon at bounding box center [1230, 377] width 25 height 25
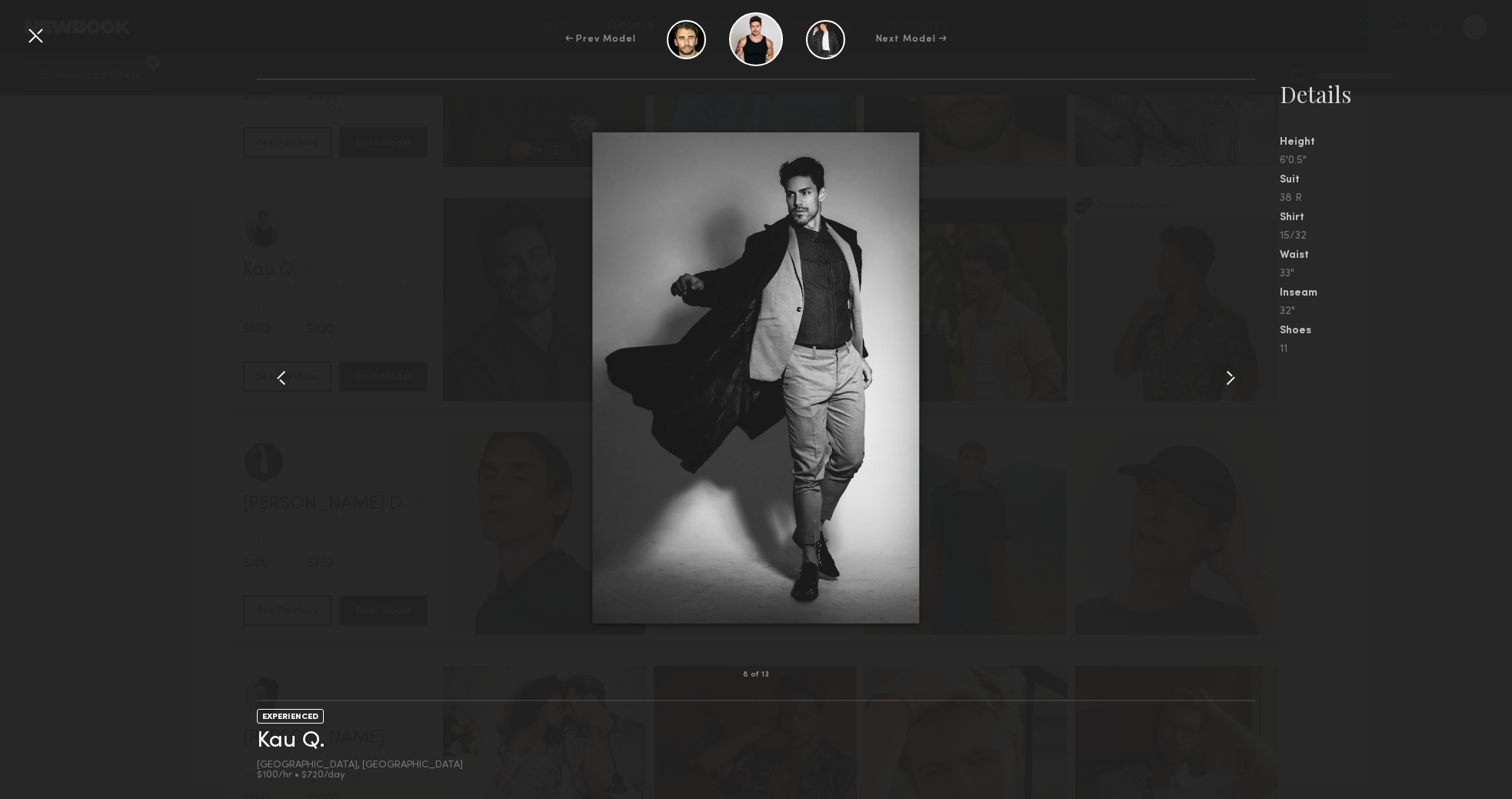
click at [1225, 379] on common-icon at bounding box center [1230, 377] width 25 height 25
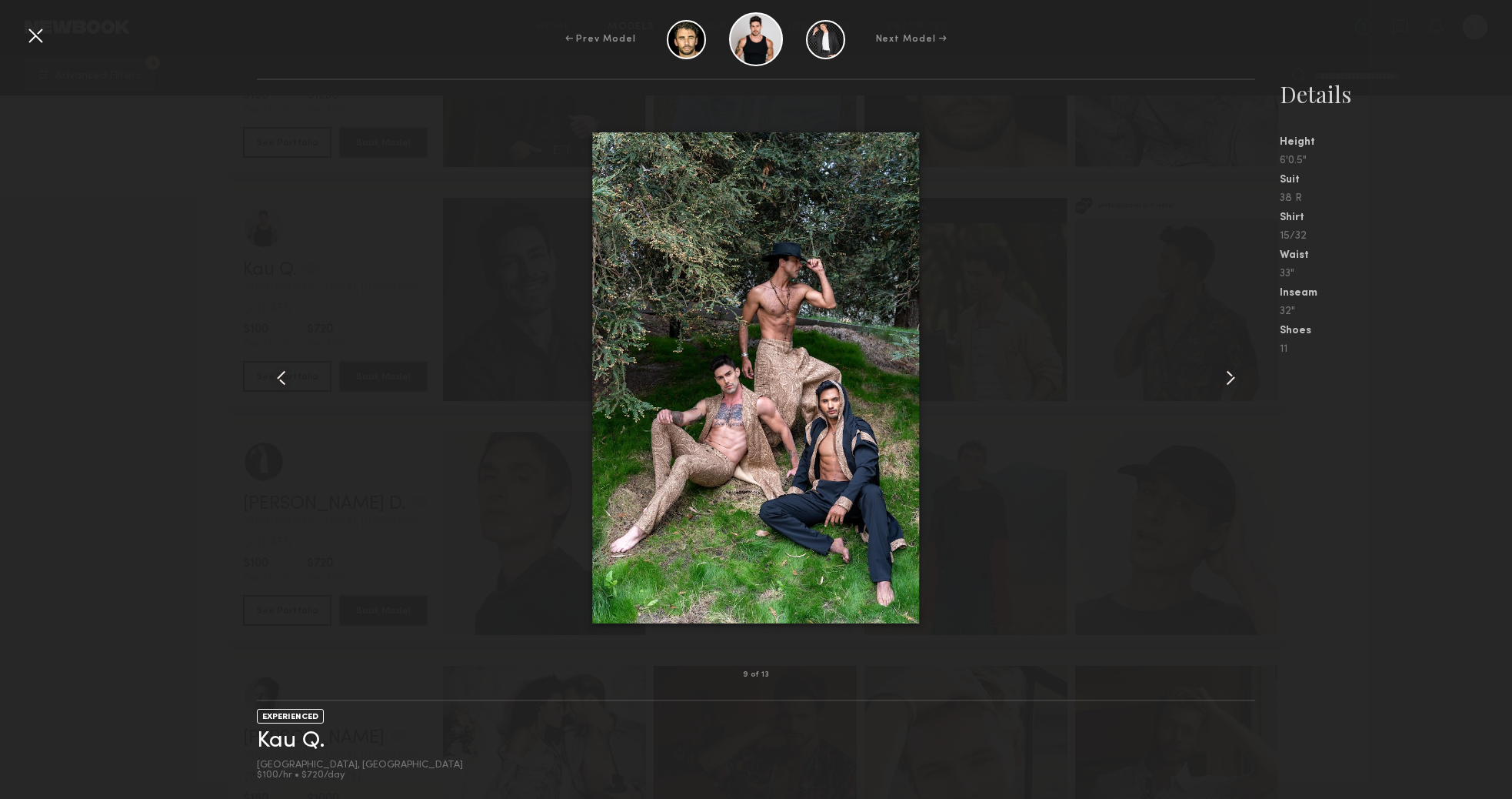
click at [37, 39] on div at bounding box center [35, 35] width 25 height 25
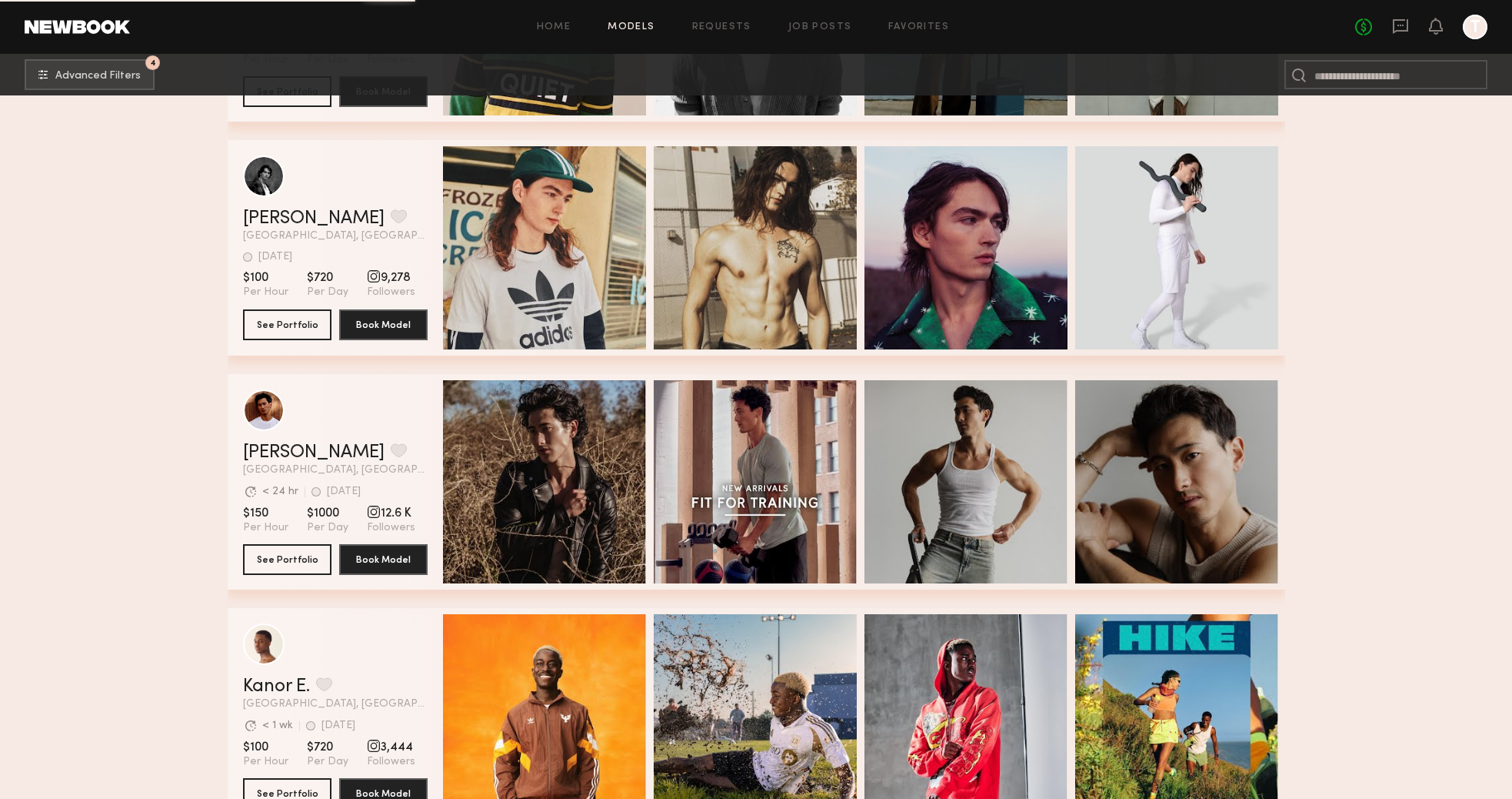
scroll to position [13487, 0]
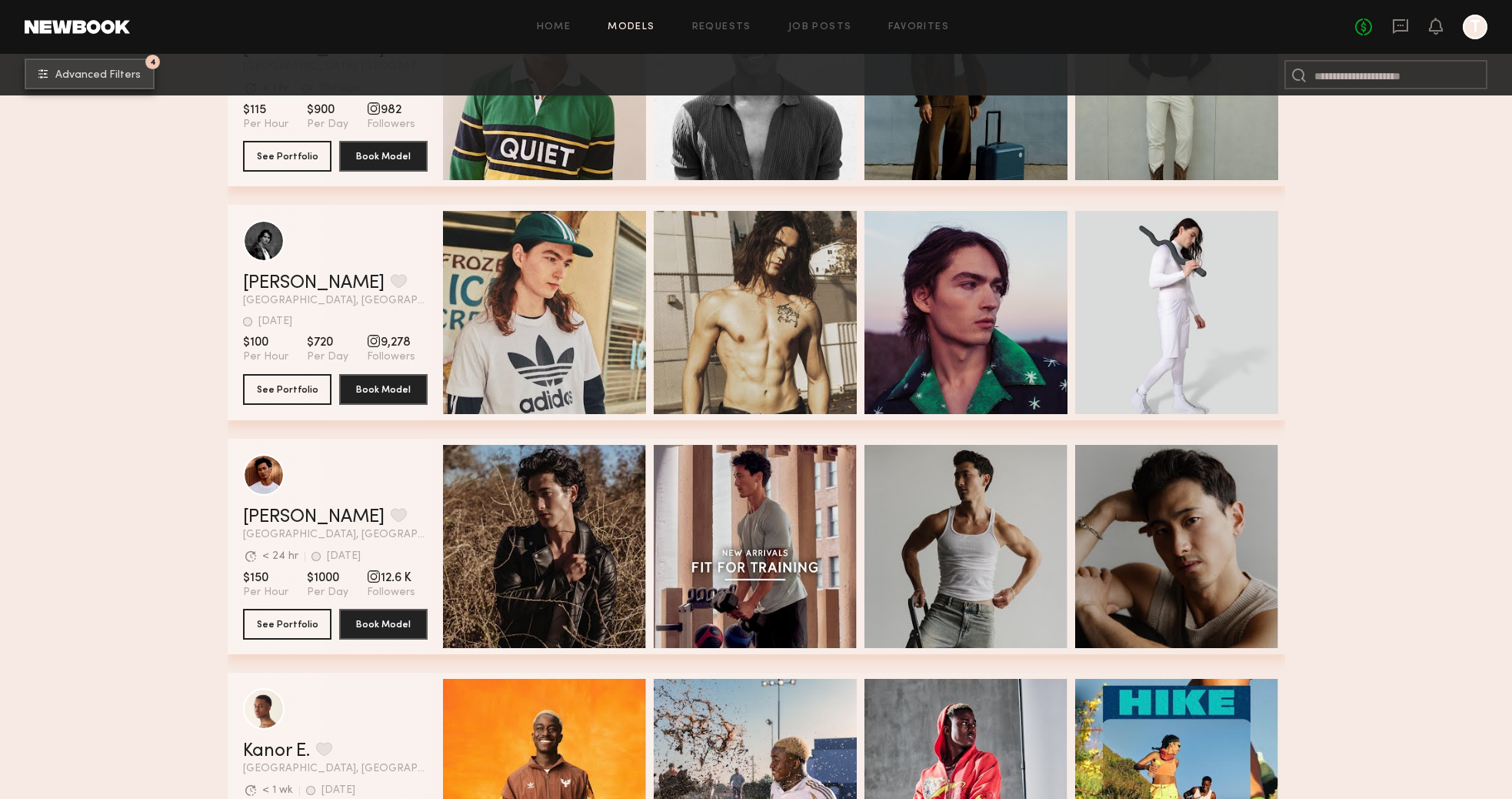
click at [94, 63] on button "4 Advanced Filters" at bounding box center [89, 74] width 130 height 30
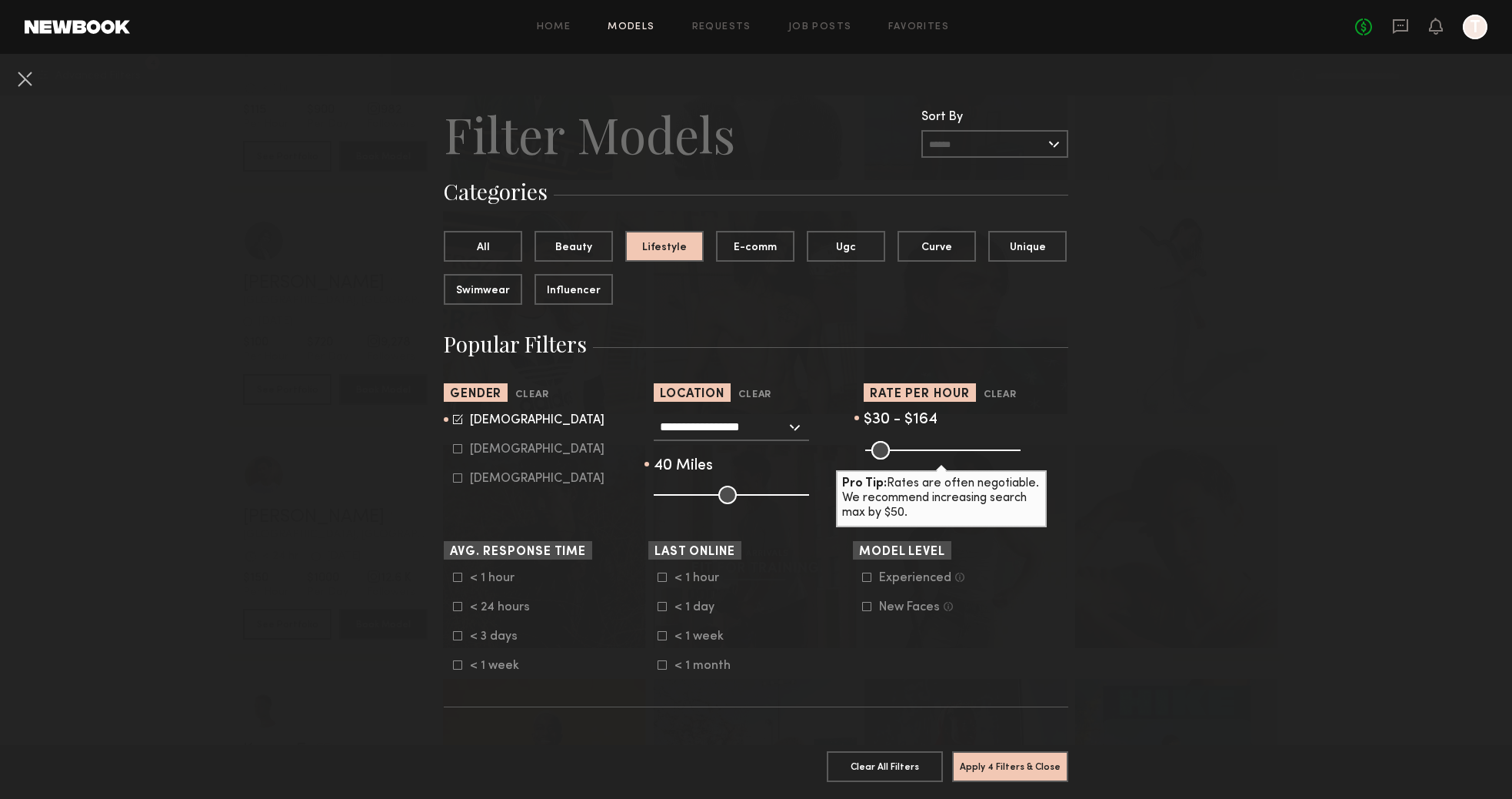
click at [453, 423] on icon at bounding box center [458, 419] width 10 height 10
type input "*"
click at [454, 451] on icon at bounding box center [457, 448] width 9 height 9
type input "**"
click at [1032, 771] on button "Apply 4 Filters & Close" at bounding box center [1010, 765] width 116 height 30
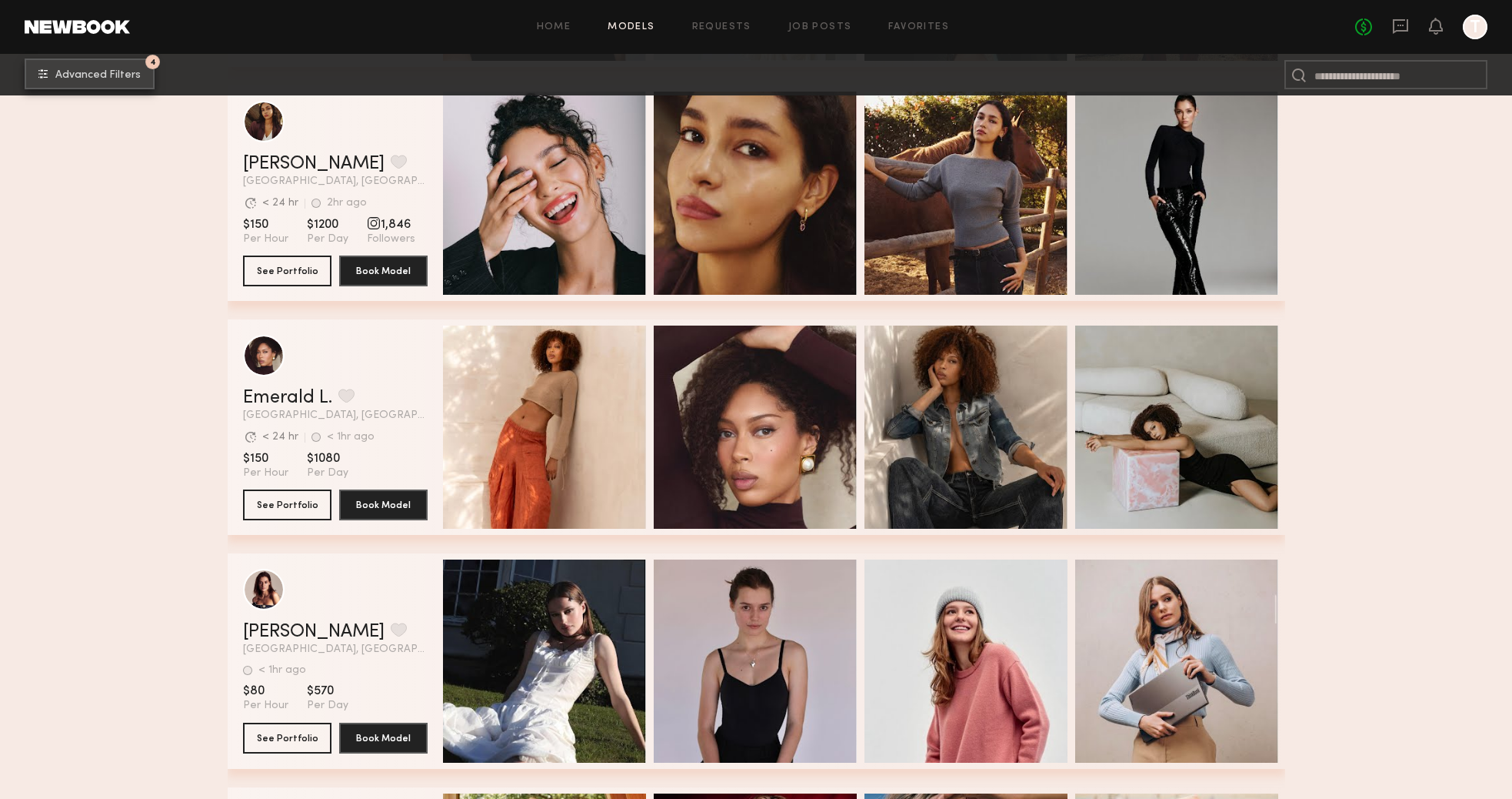
scroll to position [3385, 0]
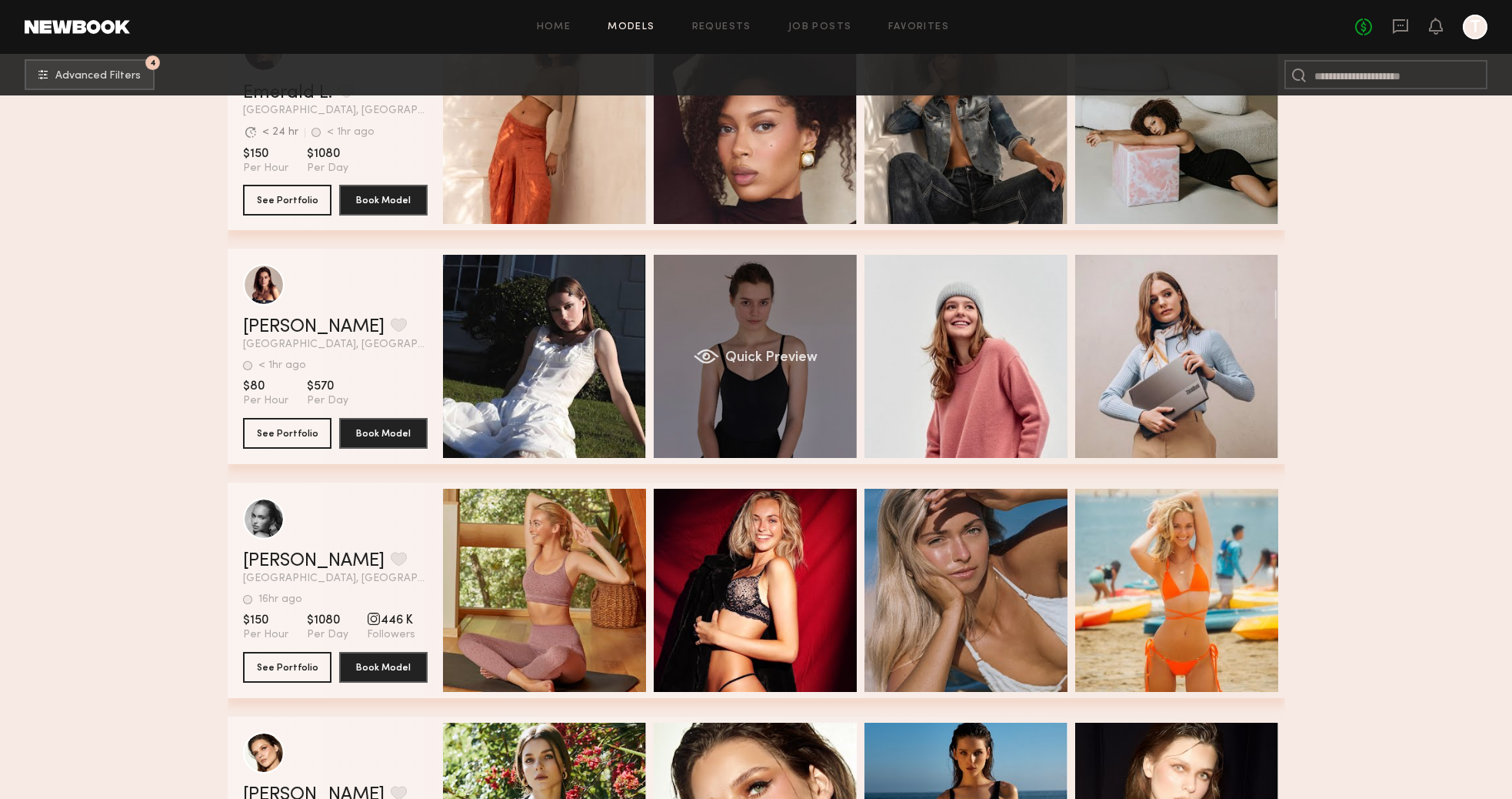
click at [724, 404] on div "Quick Preview" at bounding box center [755, 355] width 203 height 203
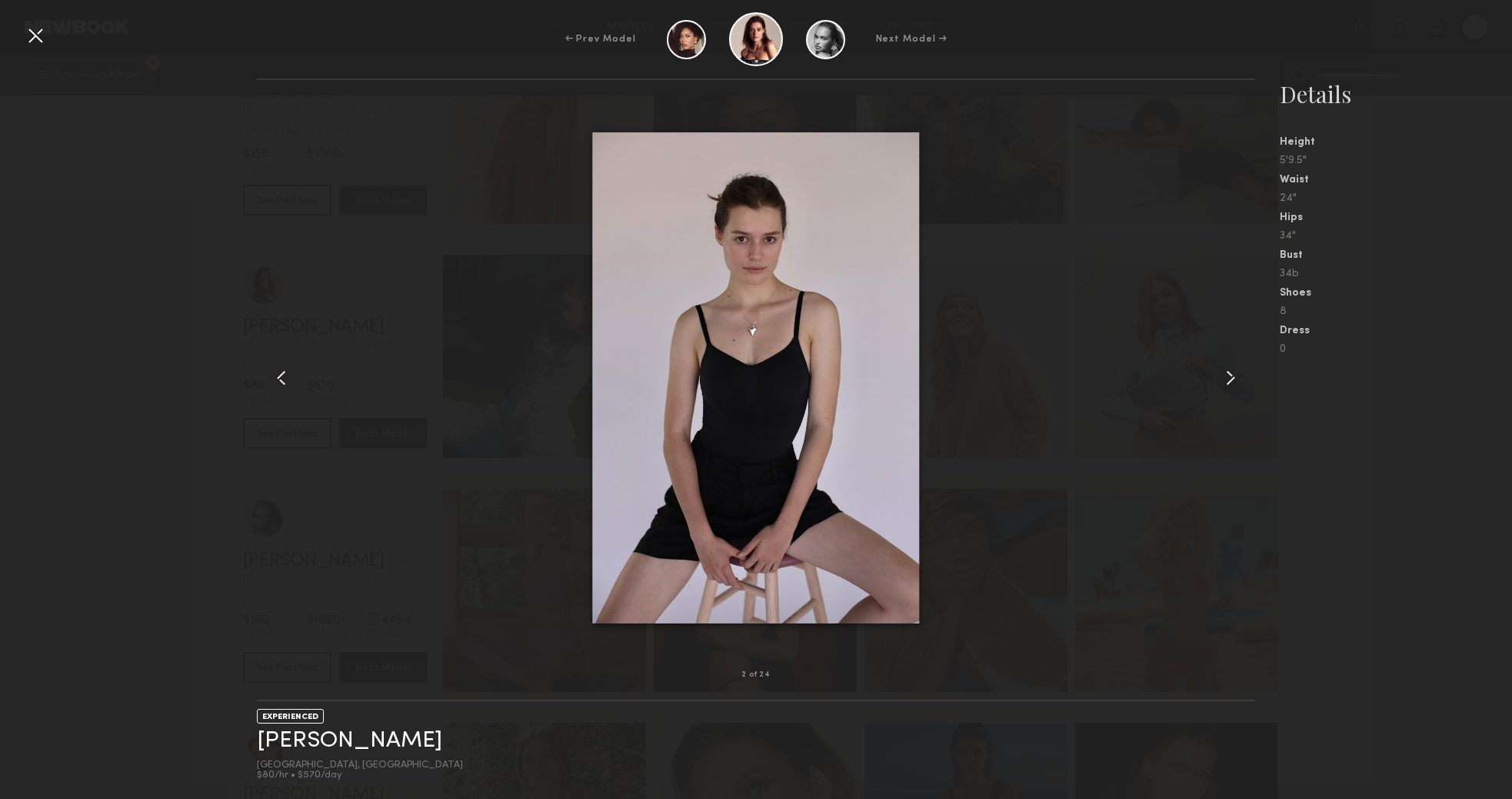
click at [1220, 386] on common-icon at bounding box center [1230, 377] width 25 height 25
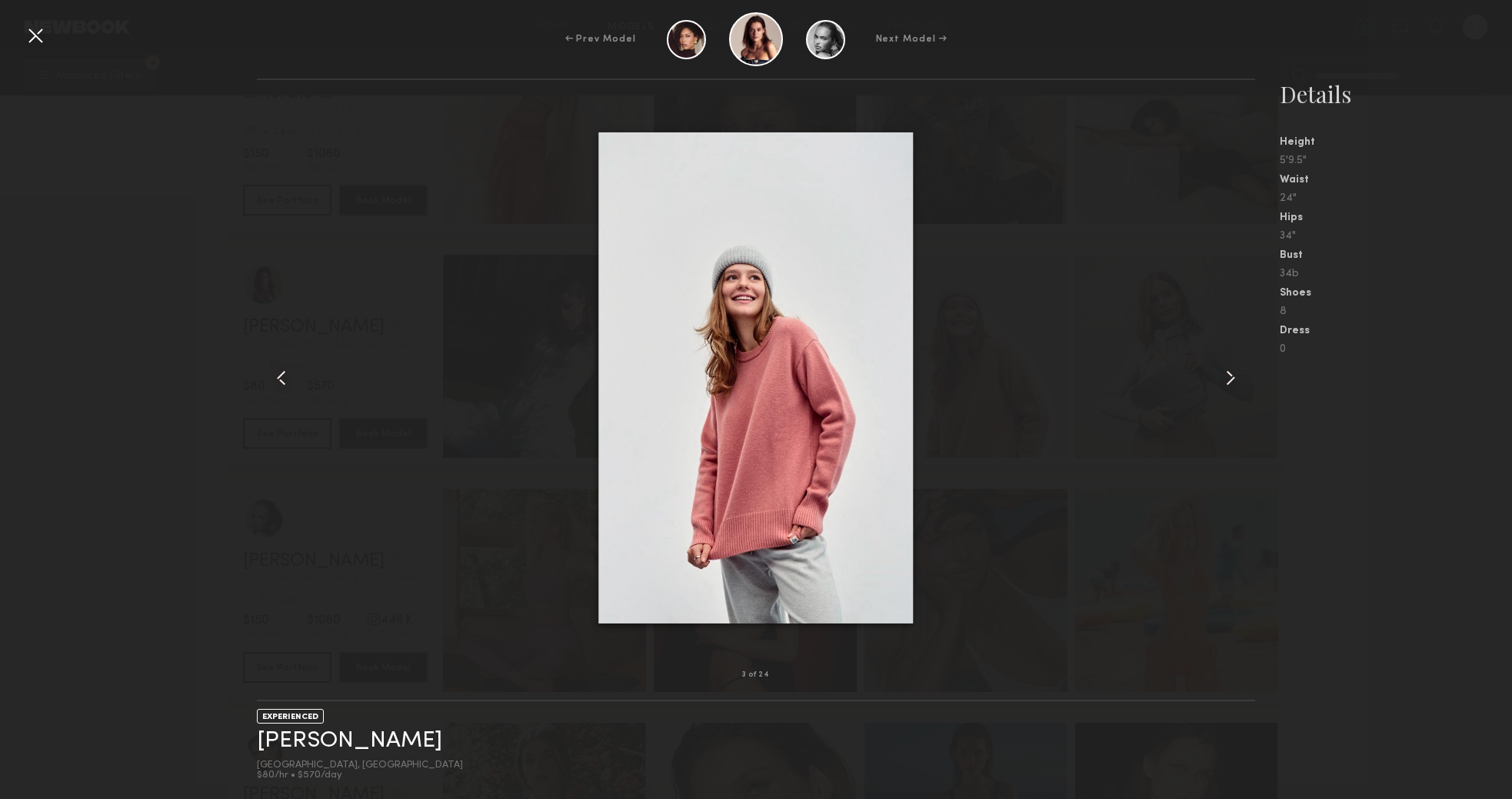
click at [1220, 386] on common-icon at bounding box center [1230, 377] width 25 height 25
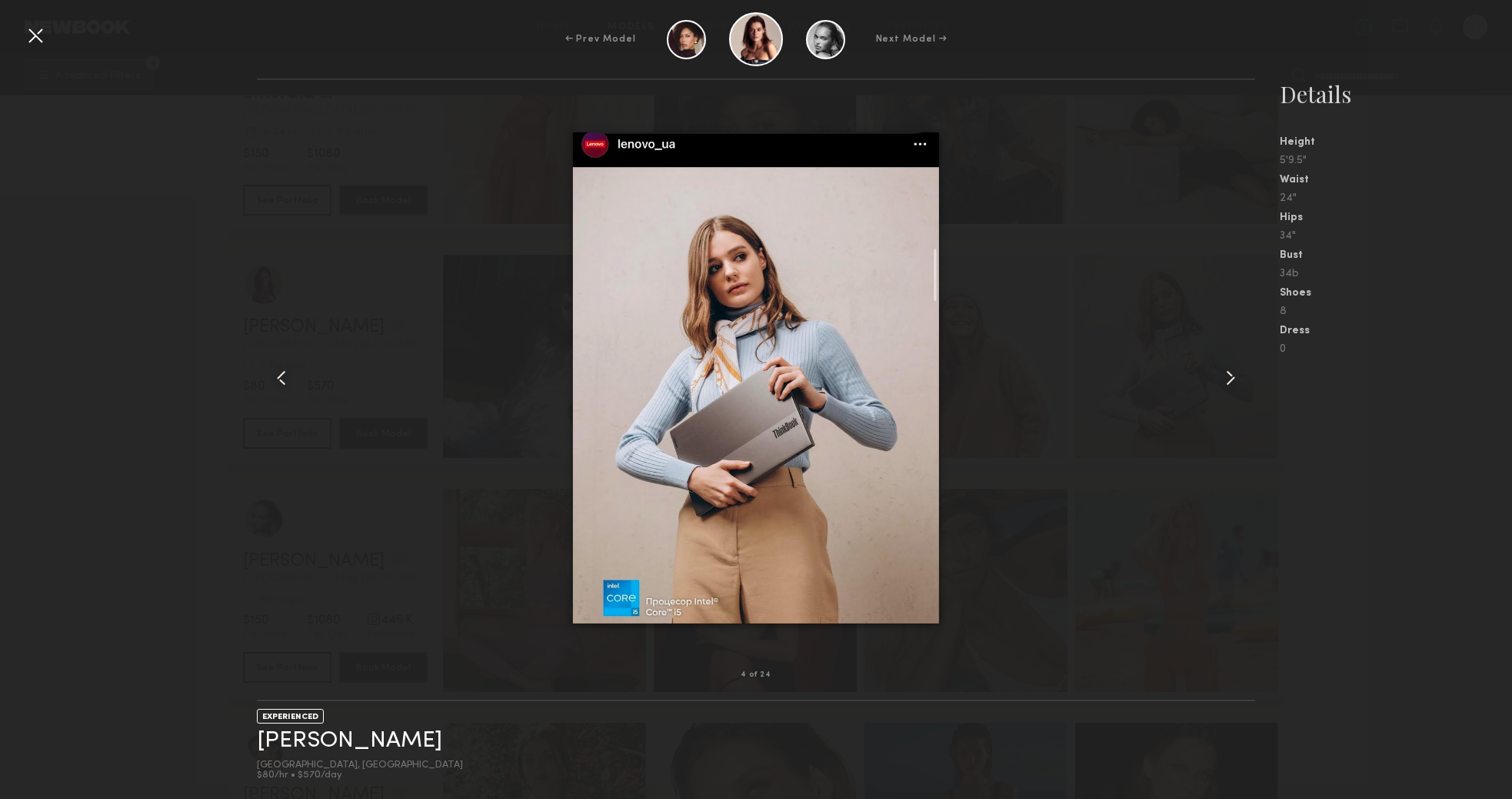
click at [1220, 386] on common-icon at bounding box center [1230, 377] width 25 height 25
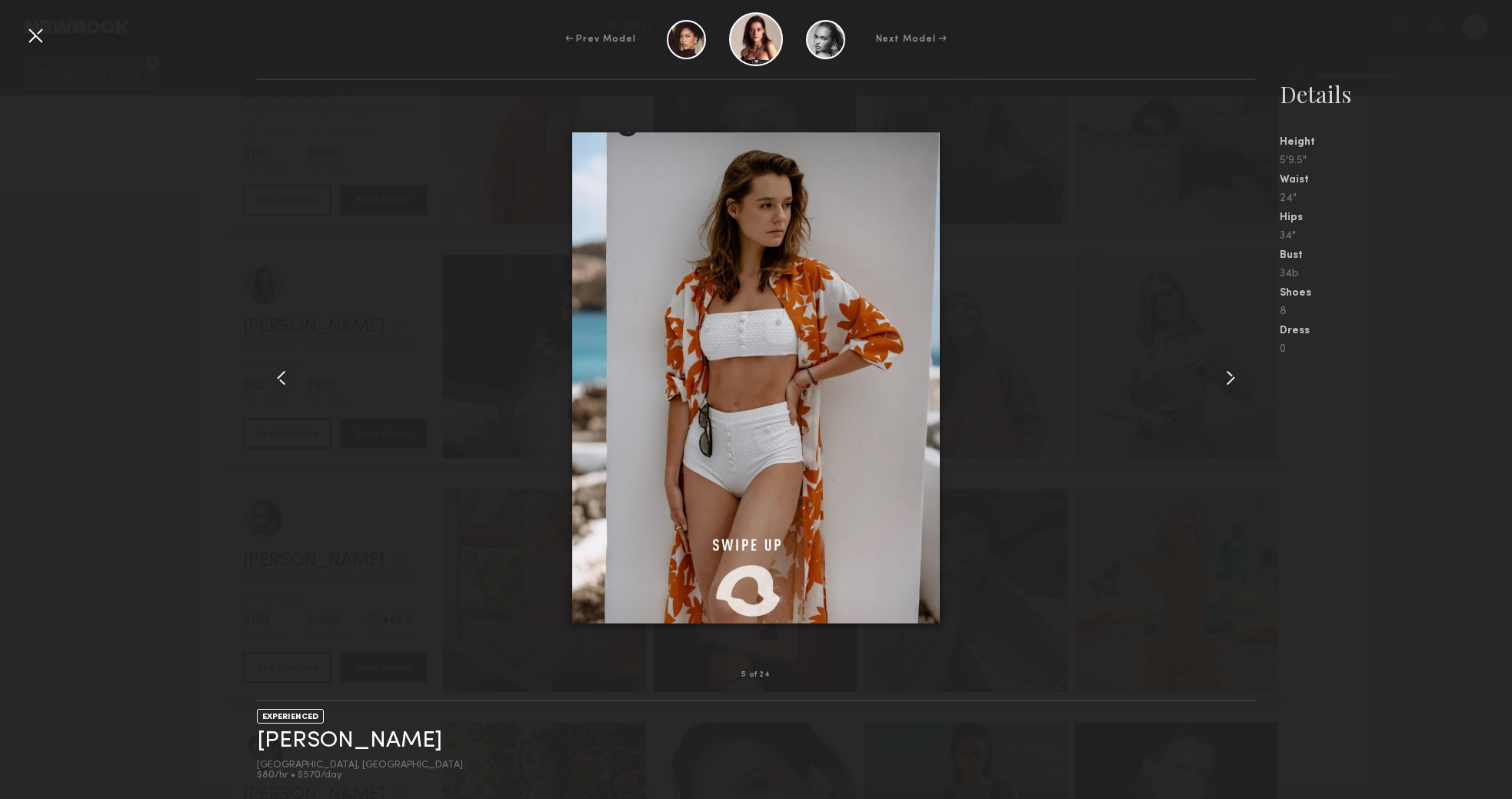
click at [1220, 386] on common-icon at bounding box center [1230, 377] width 25 height 25
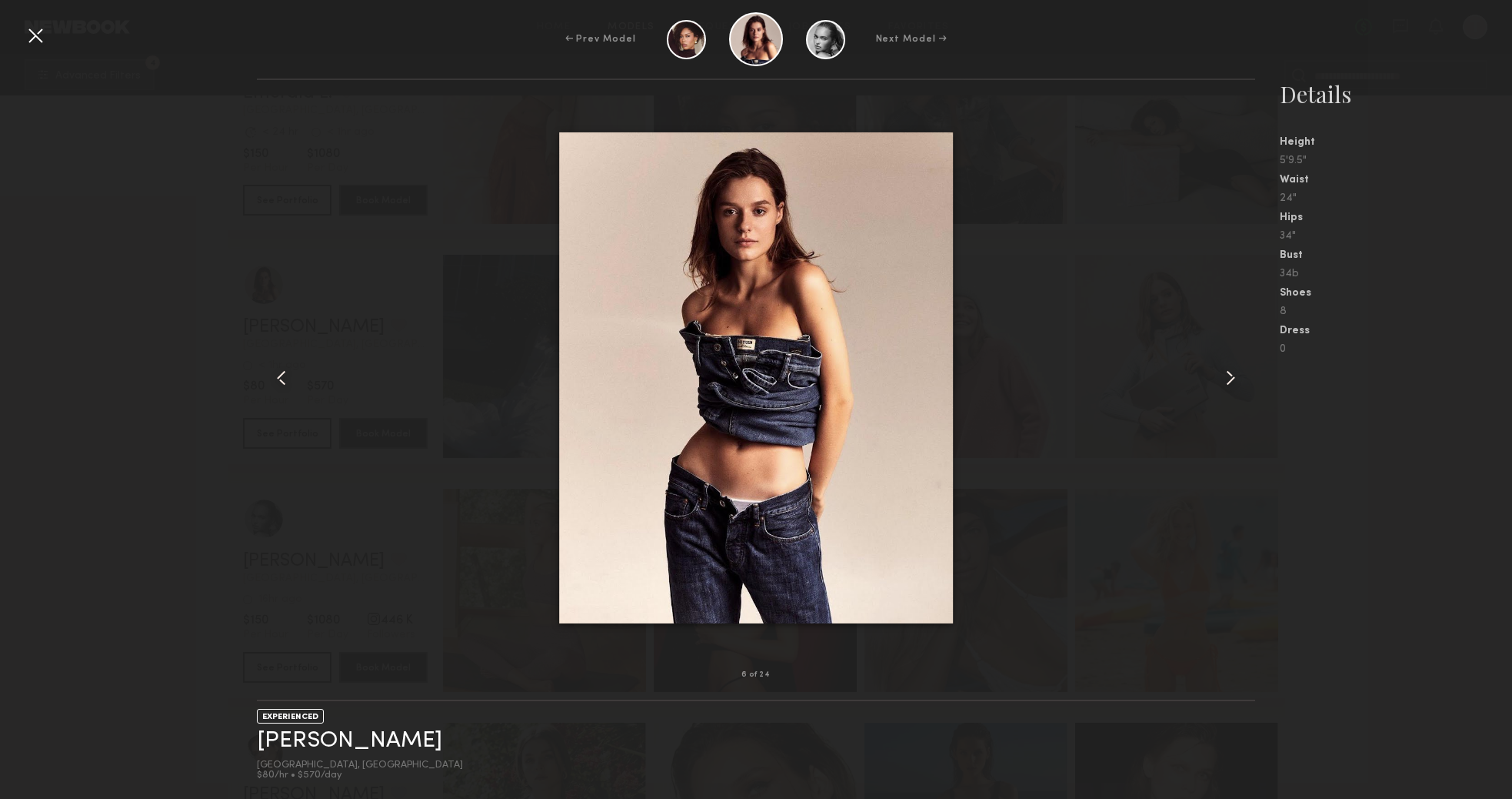
click at [1220, 386] on common-icon at bounding box center [1230, 377] width 25 height 25
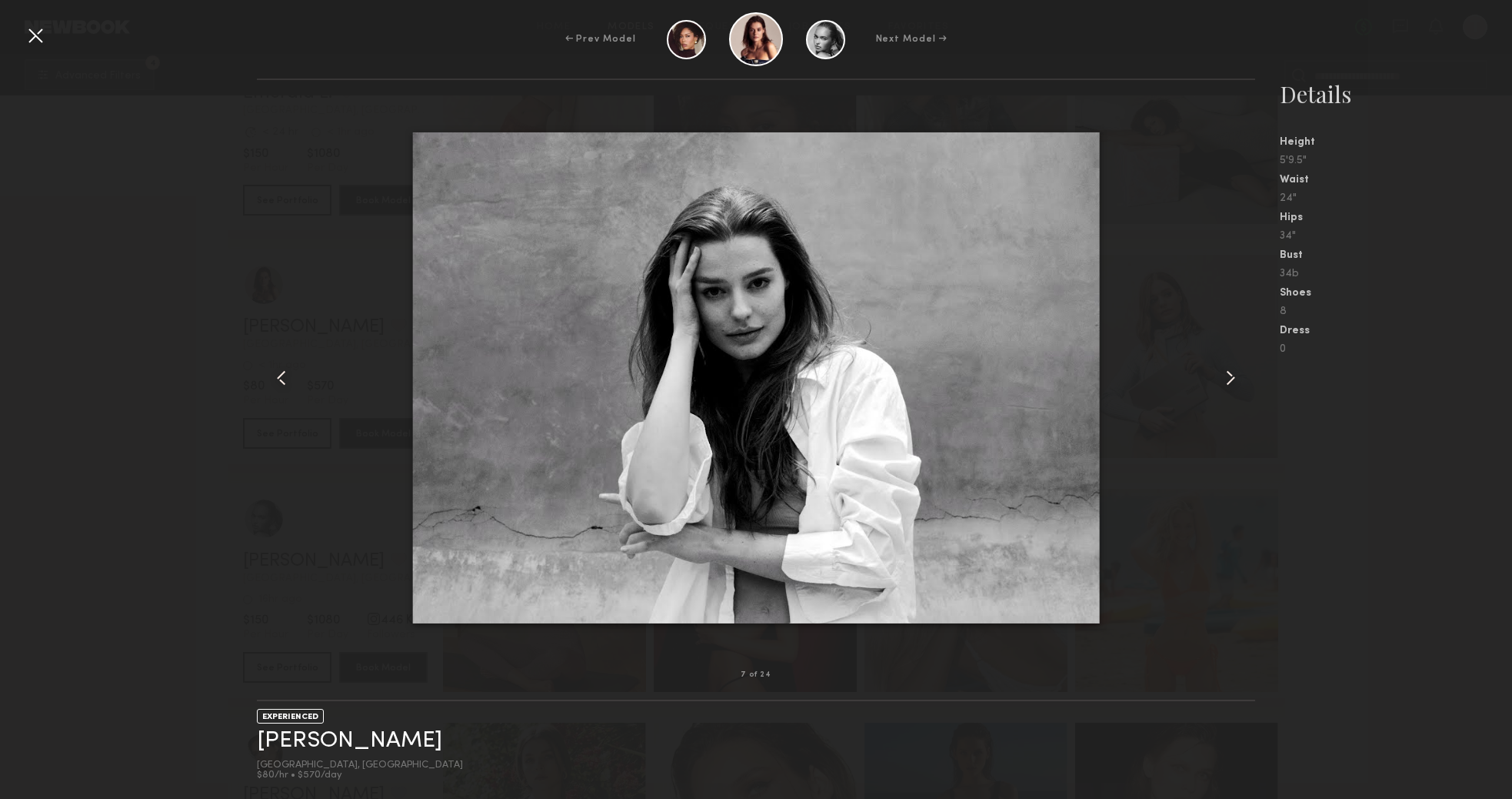
click at [1220, 386] on common-icon at bounding box center [1230, 377] width 25 height 25
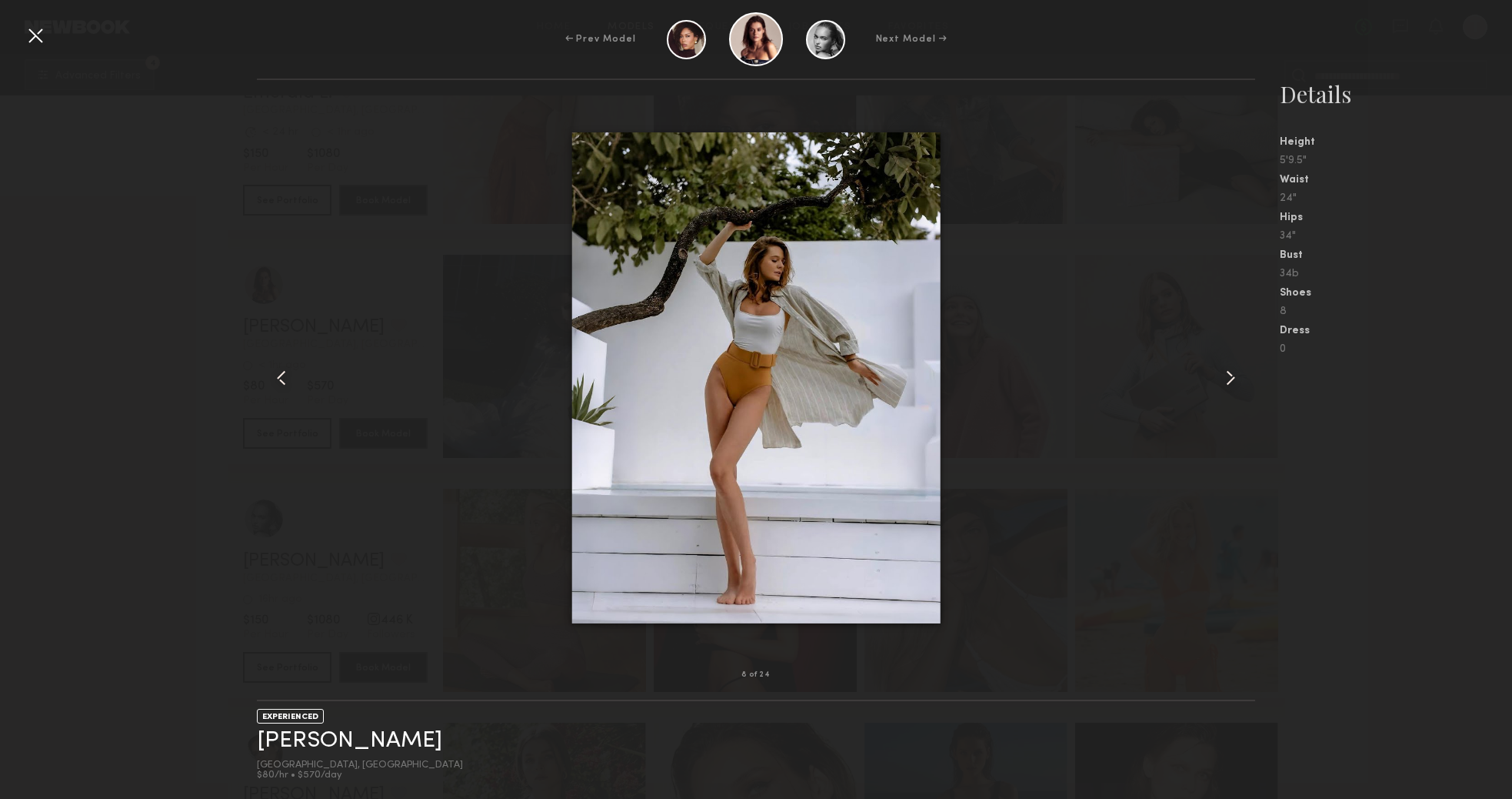
click at [1220, 386] on common-icon at bounding box center [1230, 377] width 25 height 25
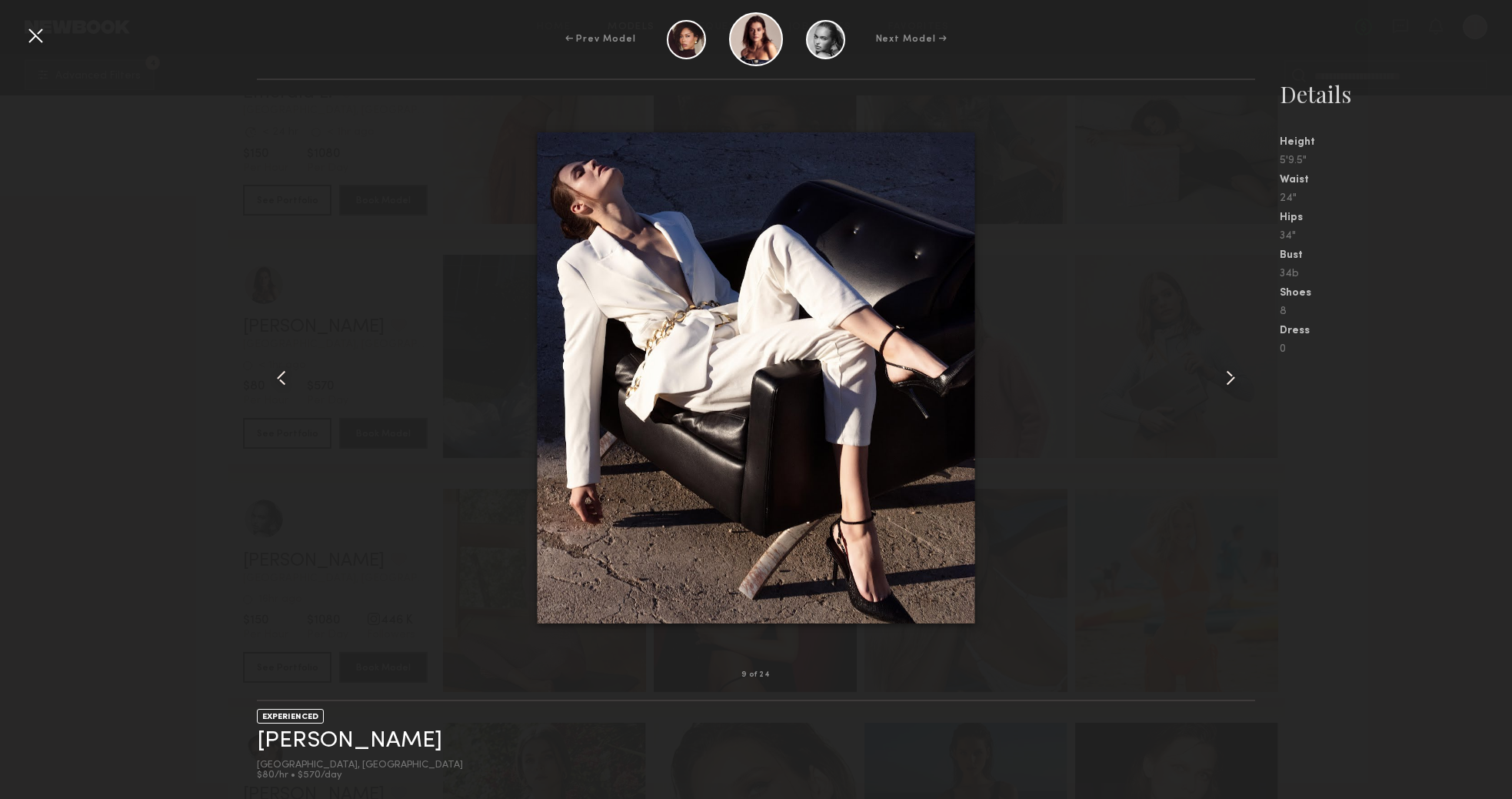
click at [1220, 386] on common-icon at bounding box center [1230, 377] width 25 height 25
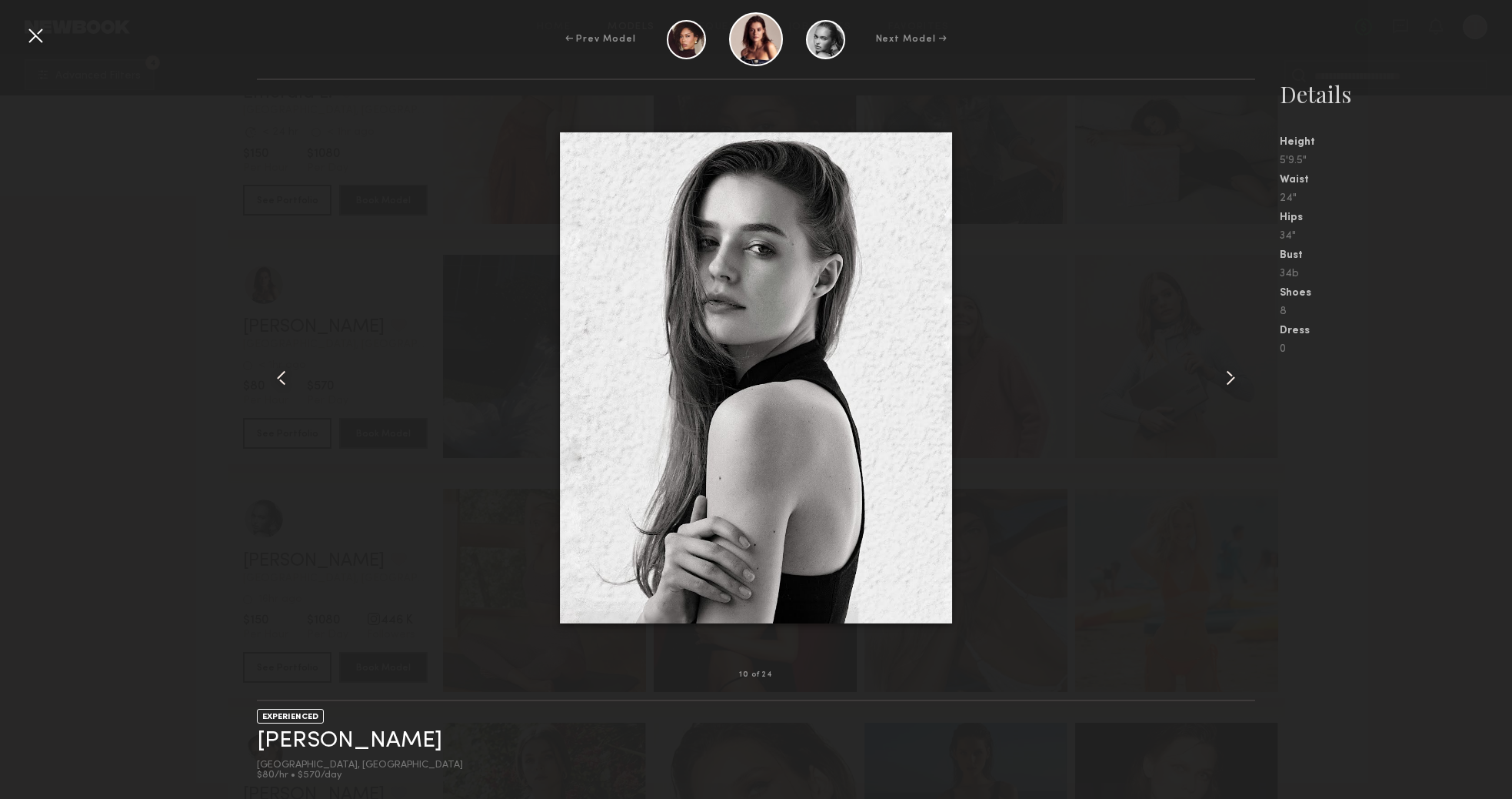
click at [1220, 386] on common-icon at bounding box center [1230, 377] width 25 height 25
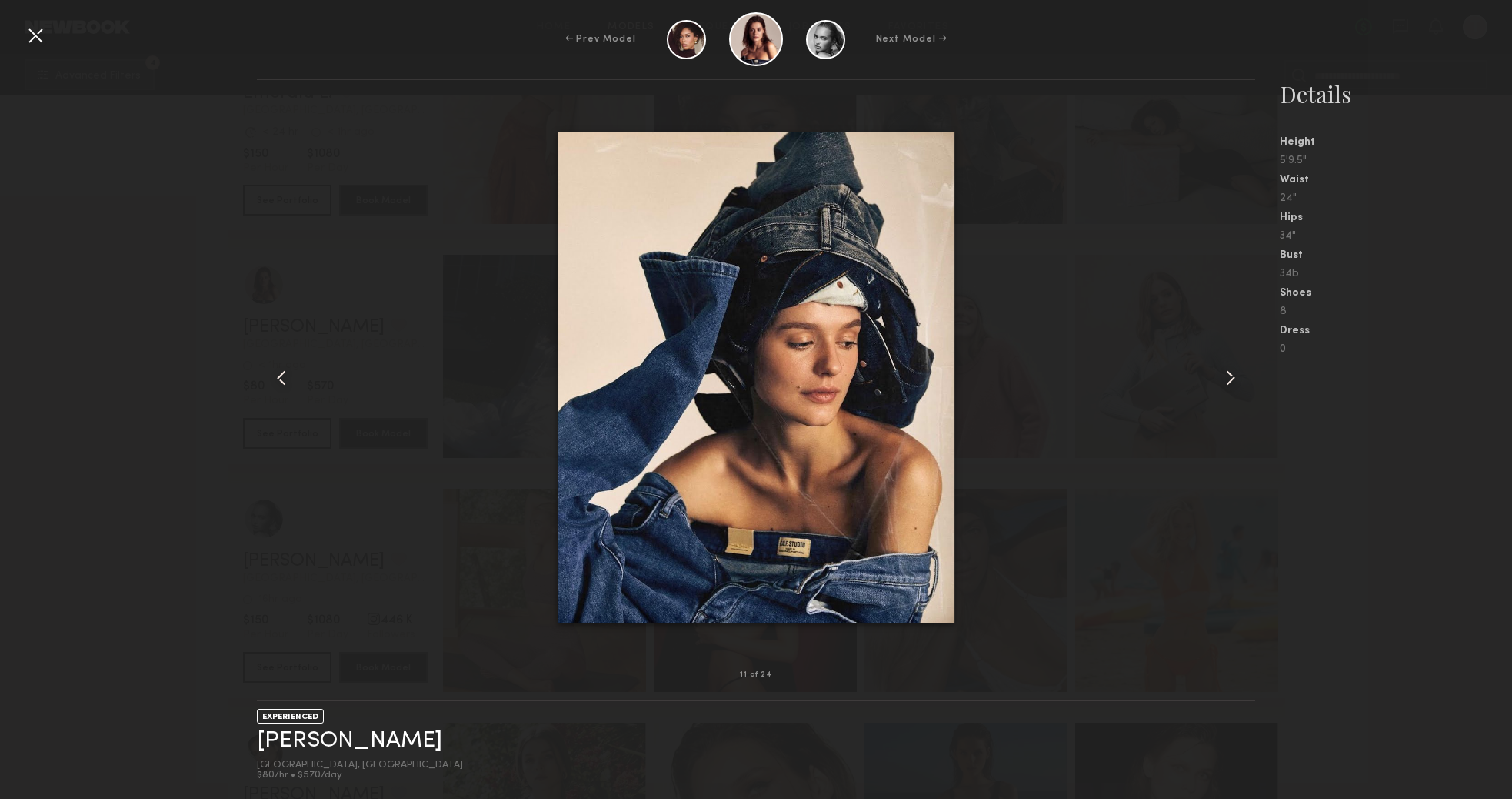
click at [1220, 386] on common-icon at bounding box center [1230, 377] width 25 height 25
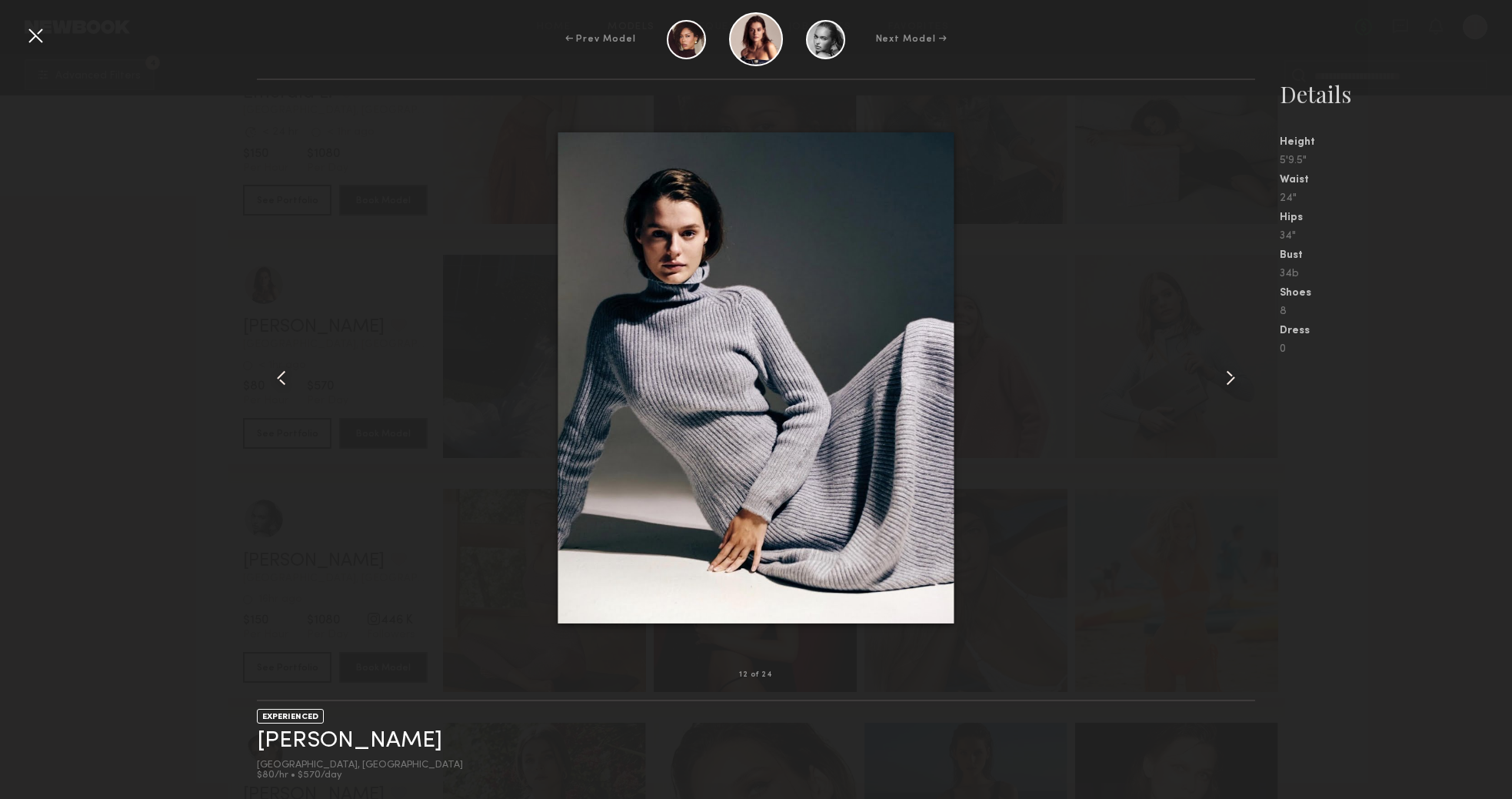
click at [1220, 386] on common-icon at bounding box center [1230, 377] width 25 height 25
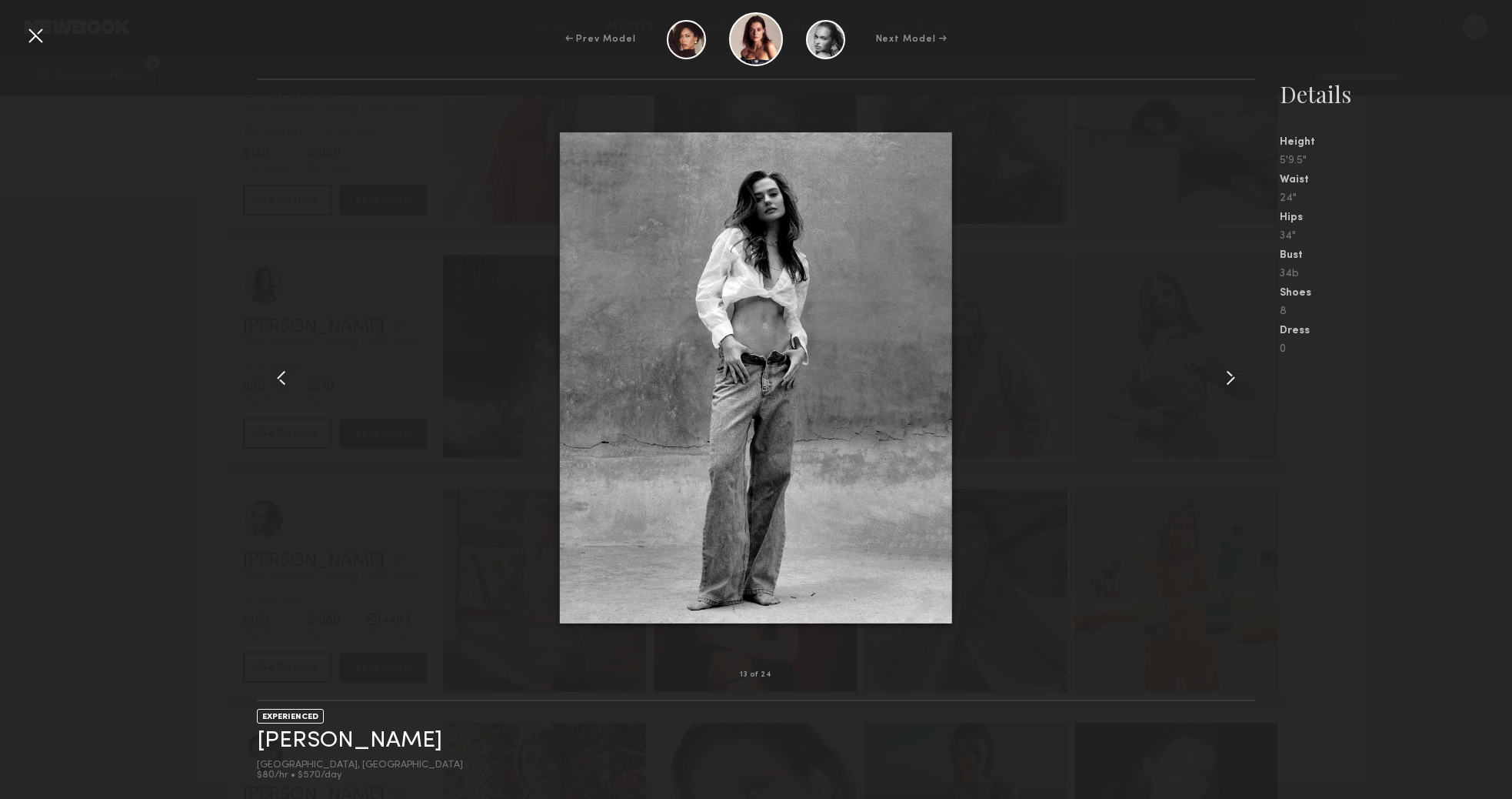
click at [1220, 386] on common-icon at bounding box center [1230, 377] width 25 height 25
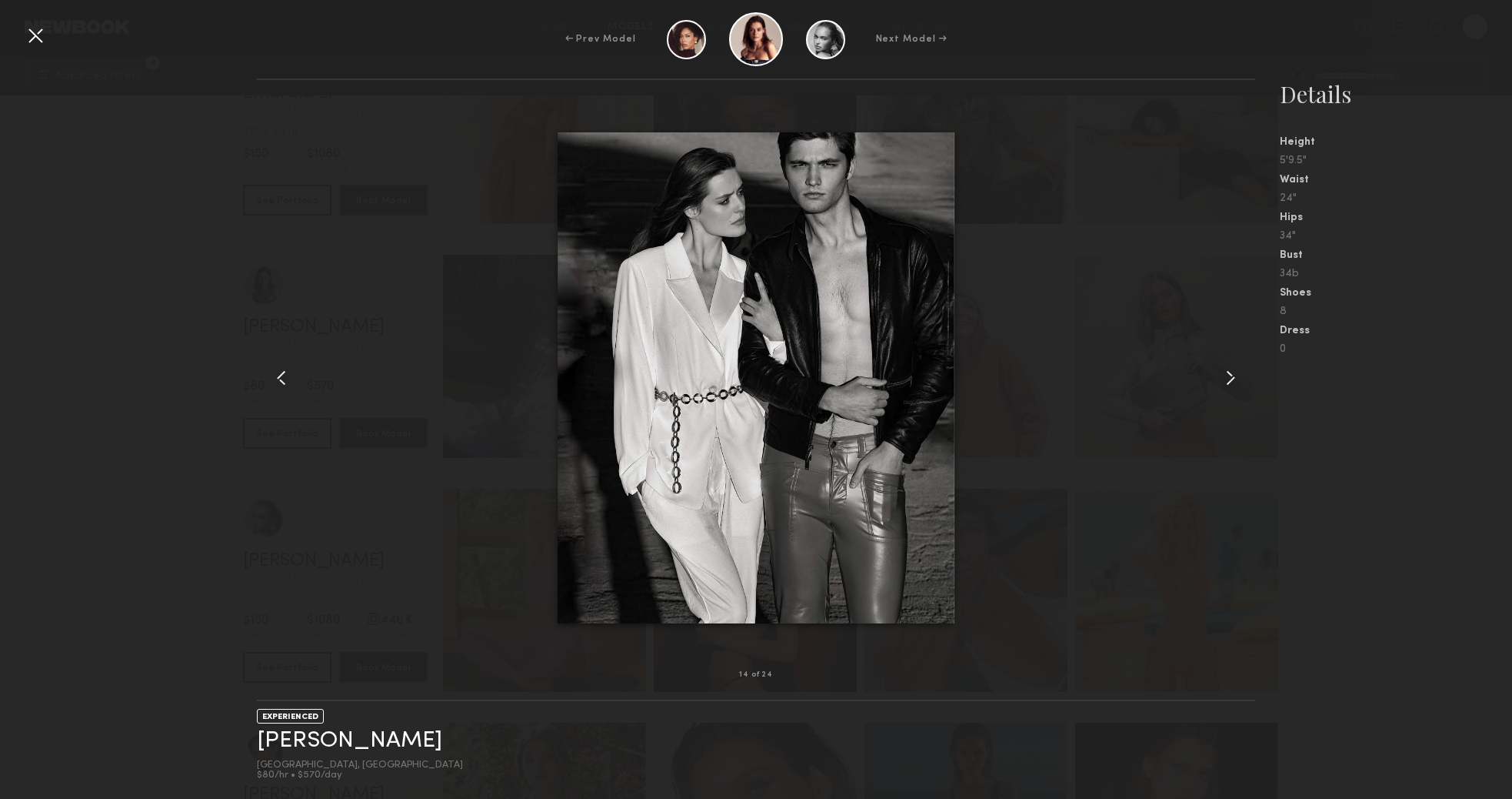
click at [1227, 385] on common-icon at bounding box center [1230, 377] width 25 height 25
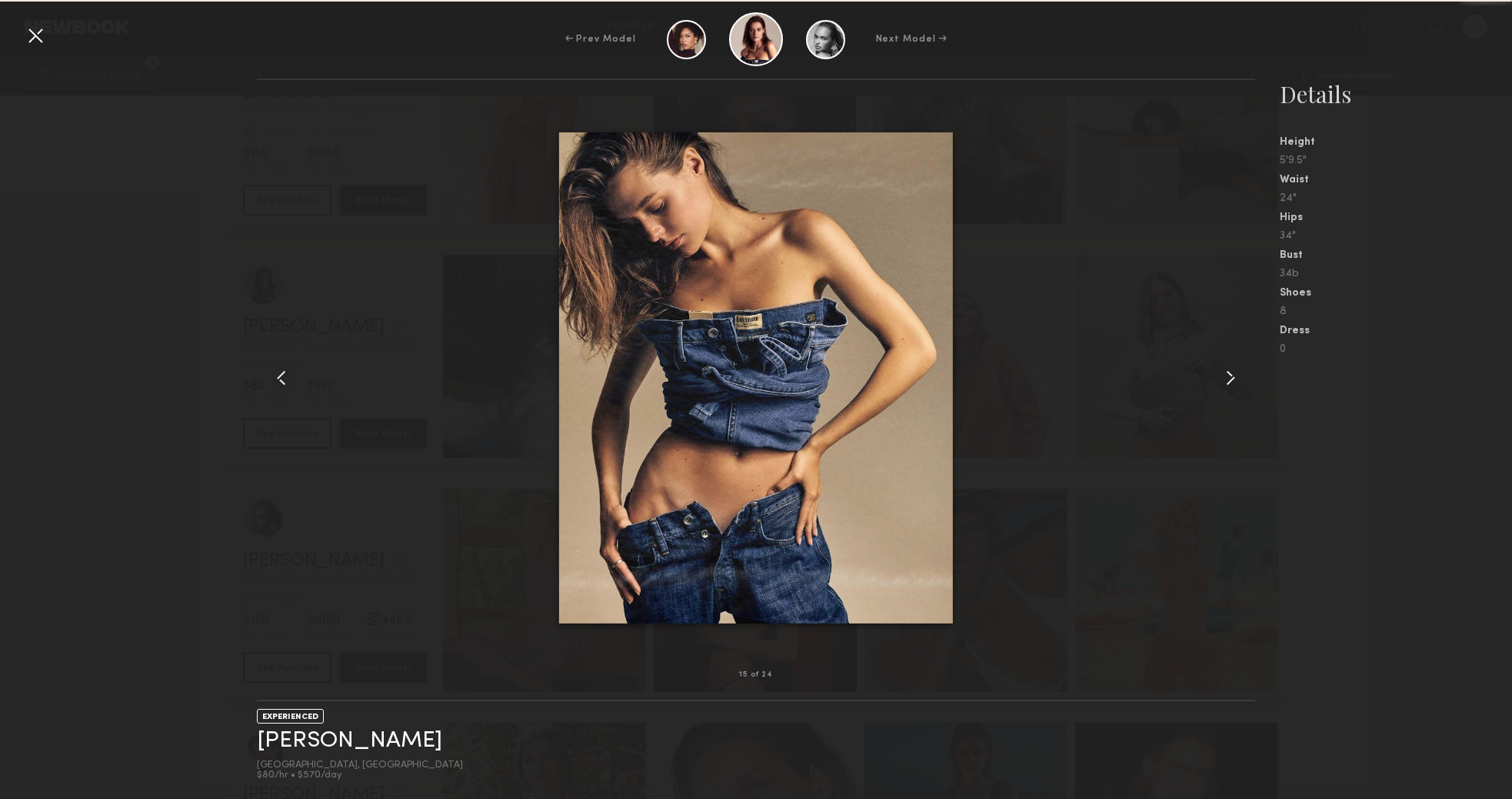
click at [1227, 385] on common-icon at bounding box center [1230, 377] width 25 height 25
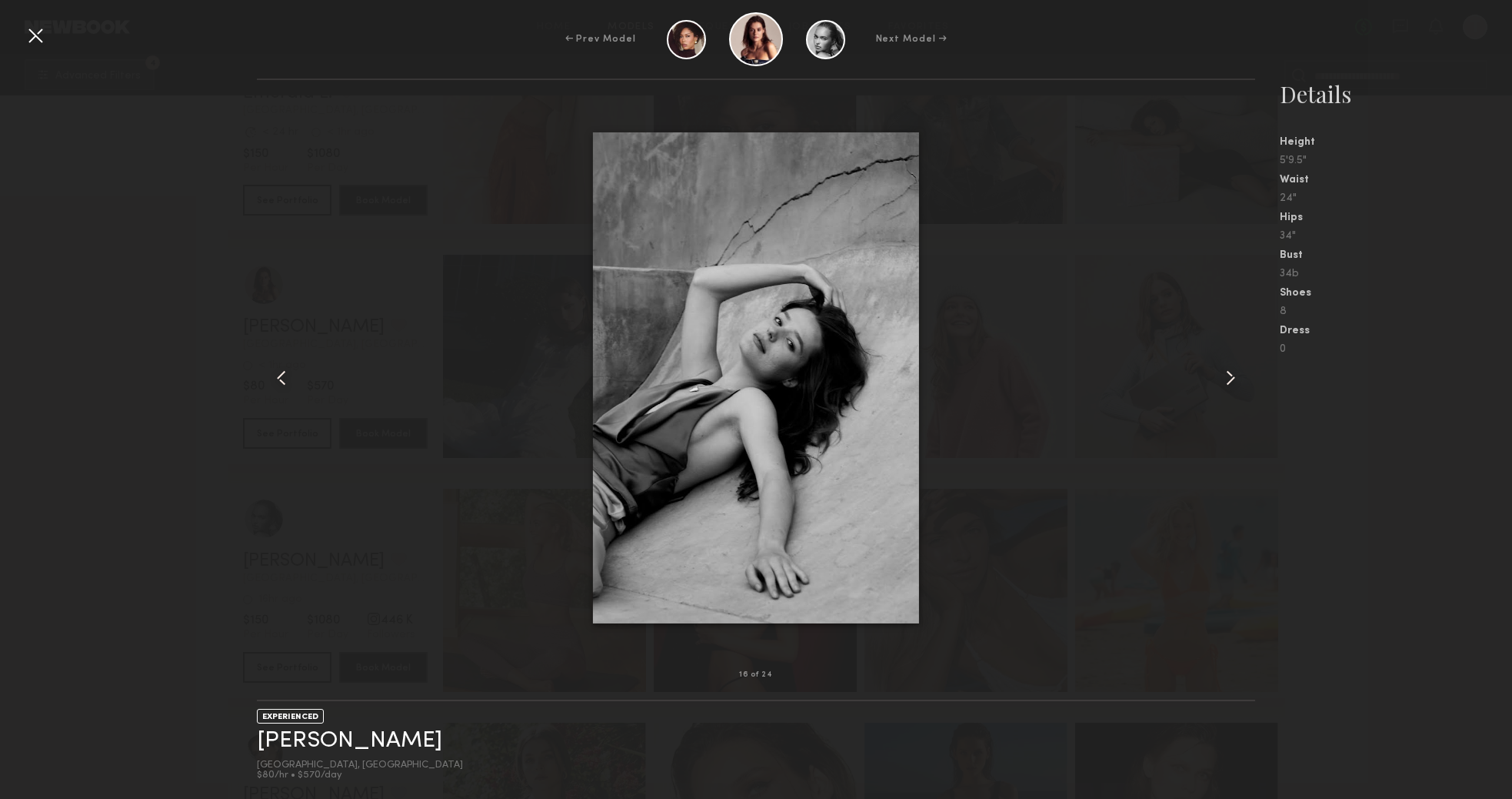
click at [1227, 385] on common-icon at bounding box center [1230, 377] width 25 height 25
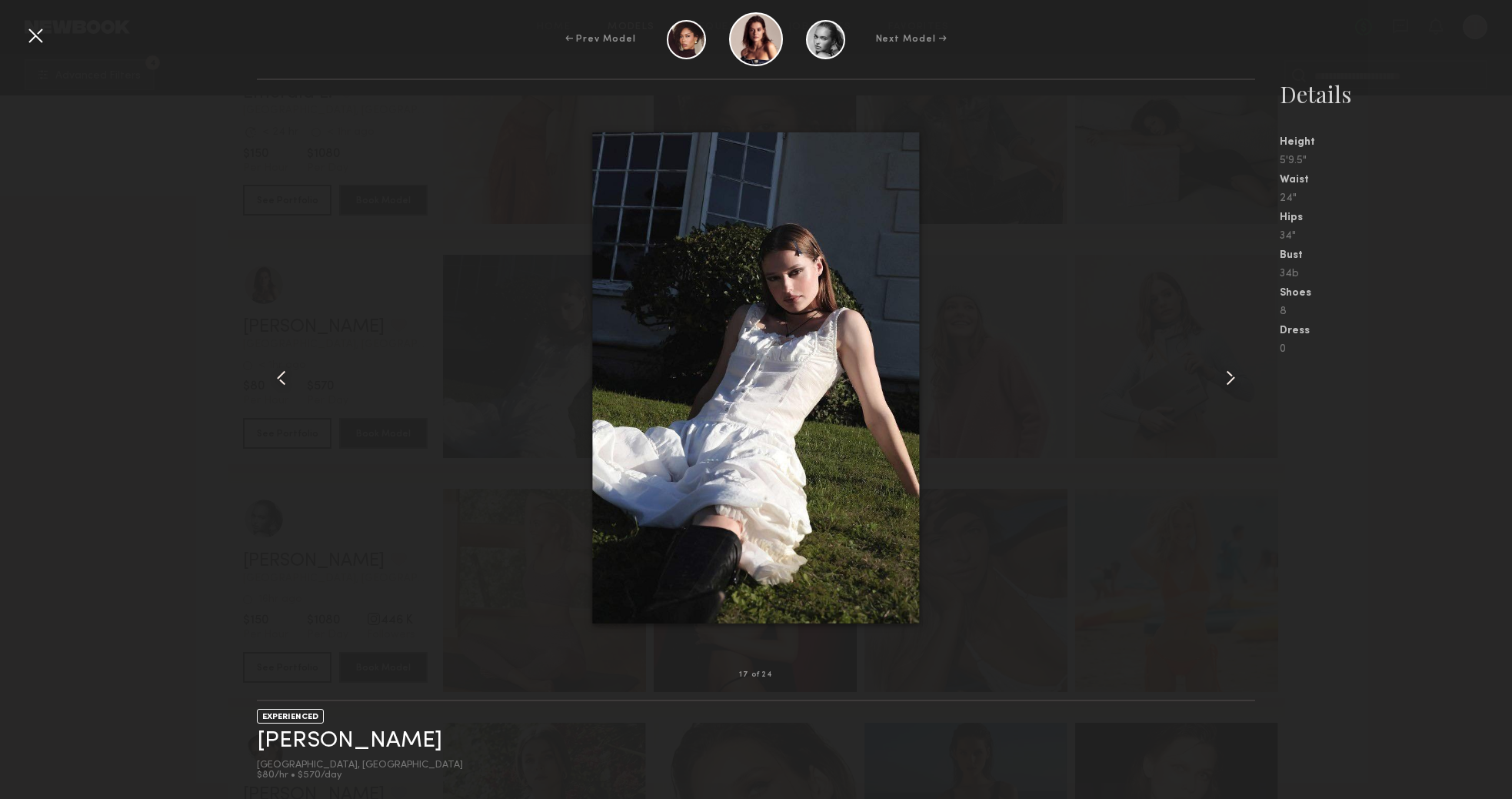
click at [1227, 385] on common-icon at bounding box center [1230, 377] width 25 height 25
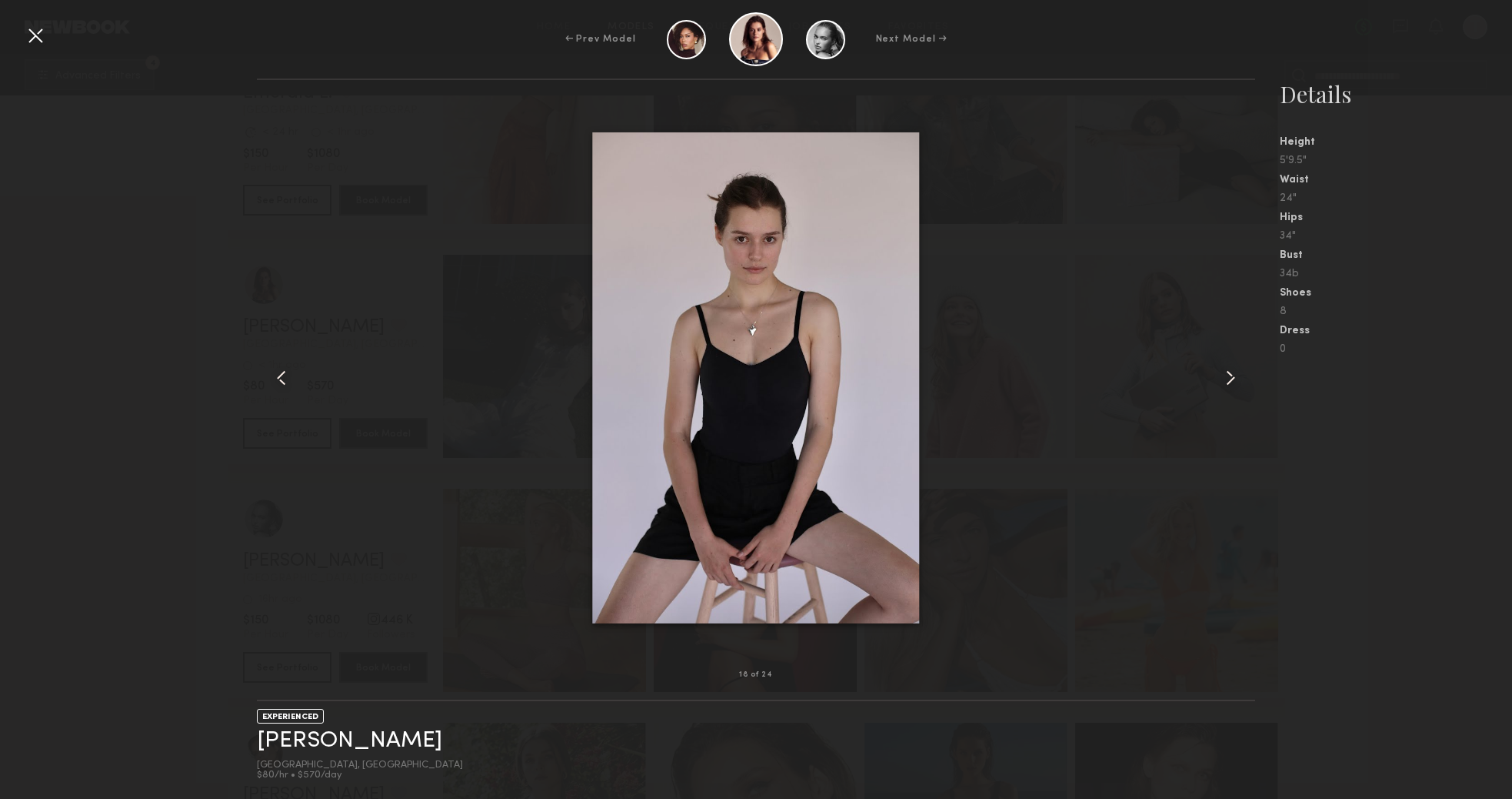
click at [1227, 385] on common-icon at bounding box center [1230, 377] width 25 height 25
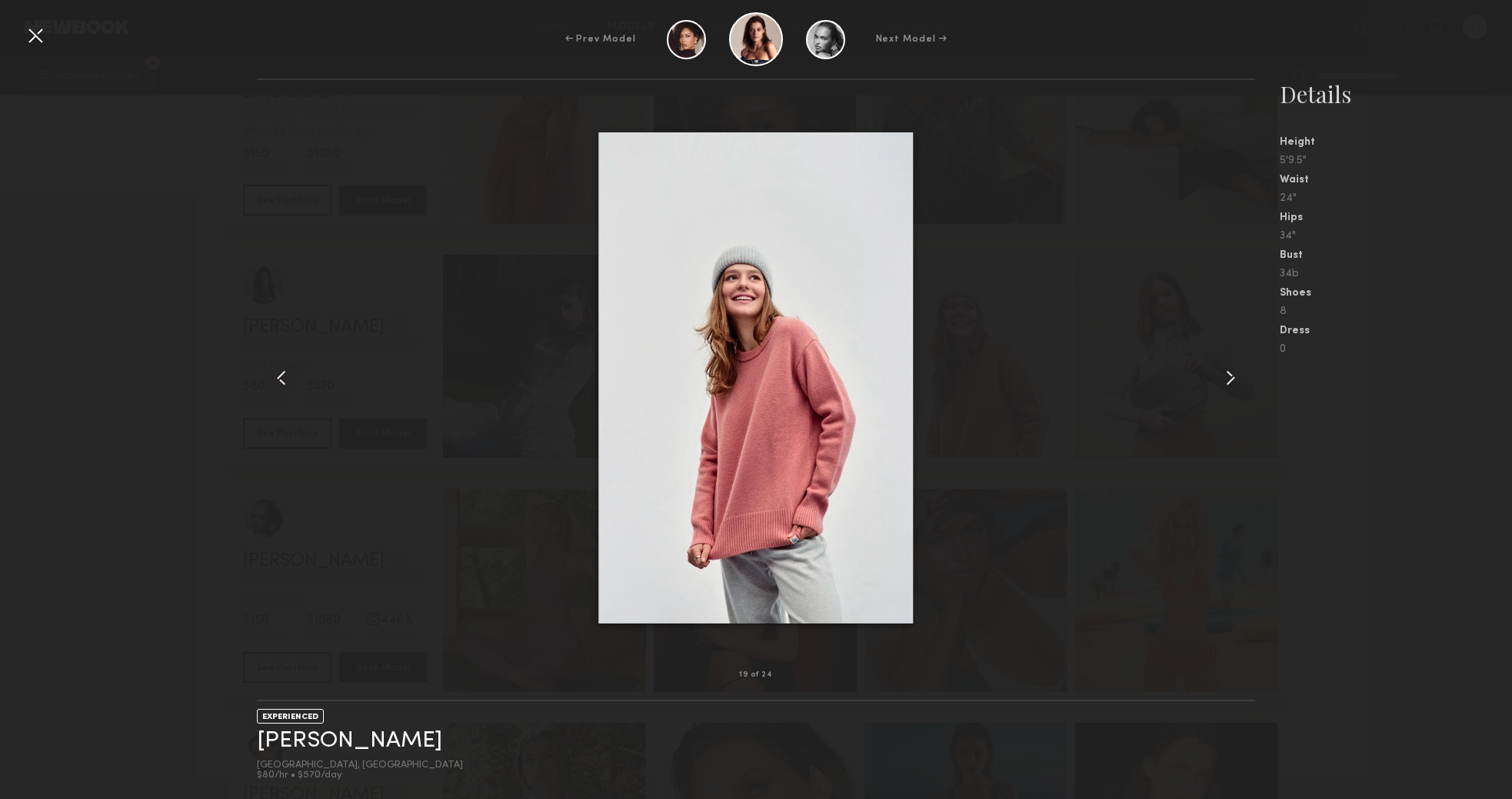
click at [42, 38] on div at bounding box center [35, 35] width 25 height 25
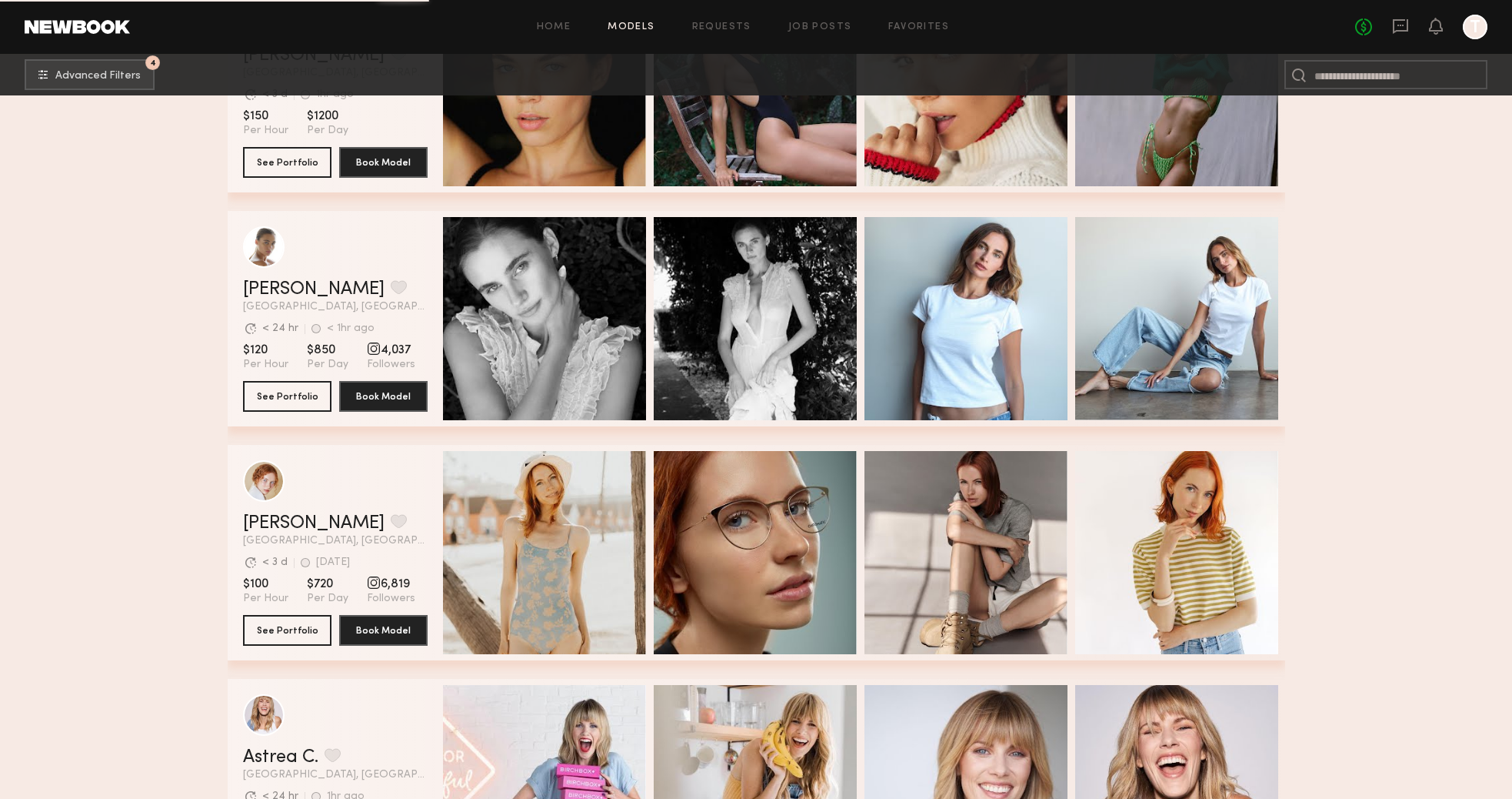
scroll to position [7634, 0]
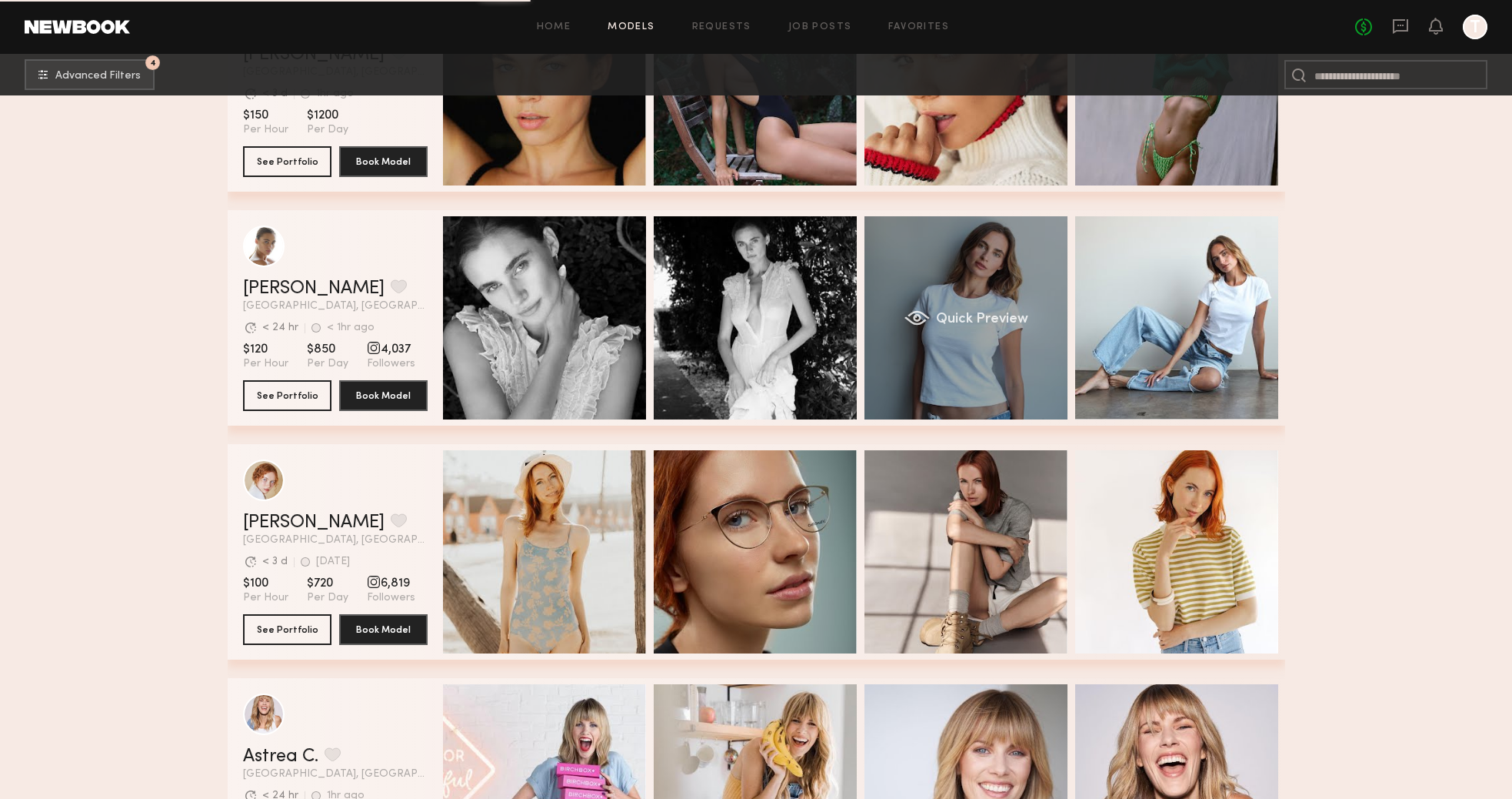
click at [980, 360] on div "Quick Preview" at bounding box center [965, 317] width 203 height 203
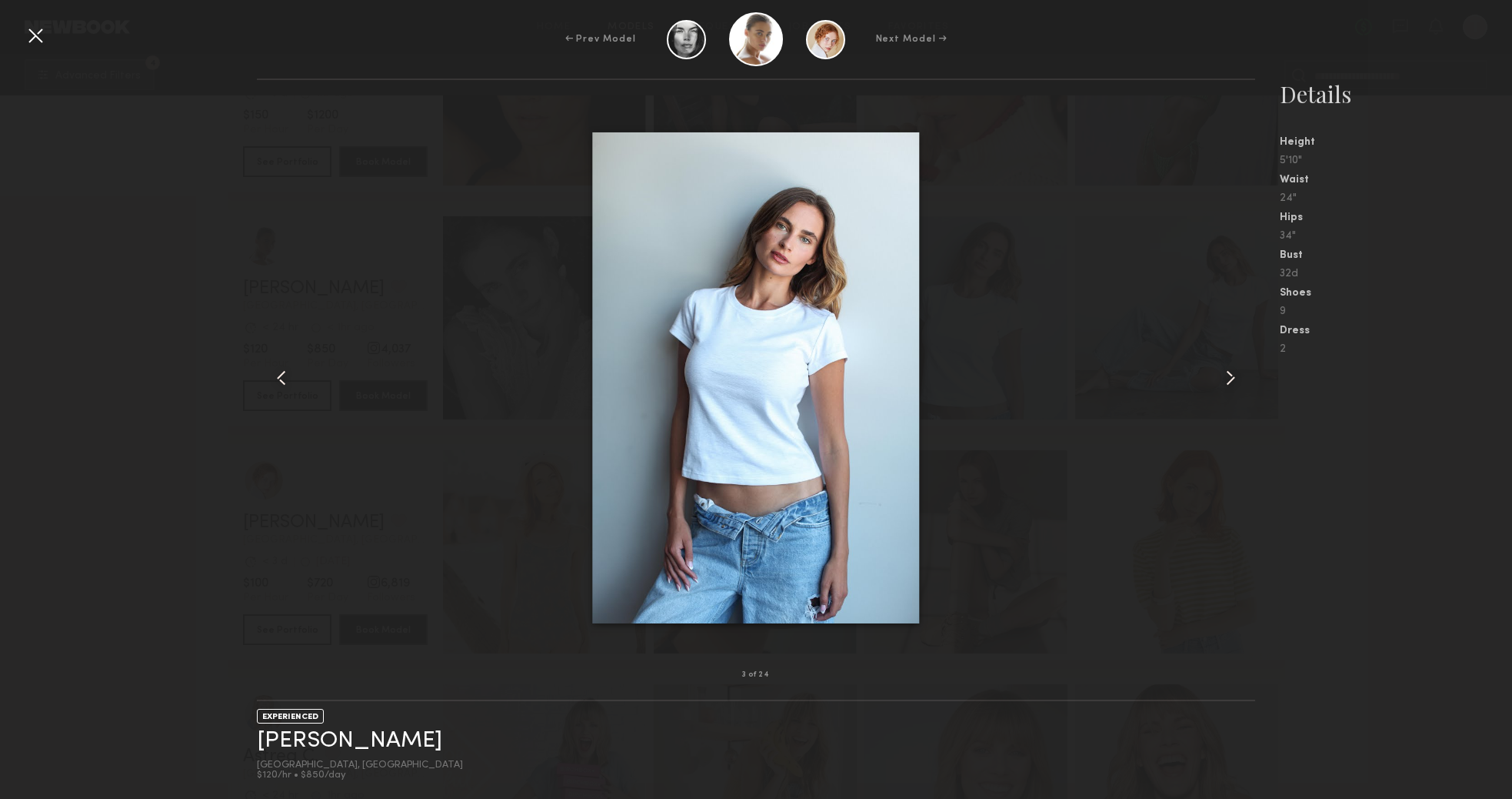
click at [1225, 387] on common-icon at bounding box center [1230, 377] width 25 height 25
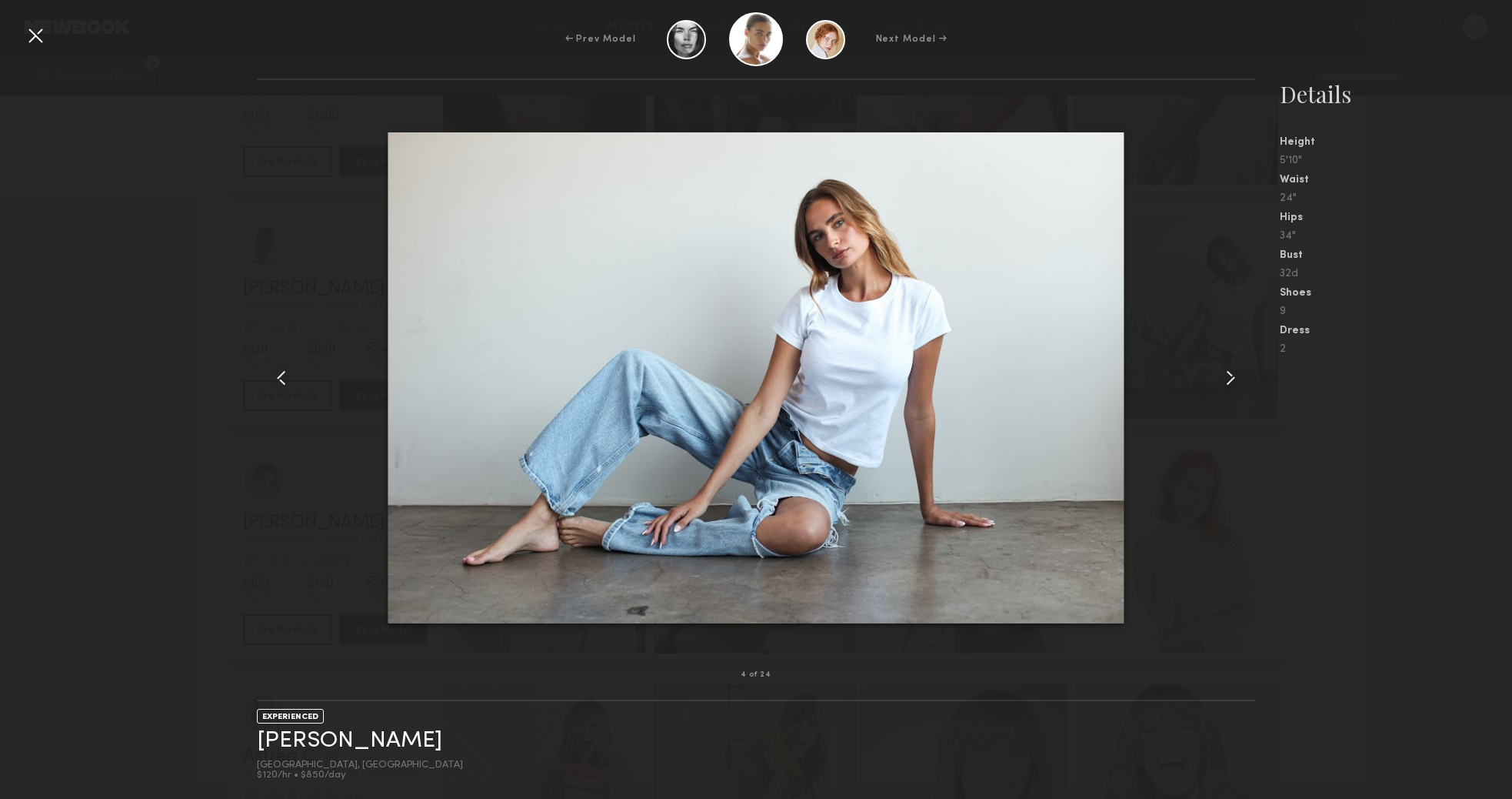
click at [1225, 387] on common-icon at bounding box center [1230, 377] width 25 height 25
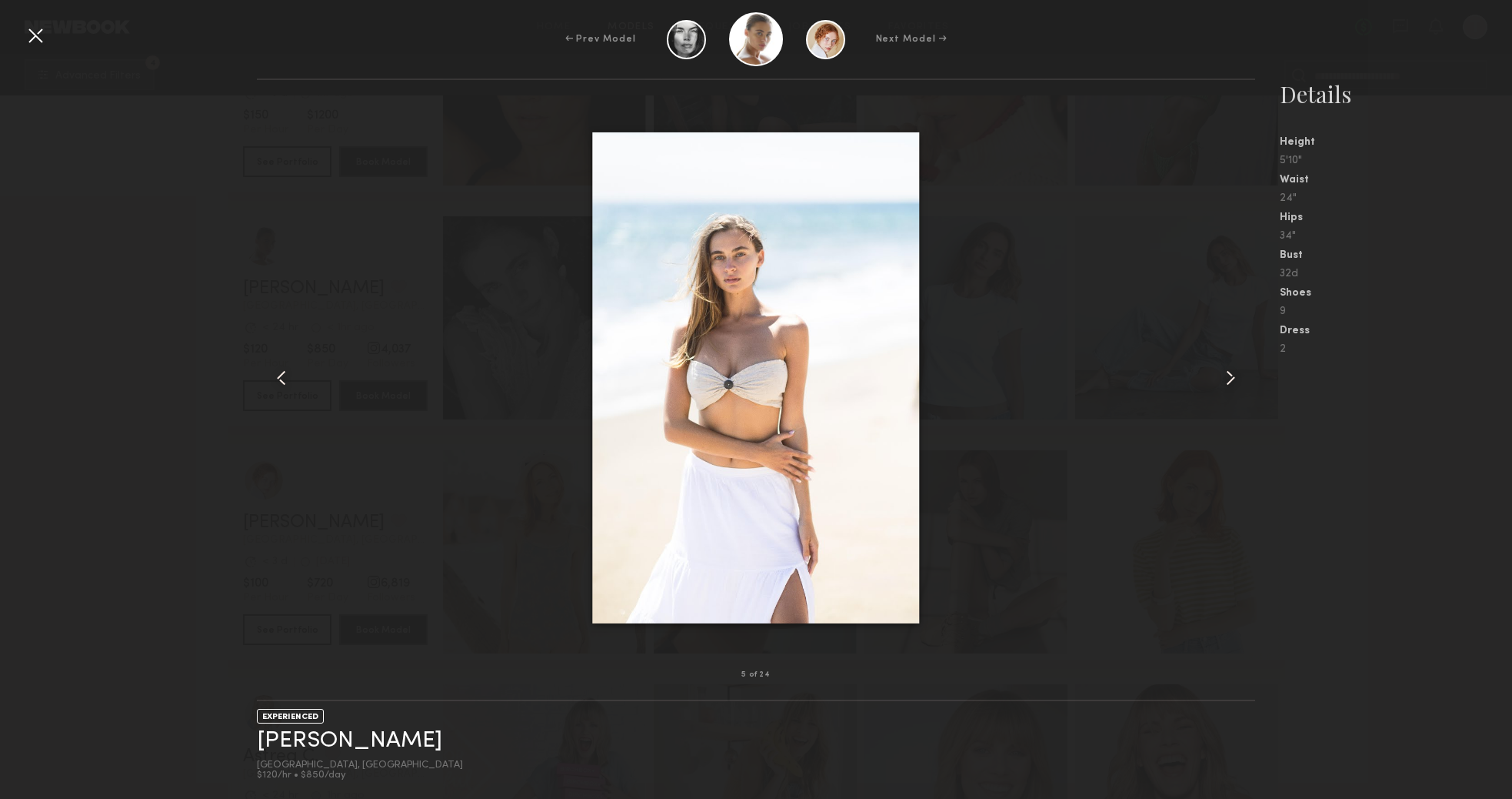
click at [1225, 387] on common-icon at bounding box center [1230, 377] width 25 height 25
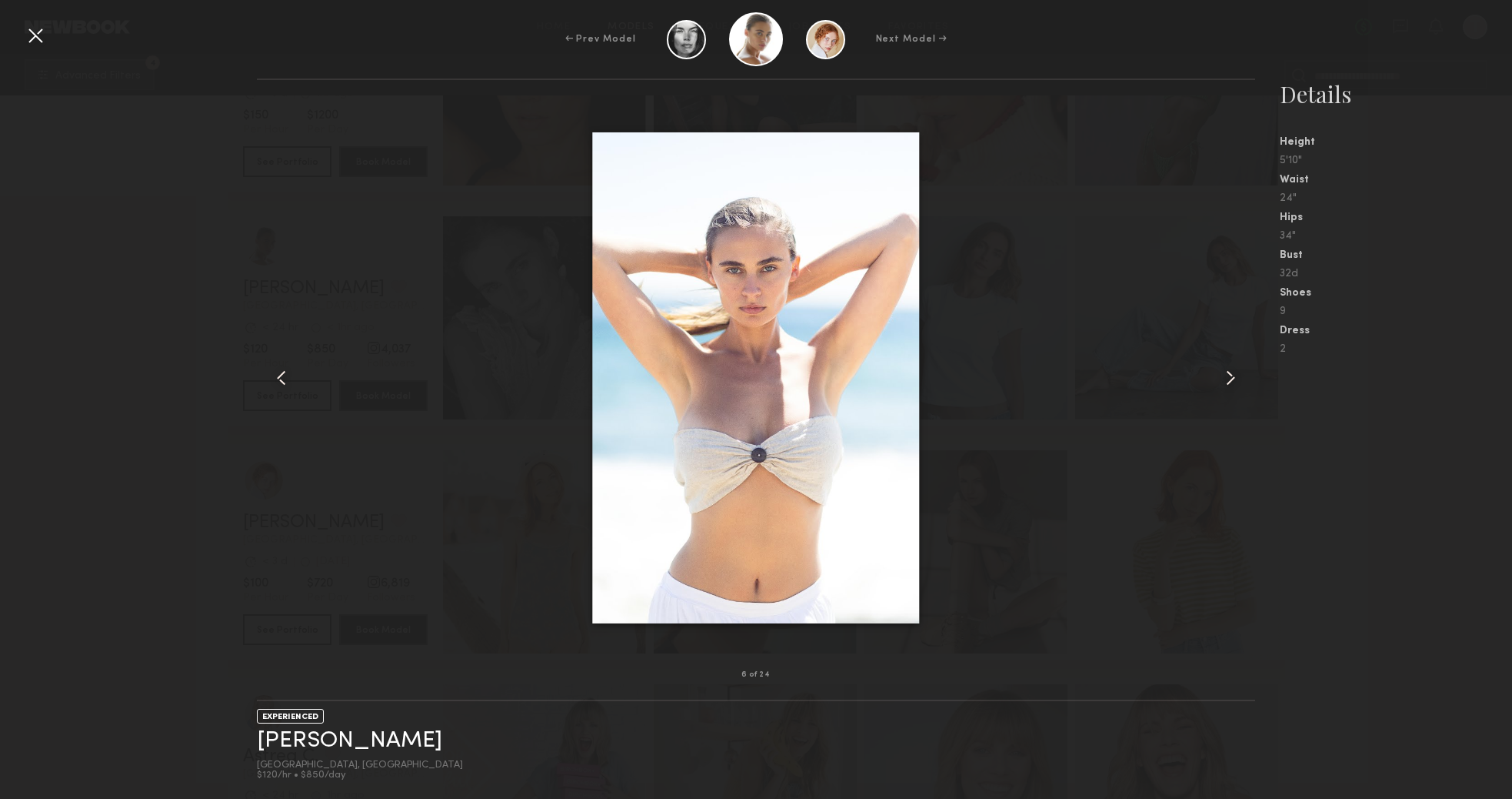
click at [1225, 387] on common-icon at bounding box center [1230, 377] width 25 height 25
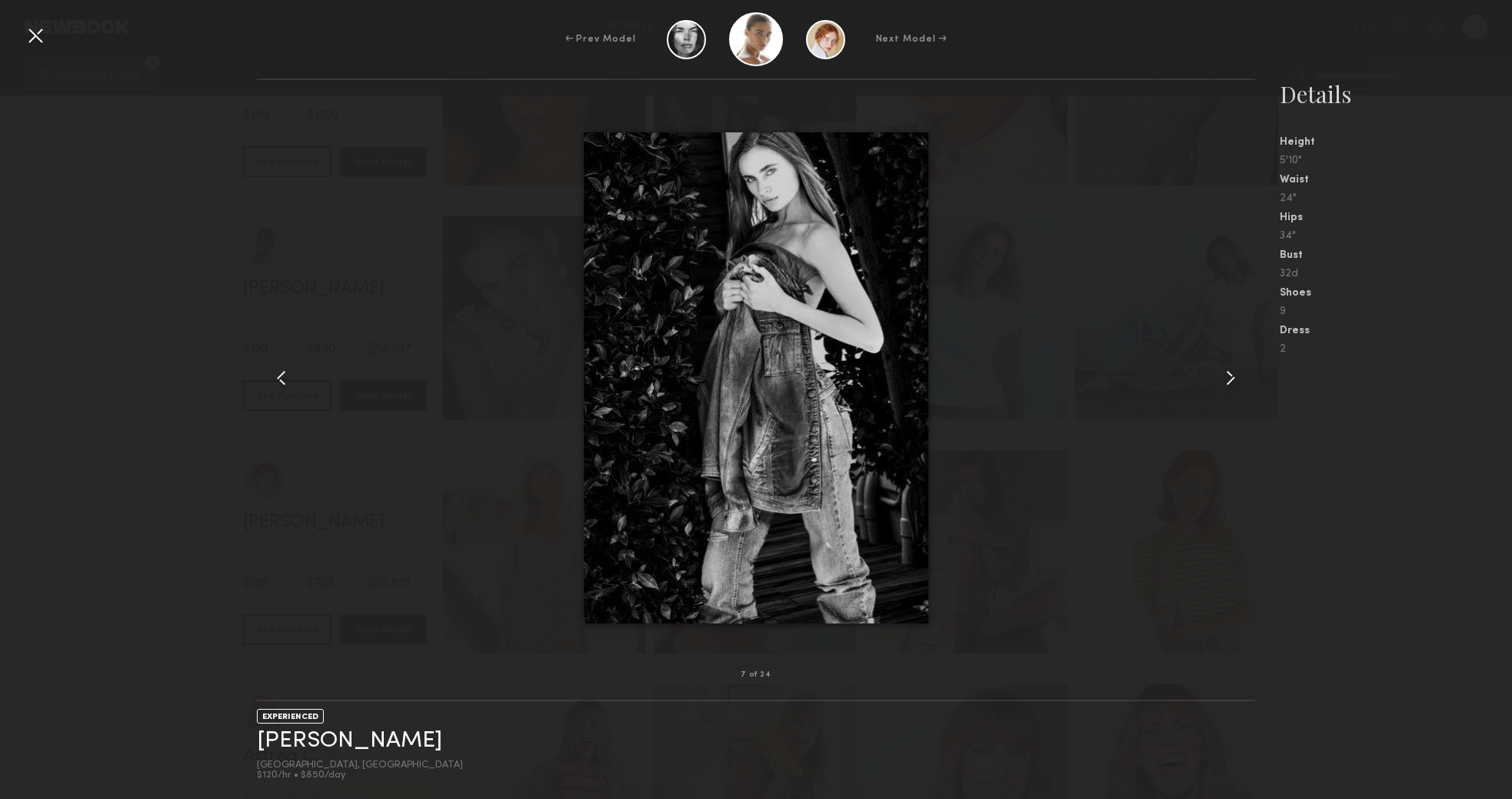
click at [1225, 387] on common-icon at bounding box center [1230, 377] width 25 height 25
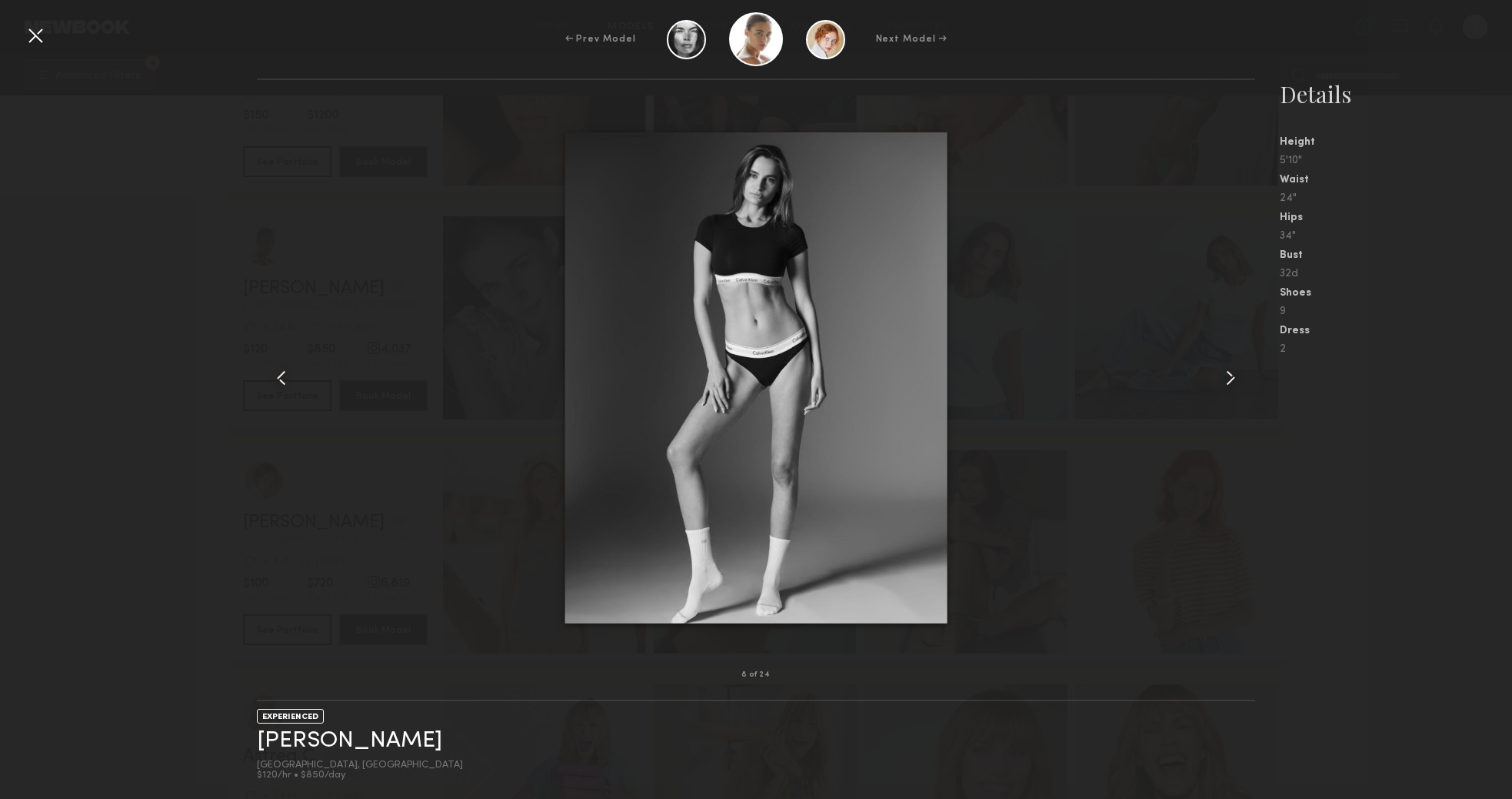
click at [1225, 387] on common-icon at bounding box center [1230, 377] width 25 height 25
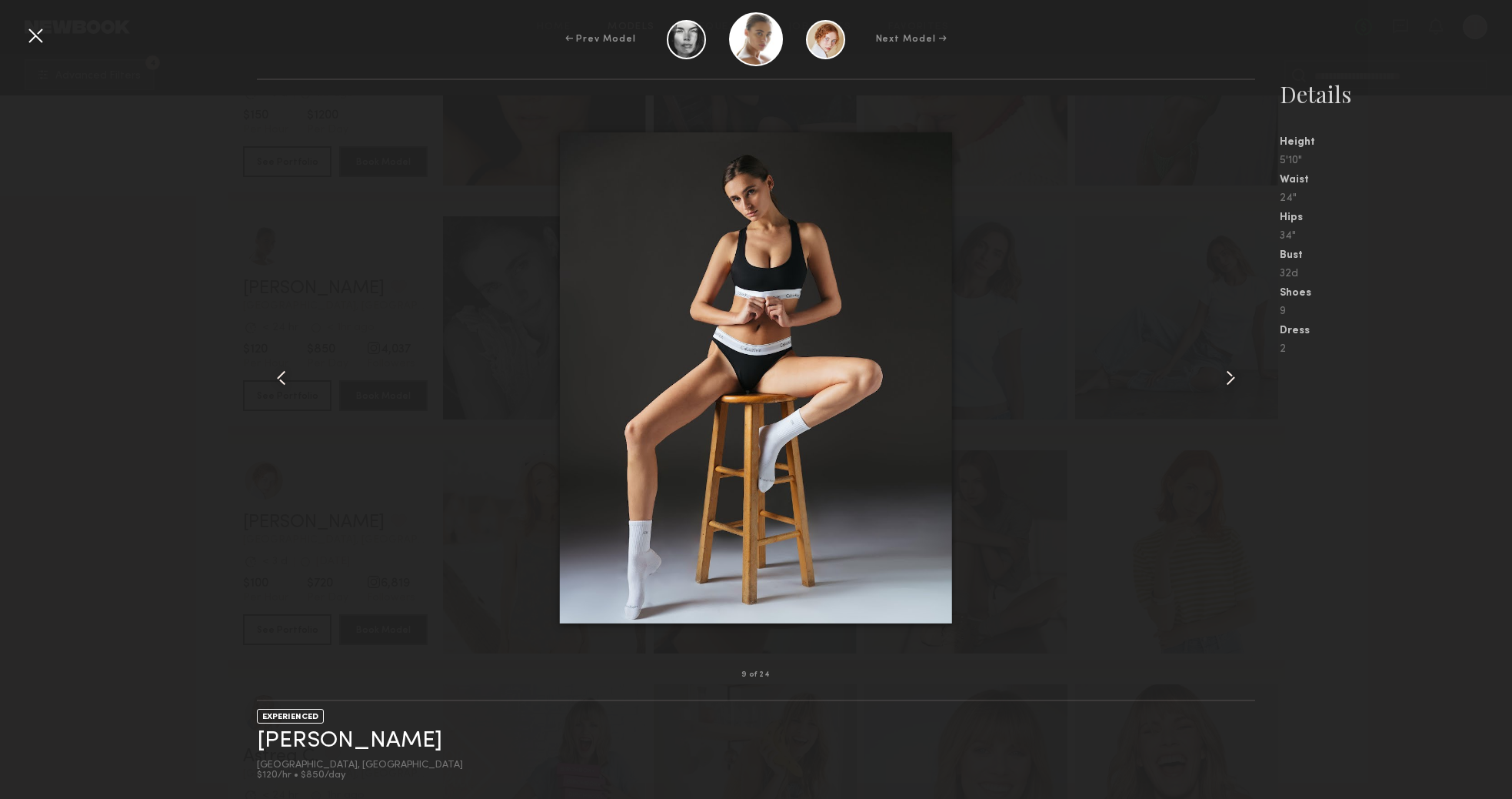
click at [1225, 387] on common-icon at bounding box center [1230, 377] width 25 height 25
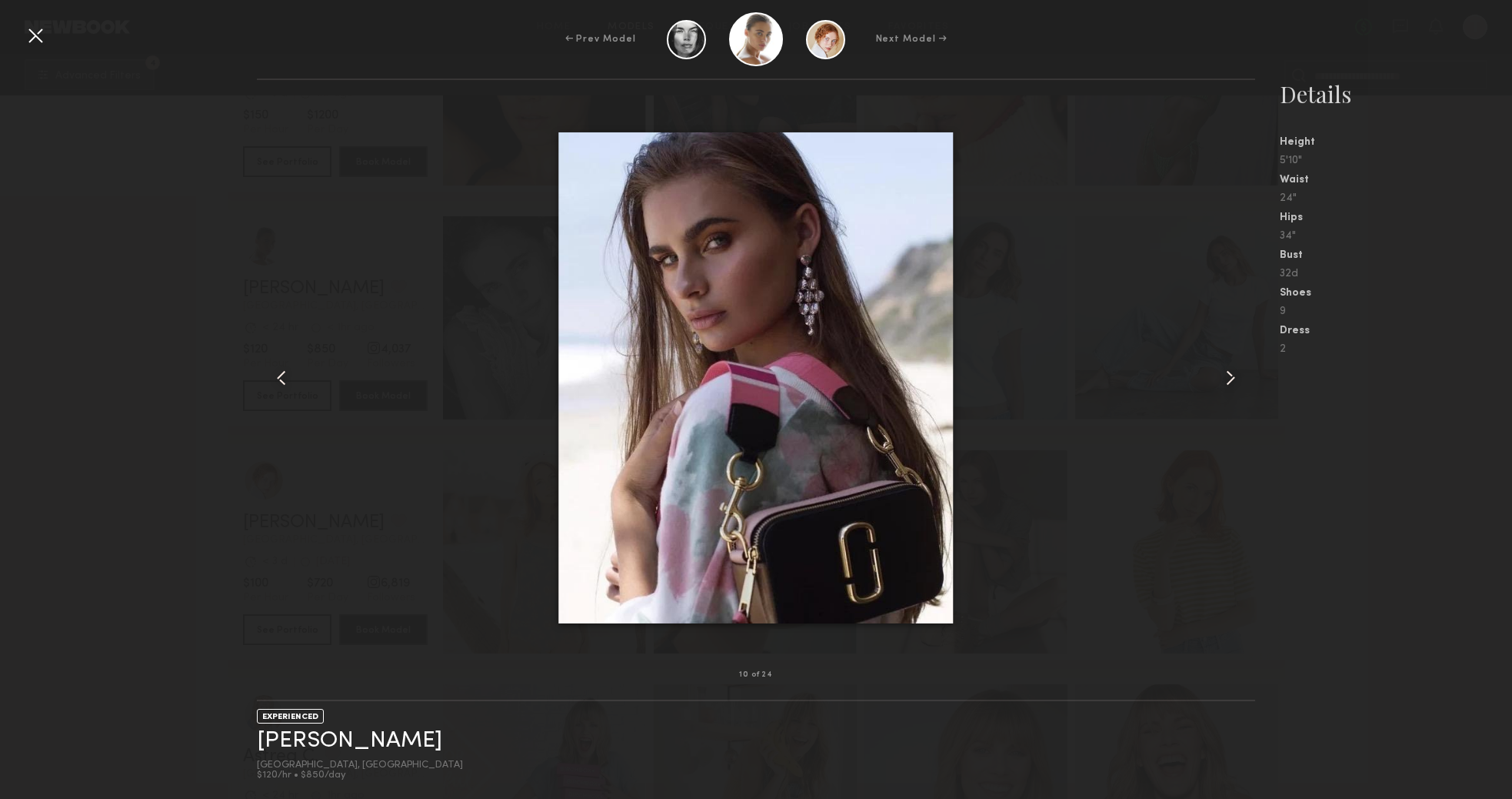
click at [1225, 387] on common-icon at bounding box center [1230, 377] width 25 height 25
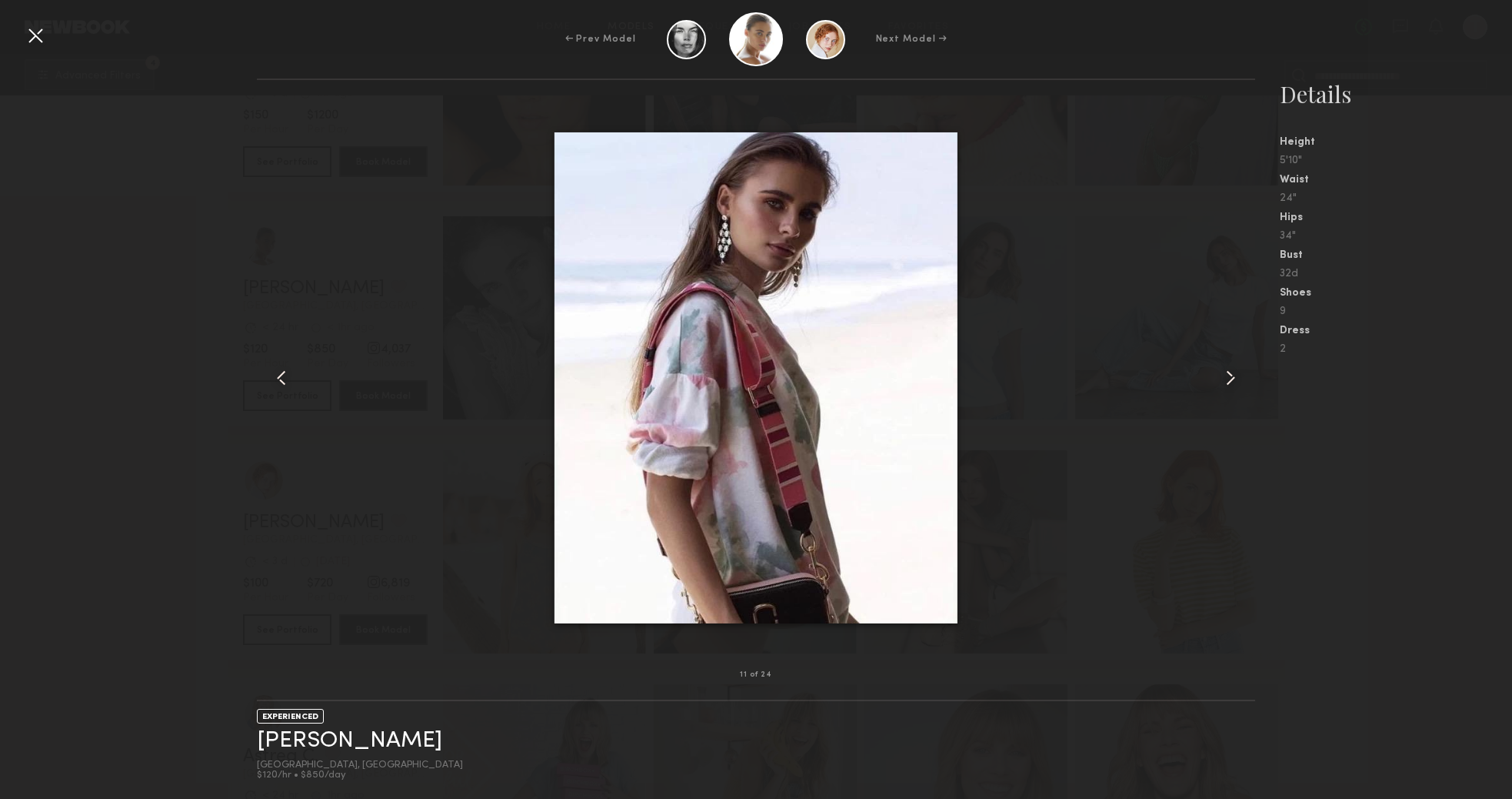
click at [1225, 387] on common-icon at bounding box center [1230, 377] width 25 height 25
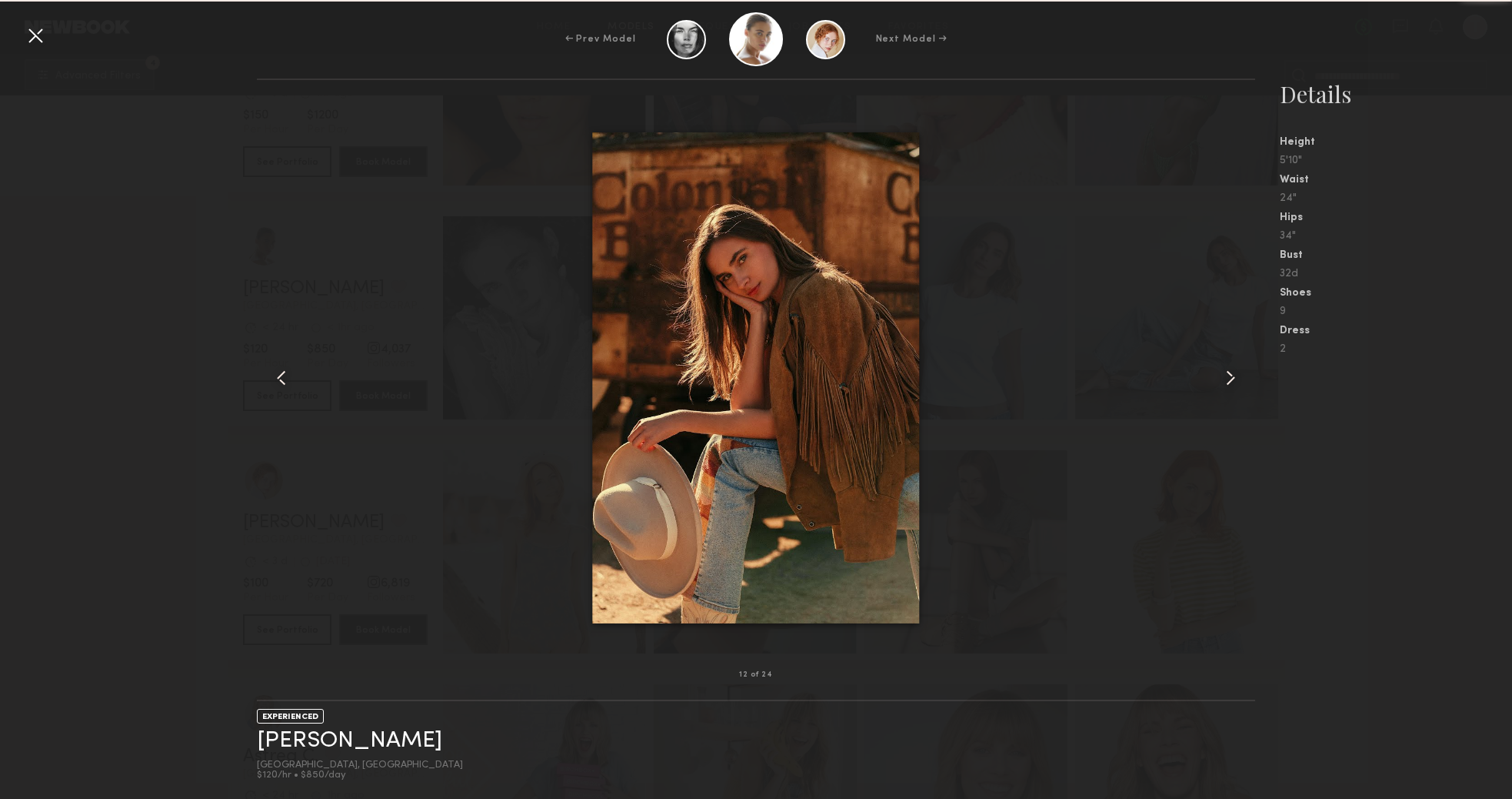
click at [1225, 387] on common-icon at bounding box center [1230, 377] width 25 height 25
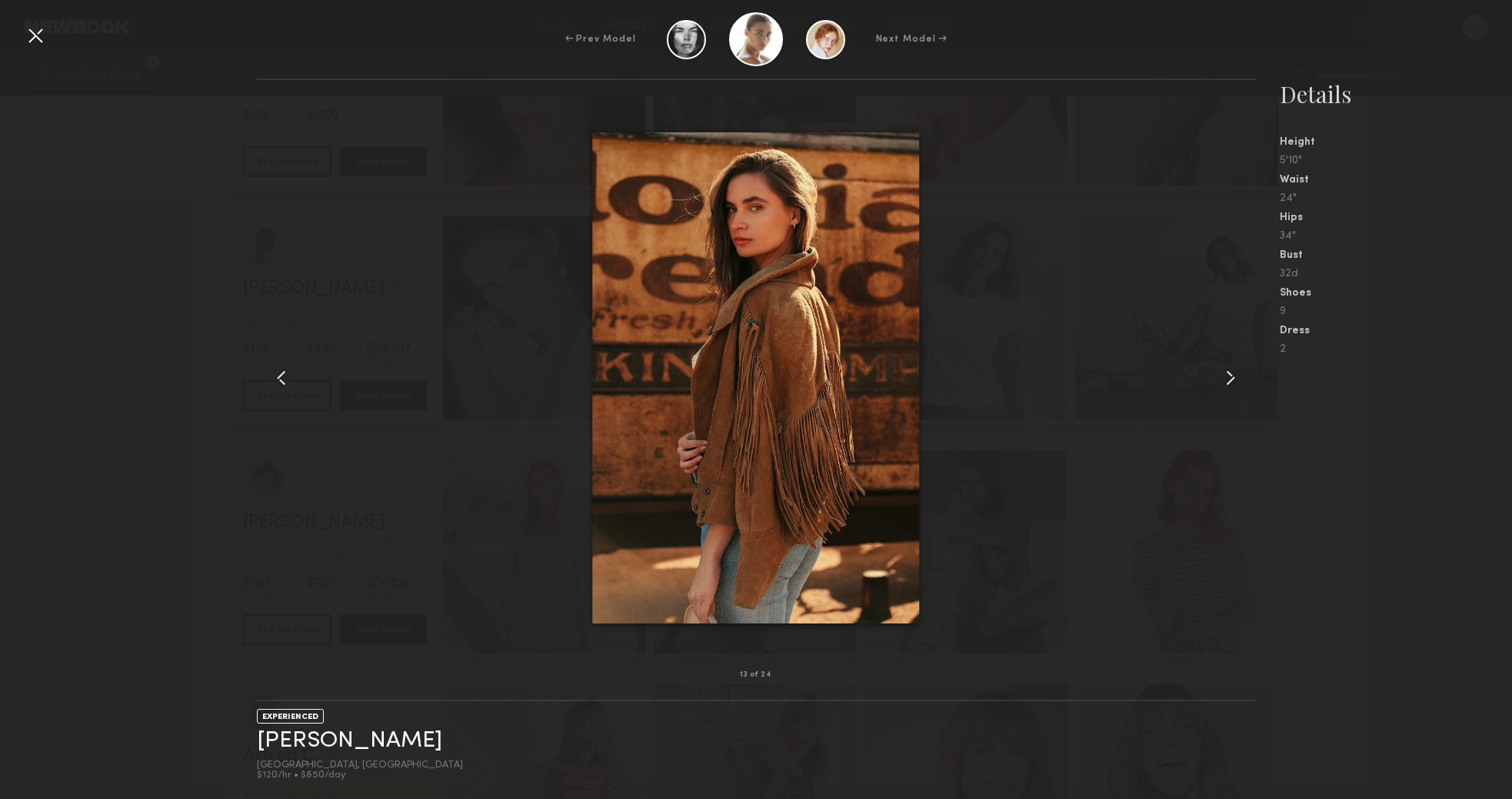
click at [1225, 387] on common-icon at bounding box center [1230, 377] width 25 height 25
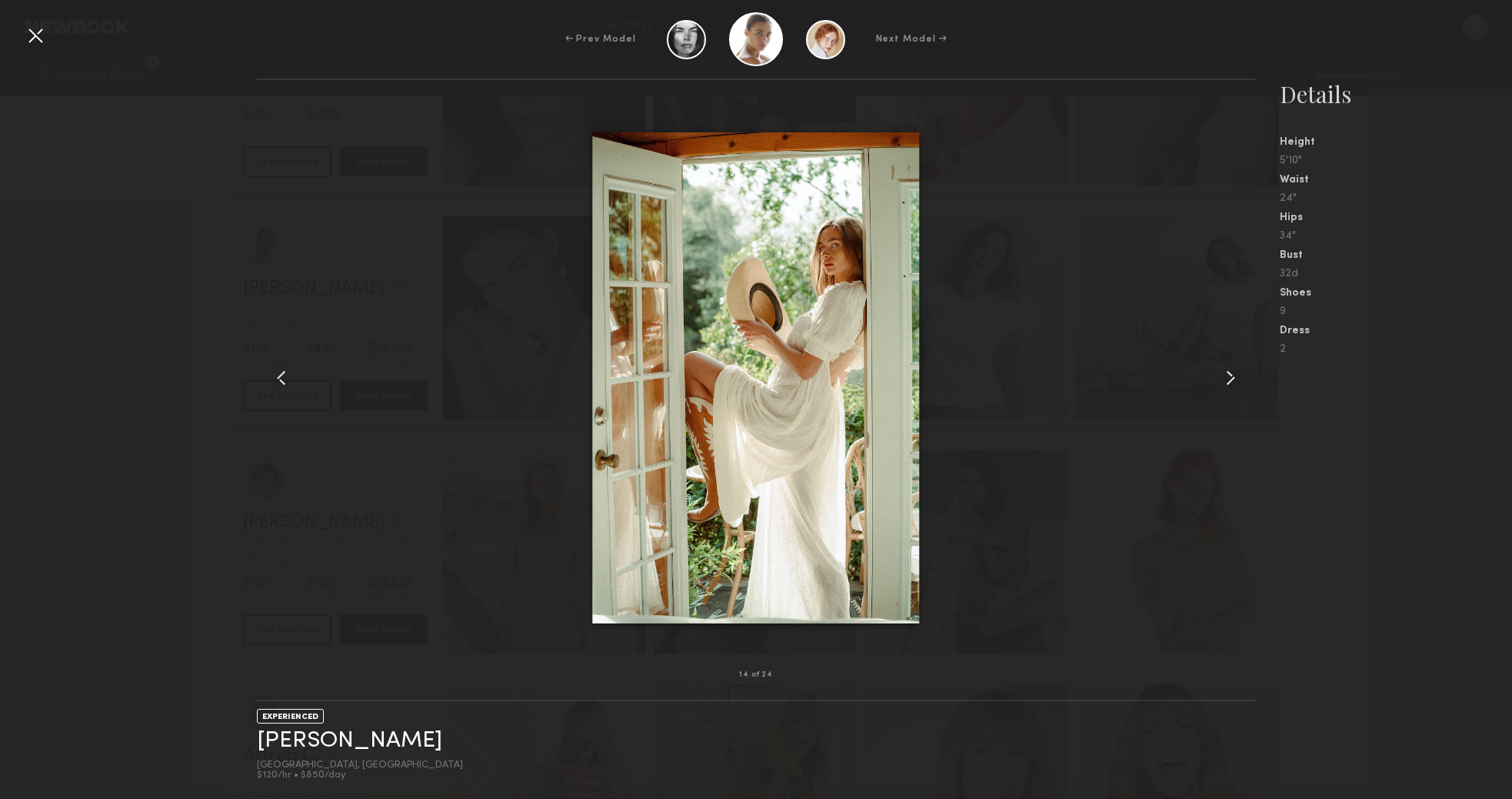
click at [1225, 386] on common-icon at bounding box center [1230, 377] width 25 height 25
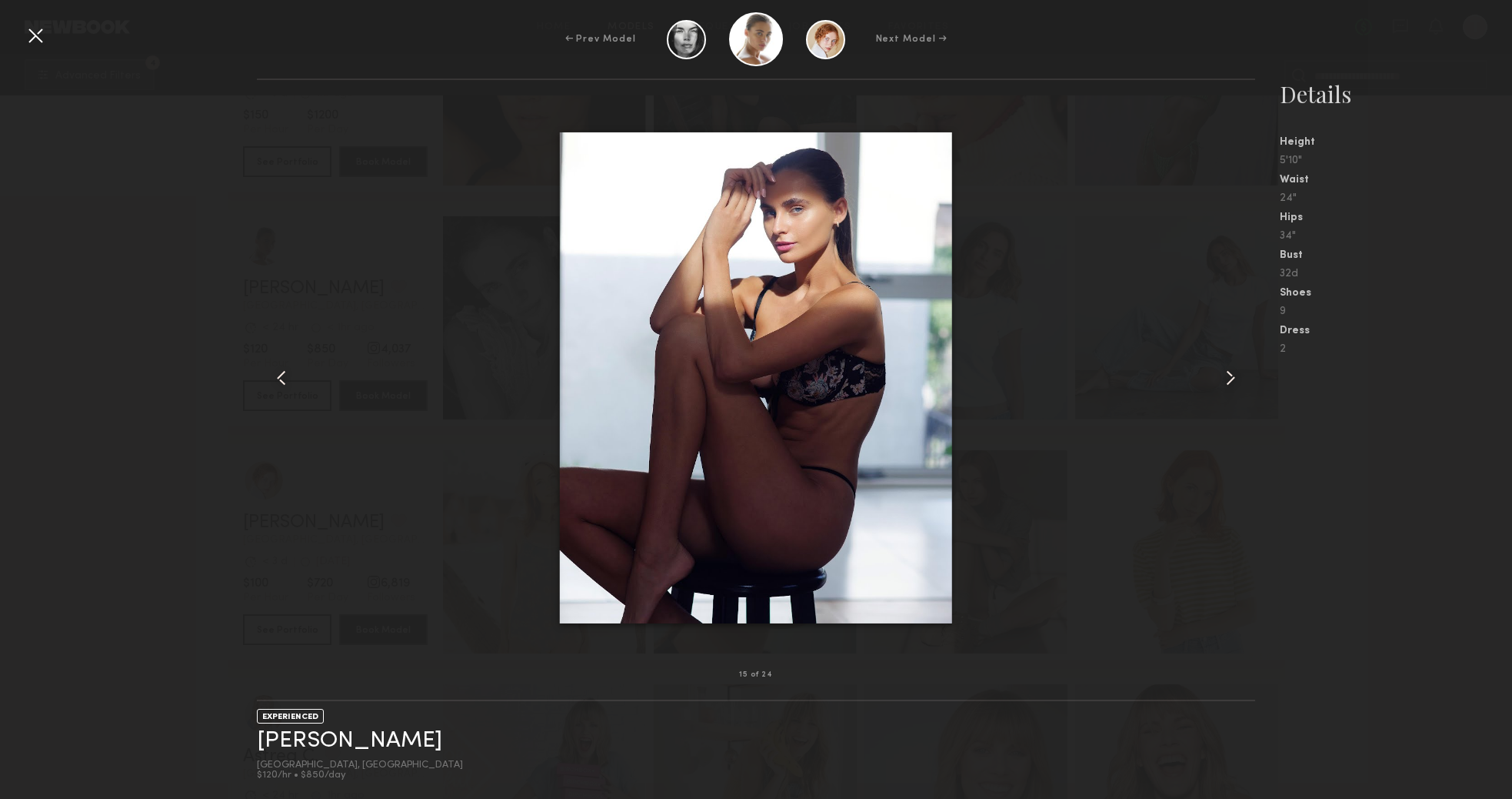
click at [1225, 386] on common-icon at bounding box center [1230, 377] width 25 height 25
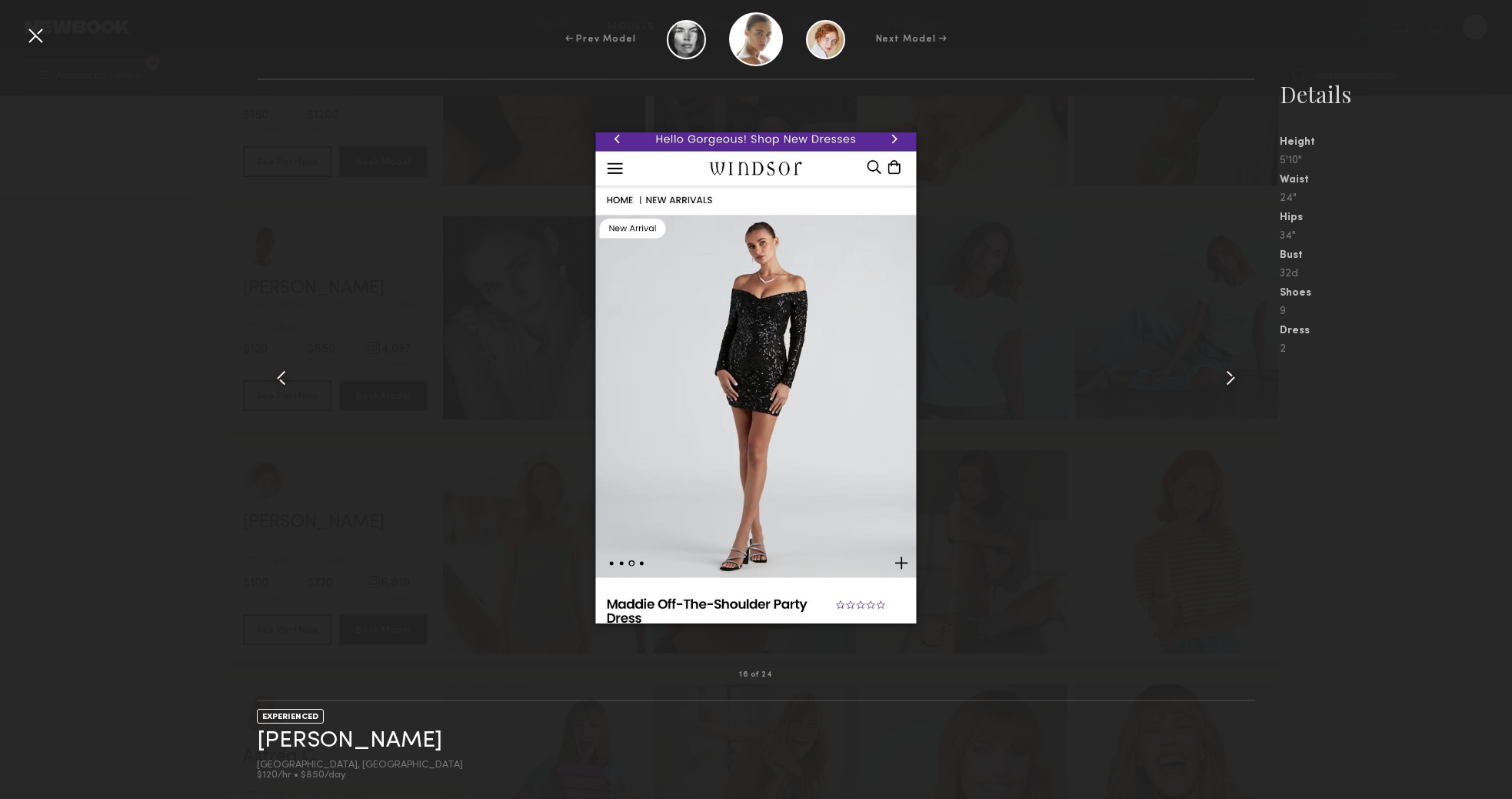
click at [1225, 386] on common-icon at bounding box center [1230, 377] width 25 height 25
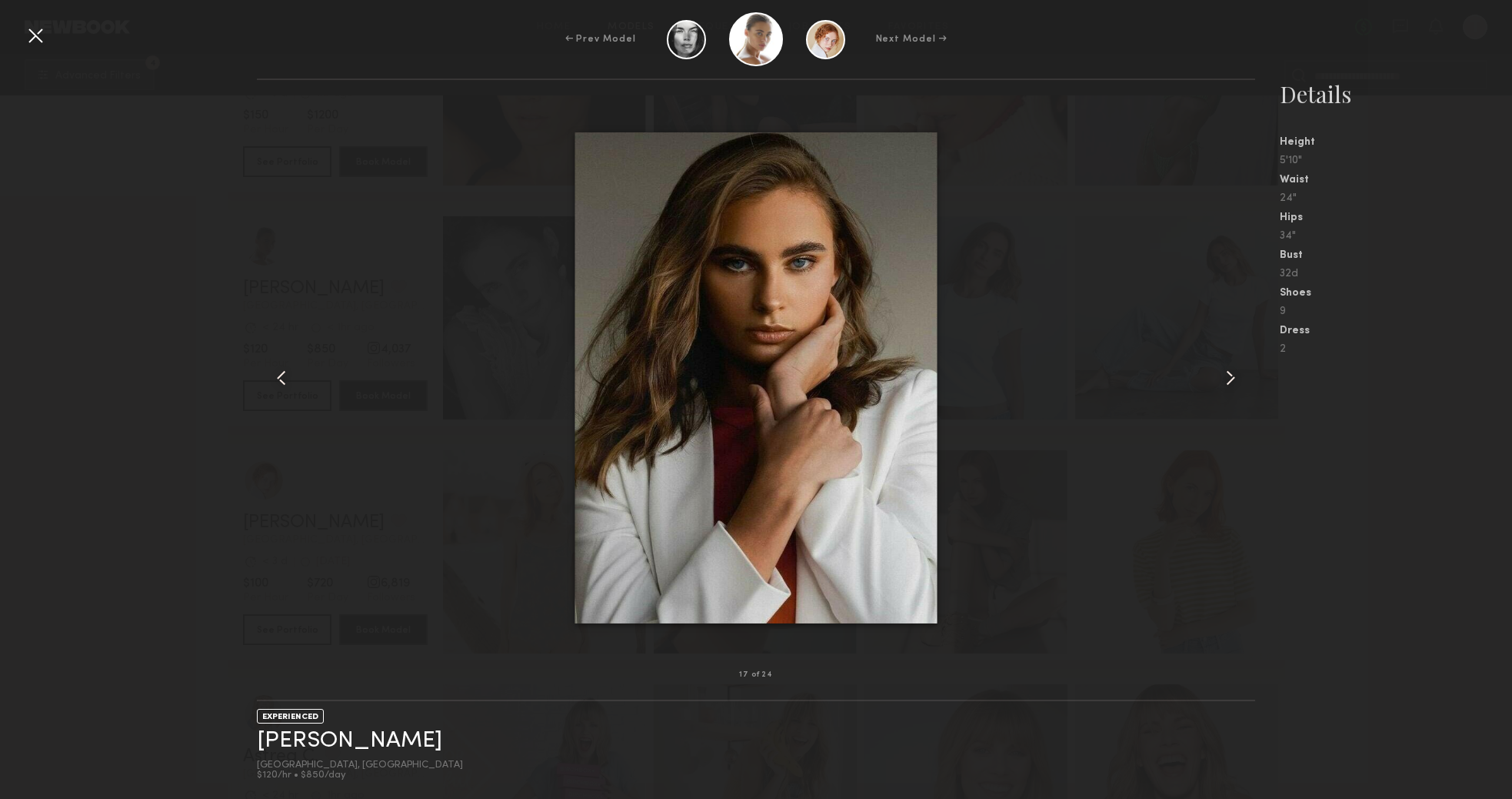
click at [354, 546] on div at bounding box center [756, 378] width 998 height 546
click at [38, 33] on div at bounding box center [35, 35] width 25 height 25
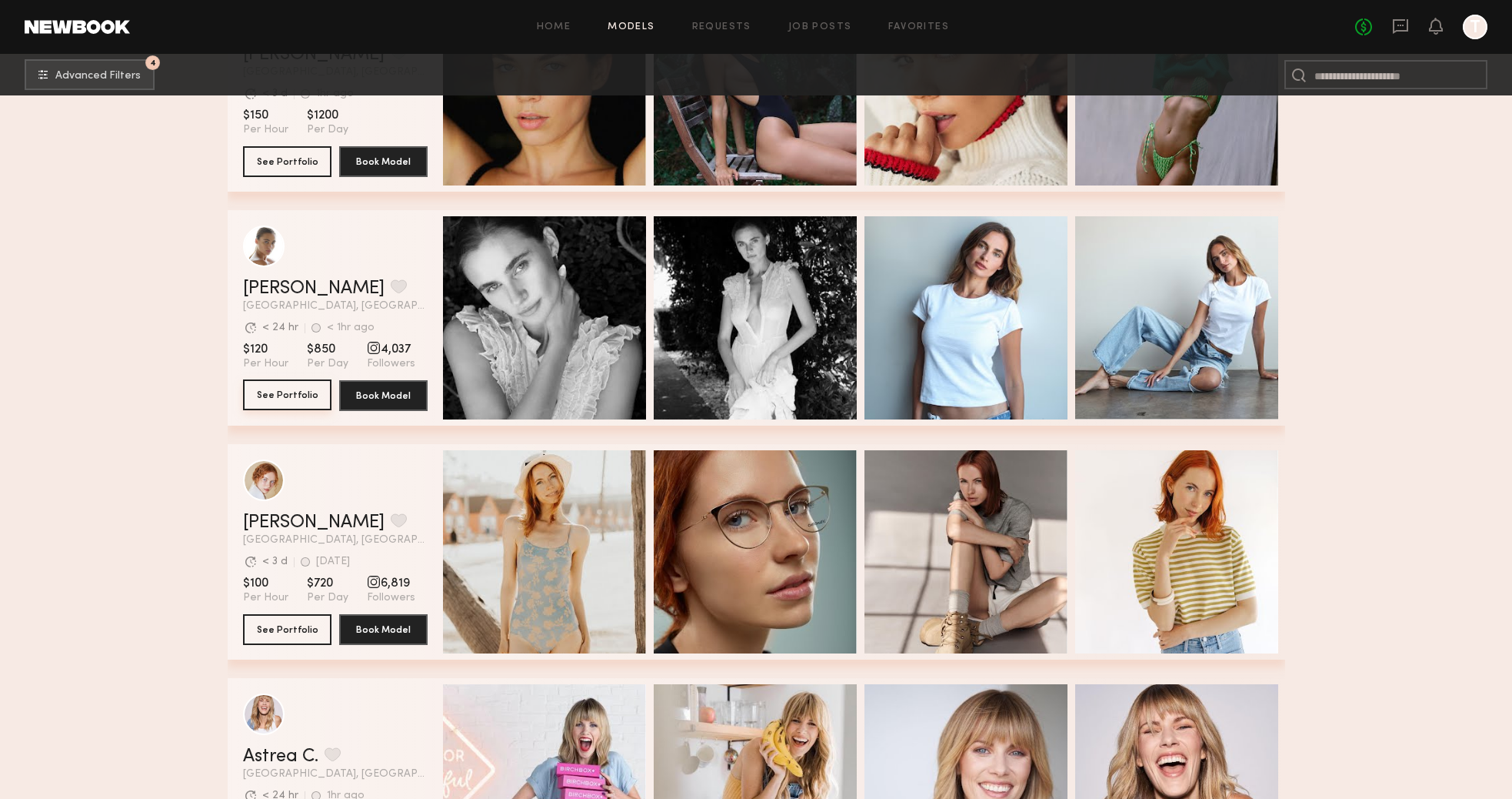
click at [319, 400] on button "See Portfolio" at bounding box center [287, 394] width 88 height 30
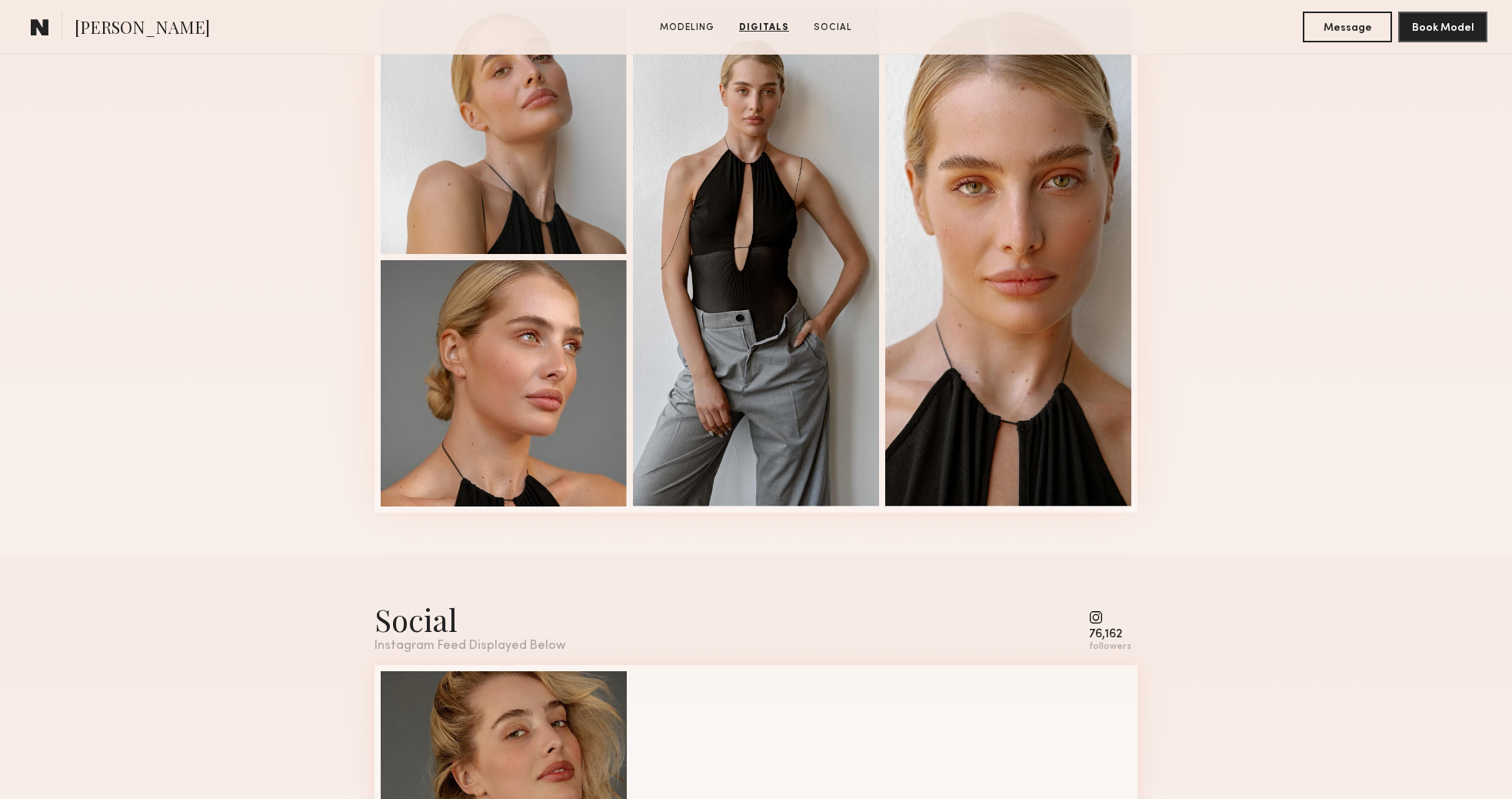
scroll to position [1607, 0]
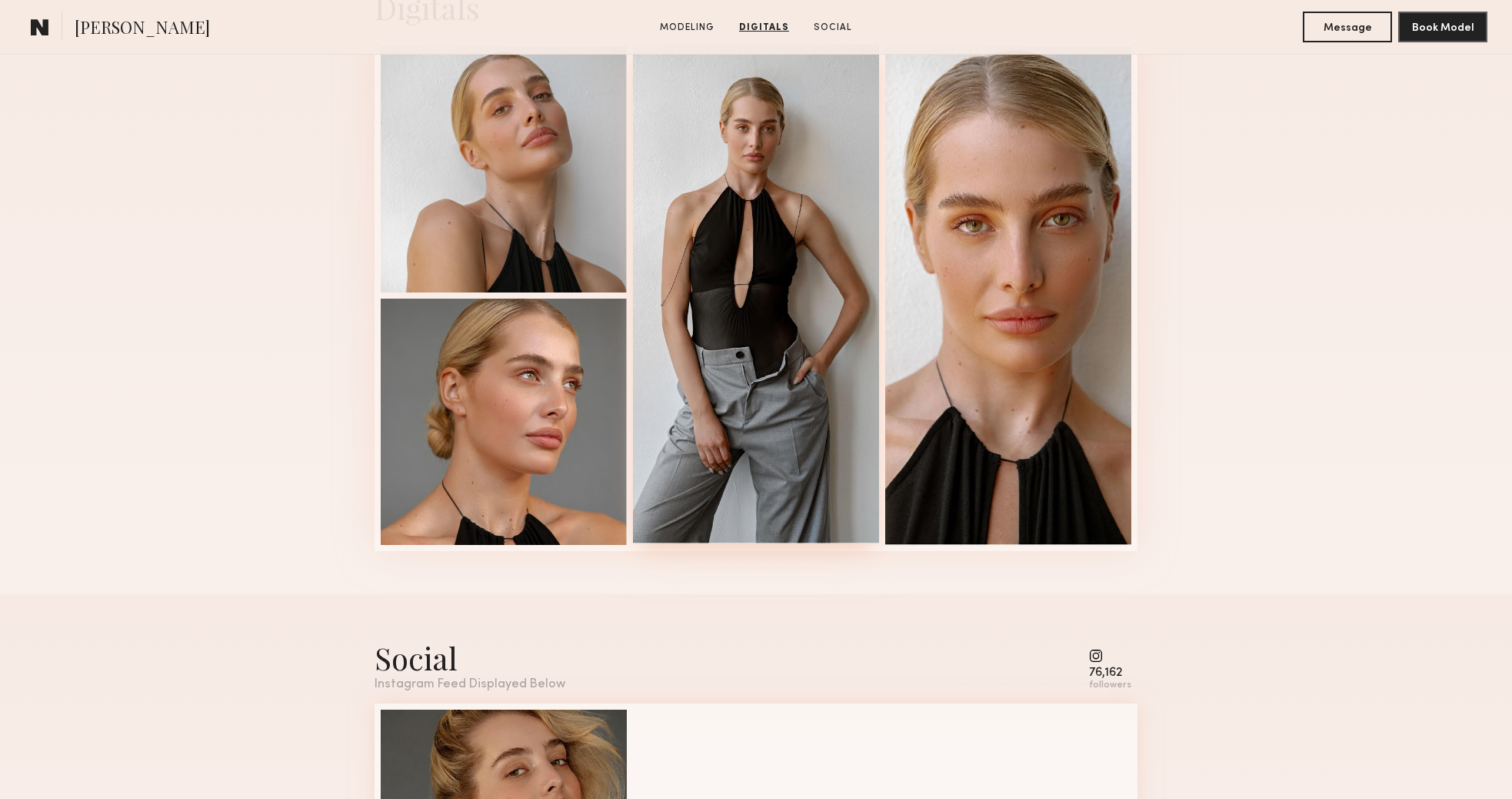
click at [760, 174] on div at bounding box center [756, 293] width 246 height 499
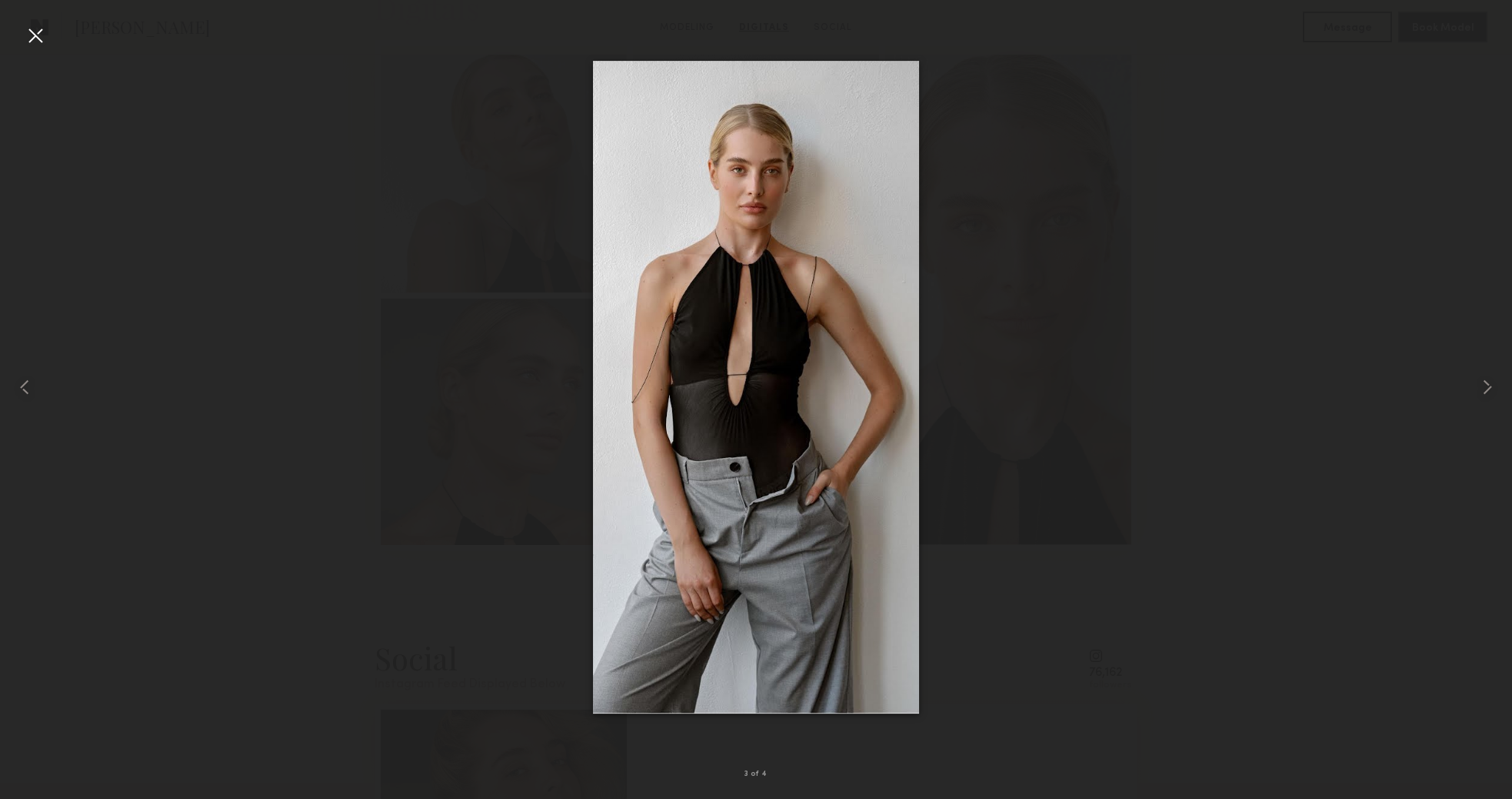
click at [184, 120] on div at bounding box center [756, 387] width 1512 height 724
click at [215, 139] on div at bounding box center [756, 387] width 1512 height 724
drag, startPoint x: 351, startPoint y: 58, endPoint x: 311, endPoint y: 60, distance: 40.0
click at [335, 59] on div at bounding box center [756, 387] width 1512 height 724
click at [37, 36] on div at bounding box center [35, 35] width 25 height 25
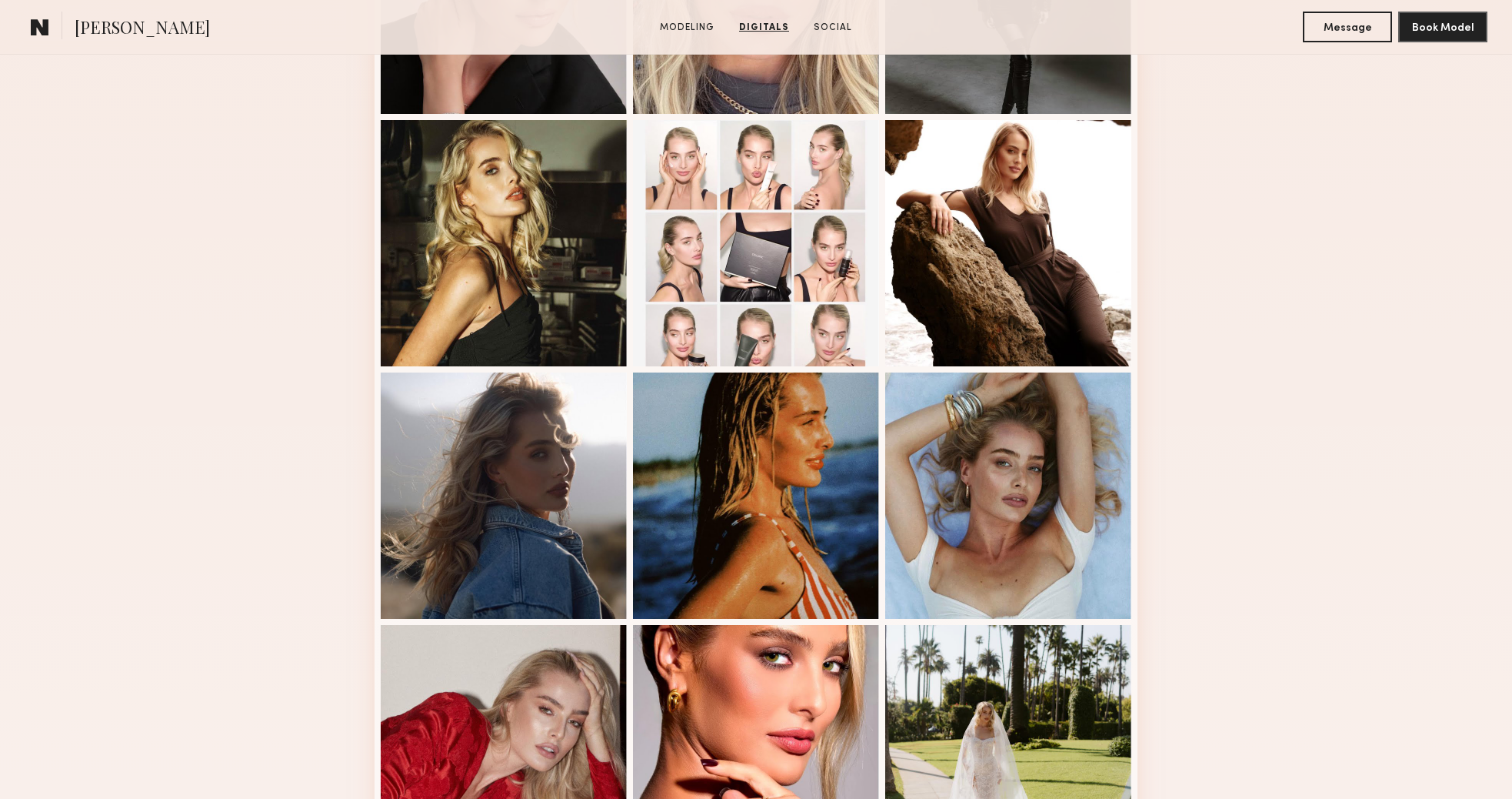
scroll to position [0, 0]
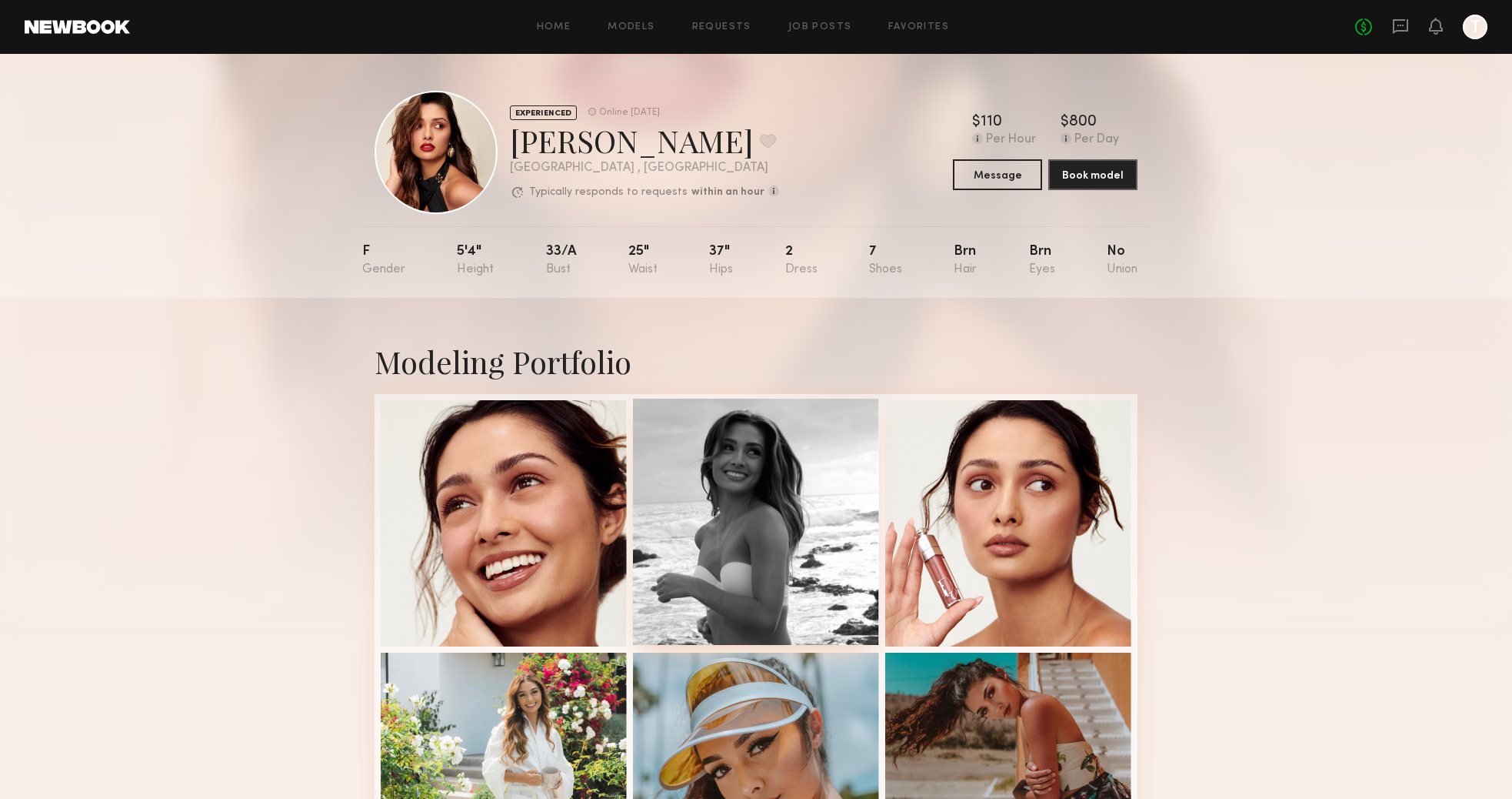
click at [738, 522] on div at bounding box center [756, 521] width 246 height 246
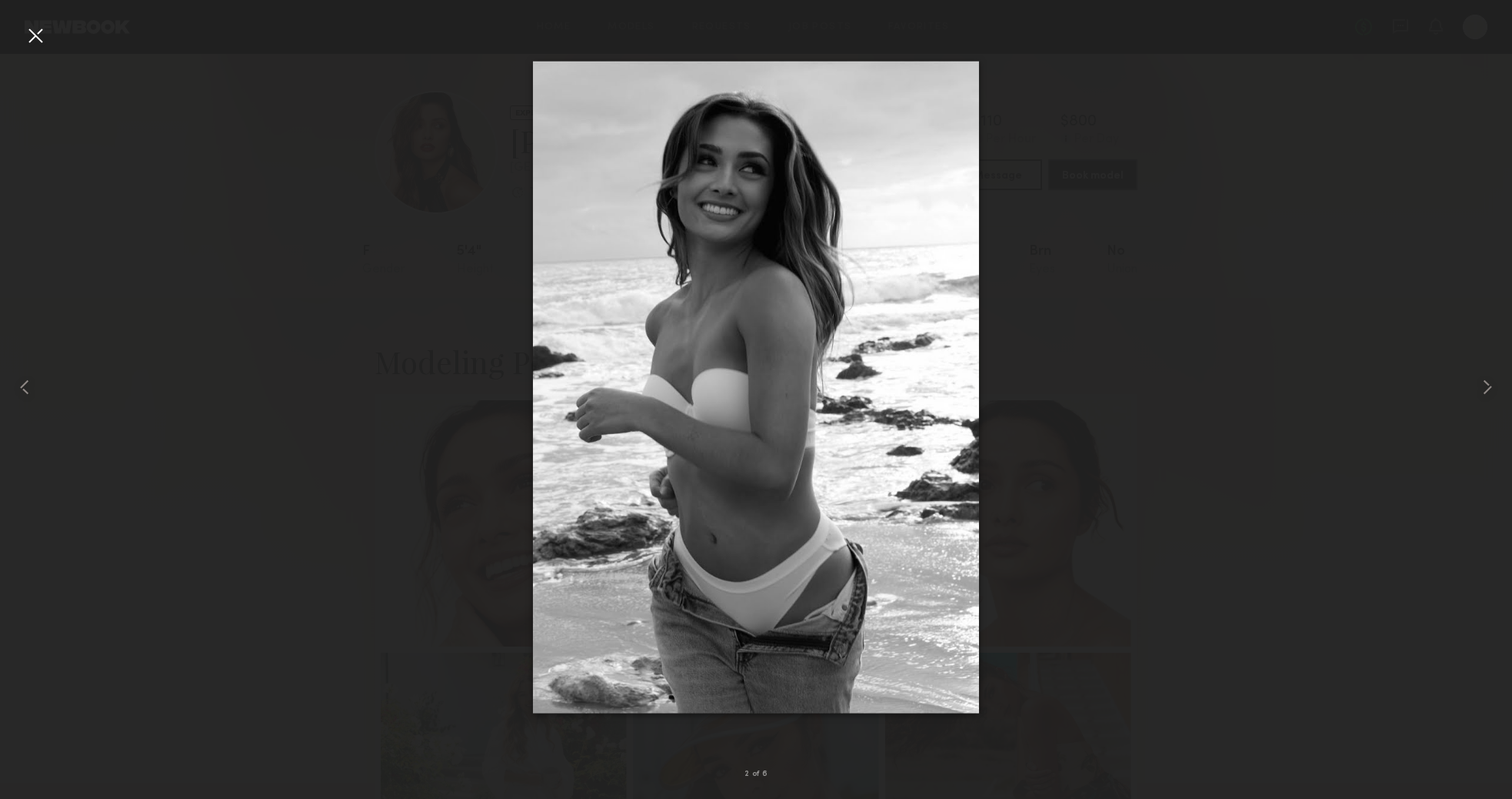
click at [285, 353] on div at bounding box center [756, 387] width 1512 height 724
click at [22, 31] on div at bounding box center [30, 387] width 61 height 724
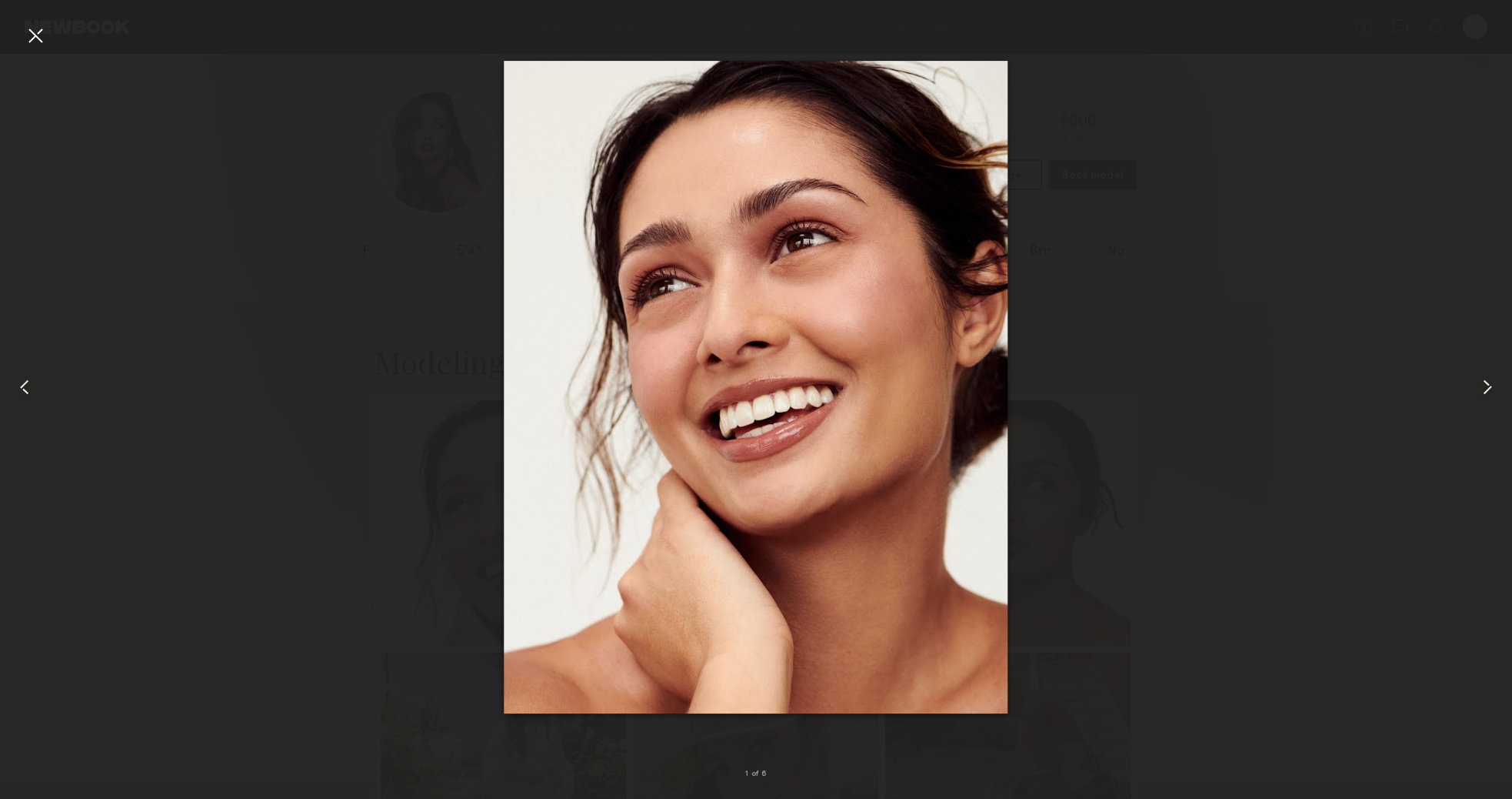
click at [242, 316] on div at bounding box center [756, 387] width 1512 height 724
click at [44, 37] on div at bounding box center [35, 35] width 25 height 25
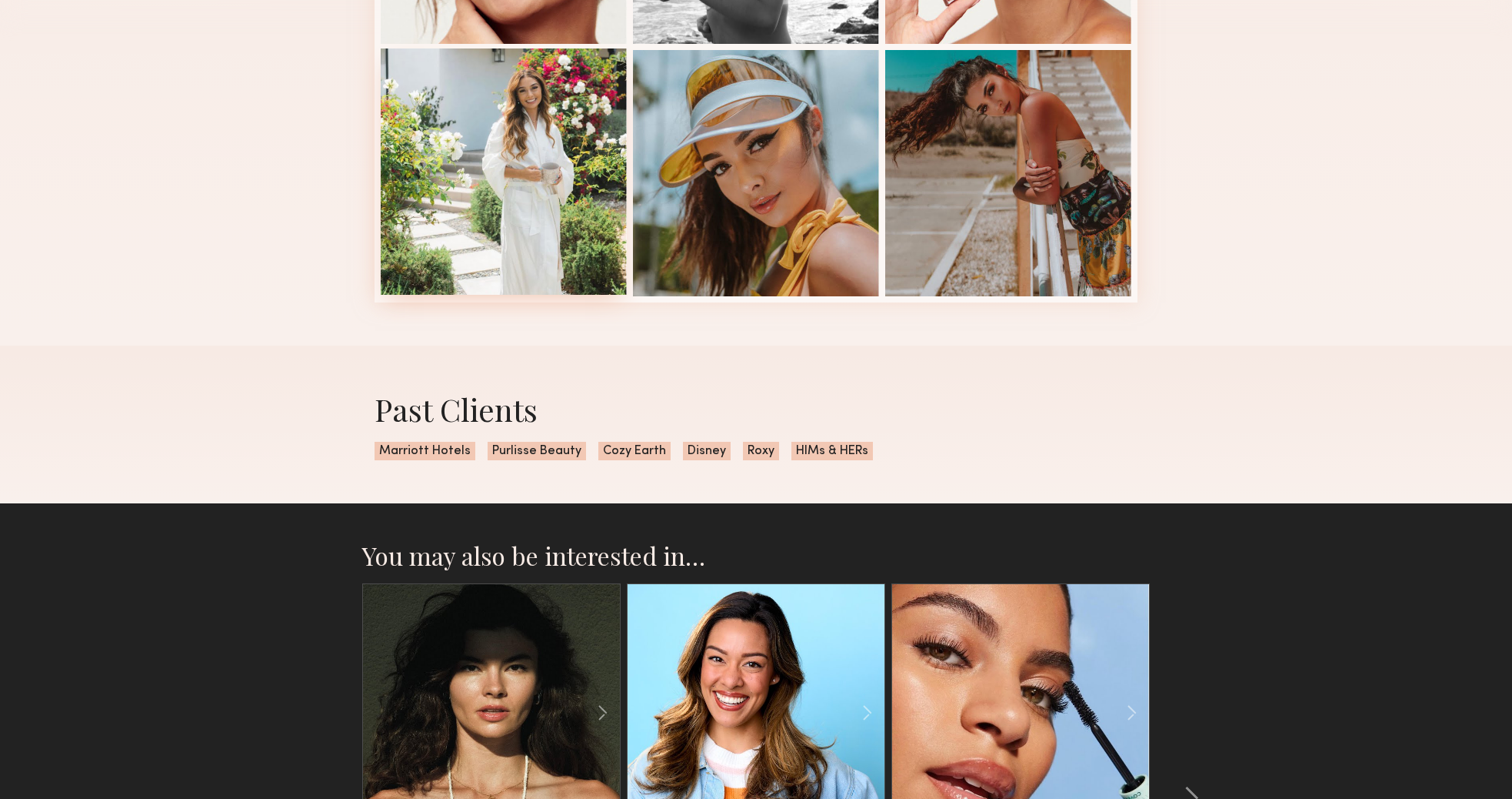
scroll to position [430, 0]
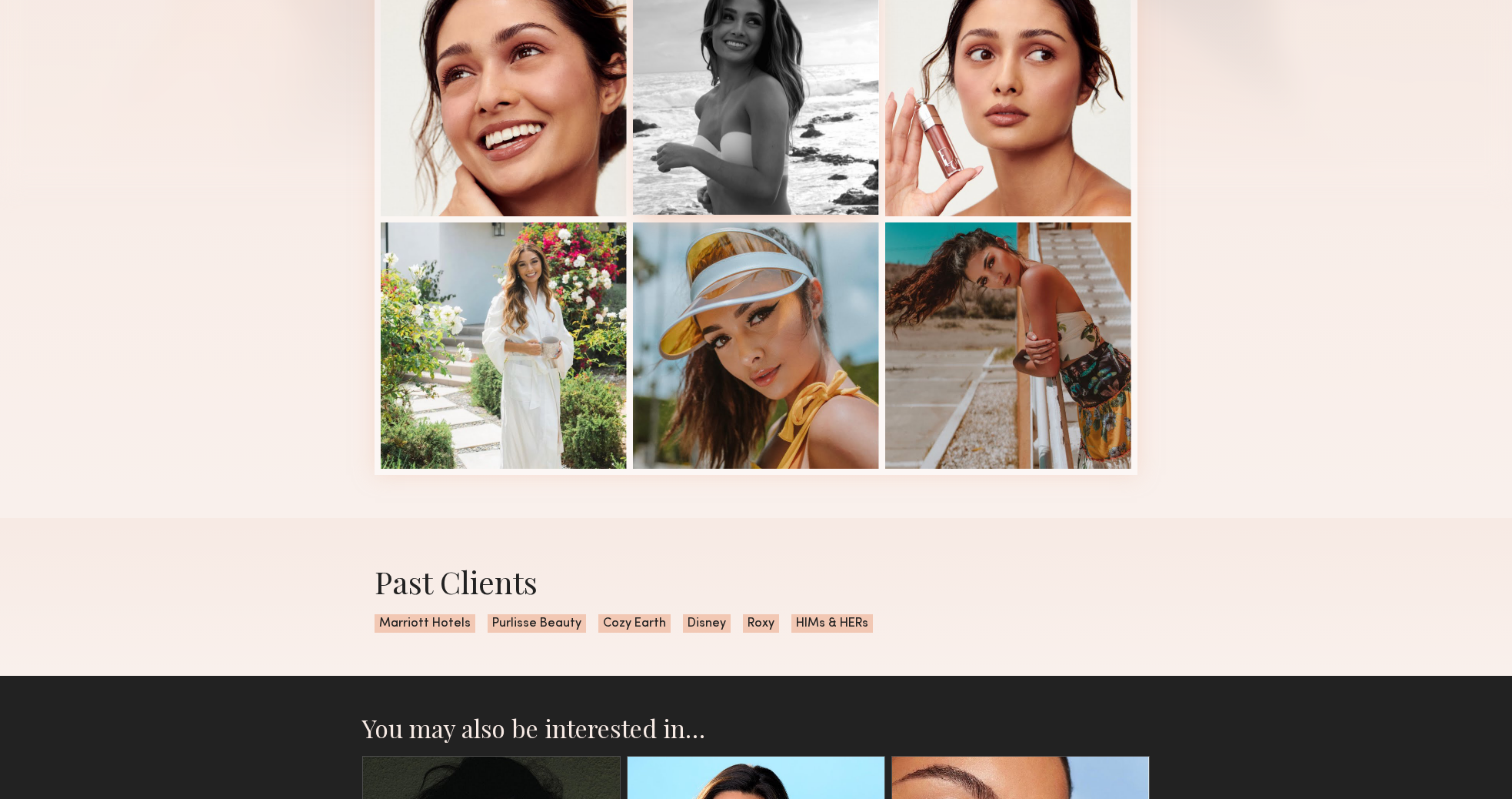
click at [713, 110] on div at bounding box center [756, 91] width 246 height 246
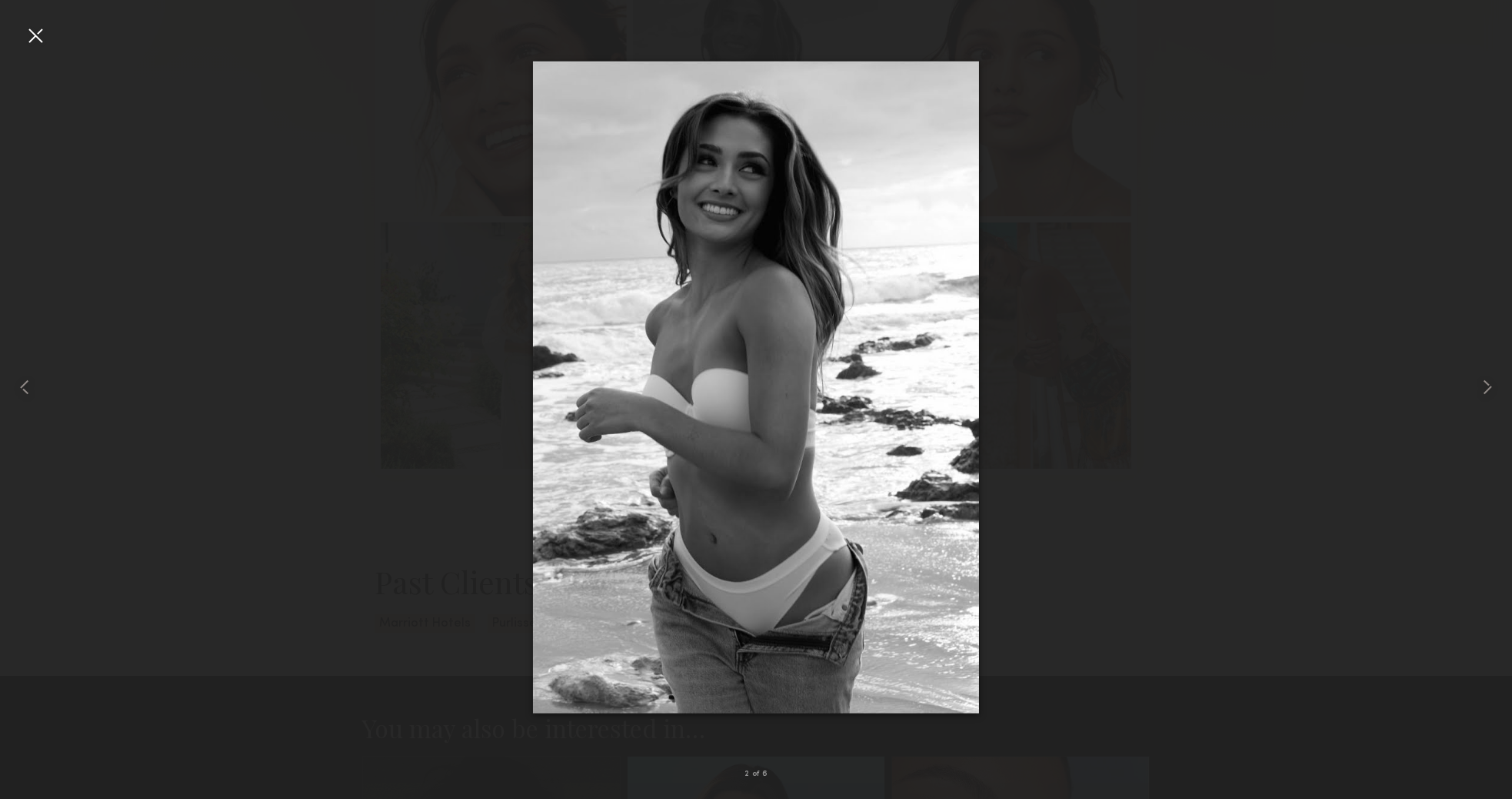
click at [333, 333] on div at bounding box center [756, 387] width 1512 height 724
click at [29, 34] on div at bounding box center [35, 35] width 25 height 25
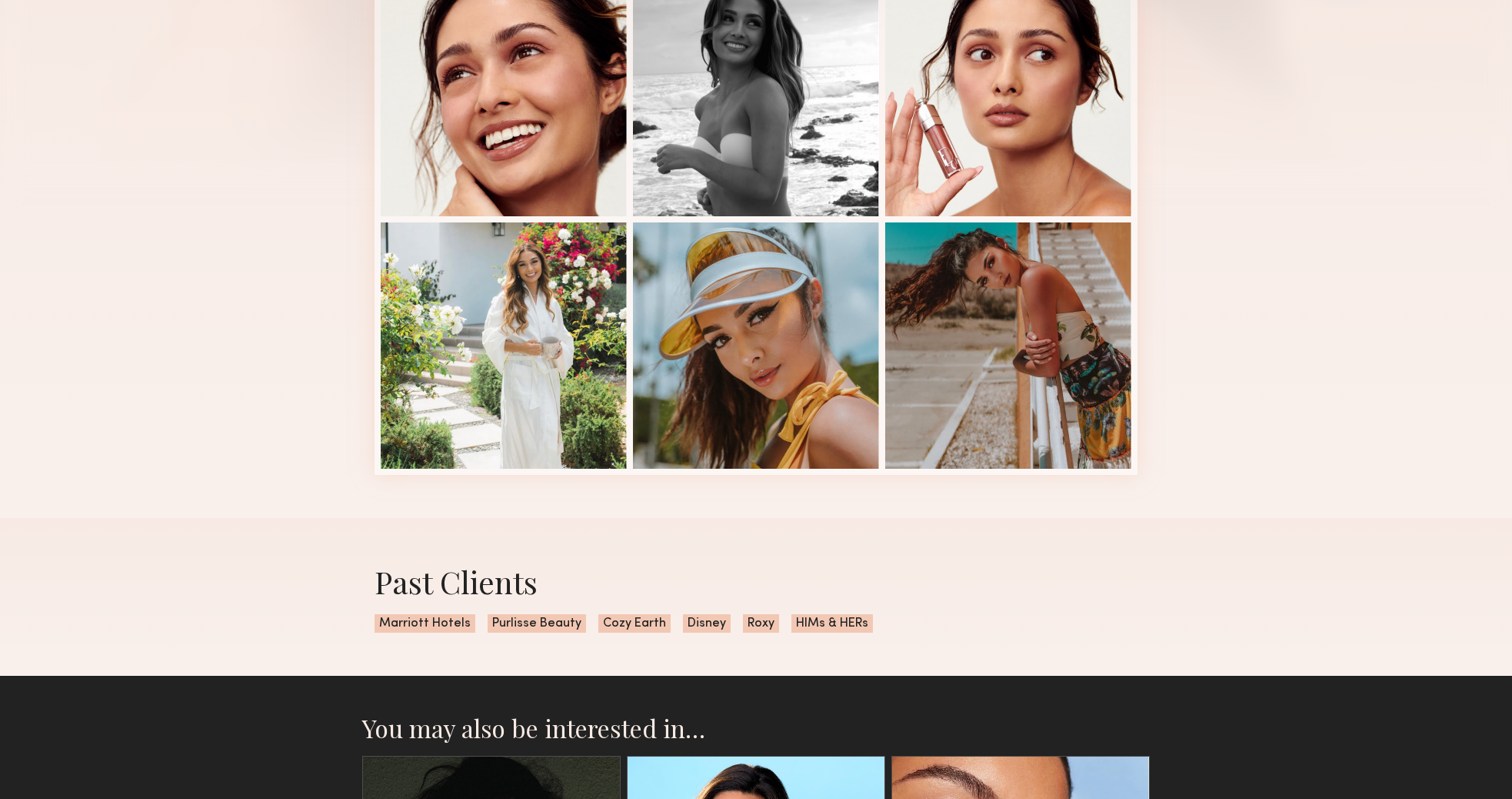
scroll to position [0, 0]
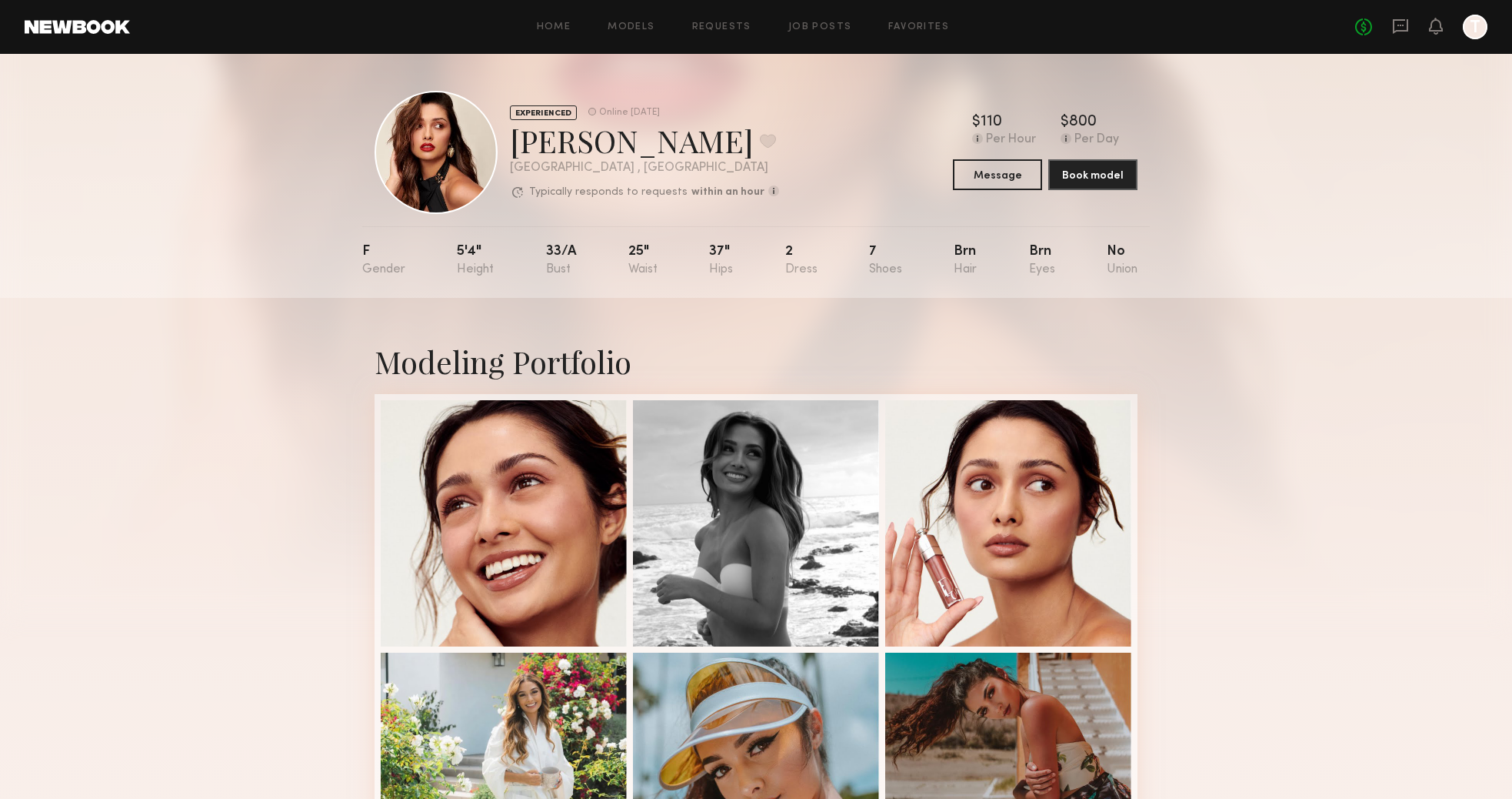
click at [1284, 182] on div "EXPERIENCED Online 1wk ago Angelica J. Favorite Los Angeles , CA Typically resp…" at bounding box center [756, 176] width 1512 height 243
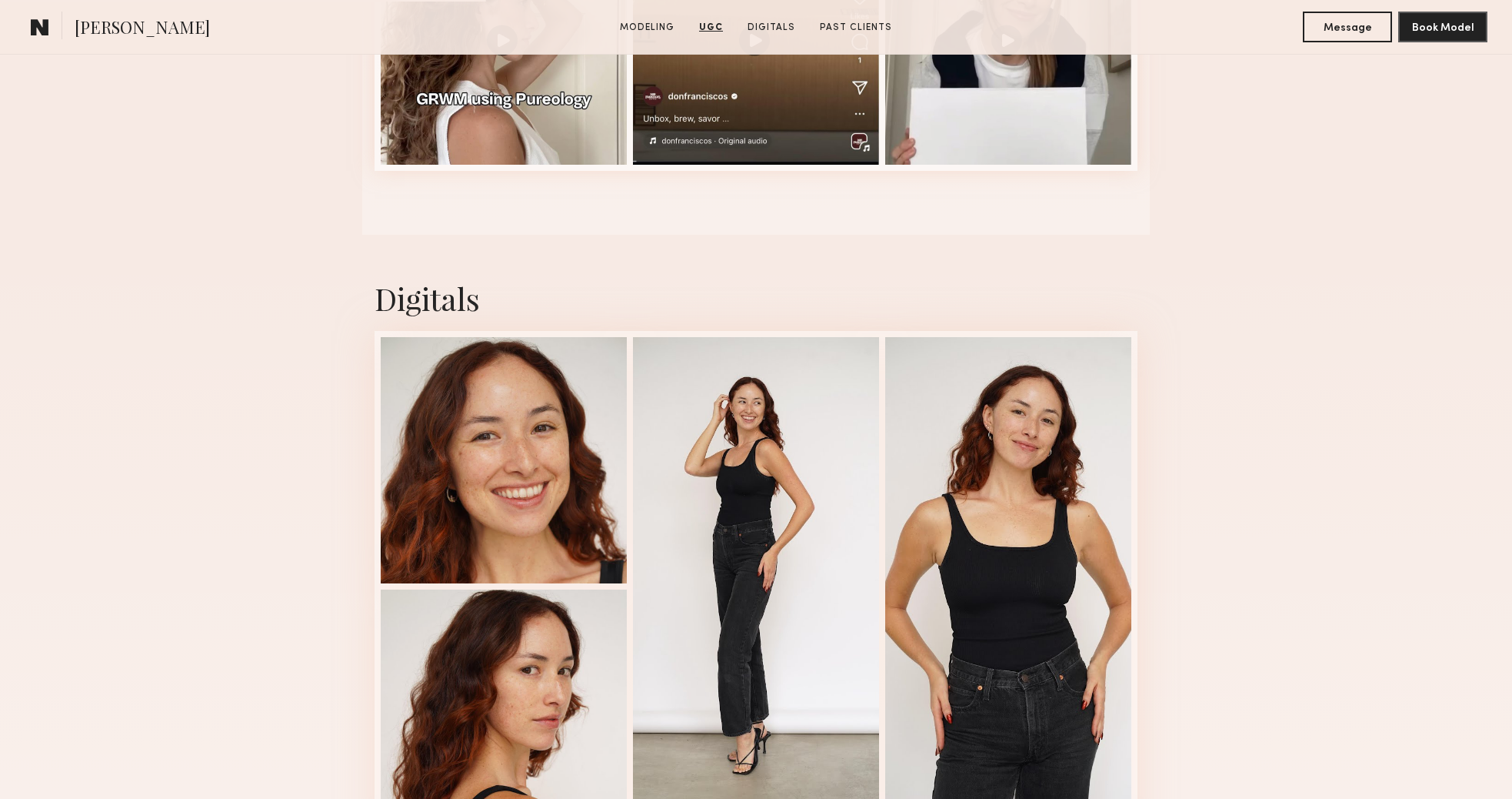
scroll to position [2109, 0]
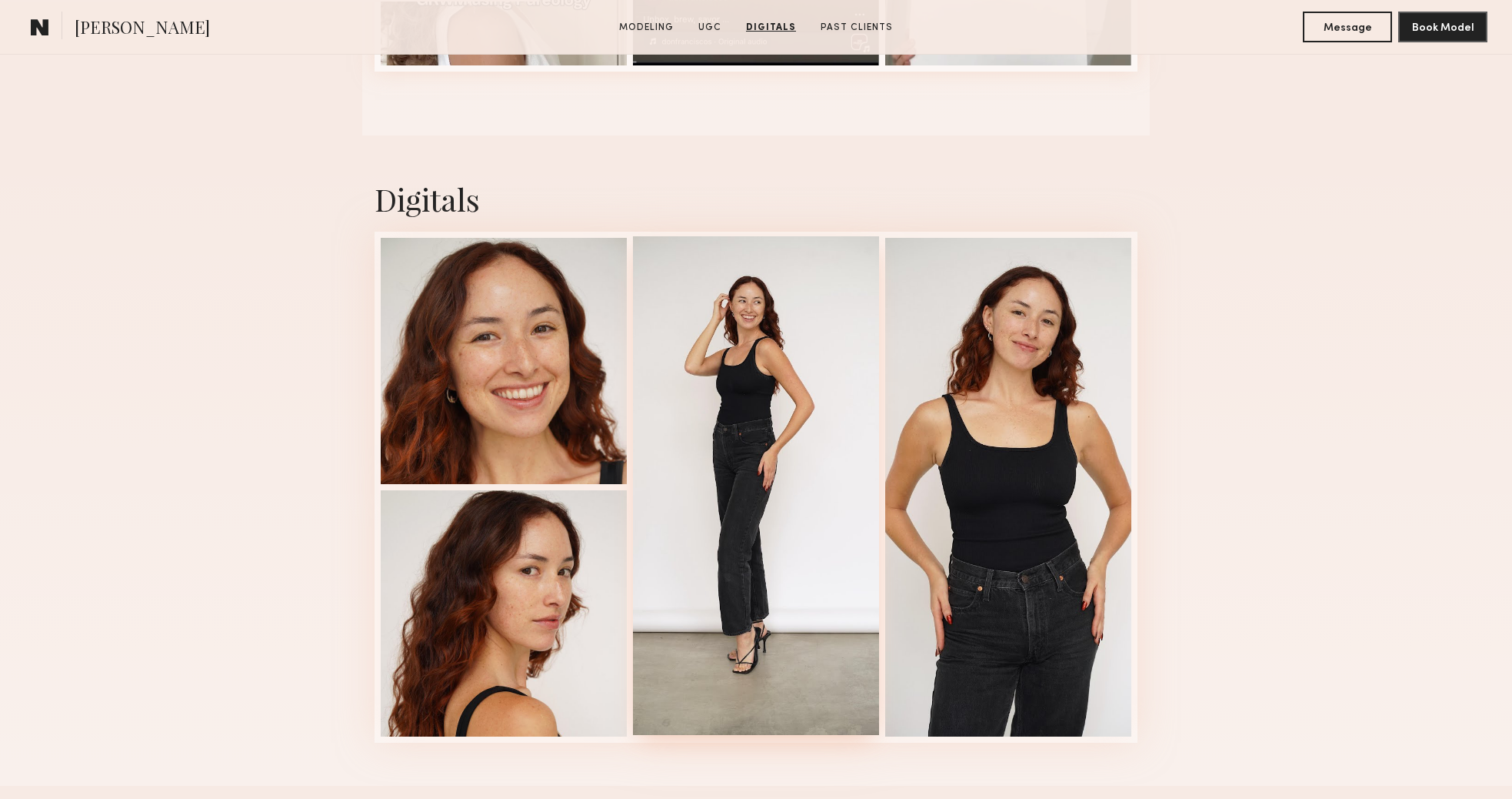
click at [756, 423] on div at bounding box center [756, 486] width 246 height 499
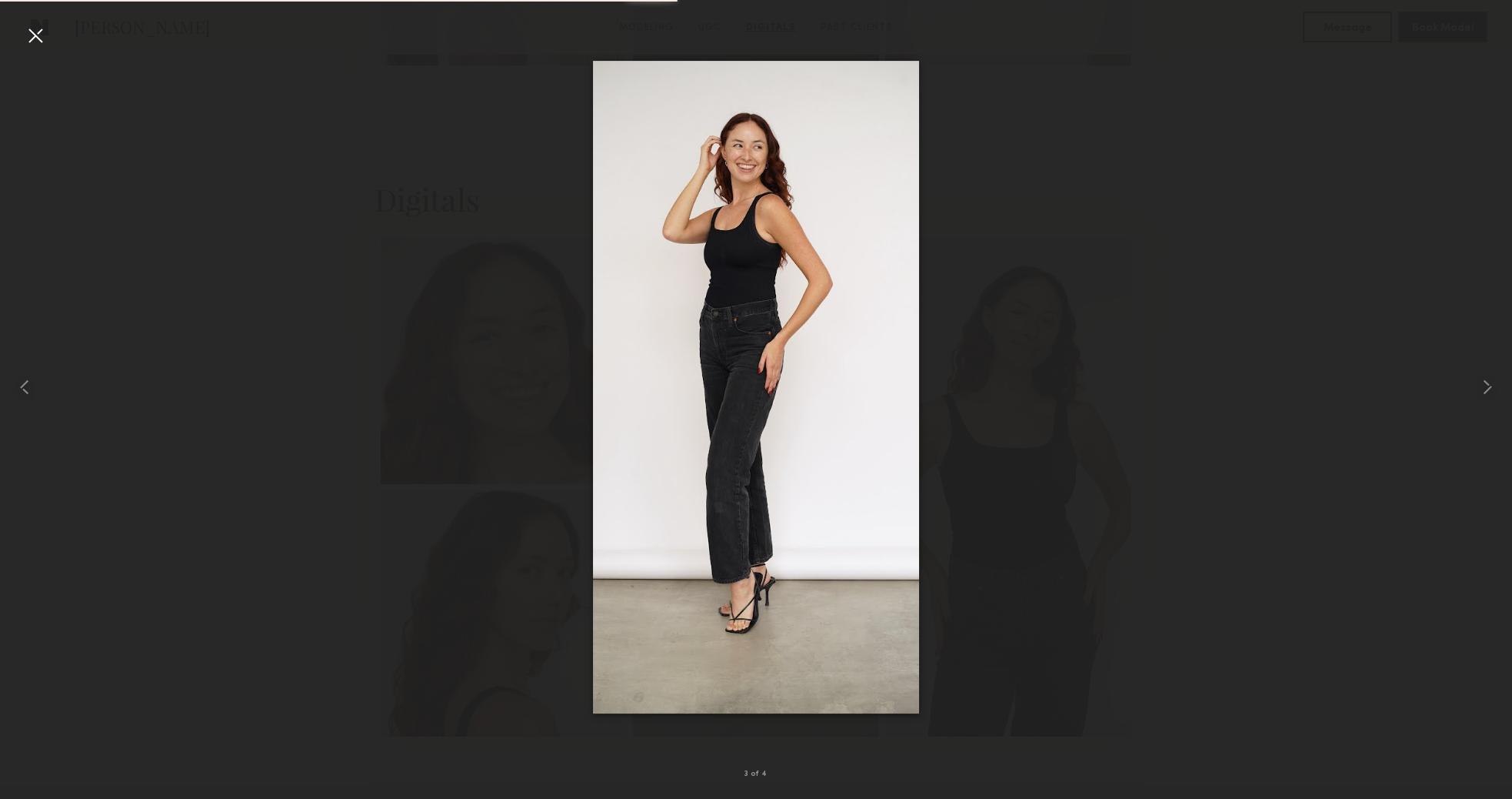
click at [1023, 325] on div at bounding box center [756, 387] width 1512 height 724
click at [39, 35] on div at bounding box center [35, 35] width 25 height 25
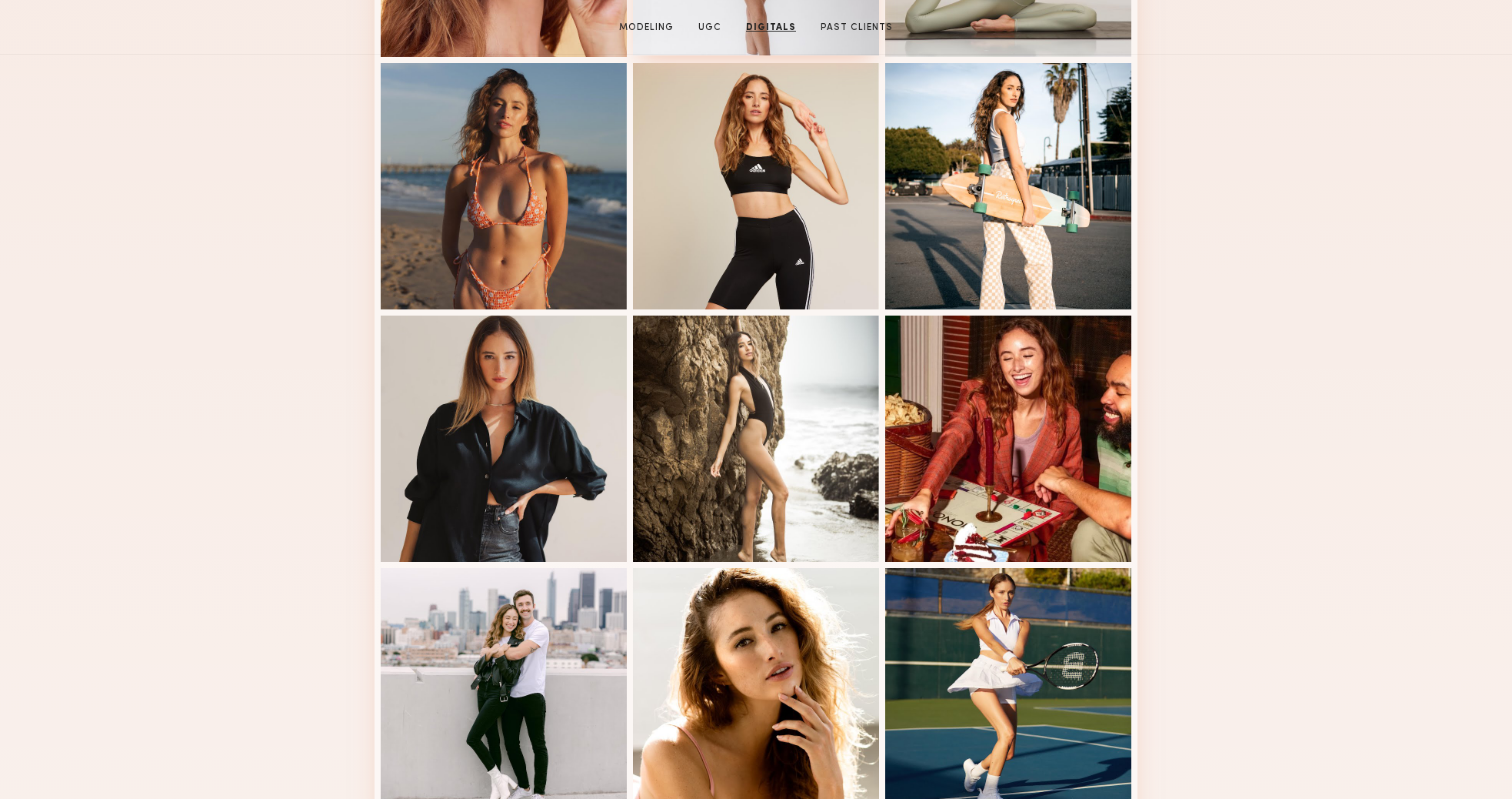
scroll to position [0, 0]
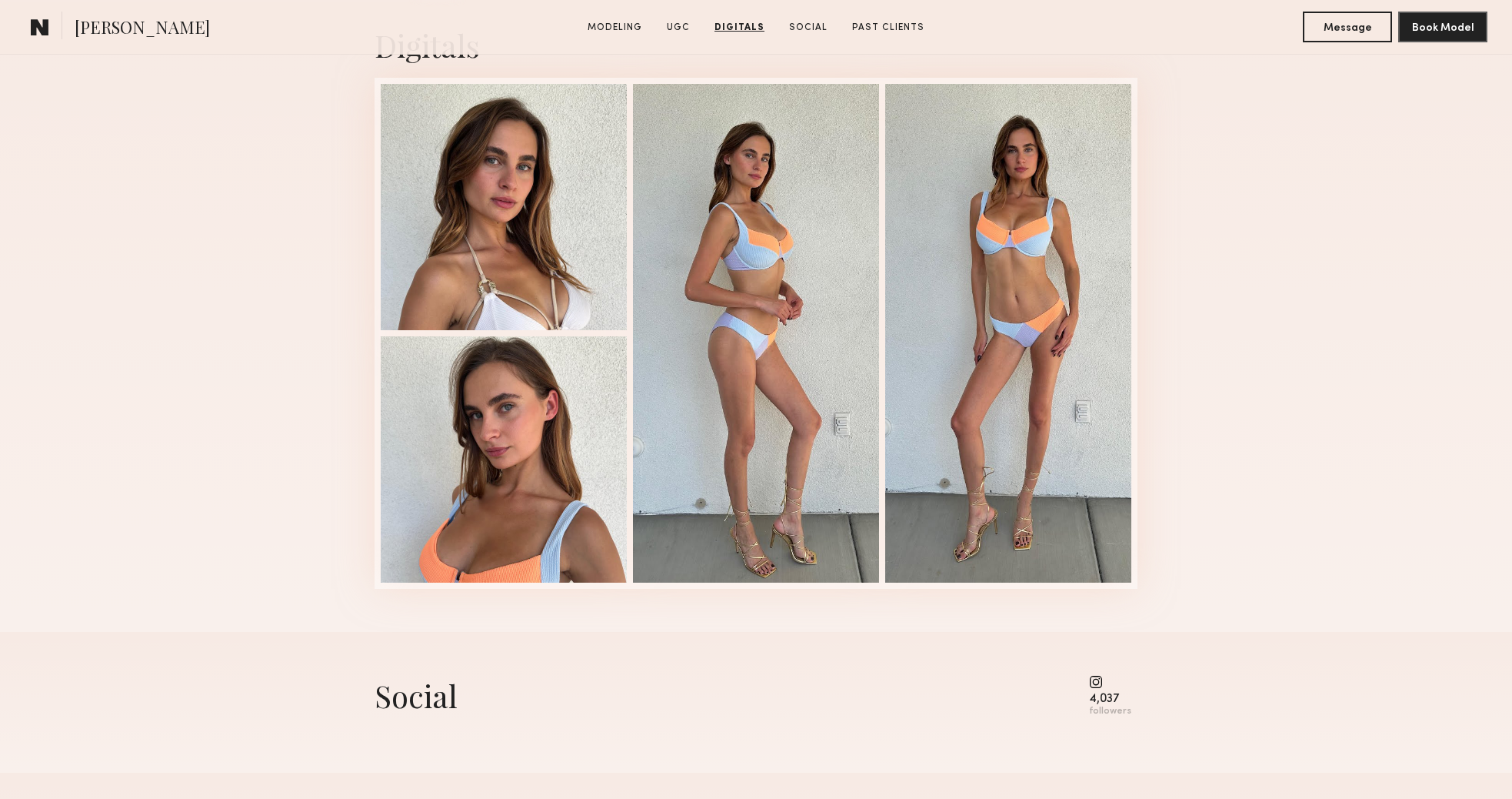
scroll to position [2007, 0]
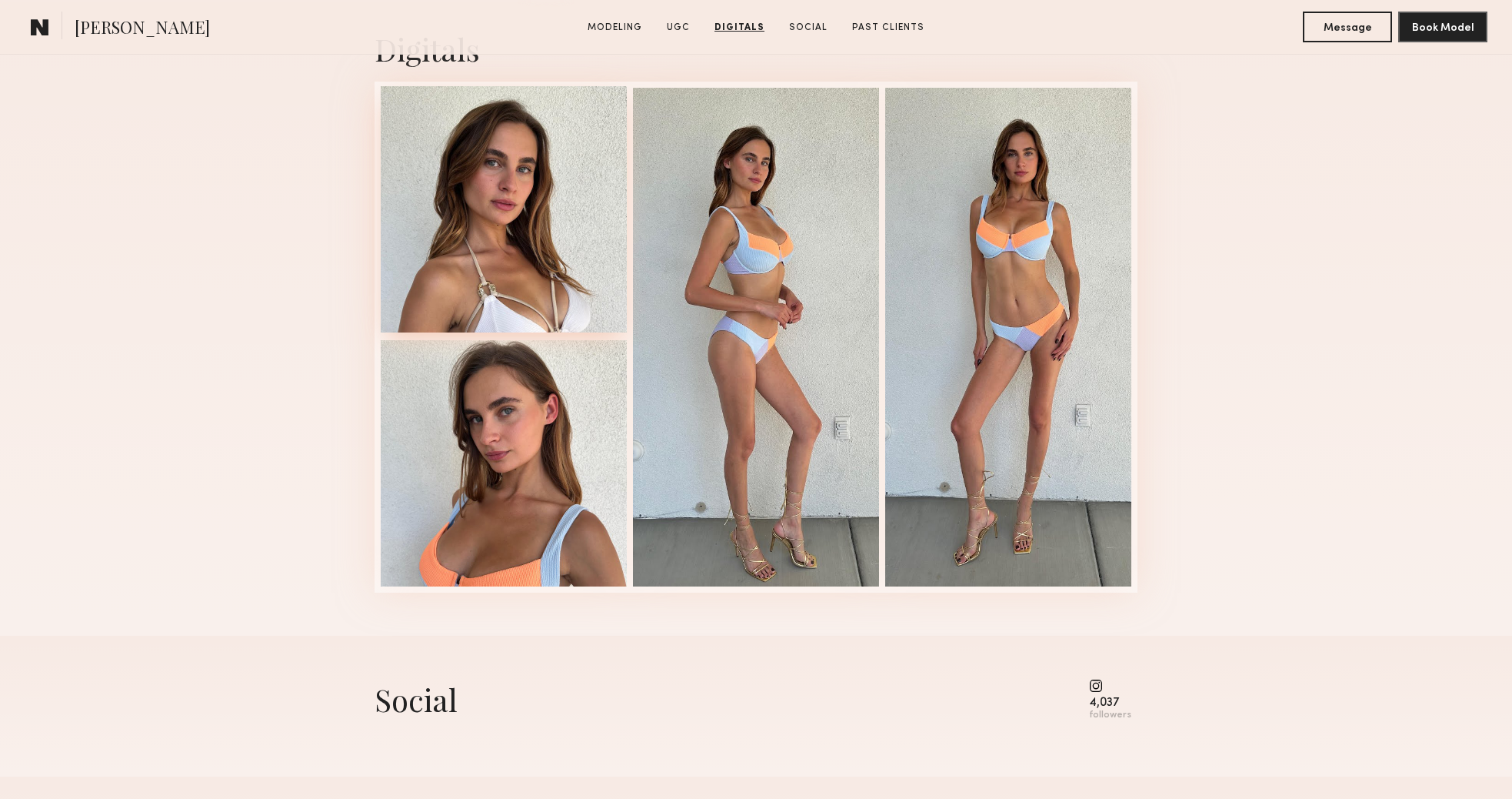
click at [560, 226] on div at bounding box center [503, 209] width 246 height 246
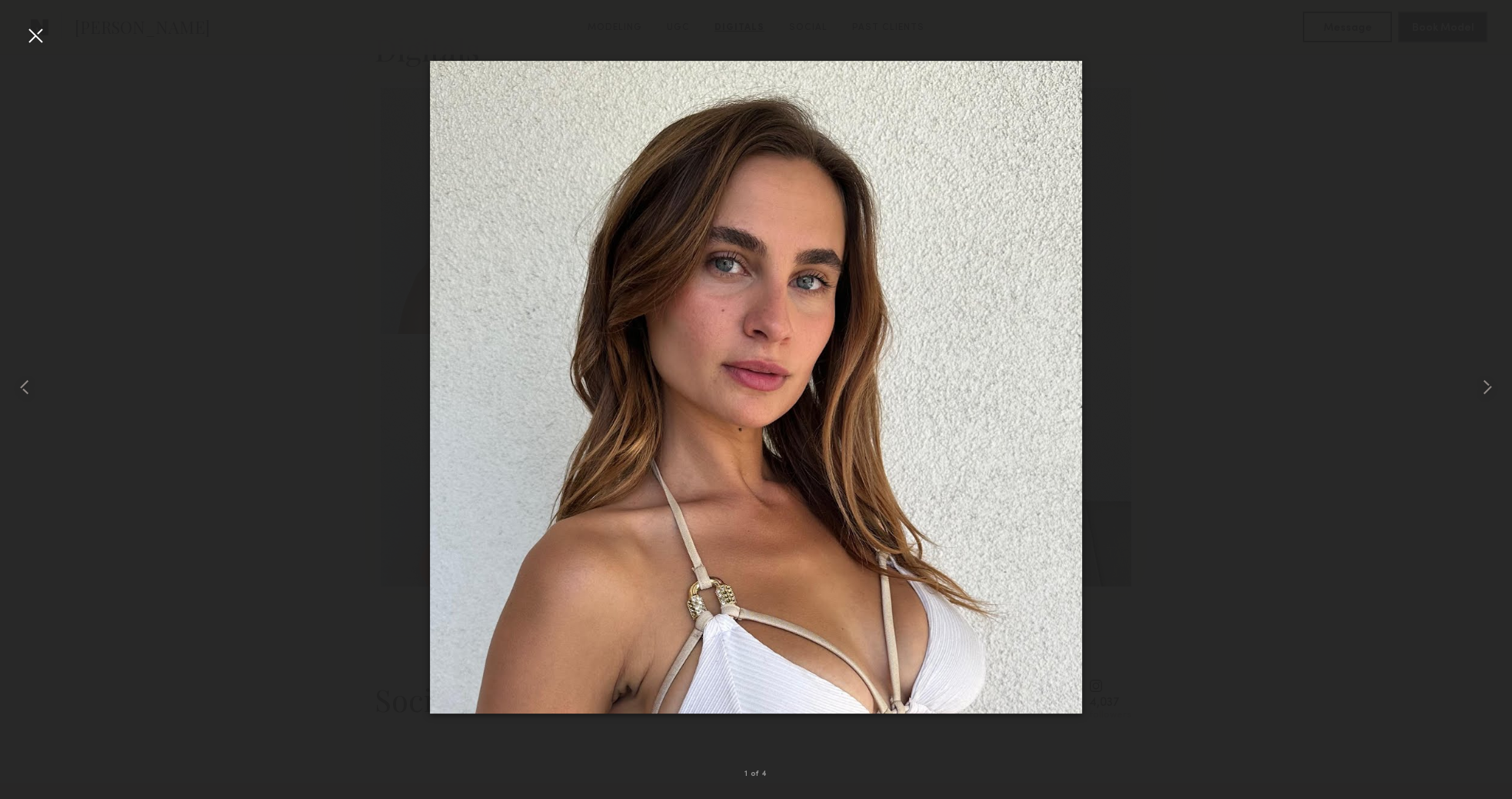
click at [40, 35] on div at bounding box center [35, 35] width 25 height 25
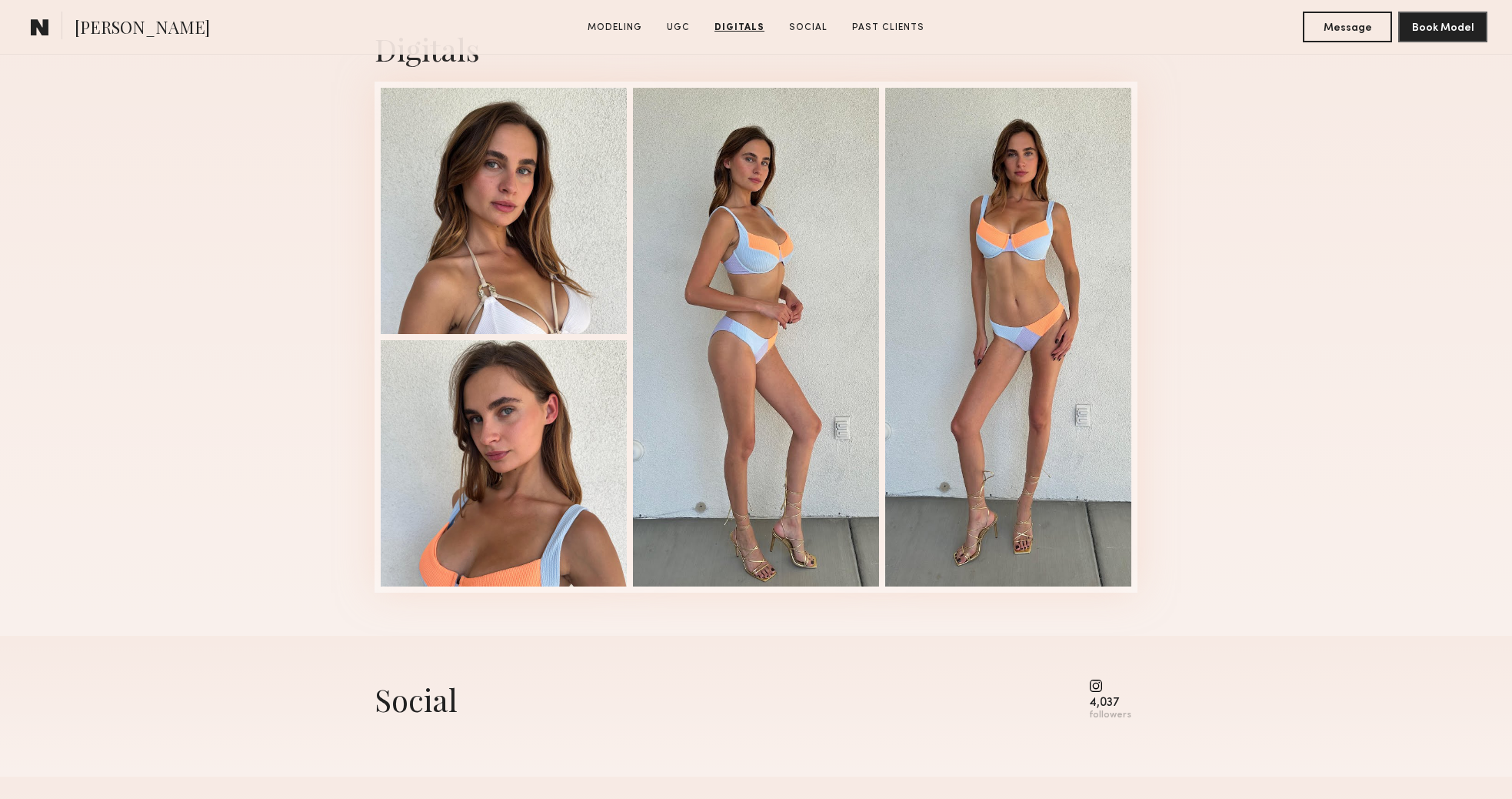
click at [263, 240] on div "Digitals 1 of 4" at bounding box center [756, 310] width 1512 height 650
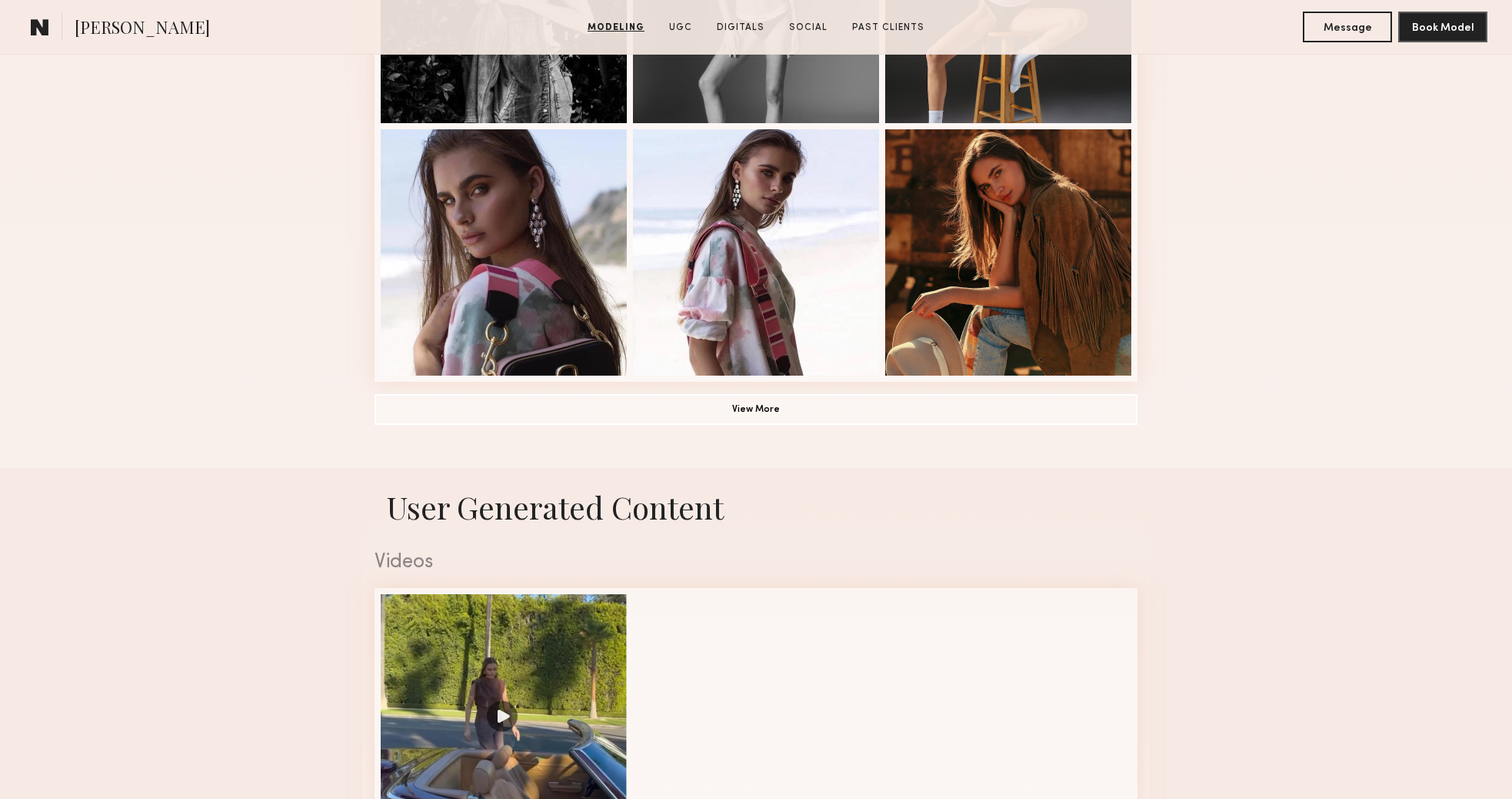
scroll to position [1081, 0]
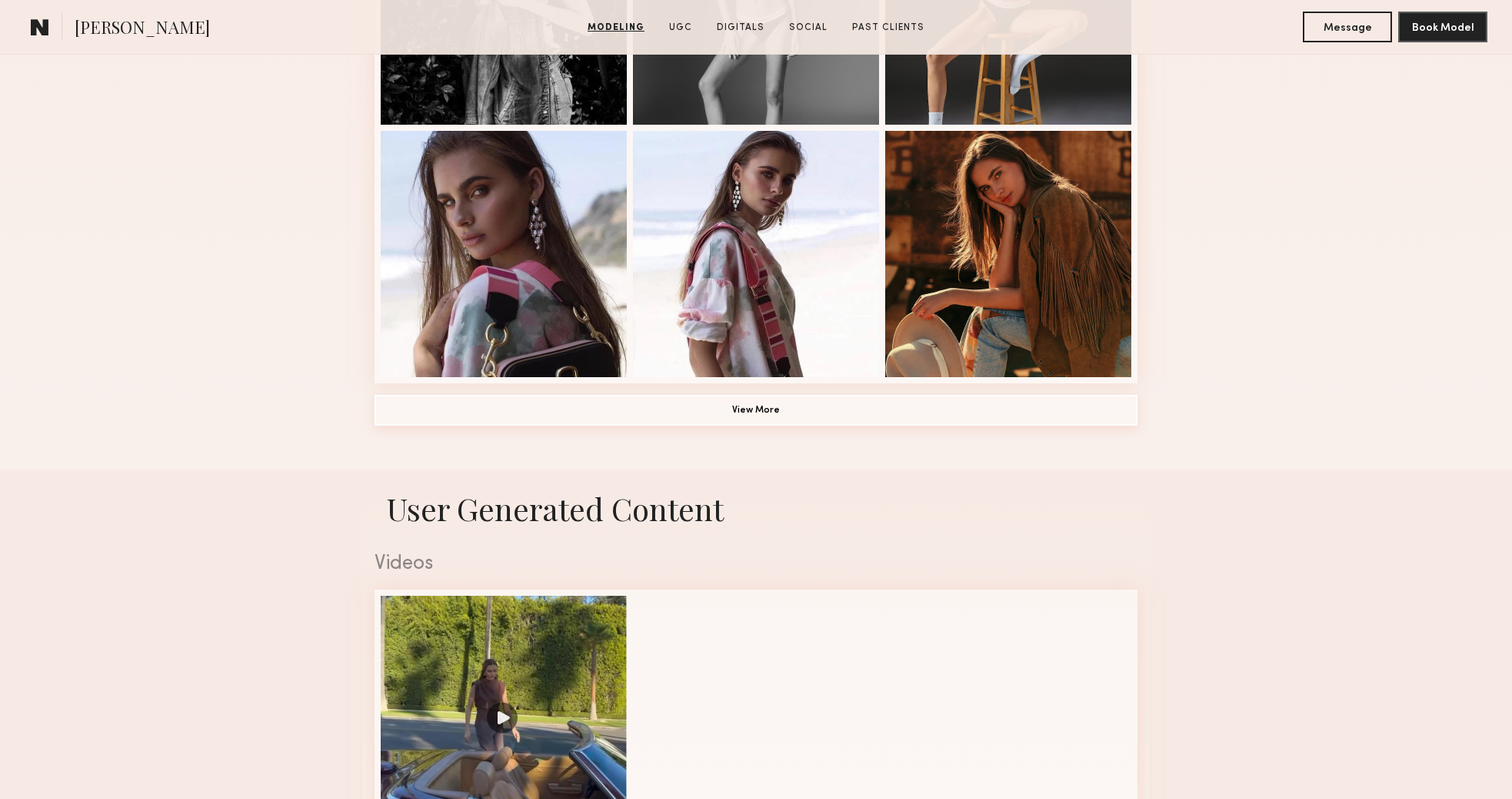
click at [747, 405] on button "View More" at bounding box center [756, 409] width 763 height 30
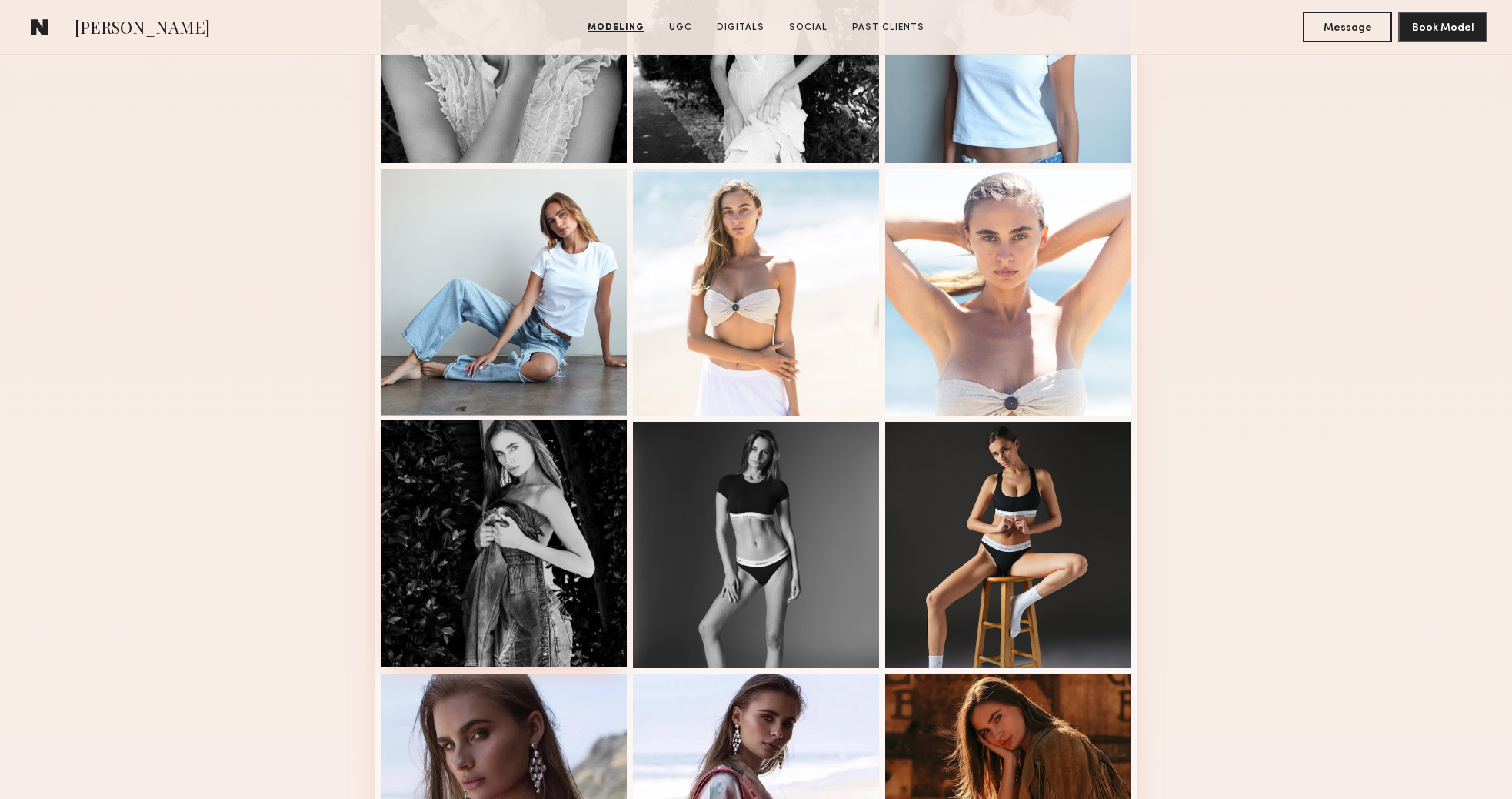
scroll to position [536, 0]
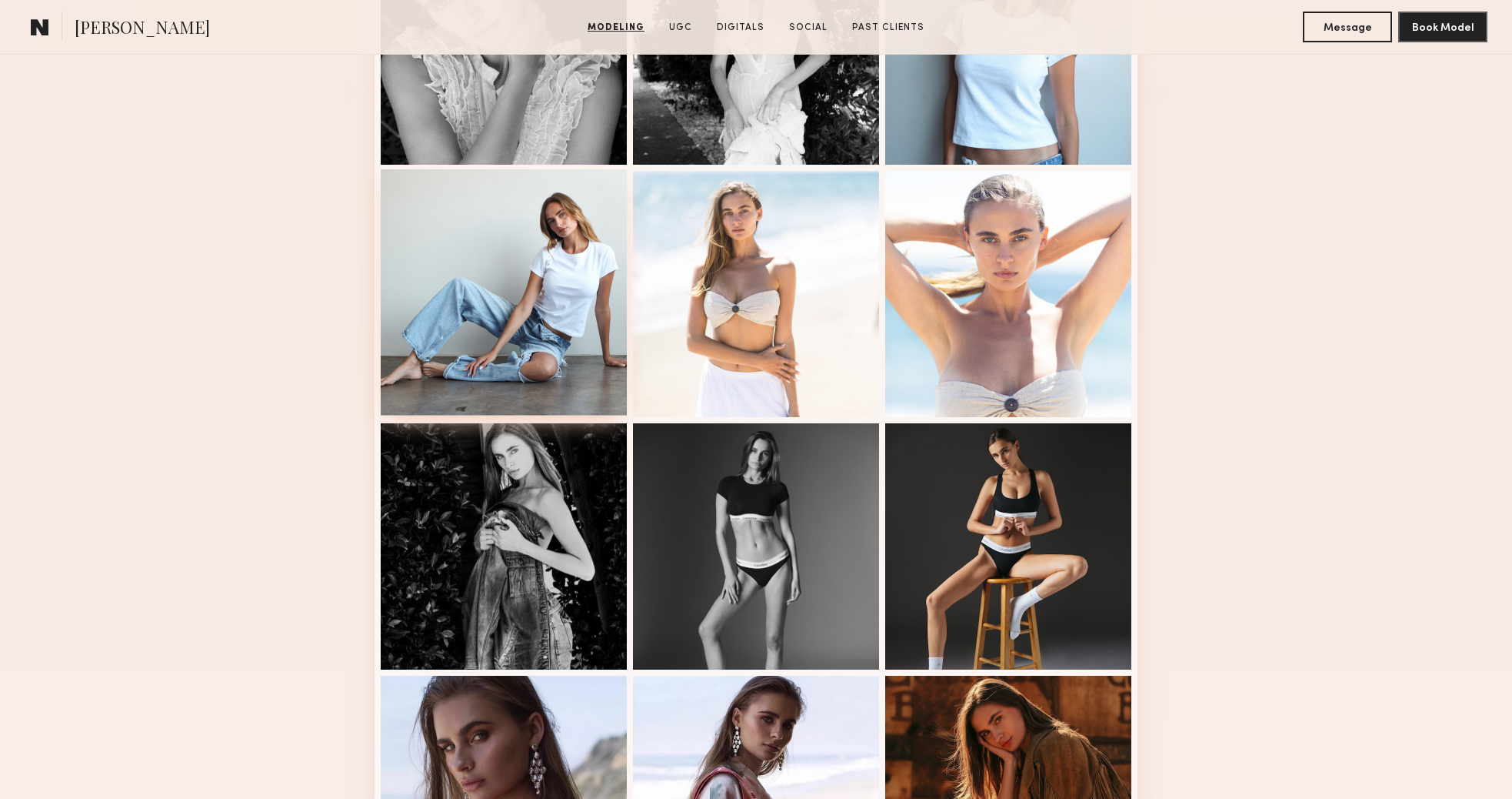
click at [543, 330] on div at bounding box center [503, 292] width 246 height 246
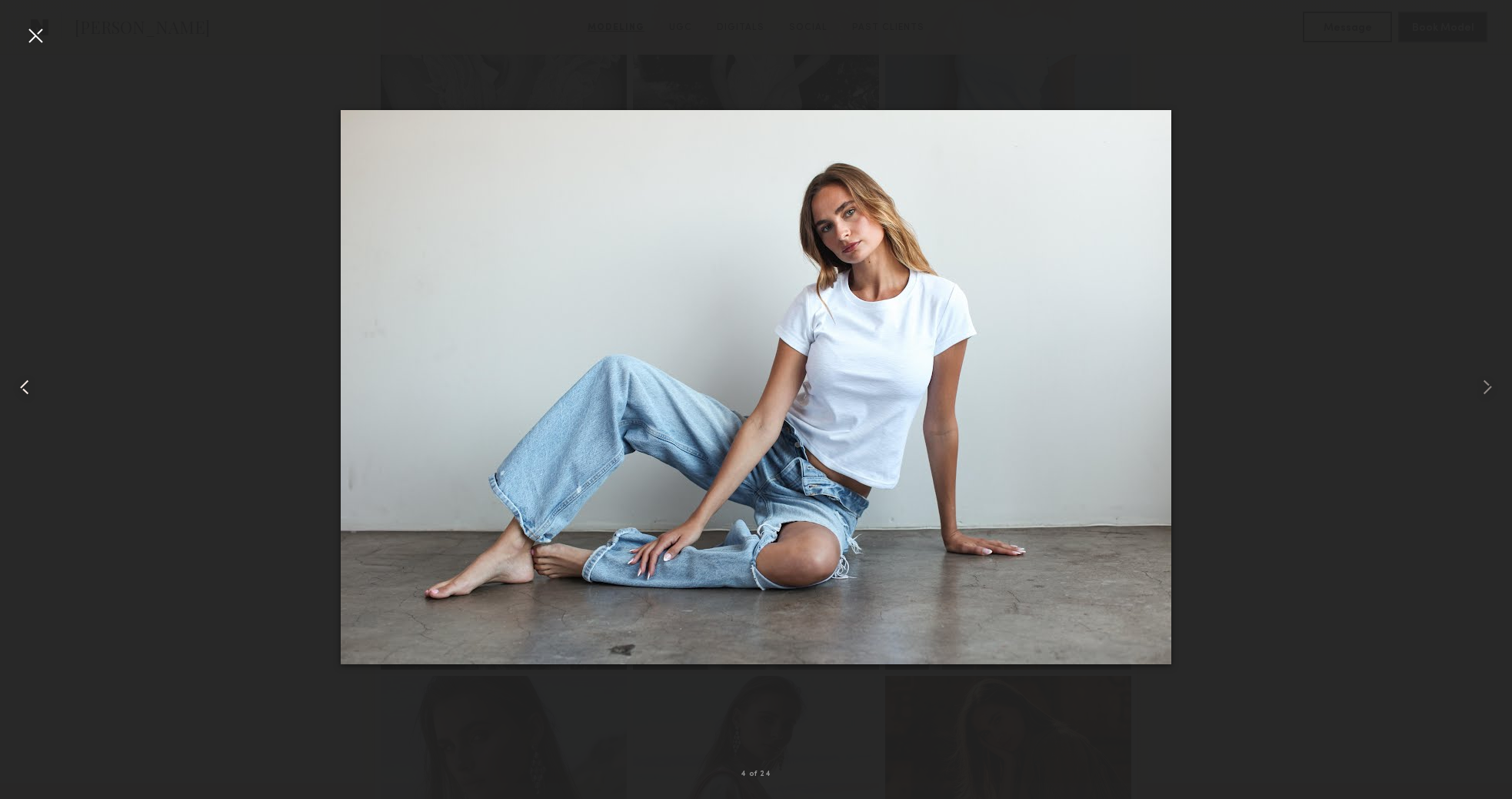
drag, startPoint x: 35, startPoint y: 39, endPoint x: 43, endPoint y: 40, distance: 8.1
click at [40, 40] on div at bounding box center [35, 35] width 25 height 25
